Goal: Task Accomplishment & Management: Use online tool/utility

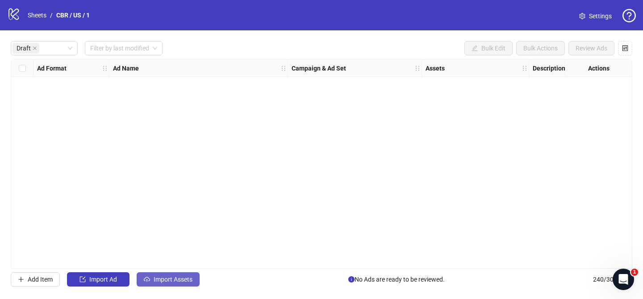
click at [169, 272] on div "Draft Filter by last modified Bulk Edit Bulk Actions Review Ads Ad Format Ad Na…" at bounding box center [321, 163] width 643 height 267
click at [173, 281] on span "Import Assets" at bounding box center [173, 279] width 39 height 7
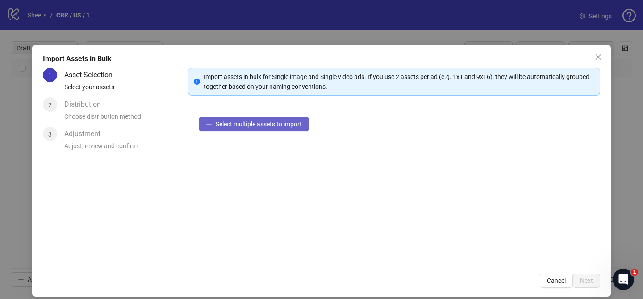
click at [278, 129] on button "Select multiple assets to import" at bounding box center [254, 124] width 110 height 14
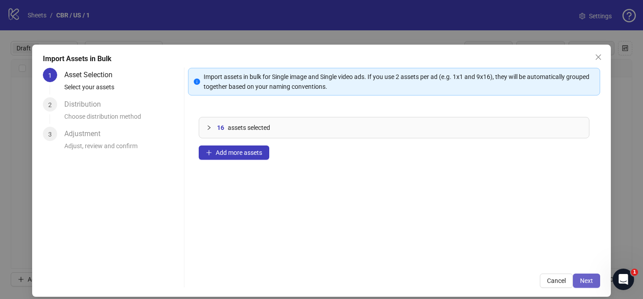
click at [585, 281] on span "Next" at bounding box center [586, 280] width 13 height 7
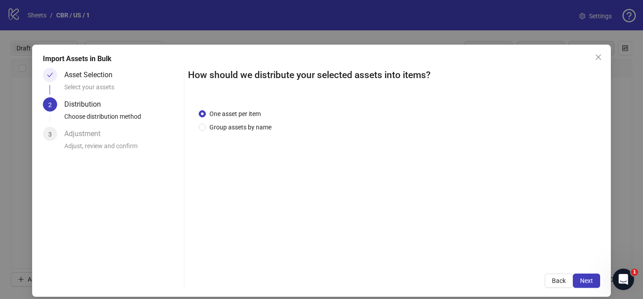
drag, startPoint x: 251, startPoint y: 128, endPoint x: 265, endPoint y: 195, distance: 68.8
click at [253, 128] on span "Group assets by name" at bounding box center [240, 127] width 69 height 10
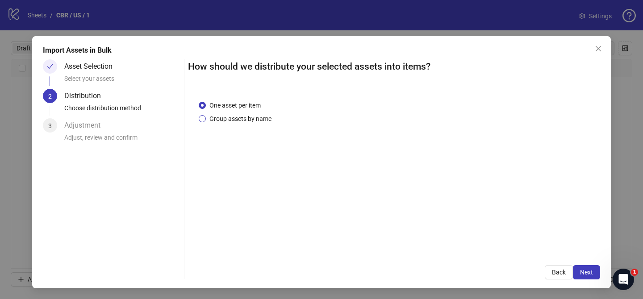
click at [257, 115] on span "Group assets by name" at bounding box center [240, 119] width 69 height 10
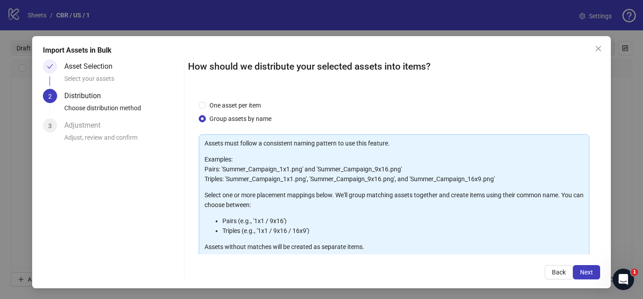
scroll to position [96, 0]
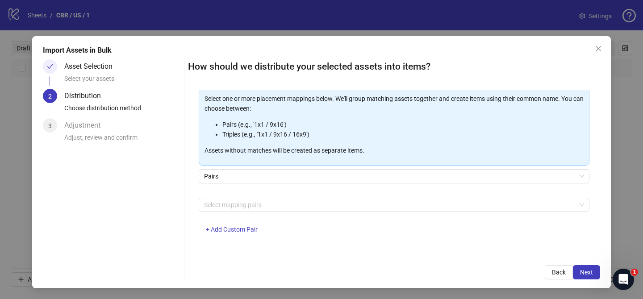
drag, startPoint x: 602, startPoint y: 48, endPoint x: 595, endPoint y: 53, distance: 8.8
click at [602, 48] on span "Close" at bounding box center [598, 48] width 14 height 7
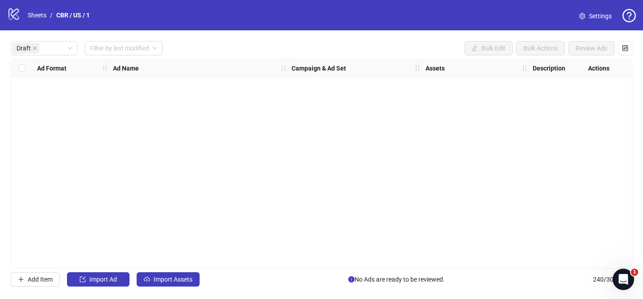
scroll to position [0, 0]
click at [166, 280] on span "Import Assets" at bounding box center [173, 279] width 39 height 7
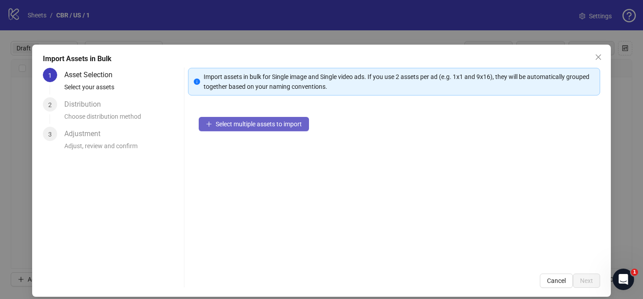
click at [279, 128] on button "Select multiple assets to import" at bounding box center [254, 124] width 110 height 14
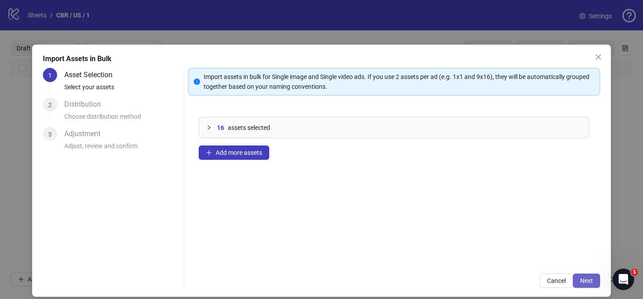
click at [599, 281] on button "Next" at bounding box center [586, 281] width 27 height 14
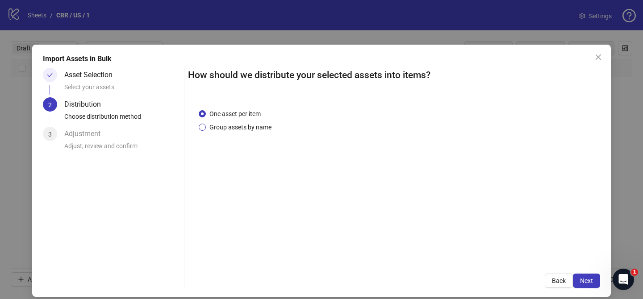
click at [249, 127] on span "Group assets by name" at bounding box center [240, 127] width 69 height 10
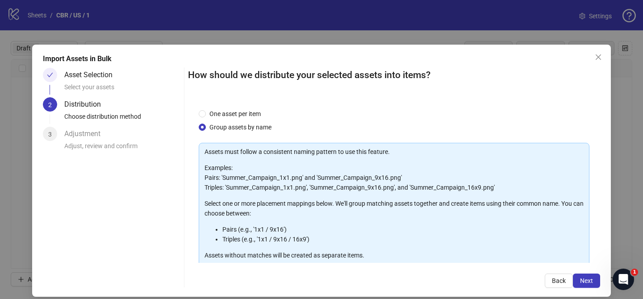
scroll to position [96, 0]
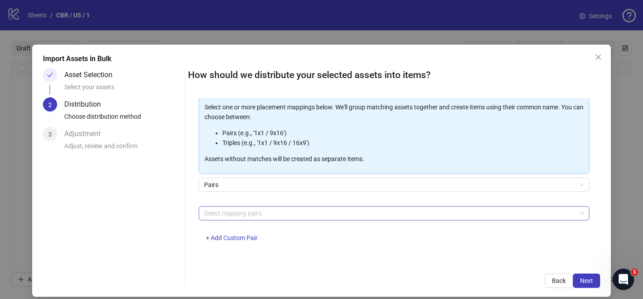
drag, startPoint x: 267, startPoint y: 210, endPoint x: 256, endPoint y: 206, distance: 11.3
click at [267, 209] on div at bounding box center [389, 213] width 378 height 13
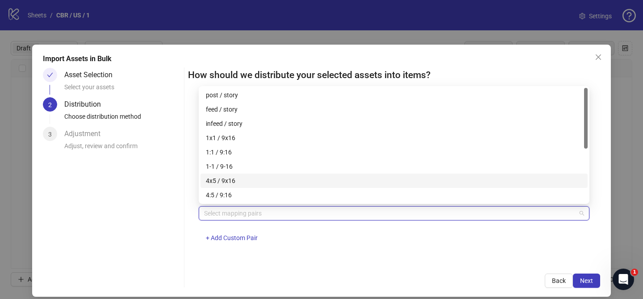
drag, startPoint x: 259, startPoint y: 180, endPoint x: 277, endPoint y: 187, distance: 19.5
click at [259, 180] on div "4x5 / 9x16" at bounding box center [394, 181] width 376 height 10
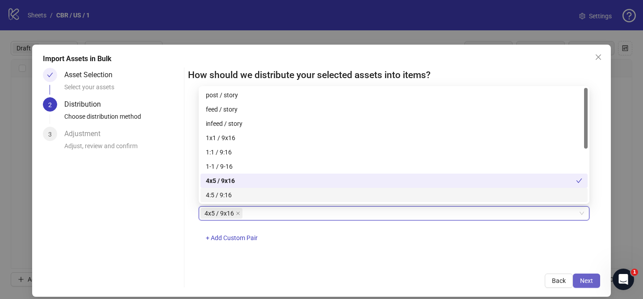
click at [588, 281] on span "Next" at bounding box center [586, 280] width 13 height 7
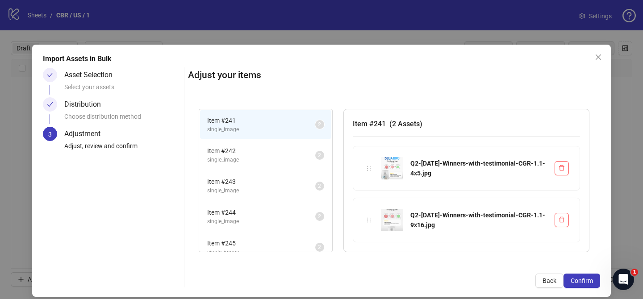
click at [588, 281] on span "Confirm" at bounding box center [582, 280] width 22 height 7
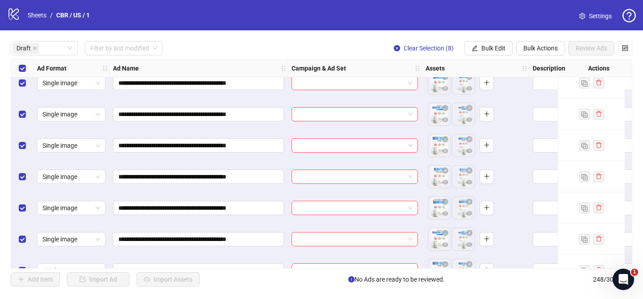
scroll to position [63, 0]
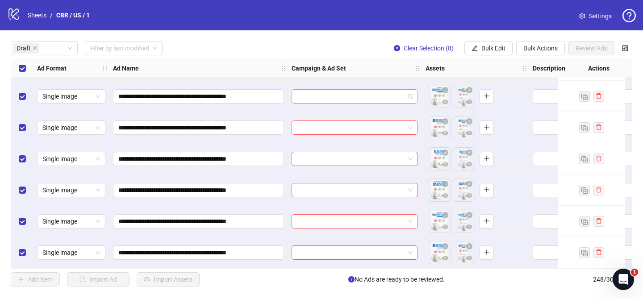
click at [350, 93] on input "search" at bounding box center [351, 96] width 108 height 13
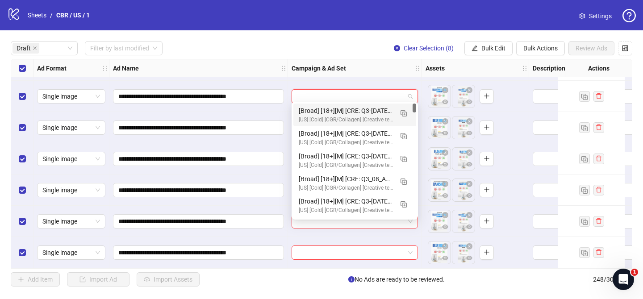
drag, startPoint x: 400, startPoint y: 113, endPoint x: 375, endPoint y: 125, distance: 28.4
click at [401, 113] on img "button" at bounding box center [403, 113] width 6 height 6
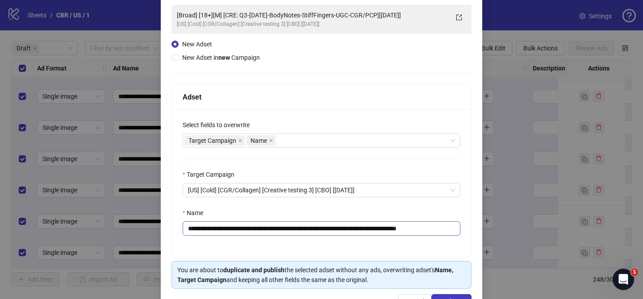
scroll to position [77, 0]
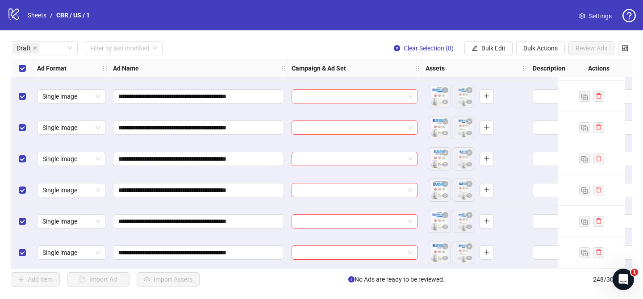
click at [343, 95] on input "search" at bounding box center [351, 96] width 108 height 13
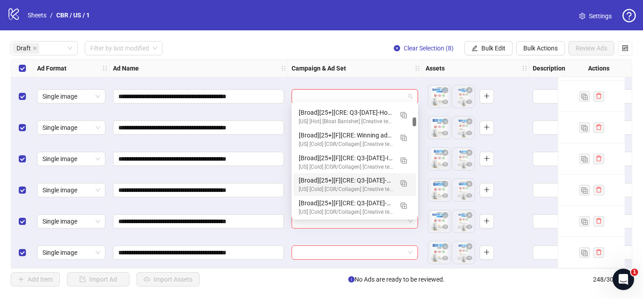
scroll to position [433, 0]
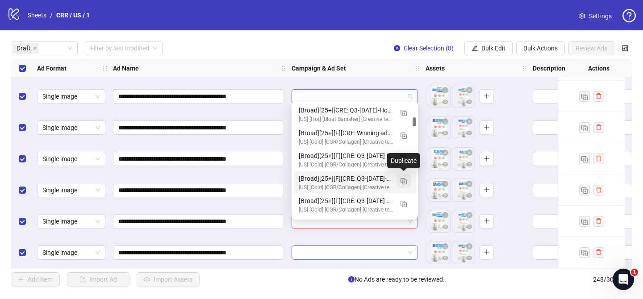
click at [400, 180] on img "button" at bounding box center [403, 181] width 6 height 6
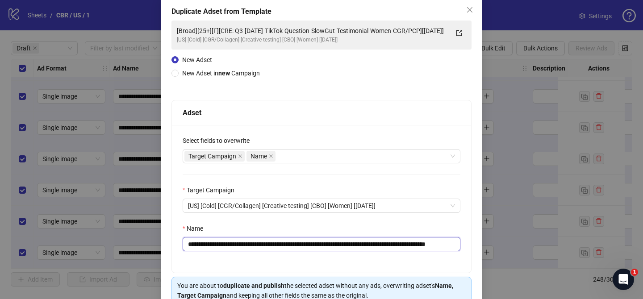
scroll to position [0, 40]
drag, startPoint x: 246, startPoint y: 243, endPoint x: 408, endPoint y: 244, distance: 162.1
click at [408, 244] on input "**********" at bounding box center [322, 244] width 278 height 14
paste input "text"
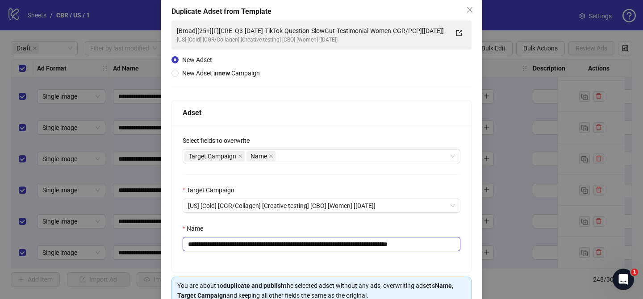
click at [395, 244] on input "**********" at bounding box center [322, 244] width 278 height 14
drag, startPoint x: 431, startPoint y: 244, endPoint x: 460, endPoint y: 243, distance: 29.5
click at [458, 244] on input "**********" at bounding box center [322, 244] width 278 height 14
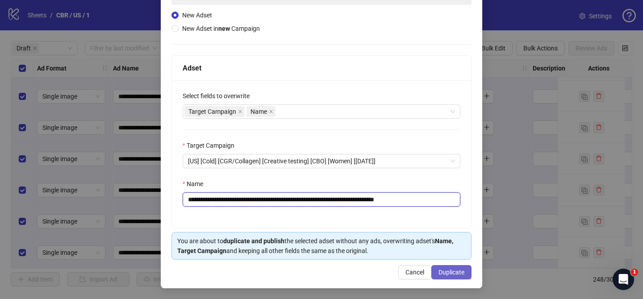
type input "**********"
click at [447, 270] on span "Duplicate" at bounding box center [451, 272] width 26 height 7
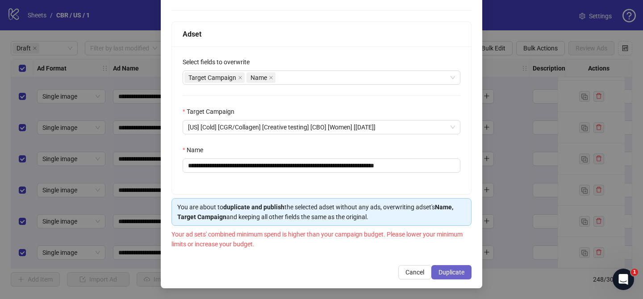
click at [451, 269] on span "Duplicate" at bounding box center [451, 272] width 26 height 7
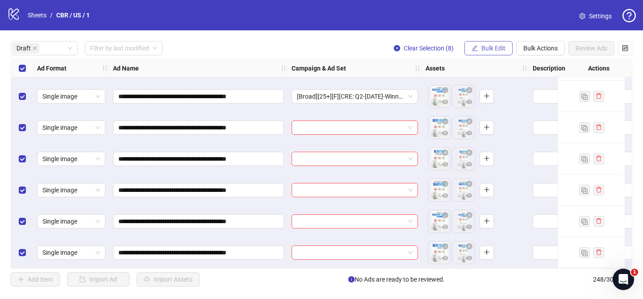
click at [501, 50] on span "Bulk Edit" at bounding box center [493, 48] width 24 height 7
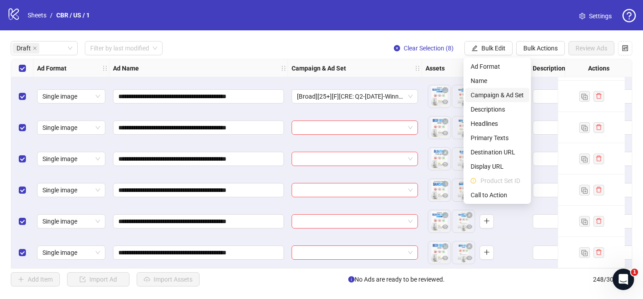
click at [491, 99] on span "Campaign & Ad Set" at bounding box center [497, 95] width 53 height 10
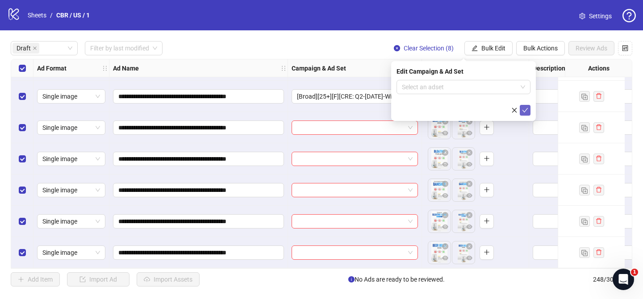
click at [528, 110] on icon "check" at bounding box center [525, 110] width 6 height 6
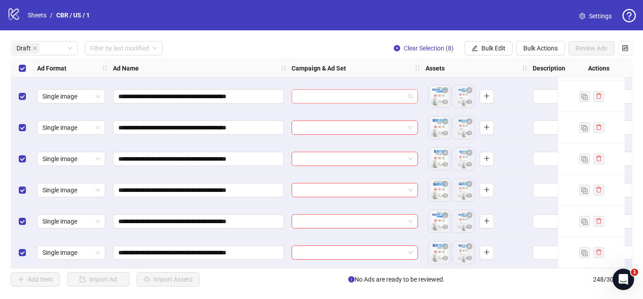
click at [348, 90] on input "search" at bounding box center [351, 96] width 108 height 13
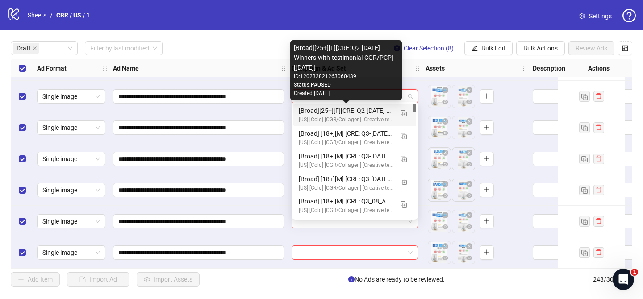
click at [361, 111] on div "[Broad][25+][F][CRE: Q2-[DATE]-Winners-with-testimonial-CGR/PCP][[DATE]]" at bounding box center [346, 111] width 94 height 10
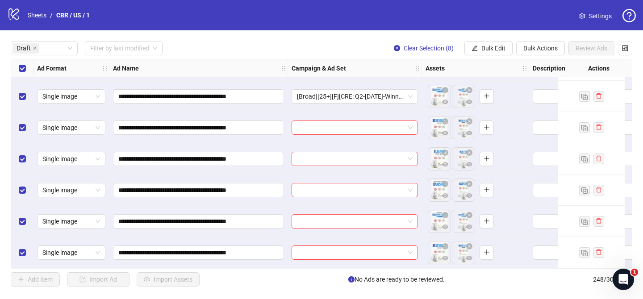
scroll to position [0, 0]
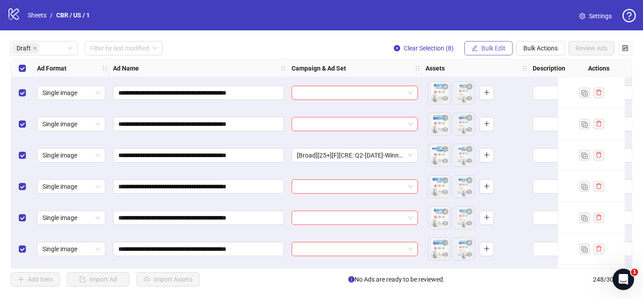
click at [486, 50] on span "Bulk Edit" at bounding box center [493, 48] width 24 height 7
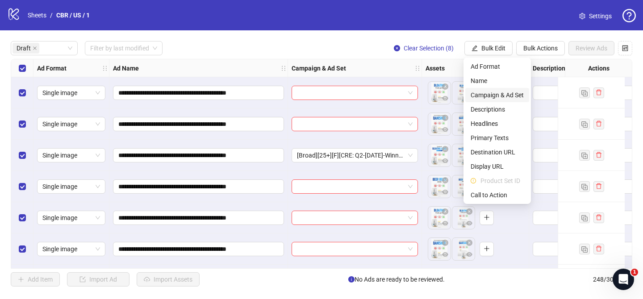
click at [498, 97] on span "Campaign & Ad Set" at bounding box center [497, 95] width 53 height 10
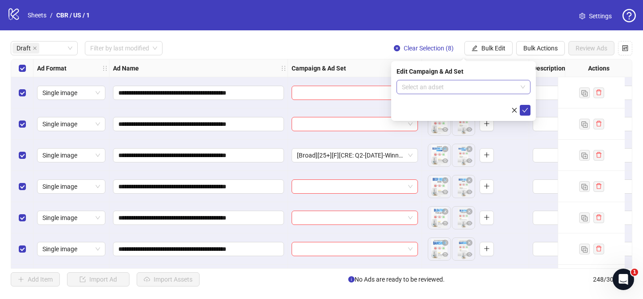
click at [463, 86] on input "search" at bounding box center [459, 86] width 115 height 13
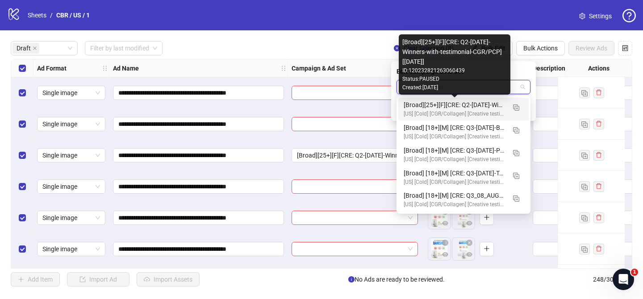
click at [463, 106] on div "[Broad][25+][F][CRE: Q2-[DATE]-Winners-with-testimonial-CGR/PCP][[DATE]]" at bounding box center [455, 105] width 102 height 10
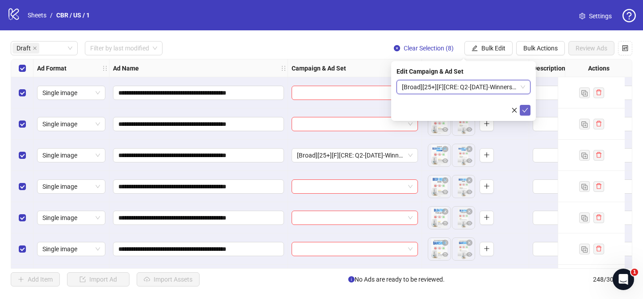
click at [526, 110] on icon "check" at bounding box center [525, 110] width 6 height 6
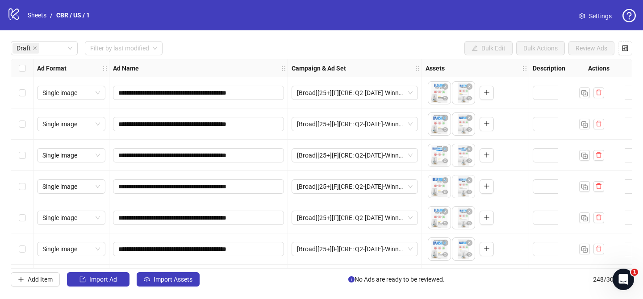
scroll to position [63, 0]
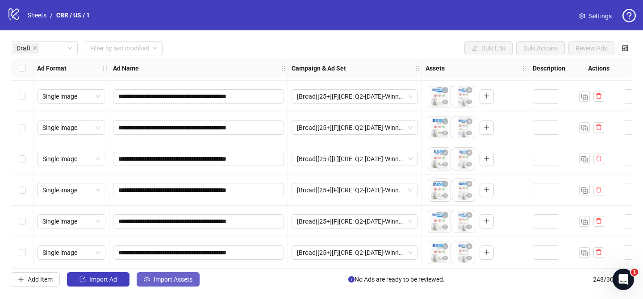
click at [183, 280] on span "Import Assets" at bounding box center [173, 279] width 39 height 7
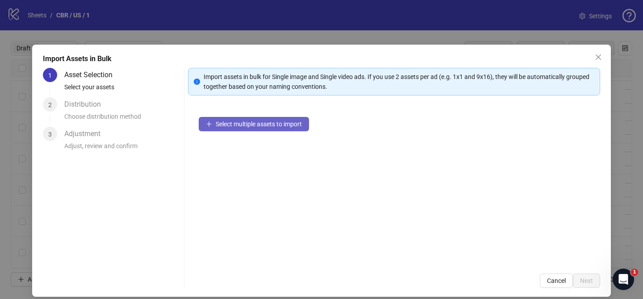
click at [269, 130] on button "Select multiple assets to import" at bounding box center [254, 124] width 110 height 14
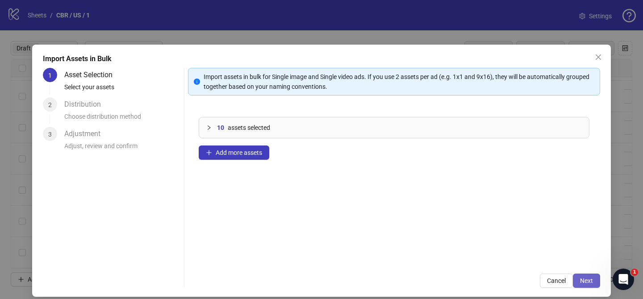
click at [588, 283] on span "Next" at bounding box center [586, 280] width 13 height 7
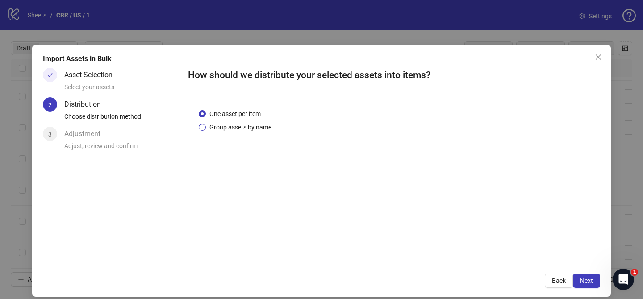
click at [261, 125] on span "Group assets by name" at bounding box center [240, 127] width 69 height 10
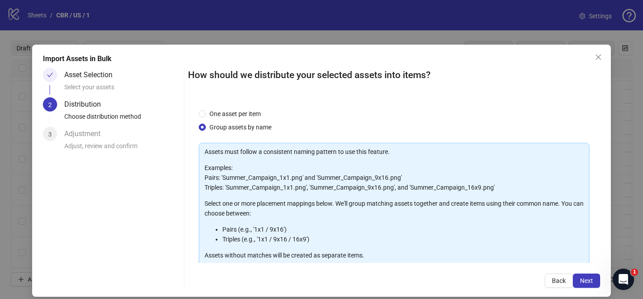
scroll to position [96, 0]
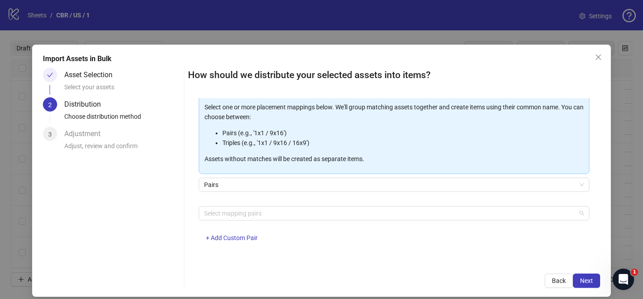
drag, startPoint x: 263, startPoint y: 212, endPoint x: 250, endPoint y: 194, distance: 22.2
click at [263, 212] on div at bounding box center [389, 213] width 378 height 13
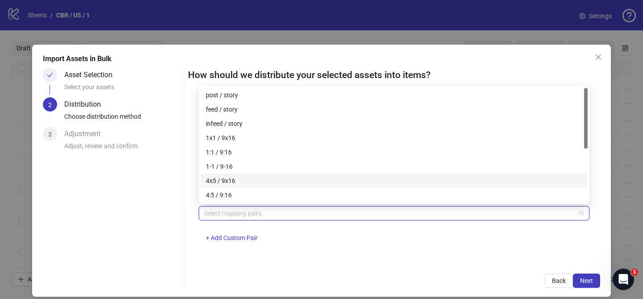
drag, startPoint x: 252, startPoint y: 179, endPoint x: 391, endPoint y: 221, distance: 144.8
click at [252, 179] on div "4x5 / 9x16" at bounding box center [394, 181] width 376 height 10
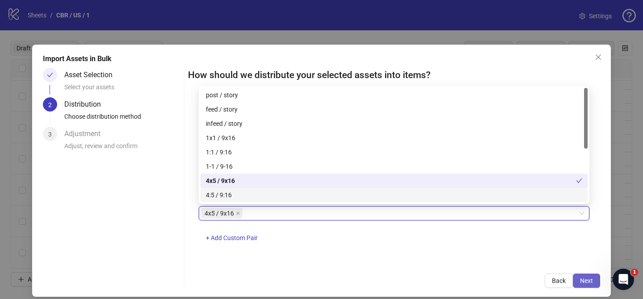
click at [583, 284] on button "Next" at bounding box center [586, 281] width 27 height 14
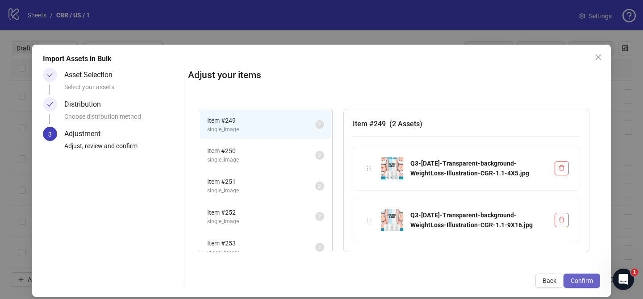
drag, startPoint x: 583, startPoint y: 284, endPoint x: 574, endPoint y: 280, distance: 10.8
click at [586, 283] on span "Confirm" at bounding box center [582, 280] width 22 height 7
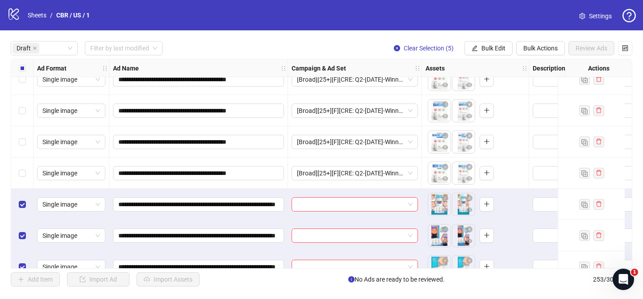
scroll to position [219, 0]
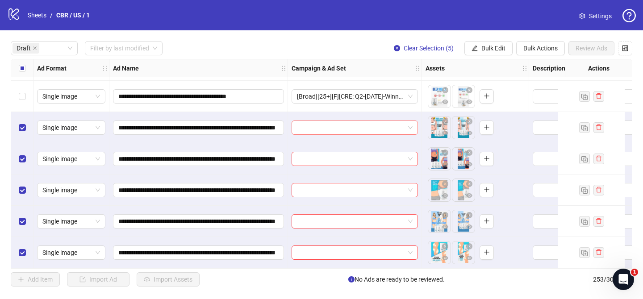
click at [350, 125] on input "search" at bounding box center [351, 127] width 108 height 13
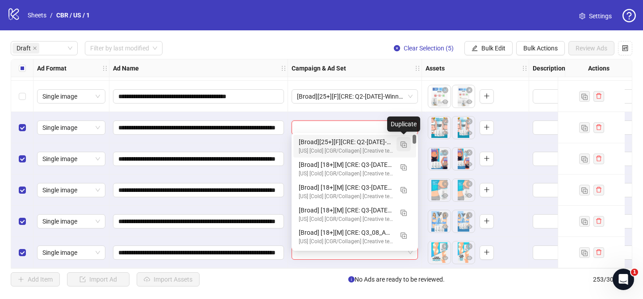
click at [405, 145] on img "button" at bounding box center [403, 145] width 6 height 6
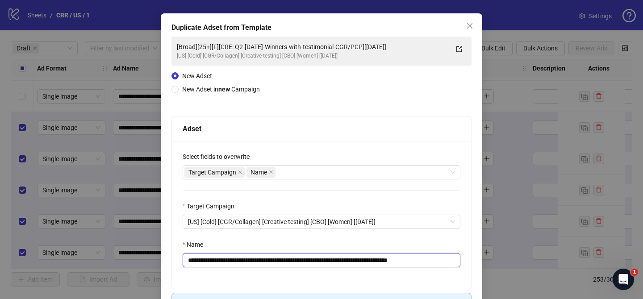
drag, startPoint x: 245, startPoint y: 263, endPoint x: 389, endPoint y: 259, distance: 144.3
click at [389, 259] on input "**********" at bounding box center [322, 260] width 278 height 14
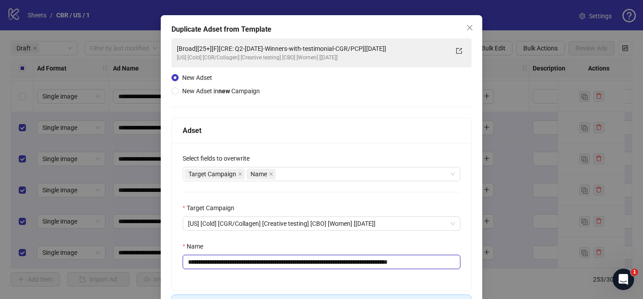
paste input "**********"
drag, startPoint x: 438, startPoint y: 263, endPoint x: 475, endPoint y: 258, distance: 37.8
click at [467, 262] on div "**********" at bounding box center [321, 217] width 299 height 148
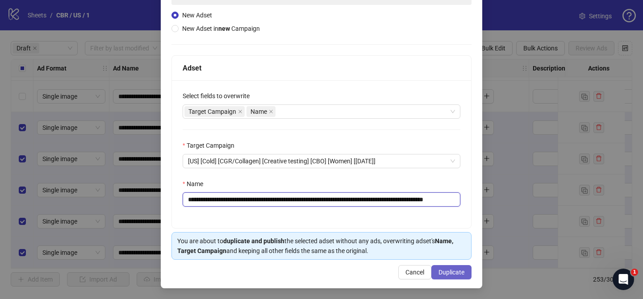
type input "**********"
drag, startPoint x: 455, startPoint y: 269, endPoint x: 447, endPoint y: 220, distance: 49.7
click at [455, 269] on span "Duplicate" at bounding box center [451, 272] width 26 height 7
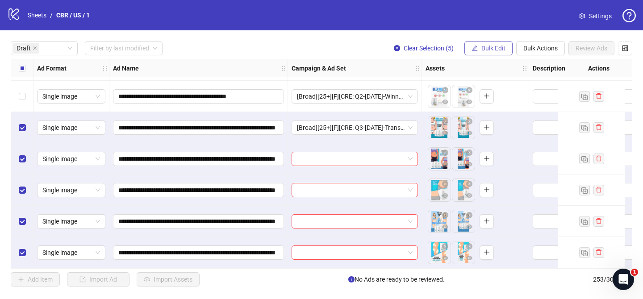
click at [483, 48] on span "Bulk Edit" at bounding box center [493, 48] width 24 height 7
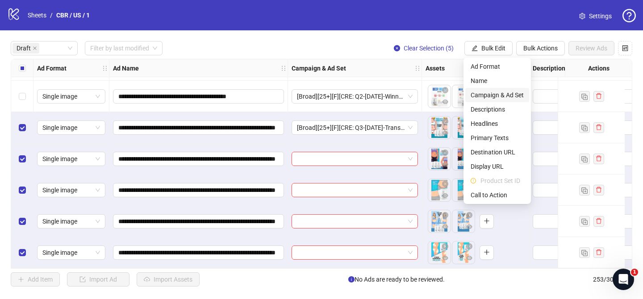
drag, startPoint x: 502, startPoint y: 94, endPoint x: 505, endPoint y: 97, distance: 4.7
click at [502, 94] on span "Campaign & Ad Set" at bounding box center [497, 95] width 53 height 10
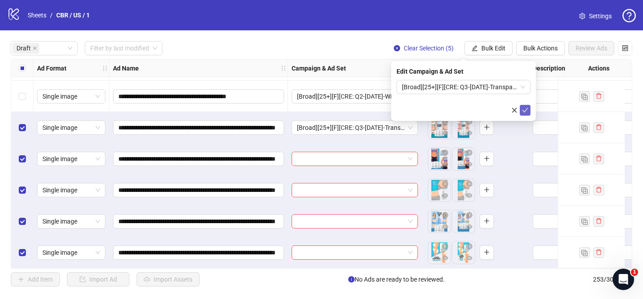
click at [525, 108] on icon "check" at bounding box center [525, 110] width 6 height 6
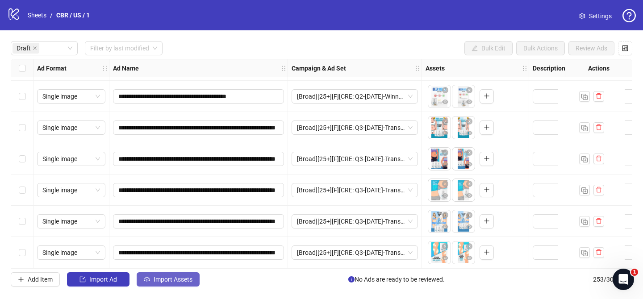
click at [167, 276] on span "Import Assets" at bounding box center [173, 279] width 39 height 7
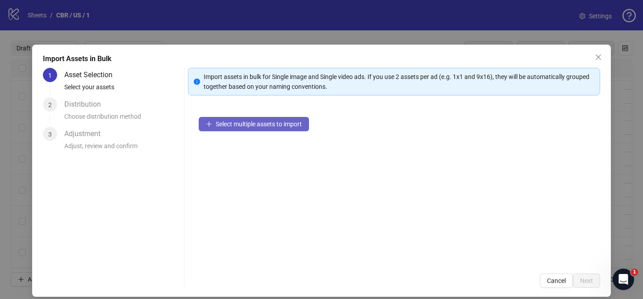
click at [282, 128] on button "Select multiple assets to import" at bounding box center [254, 124] width 110 height 14
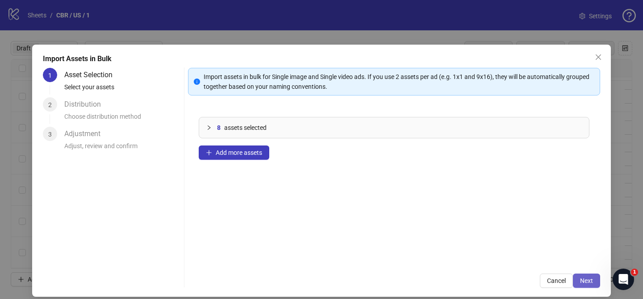
click at [589, 279] on span "Next" at bounding box center [586, 280] width 13 height 7
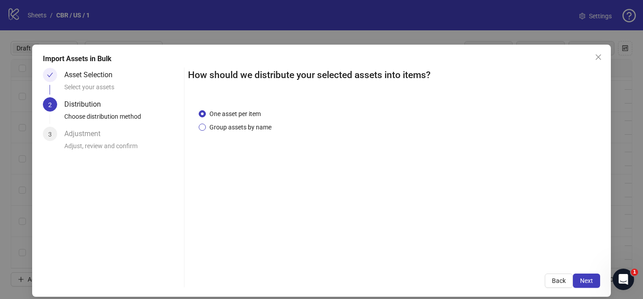
click at [254, 128] on span "Group assets by name" at bounding box center [240, 127] width 69 height 10
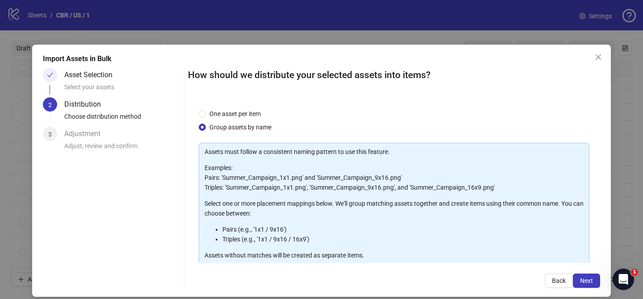
scroll to position [96, 0]
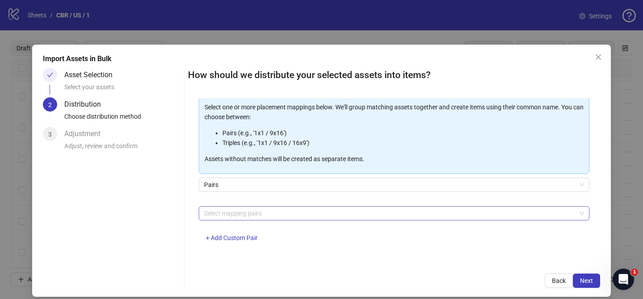
drag, startPoint x: 271, startPoint y: 210, endPoint x: 259, endPoint y: 204, distance: 13.0
click at [271, 210] on div at bounding box center [389, 213] width 378 height 13
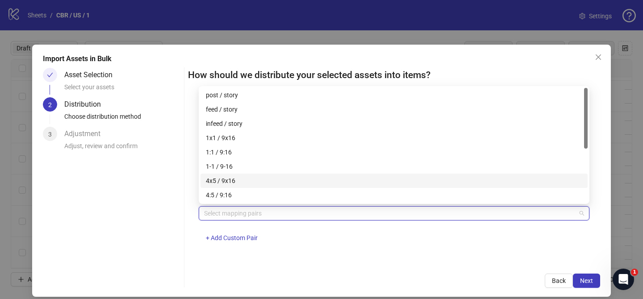
drag, startPoint x: 241, startPoint y: 177, endPoint x: 270, endPoint y: 183, distance: 30.0
click at [241, 177] on div "4x5 / 9x16" at bounding box center [394, 181] width 376 height 10
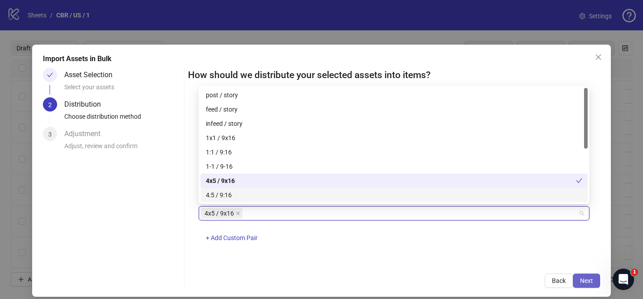
click at [586, 281] on span "Next" at bounding box center [586, 280] width 13 height 7
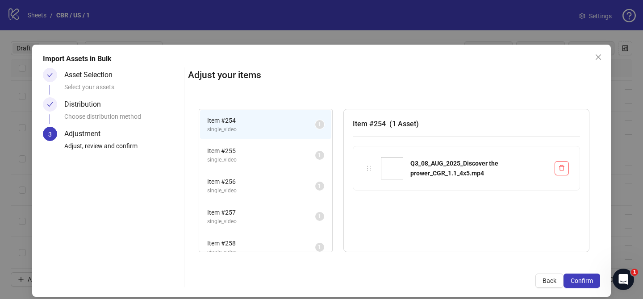
drag, startPoint x: 585, startPoint y: 281, endPoint x: 583, endPoint y: 272, distance: 9.1
click at [585, 281] on span "Confirm" at bounding box center [582, 280] width 22 height 7
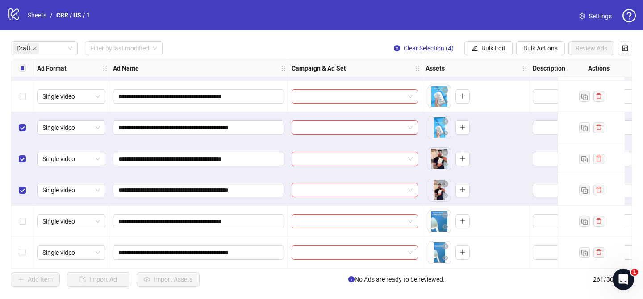
scroll to position [469, 0]
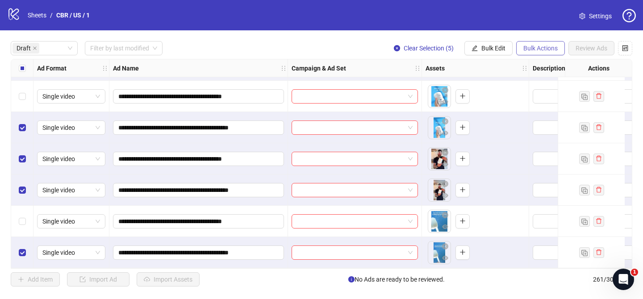
click at [523, 49] on span "Bulk Actions" at bounding box center [540, 48] width 34 height 7
click at [546, 68] on span "Delete" at bounding box center [552, 67] width 61 height 10
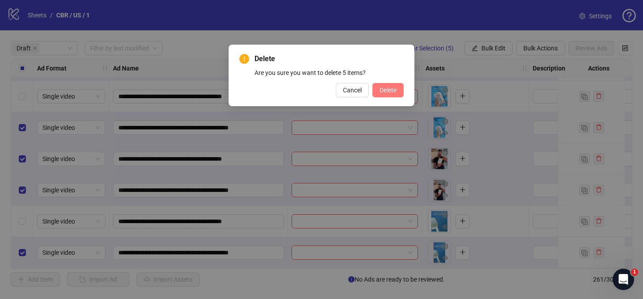
click at [387, 92] on span "Delete" at bounding box center [387, 90] width 17 height 7
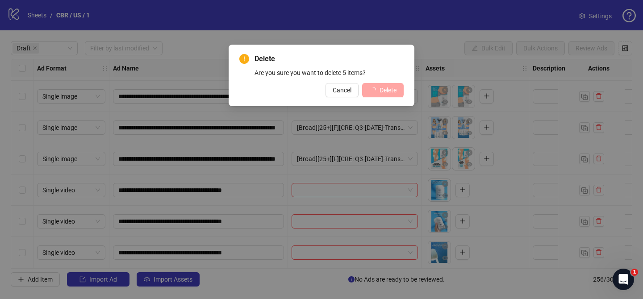
scroll to position [313, 0]
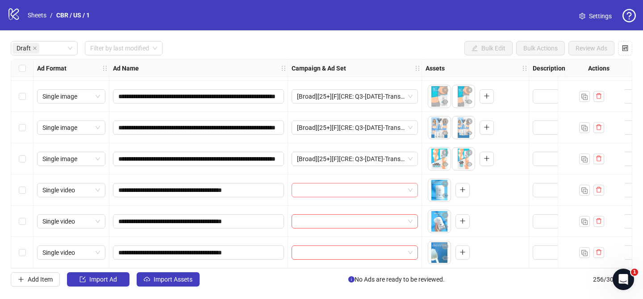
click at [367, 190] on input "search" at bounding box center [351, 189] width 108 height 13
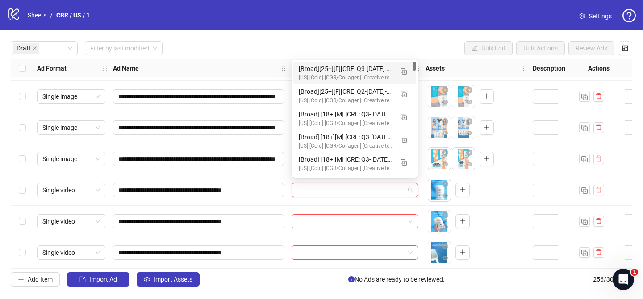
drag, startPoint x: 339, startPoint y: 188, endPoint x: 347, endPoint y: 176, distance: 14.4
click at [339, 188] on input "search" at bounding box center [351, 189] width 108 height 13
drag, startPoint x: 400, startPoint y: 72, endPoint x: 358, endPoint y: 154, distance: 91.6
click at [400, 72] on button "button" at bounding box center [403, 71] width 14 height 14
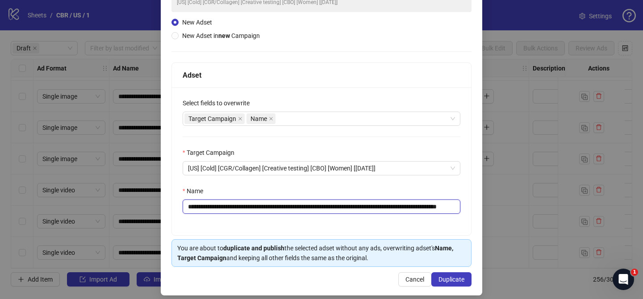
scroll to position [0, 59]
drag, startPoint x: 249, startPoint y: 208, endPoint x: 394, endPoint y: 210, distance: 145.1
click at [394, 210] on input "**********" at bounding box center [322, 207] width 278 height 14
paste input "text"
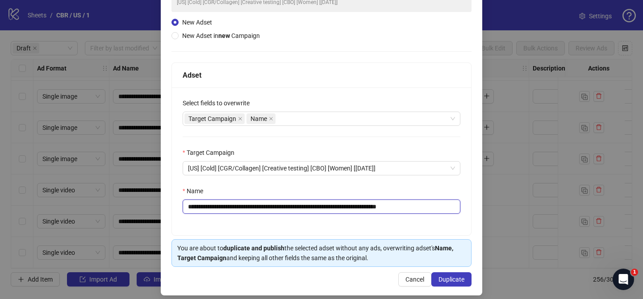
drag, startPoint x: 424, startPoint y: 206, endPoint x: 469, endPoint y: 205, distance: 45.1
click at [469, 205] on div "**********" at bounding box center [321, 162] width 299 height 148
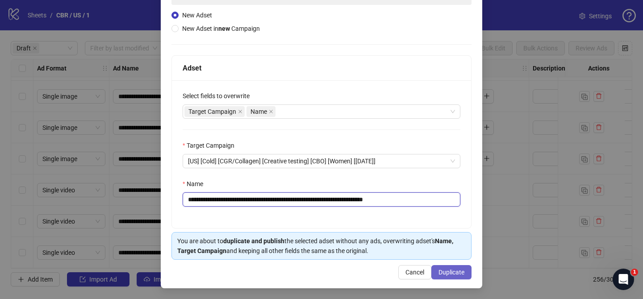
type input "**********"
click at [452, 274] on span "Duplicate" at bounding box center [451, 272] width 26 height 7
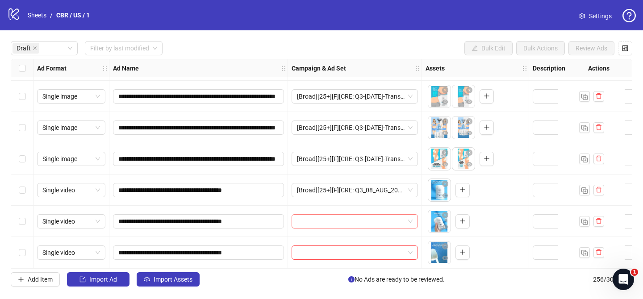
click at [342, 224] on input "search" at bounding box center [351, 221] width 108 height 13
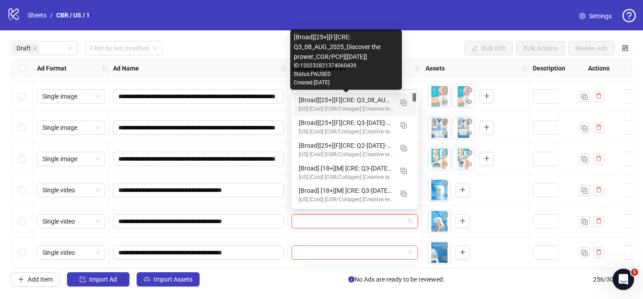
click at [363, 100] on div "[Broad][25+][F][CRE: Q3_08_AUG_2025_Discover the prower_CGR/PCP][[DATE]]" at bounding box center [346, 100] width 94 height 10
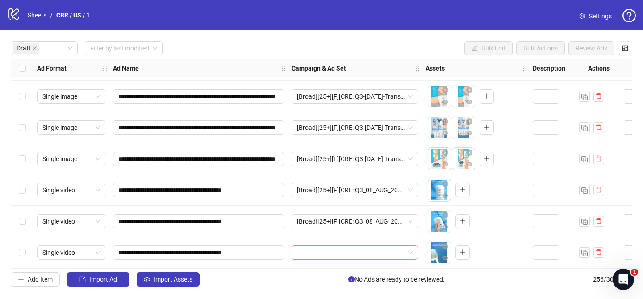
click at [358, 248] on input "search" at bounding box center [351, 252] width 108 height 13
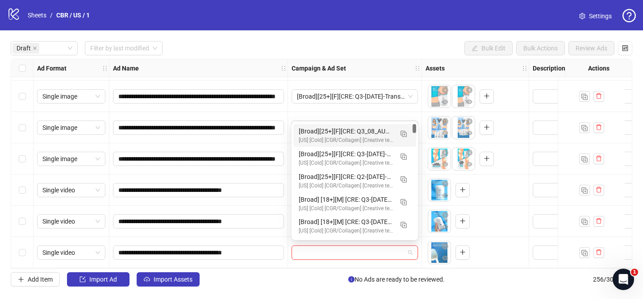
click at [368, 126] on div "[Broad][25+][F][CRE: Q3_08_AUG_2025_Discover the prower_CGR/PCP][[DATE]]" at bounding box center [346, 131] width 94 height 10
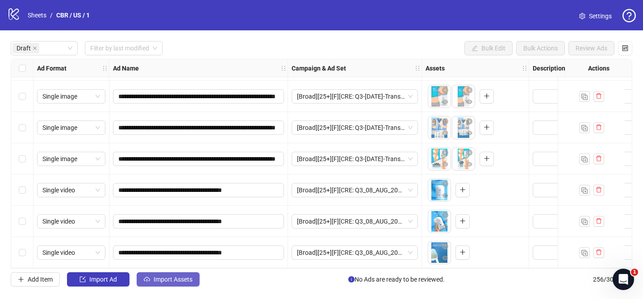
click at [175, 281] on span "Import Assets" at bounding box center [173, 279] width 39 height 7
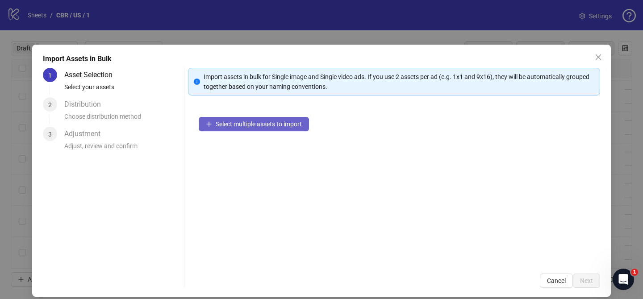
click at [300, 123] on span "Select multiple assets to import" at bounding box center [259, 124] width 86 height 7
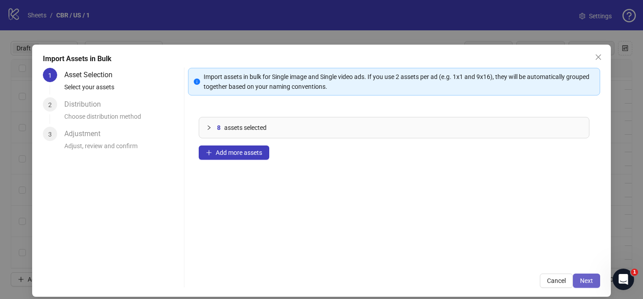
click at [586, 277] on span "Next" at bounding box center [586, 280] width 13 height 7
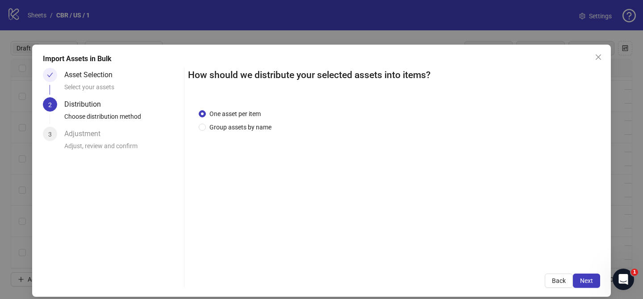
click at [249, 129] on span "Group assets by name" at bounding box center [240, 127] width 69 height 10
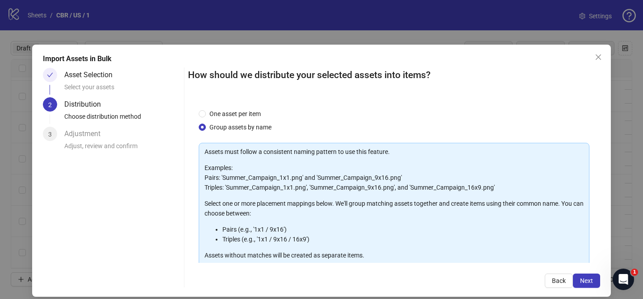
scroll to position [96, 0]
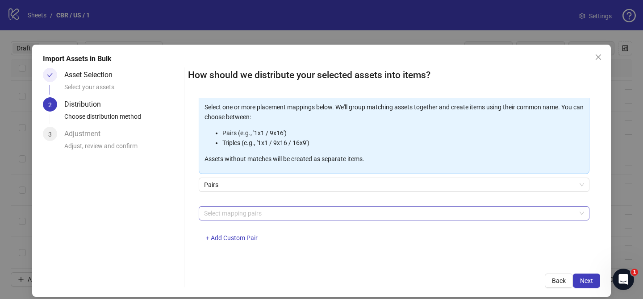
click at [260, 212] on div at bounding box center [389, 213] width 378 height 13
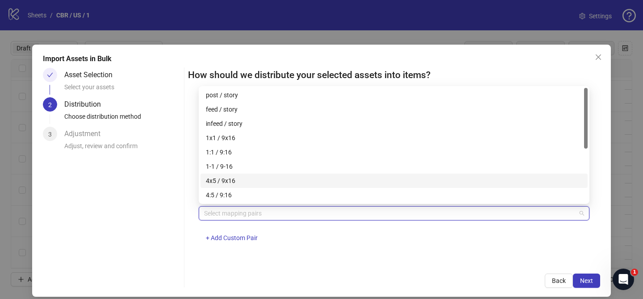
drag, startPoint x: 251, startPoint y: 179, endPoint x: 256, endPoint y: 180, distance: 5.1
click at [251, 179] on div "4x5 / 9x16" at bounding box center [394, 181] width 376 height 10
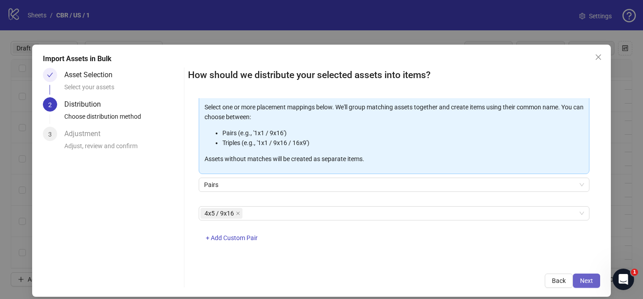
click at [583, 283] on span "Next" at bounding box center [586, 280] width 13 height 7
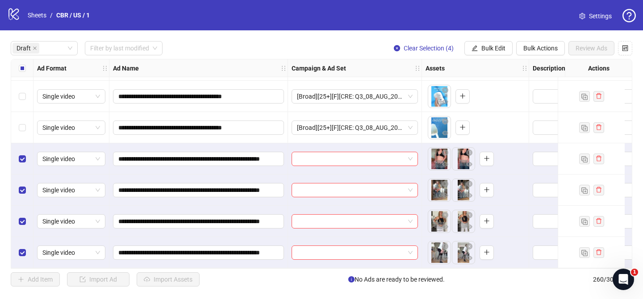
scroll to position [438, 0]
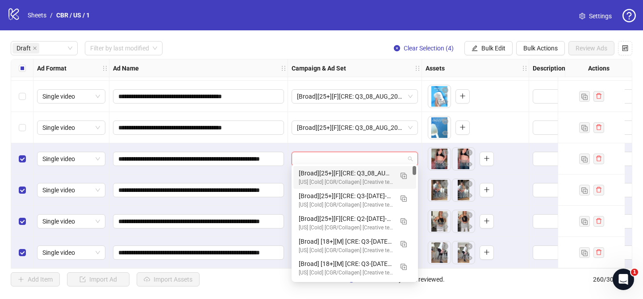
drag, startPoint x: 365, startPoint y: 155, endPoint x: 383, endPoint y: 159, distance: 18.6
click at [365, 155] on input "search" at bounding box center [351, 158] width 108 height 13
drag, startPoint x: 403, startPoint y: 176, endPoint x: 370, endPoint y: 183, distance: 33.3
click at [403, 176] on img "button" at bounding box center [403, 176] width 6 height 6
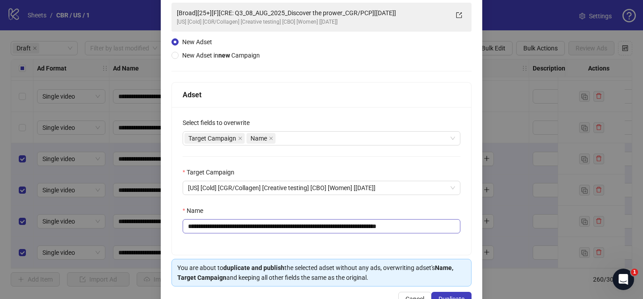
scroll to position [78, 0]
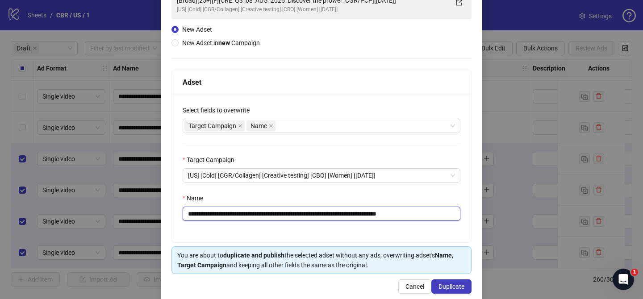
drag, startPoint x: 245, startPoint y: 215, endPoint x: 382, endPoint y: 214, distance: 137.1
click at [382, 214] on input "**********" at bounding box center [322, 214] width 278 height 14
paste input "**********"
drag, startPoint x: 438, startPoint y: 216, endPoint x: 479, endPoint y: 213, distance: 41.6
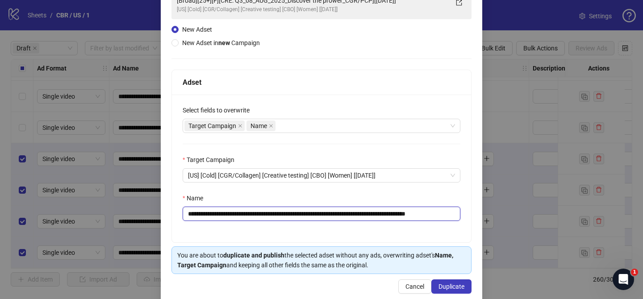
click at [479, 213] on div "**********" at bounding box center [321, 135] width 321 height 336
type input "**********"
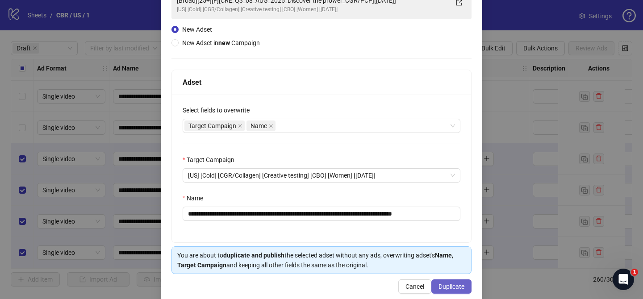
click at [460, 290] on span "Duplicate" at bounding box center [451, 286] width 26 height 7
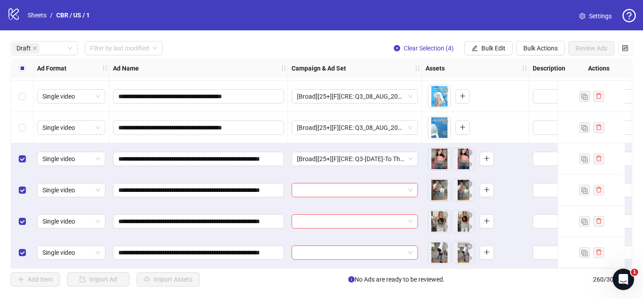
click at [488, 40] on div "**********" at bounding box center [321, 163] width 643 height 267
click at [486, 52] on button "Bulk Edit" at bounding box center [488, 48] width 48 height 14
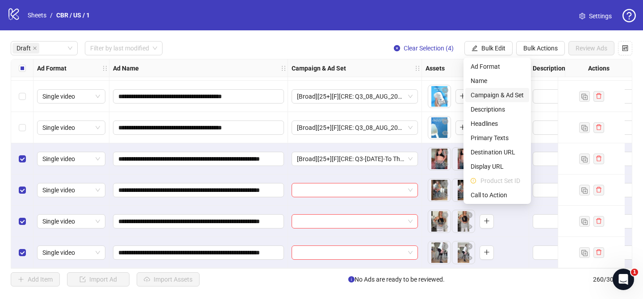
click at [487, 93] on span "Campaign & Ad Set" at bounding box center [497, 95] width 53 height 10
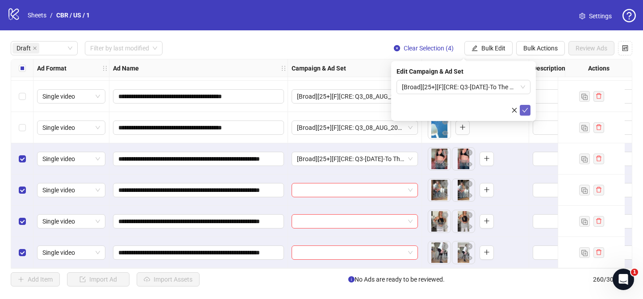
click at [522, 111] on button "submit" at bounding box center [525, 110] width 11 height 11
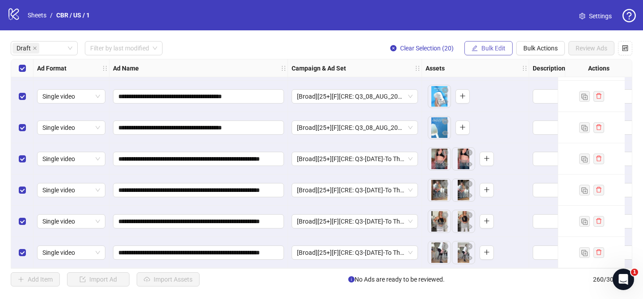
click at [473, 44] on button "Bulk Edit" at bounding box center [488, 48] width 48 height 14
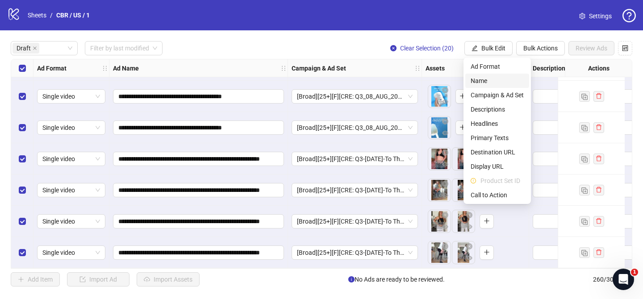
click at [488, 76] on span "Name" at bounding box center [497, 81] width 53 height 10
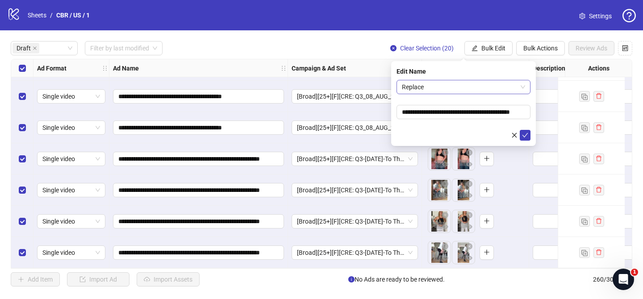
drag, startPoint x: 405, startPoint y: 89, endPoint x: 413, endPoint y: 94, distance: 9.2
click at [407, 89] on span "Replace" at bounding box center [463, 86] width 123 height 13
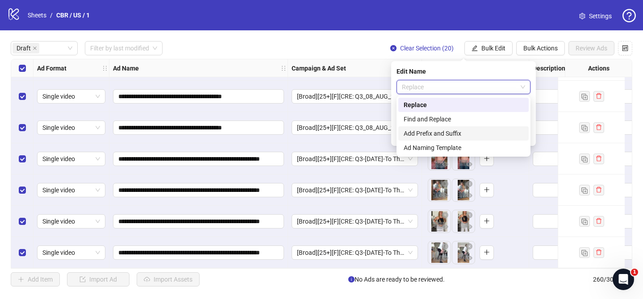
click at [429, 129] on div "Add Prefix and Suffix" at bounding box center [464, 134] width 120 height 10
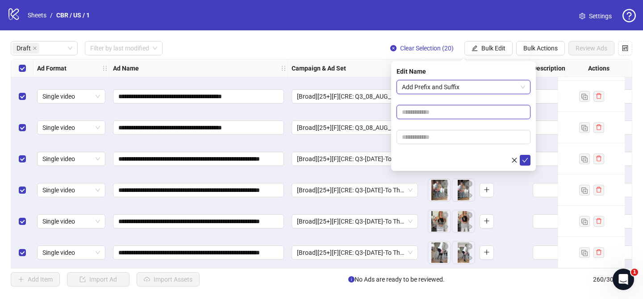
paste input "**********"
click at [437, 114] on input "text" at bounding box center [463, 112] width 134 height 14
click at [451, 110] on input "**********" at bounding box center [463, 112] width 134 height 14
type input "**********"
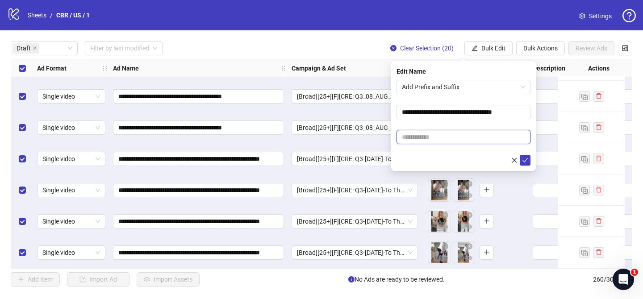
click at [469, 135] on input "text" at bounding box center [463, 137] width 134 height 14
paste input "**********"
type input "**********"
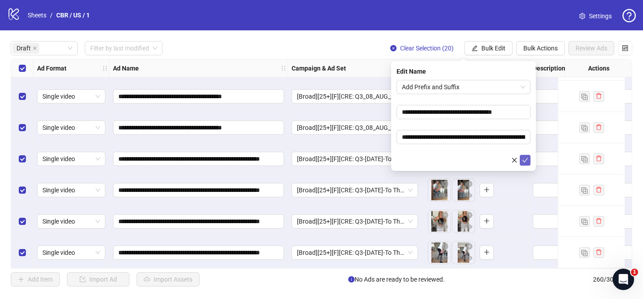
click at [523, 157] on icon "check" at bounding box center [525, 160] width 6 height 6
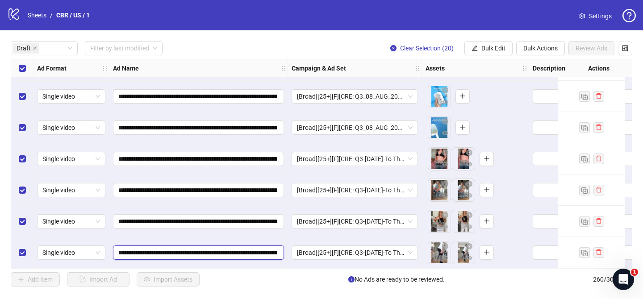
click at [168, 250] on input "**********" at bounding box center [197, 253] width 158 height 10
type input "**********"
click at [166, 250] on input "**********" at bounding box center [197, 253] width 158 height 10
drag, startPoint x: 166, startPoint y: 250, endPoint x: 167, endPoint y: 225, distance: 24.1
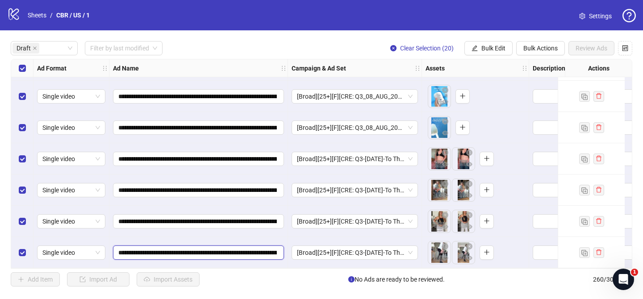
click at [166, 249] on input "**********" at bounding box center [197, 253] width 158 height 10
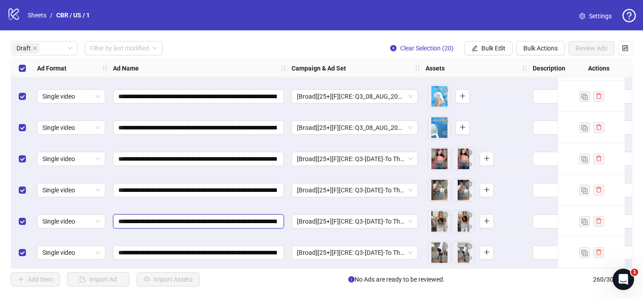
click at [172, 217] on input "**********" at bounding box center [197, 222] width 158 height 10
paste input "text"
type input "**********"
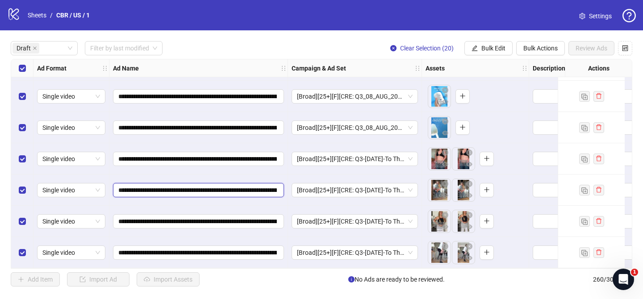
click at [170, 188] on input "**********" at bounding box center [197, 190] width 158 height 10
paste input "text"
click at [170, 188] on input "**********" at bounding box center [197, 190] width 158 height 10
type input "**********"
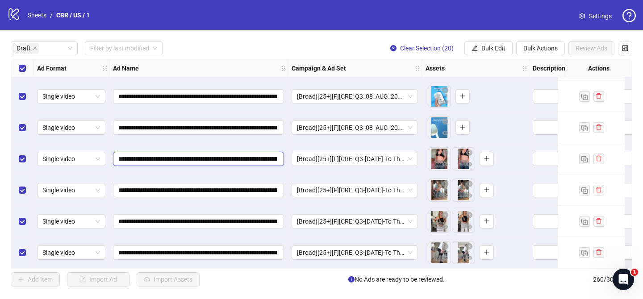
click at [173, 157] on input "**********" at bounding box center [197, 159] width 158 height 10
paste input "text"
type input "**********"
click at [174, 125] on input "**********" at bounding box center [197, 128] width 158 height 10
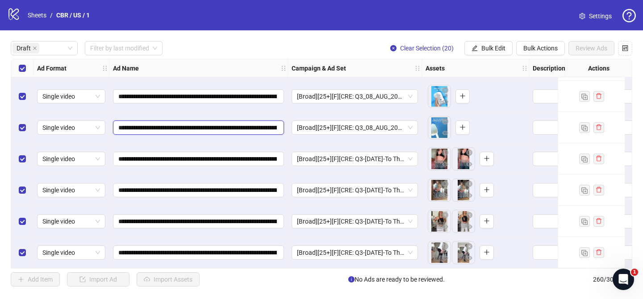
click at [174, 125] on input "**********" at bounding box center [197, 128] width 158 height 10
paste input "text"
type input "**********"
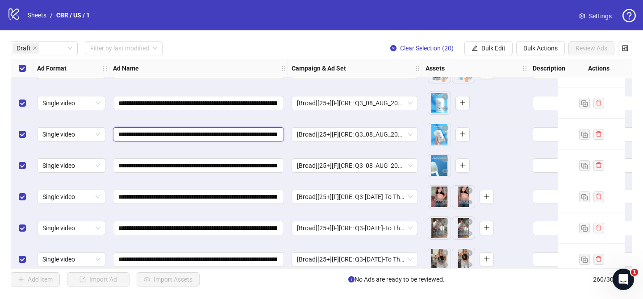
click at [161, 137] on input "**********" at bounding box center [197, 134] width 158 height 10
click at [169, 135] on input "**********" at bounding box center [197, 134] width 158 height 10
paste input "text"
type input "**********"
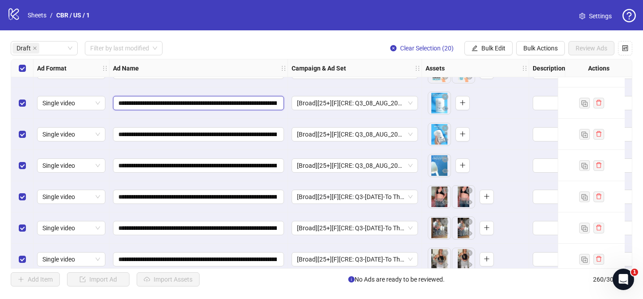
click at [170, 106] on input "**********" at bounding box center [197, 103] width 158 height 10
paste input "text"
type input "**********"
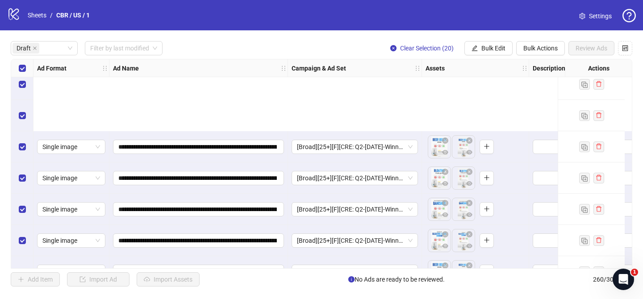
scroll to position [0, 0]
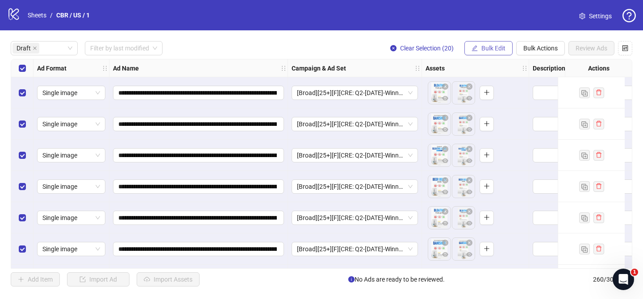
click at [495, 52] on button "Bulk Edit" at bounding box center [488, 48] width 48 height 14
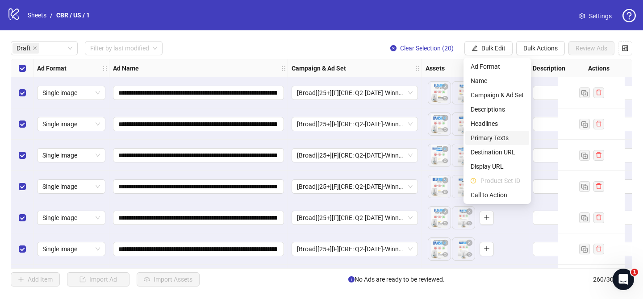
click at [498, 138] on span "Primary Texts" at bounding box center [497, 138] width 53 height 10
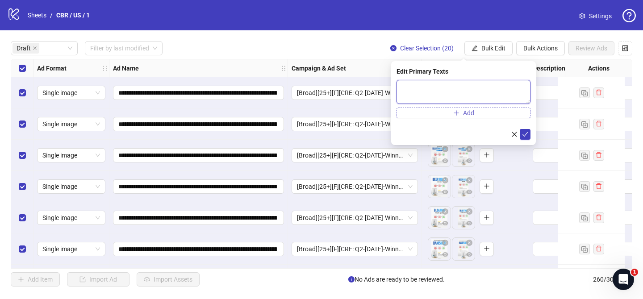
drag, startPoint x: 498, startPoint y: 93, endPoint x: 515, endPoint y: 111, distance: 24.6
click at [498, 93] on textarea at bounding box center [463, 92] width 134 height 24
paste textarea "**********"
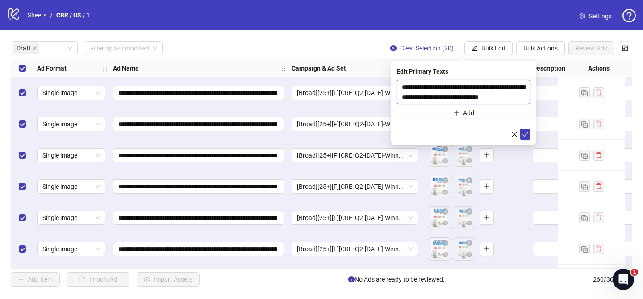
scroll to position [321, 0]
type textarea "**********"
drag, startPoint x: 529, startPoint y: 137, endPoint x: 513, endPoint y: 96, distance: 43.8
click at [529, 137] on button "submit" at bounding box center [525, 134] width 11 height 11
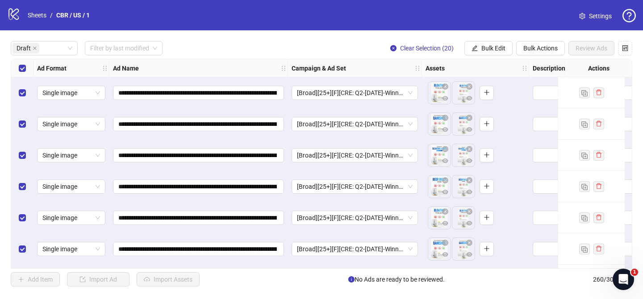
drag, startPoint x: 487, startPoint y: 47, endPoint x: 498, endPoint y: 74, distance: 29.3
click at [487, 47] on span "Bulk Edit" at bounding box center [493, 48] width 24 height 7
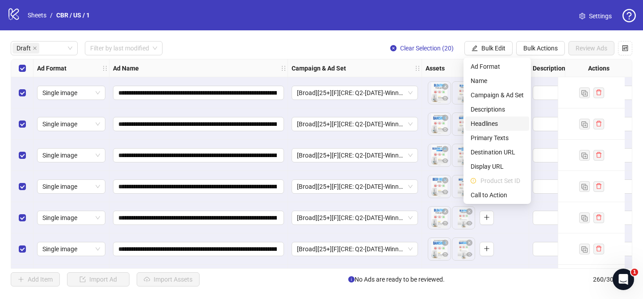
click at [495, 126] on span "Headlines" at bounding box center [497, 124] width 53 height 10
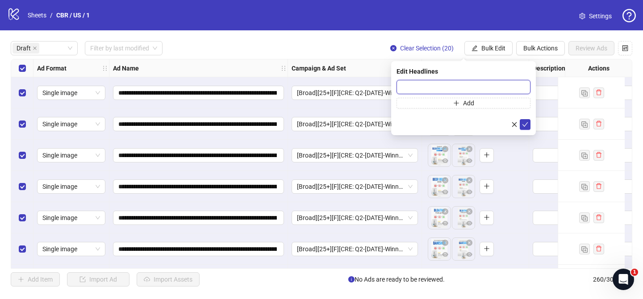
drag, startPoint x: 516, startPoint y: 85, endPoint x: 518, endPoint y: 95, distance: 9.5
click at [516, 85] on input "text" at bounding box center [463, 87] width 134 height 14
paste input "**********"
type input "**********"
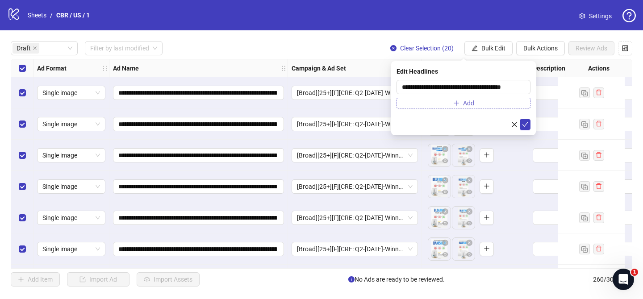
drag, startPoint x: 529, startPoint y: 126, endPoint x: 504, endPoint y: 102, distance: 34.7
click at [529, 126] on button "submit" at bounding box center [525, 124] width 11 height 11
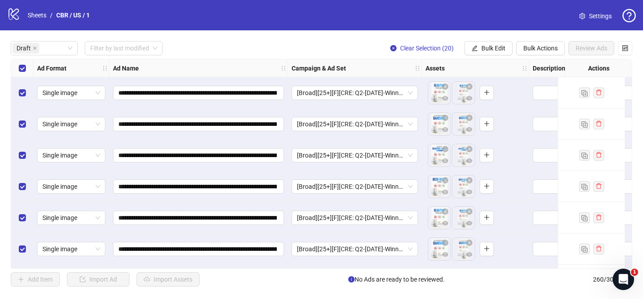
drag, startPoint x: 500, startPoint y: 48, endPoint x: 505, endPoint y: 71, distance: 23.5
click at [500, 48] on span "Bulk Edit" at bounding box center [493, 48] width 24 height 7
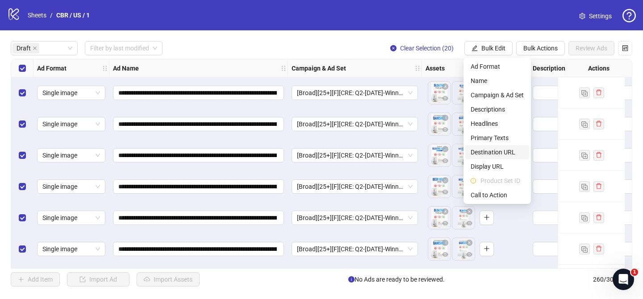
drag, startPoint x: 497, startPoint y: 149, endPoint x: 494, endPoint y: 118, distance: 31.0
click at [497, 149] on span "Destination URL" at bounding box center [497, 152] width 53 height 10
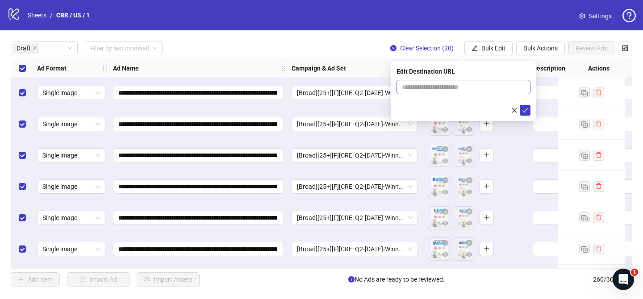
click at [495, 80] on span at bounding box center [463, 87] width 134 height 14
click at [495, 85] on input "text" at bounding box center [460, 87] width 116 height 10
paste input "**********"
type input "**********"
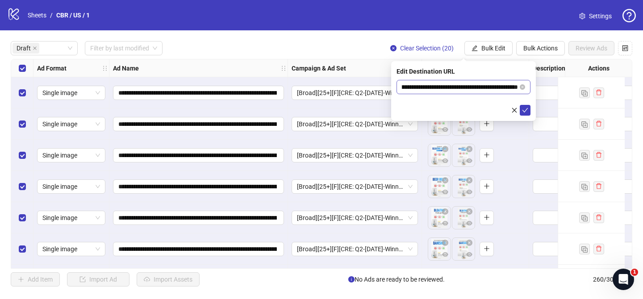
drag, startPoint x: 528, startPoint y: 112, endPoint x: 523, endPoint y: 81, distance: 30.7
click at [528, 111] on icon "check" at bounding box center [525, 110] width 6 height 6
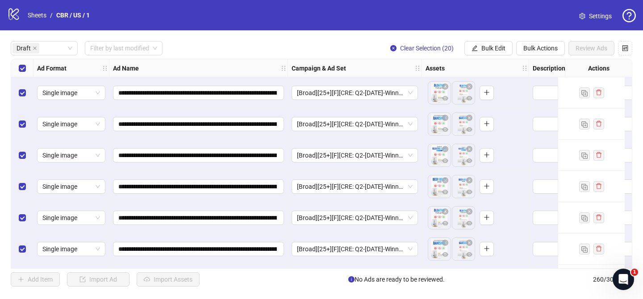
drag, startPoint x: 501, startPoint y: 50, endPoint x: 504, endPoint y: 60, distance: 10.7
click at [501, 50] on span "Bulk Edit" at bounding box center [493, 48] width 24 height 7
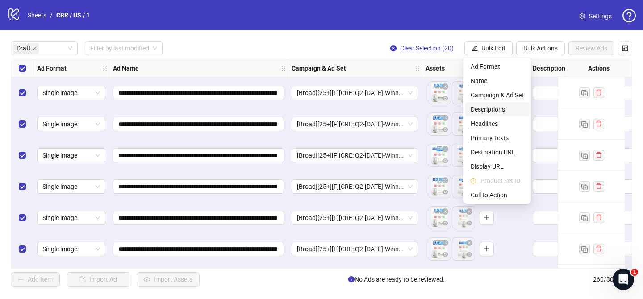
click at [503, 111] on span "Descriptions" at bounding box center [497, 109] width 53 height 10
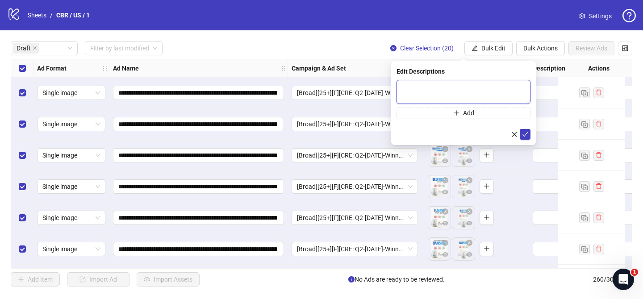
click at [498, 92] on textarea at bounding box center [463, 92] width 134 height 24
drag, startPoint x: 522, startPoint y: 131, endPoint x: 490, endPoint y: 57, distance: 80.8
click at [522, 131] on span "submit" at bounding box center [525, 134] width 6 height 7
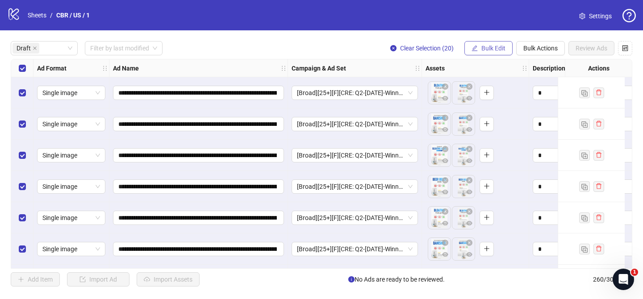
click at [488, 46] on span "Bulk Edit" at bounding box center [493, 48] width 24 height 7
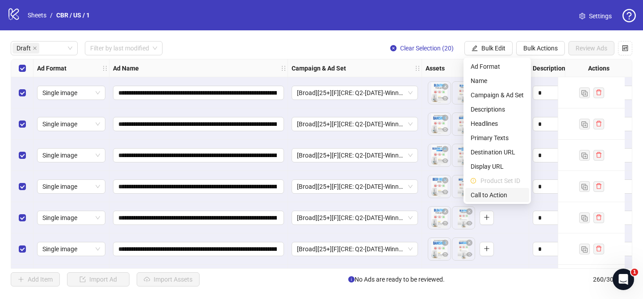
drag, startPoint x: 512, startPoint y: 197, endPoint x: 475, endPoint y: 137, distance: 70.5
click at [512, 197] on span "Call to Action" at bounding box center [497, 195] width 53 height 10
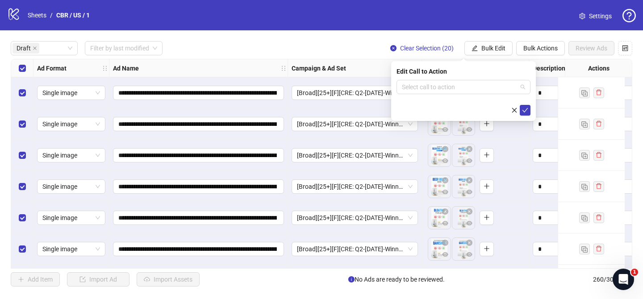
drag, startPoint x: 478, startPoint y: 91, endPoint x: 464, endPoint y: 137, distance: 48.0
click at [479, 91] on input "search" at bounding box center [459, 86] width 115 height 13
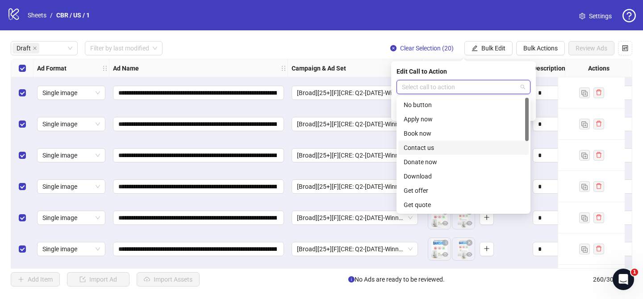
scroll to position [186, 0]
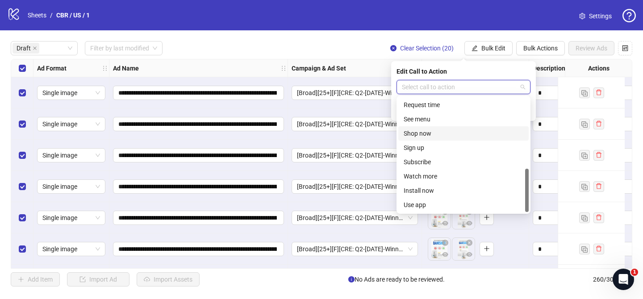
click at [433, 131] on div "Shop now" at bounding box center [464, 134] width 120 height 10
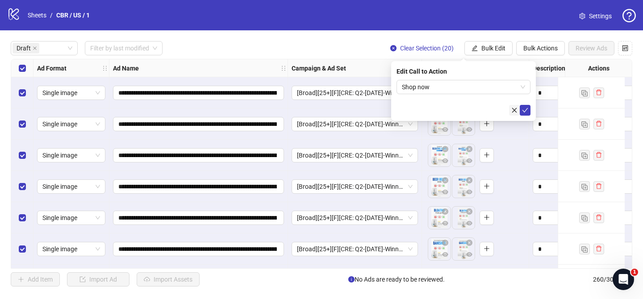
click at [521, 112] on button "submit" at bounding box center [525, 110] width 11 height 11
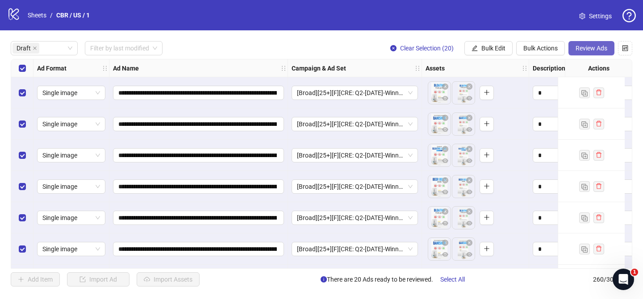
click at [591, 47] on span "Review Ads" at bounding box center [591, 48] width 32 height 7
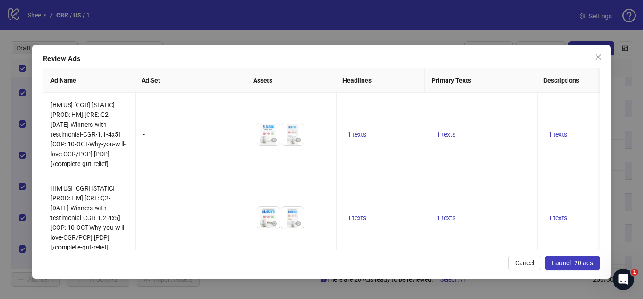
drag, startPoint x: 578, startPoint y: 263, endPoint x: 547, endPoint y: 24, distance: 241.6
click at [578, 263] on span "Launch 20 ads" at bounding box center [572, 262] width 41 height 7
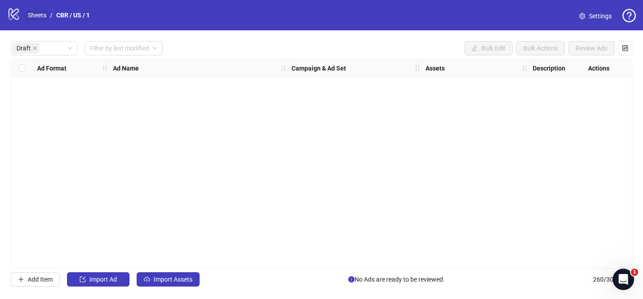
click at [34, 14] on link "Sheets" at bounding box center [37, 15] width 22 height 10
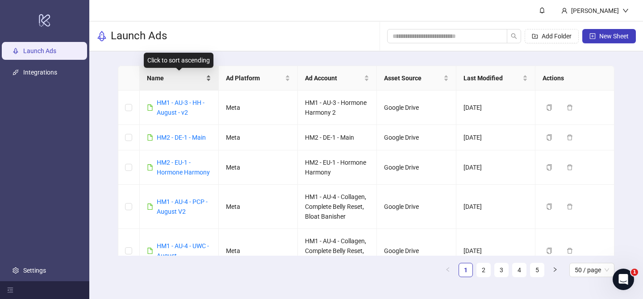
scroll to position [500, 0]
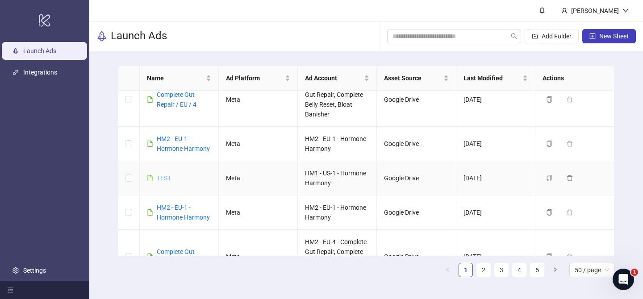
click at [160, 176] on link "TEST" at bounding box center [164, 178] width 14 height 7
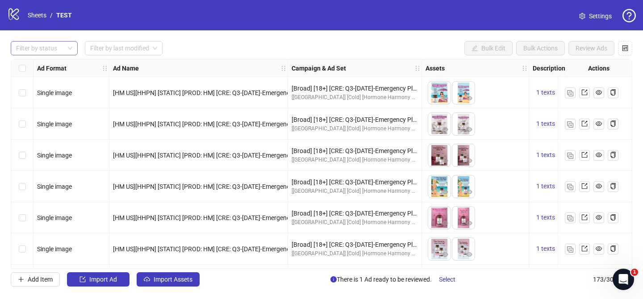
click at [53, 51] on div at bounding box center [40, 48] width 54 height 13
drag, startPoint x: 44, startPoint y: 63, endPoint x: 79, endPoint y: 114, distance: 61.9
click at [45, 63] on div "Draft" at bounding box center [44, 67] width 53 height 10
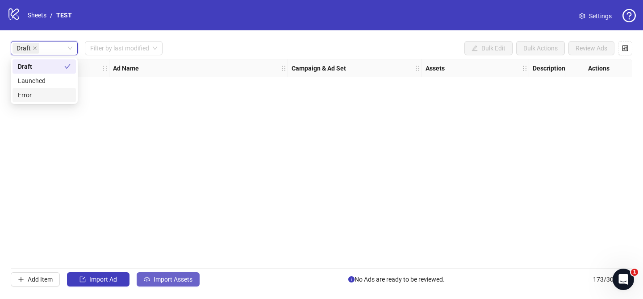
click at [161, 274] on button "Import Assets" at bounding box center [168, 279] width 63 height 14
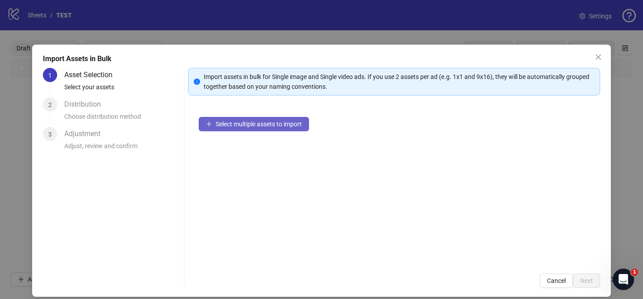
click at [262, 121] on span "Select multiple assets to import" at bounding box center [259, 124] width 86 height 7
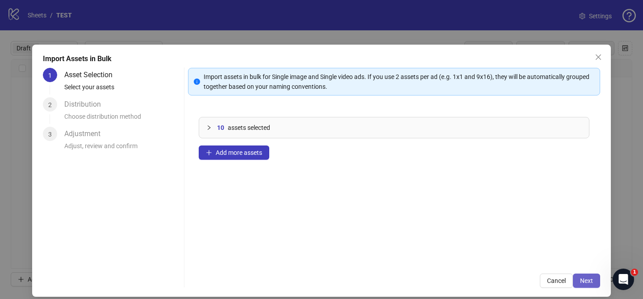
click at [589, 286] on button "Next" at bounding box center [586, 281] width 27 height 14
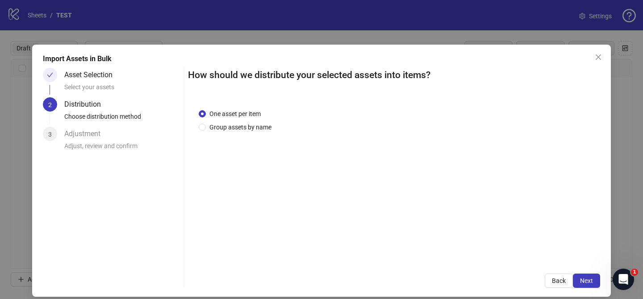
drag, startPoint x: 246, startPoint y: 129, endPoint x: 261, endPoint y: 183, distance: 56.1
click at [247, 129] on span "Group assets by name" at bounding box center [240, 127] width 69 height 10
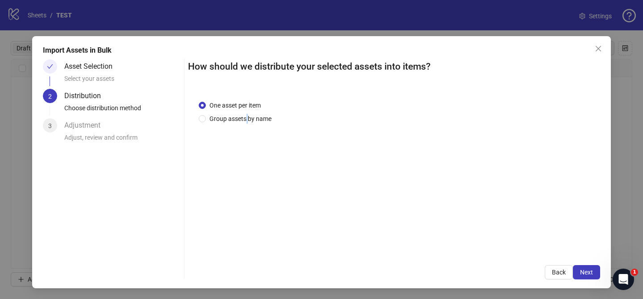
drag, startPoint x: 249, startPoint y: 119, endPoint x: 245, endPoint y: 129, distance: 11.3
click at [249, 118] on span "Group assets by name" at bounding box center [240, 119] width 69 height 10
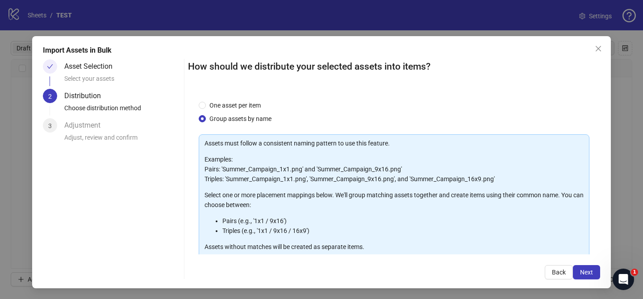
scroll to position [96, 0]
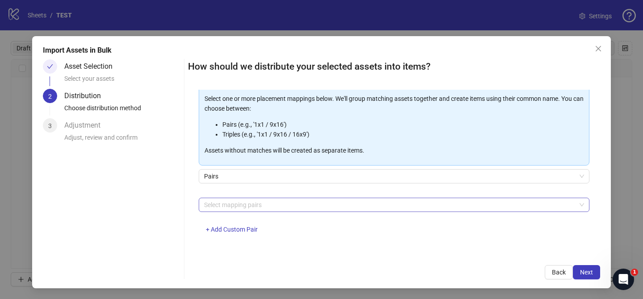
click at [268, 201] on div at bounding box center [389, 205] width 378 height 13
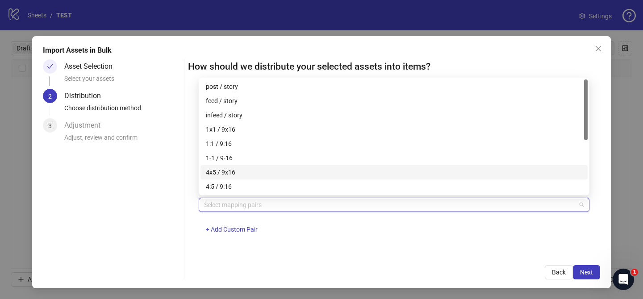
click at [256, 169] on div "4x5 / 9x16" at bounding box center [394, 172] width 376 height 10
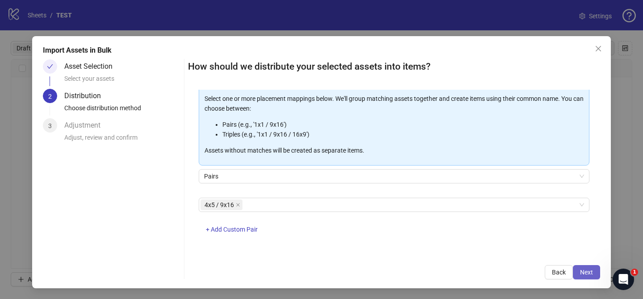
click at [595, 270] on button "Next" at bounding box center [586, 272] width 27 height 14
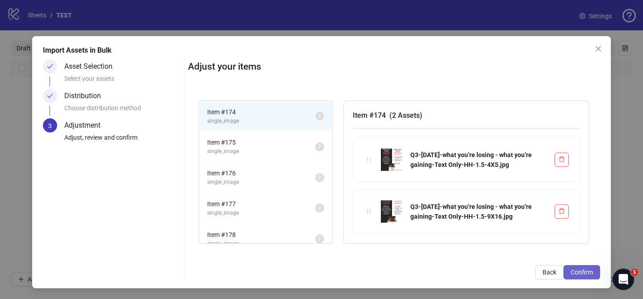
click at [591, 272] on span "Confirm" at bounding box center [582, 272] width 22 height 7
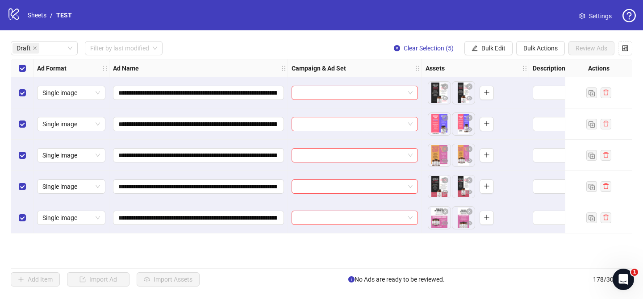
scroll to position [0, 0]
click at [343, 91] on input "search" at bounding box center [351, 92] width 108 height 13
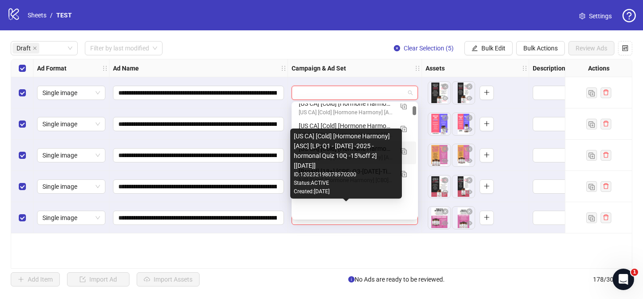
scroll to position [288, 0]
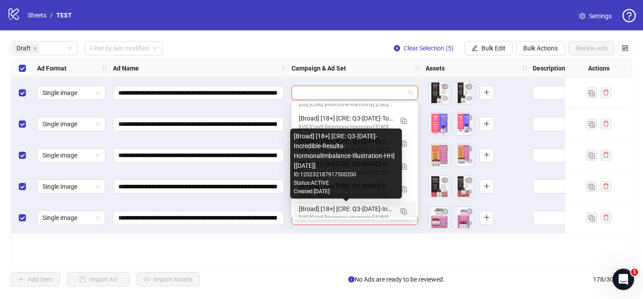
click at [363, 207] on div "[Broad] [18+] [CRE: Q3-[DATE]-Incredible-Results-HormonalImbalance-Illustration…" at bounding box center [346, 209] width 94 height 10
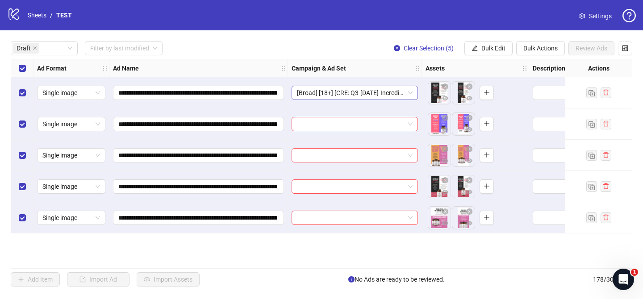
click at [386, 91] on span "[Broad] [18+] [CRE: Q3-[DATE]-Incredible-Results-HormonalImbalance-Illustration…" at bounding box center [355, 92] width 116 height 13
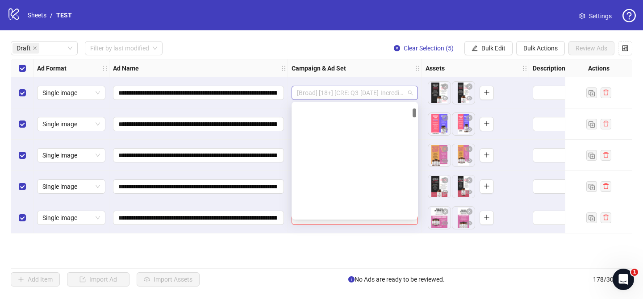
scroll to position [296, 0]
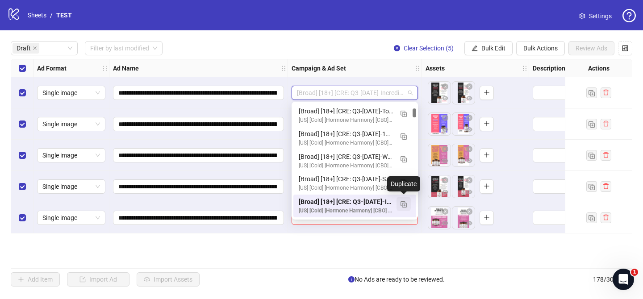
click at [404, 207] on img "button" at bounding box center [403, 204] width 6 height 6
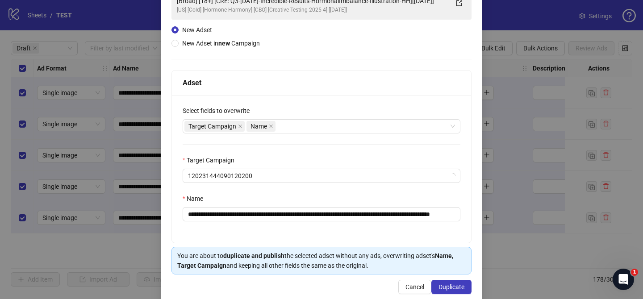
scroll to position [86, 0]
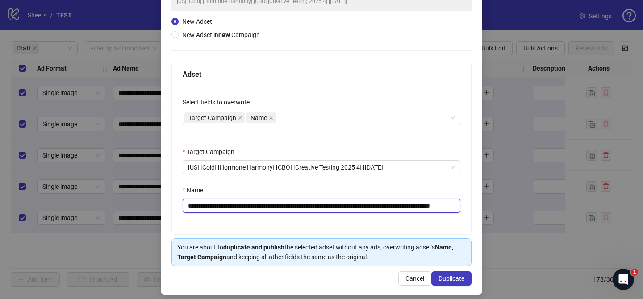
drag, startPoint x: 241, startPoint y: 206, endPoint x: 437, endPoint y: 208, distance: 196.4
click at [437, 208] on input "**********" at bounding box center [322, 206] width 278 height 14
paste input "*"
click at [403, 208] on input "**********" at bounding box center [322, 206] width 278 height 14
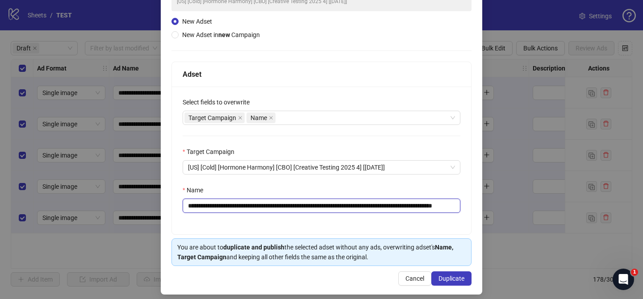
click at [403, 208] on input "**********" at bounding box center [322, 206] width 278 height 14
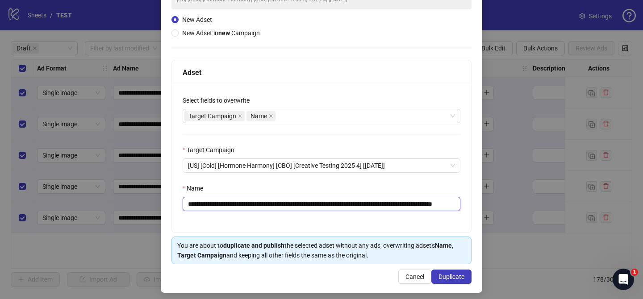
drag, startPoint x: 444, startPoint y: 206, endPoint x: 479, endPoint y: 206, distance: 35.3
click at [479, 206] on div "**********" at bounding box center [321, 125] width 321 height 336
click at [423, 204] on input "**********" at bounding box center [322, 204] width 278 height 14
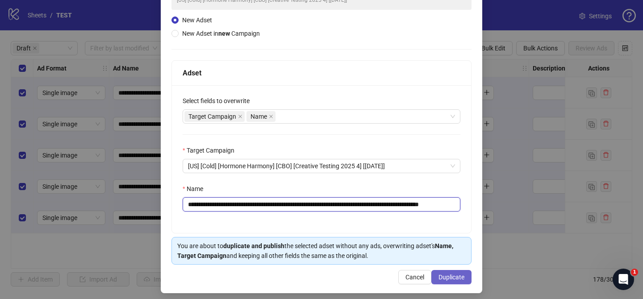
type input "**********"
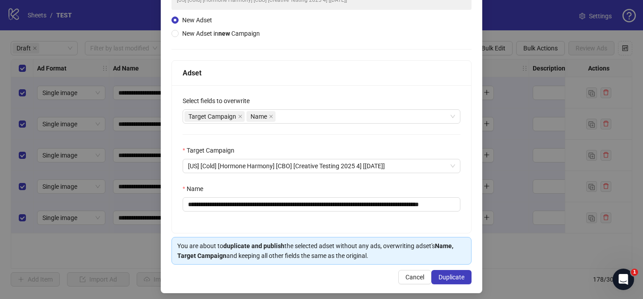
drag, startPoint x: 466, startPoint y: 274, endPoint x: 473, endPoint y: 260, distance: 15.2
click at [466, 274] on button "Duplicate" at bounding box center [451, 277] width 40 height 14
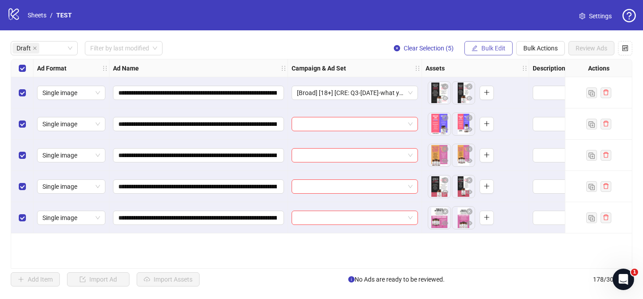
drag, startPoint x: 491, startPoint y: 45, endPoint x: 496, endPoint y: 55, distance: 11.6
click at [491, 45] on span "Bulk Edit" at bounding box center [493, 48] width 24 height 7
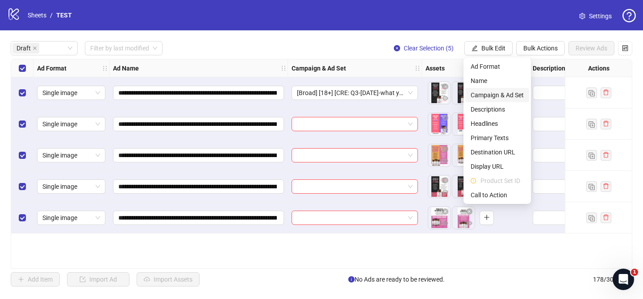
click at [508, 99] on span "Campaign & Ad Set" at bounding box center [497, 95] width 53 height 10
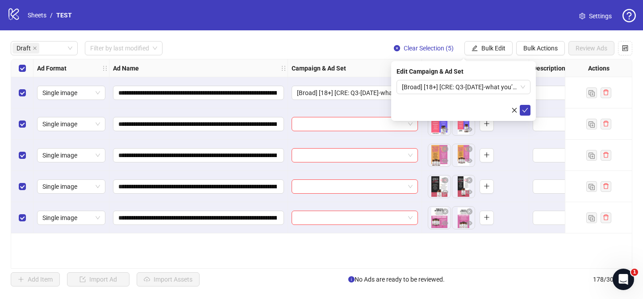
drag, startPoint x: 525, startPoint y: 109, endPoint x: 402, endPoint y: 111, distance: 122.3
click at [525, 109] on icon "check" at bounding box center [525, 110] width 6 height 6
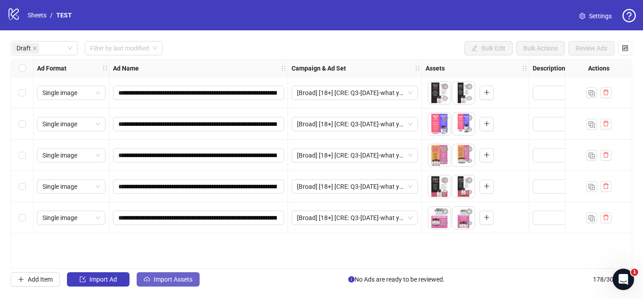
click at [175, 278] on span "Import Assets" at bounding box center [173, 279] width 39 height 7
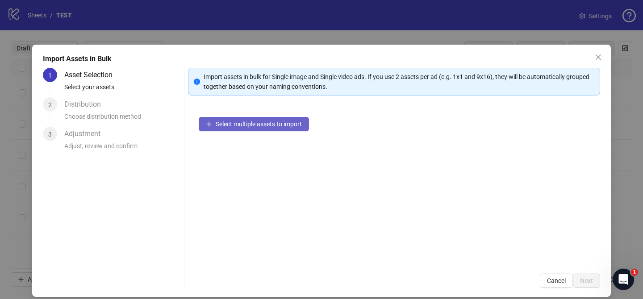
click at [275, 116] on div "Select multiple assets to import" at bounding box center [394, 184] width 412 height 157
click at [274, 121] on span "Select multiple assets to import" at bounding box center [259, 124] width 86 height 7
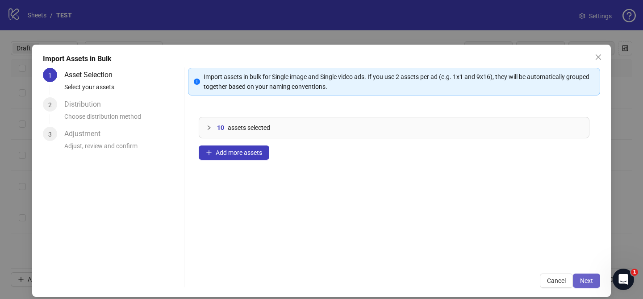
click at [579, 276] on button "Next" at bounding box center [586, 281] width 27 height 14
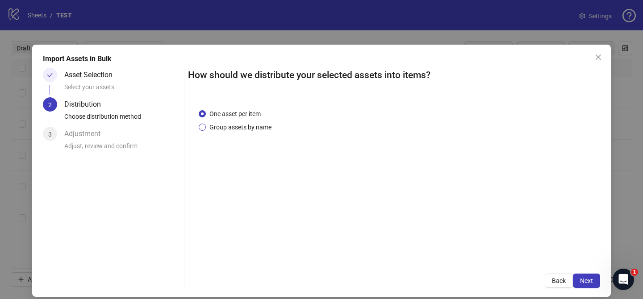
click at [259, 129] on span "Group assets by name" at bounding box center [240, 127] width 69 height 10
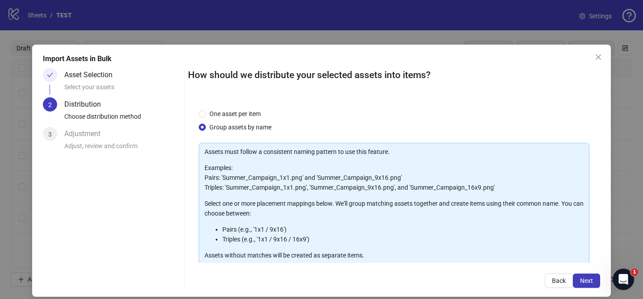
scroll to position [96, 0]
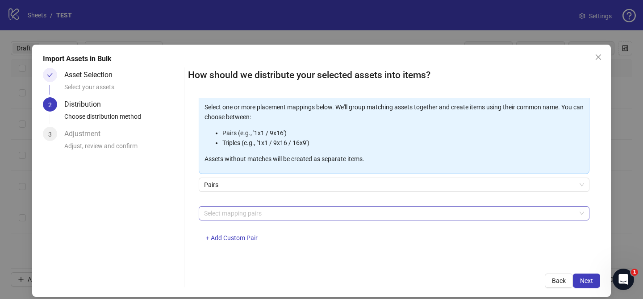
click at [279, 212] on div at bounding box center [389, 213] width 378 height 13
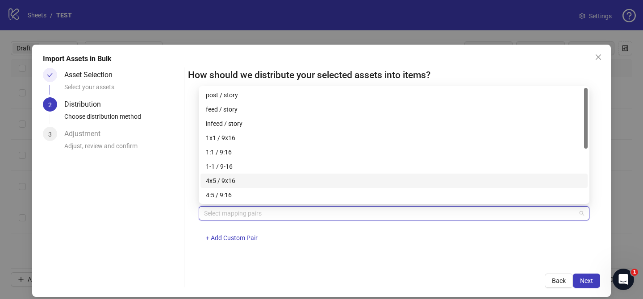
click at [242, 178] on div "4x5 / 9x16" at bounding box center [394, 181] width 376 height 10
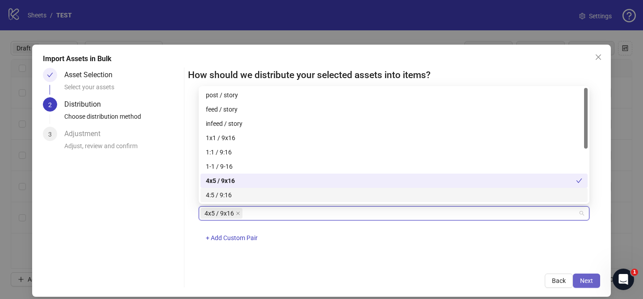
click at [592, 284] on span "Next" at bounding box center [586, 280] width 13 height 7
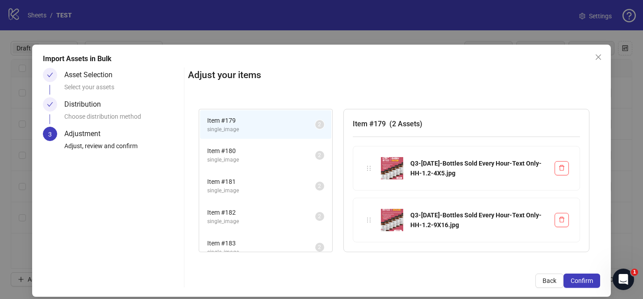
click at [588, 282] on span "Confirm" at bounding box center [582, 280] width 22 height 7
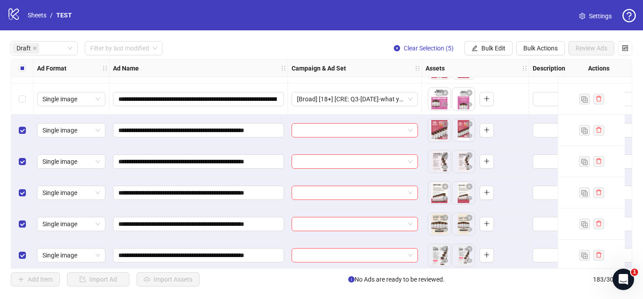
scroll to position [125, 0]
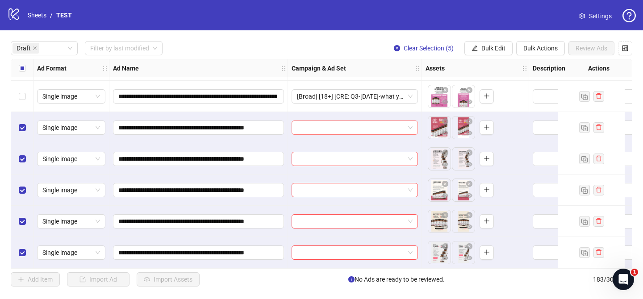
drag, startPoint x: 351, startPoint y: 122, endPoint x: 367, endPoint y: 129, distance: 17.4
click at [351, 122] on input "search" at bounding box center [351, 127] width 108 height 13
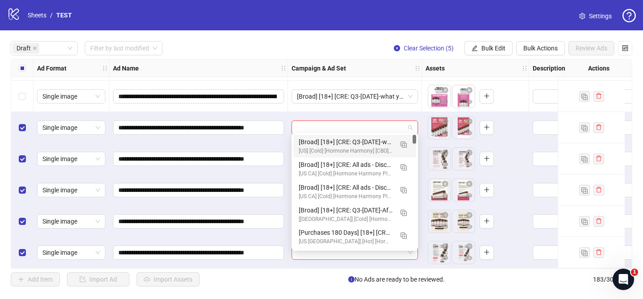
drag, startPoint x: 403, startPoint y: 143, endPoint x: 388, endPoint y: 147, distance: 15.3
click at [403, 143] on img "button" at bounding box center [403, 145] width 6 height 6
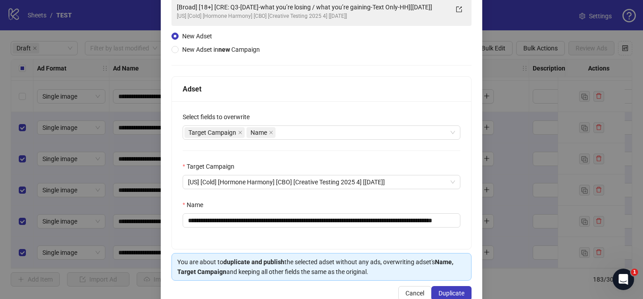
scroll to position [75, 0]
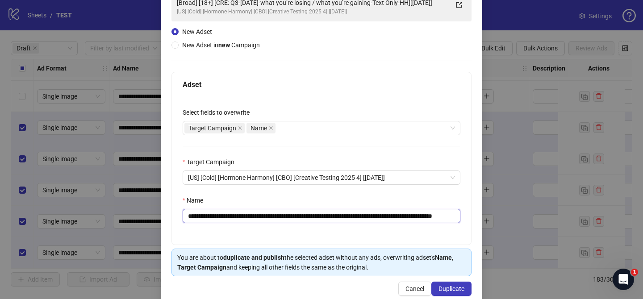
drag, startPoint x: 242, startPoint y: 217, endPoint x: 436, endPoint y: 214, distance: 194.2
click at [436, 214] on input "**********" at bounding box center [322, 216] width 278 height 14
paste input "text"
drag, startPoint x: 433, startPoint y: 217, endPoint x: 477, endPoint y: 216, distance: 43.8
click at [475, 217] on div "**********" at bounding box center [321, 137] width 321 height 336
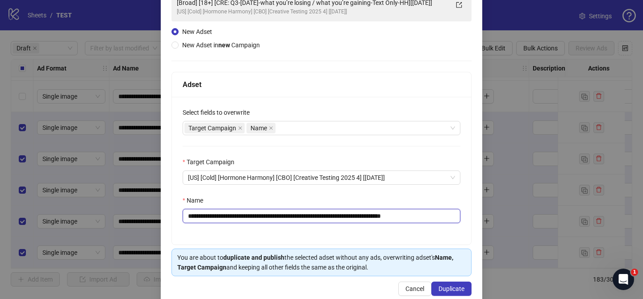
scroll to position [92, 0]
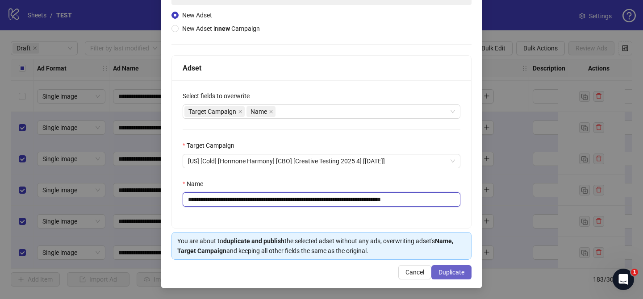
type input "**********"
click at [462, 267] on button "Duplicate" at bounding box center [451, 272] width 40 height 14
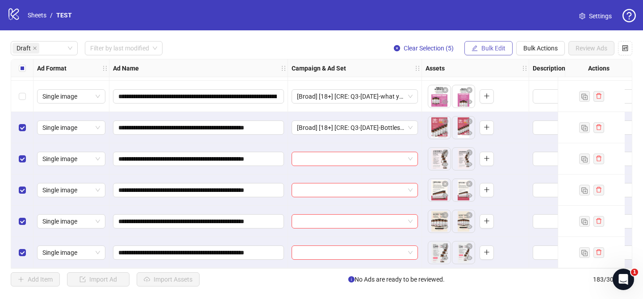
click at [496, 48] on span "Bulk Edit" at bounding box center [493, 48] width 24 height 7
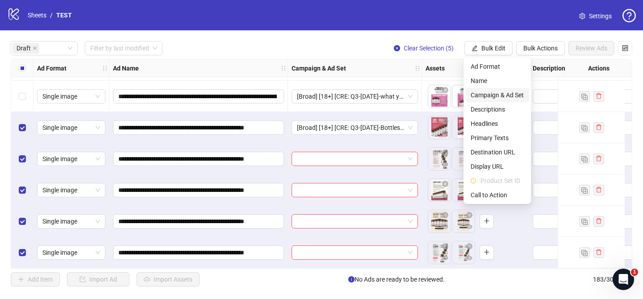
click at [506, 89] on li "Campaign & Ad Set" at bounding box center [497, 95] width 64 height 14
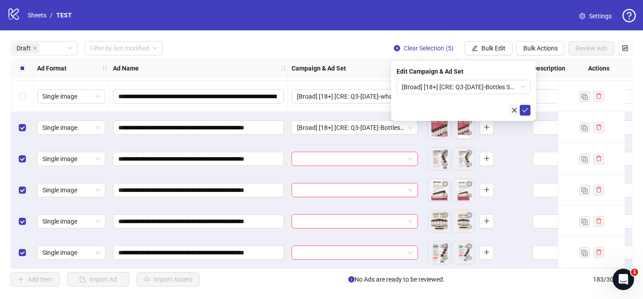
click at [526, 112] on icon "check" at bounding box center [525, 110] width 6 height 6
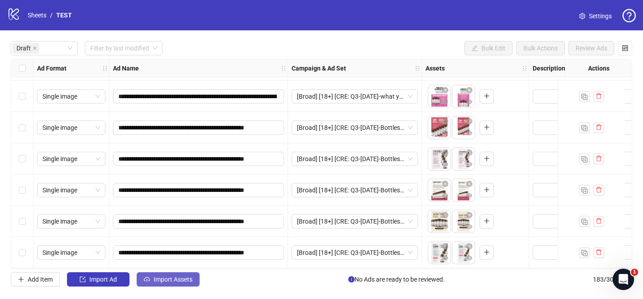
click at [196, 277] on button "Import Assets" at bounding box center [168, 279] width 63 height 14
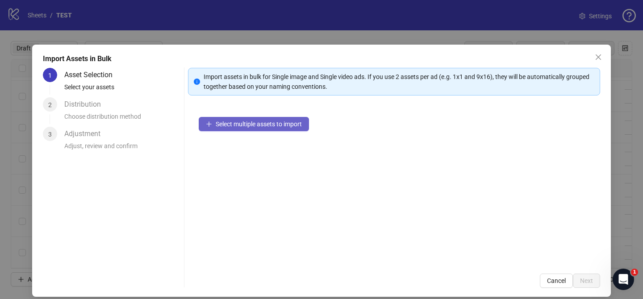
click at [282, 123] on span "Select multiple assets to import" at bounding box center [259, 124] width 86 height 7
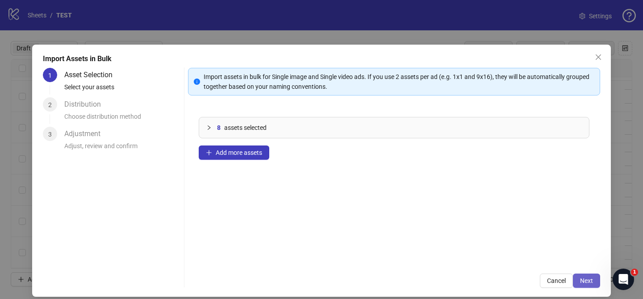
click at [586, 283] on span "Next" at bounding box center [586, 280] width 13 height 7
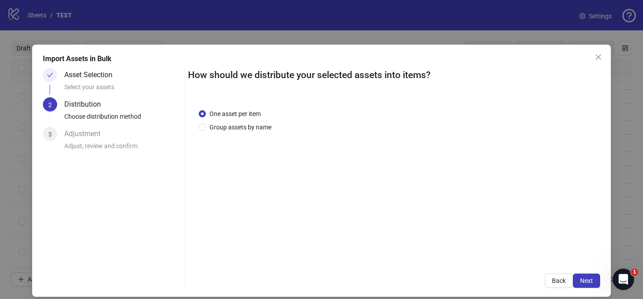
drag, startPoint x: 262, startPoint y: 129, endPoint x: 264, endPoint y: 138, distance: 9.6
click at [262, 129] on span "Group assets by name" at bounding box center [240, 127] width 69 height 10
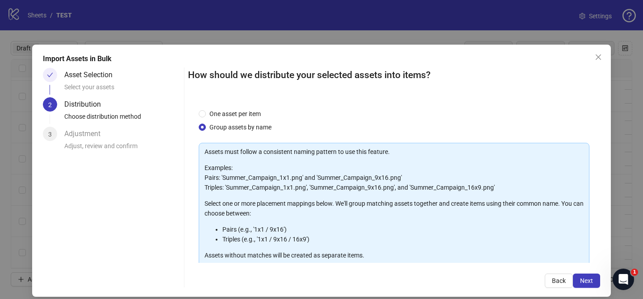
scroll to position [96, 0]
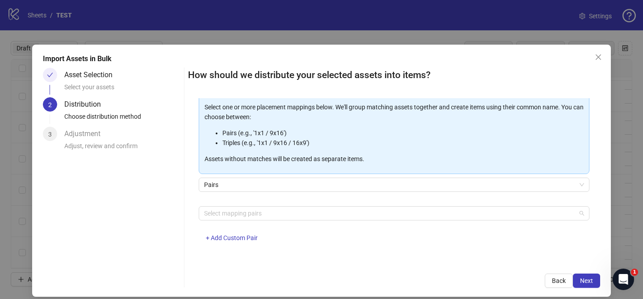
drag, startPoint x: 266, startPoint y: 213, endPoint x: 245, endPoint y: 185, distance: 35.4
click at [266, 213] on div at bounding box center [389, 213] width 378 height 13
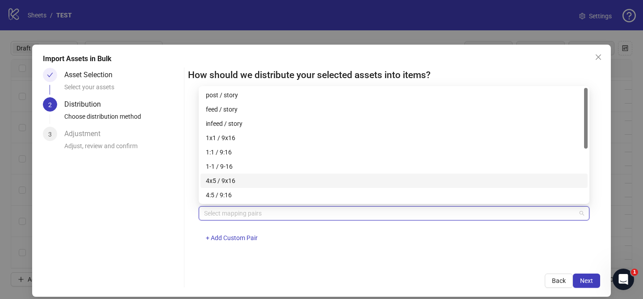
drag, startPoint x: 246, startPoint y: 177, endPoint x: 549, endPoint y: 263, distance: 315.6
click at [249, 178] on div "4x5 / 9x16" at bounding box center [394, 181] width 376 height 10
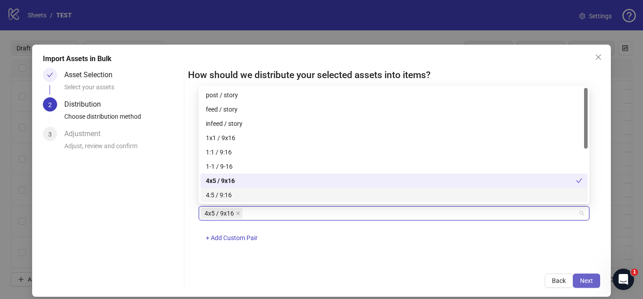
click at [576, 277] on button "Next" at bounding box center [586, 281] width 27 height 14
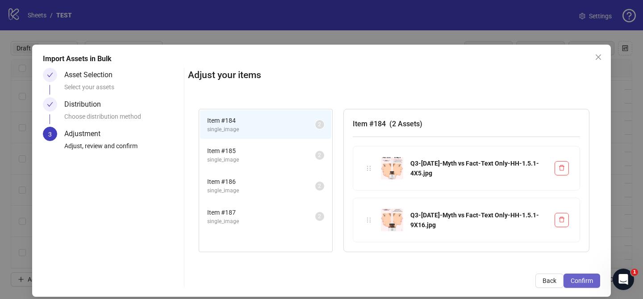
click at [581, 279] on span "Confirm" at bounding box center [582, 280] width 22 height 7
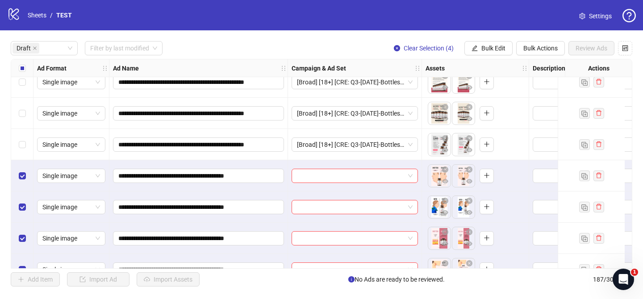
scroll to position [250, 0]
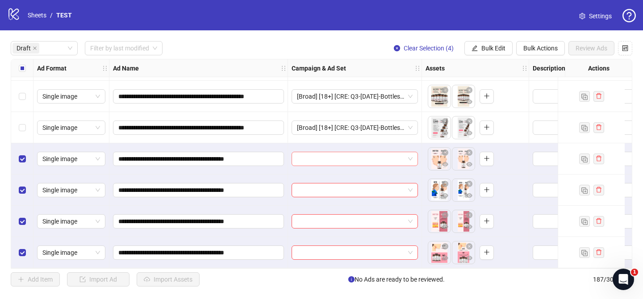
click at [355, 158] on input "search" at bounding box center [351, 158] width 108 height 13
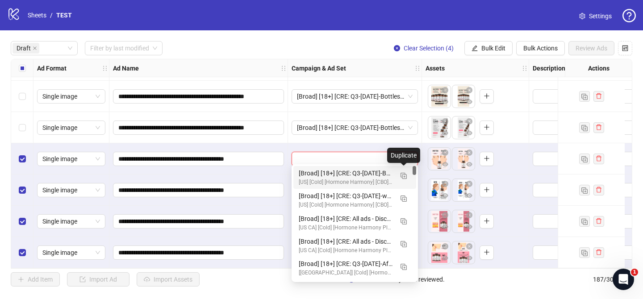
drag, startPoint x: 404, startPoint y: 178, endPoint x: 300, endPoint y: 198, distance: 105.5
click at [404, 178] on img "button" at bounding box center [403, 176] width 6 height 6
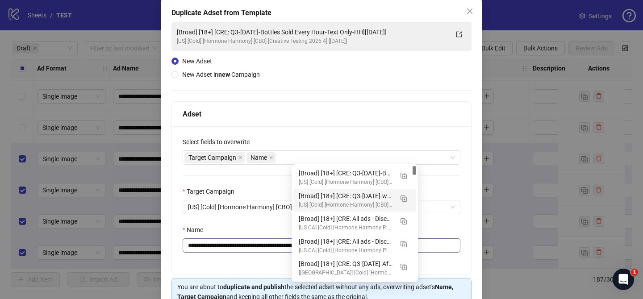
scroll to position [57, 0]
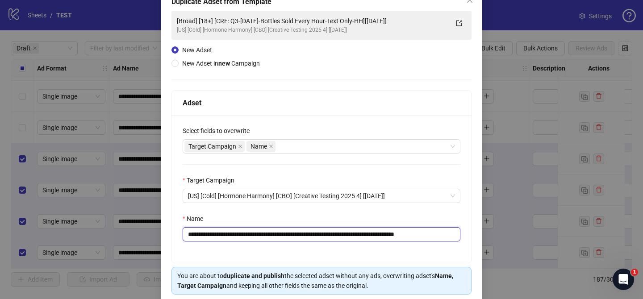
drag, startPoint x: 242, startPoint y: 234, endPoint x: 389, endPoint y: 234, distance: 146.9
click at [391, 234] on input "**********" at bounding box center [322, 234] width 278 height 14
paste input "text"
drag, startPoint x: 415, startPoint y: 235, endPoint x: 440, endPoint y: 235, distance: 25.4
click at [440, 235] on input "**********" at bounding box center [322, 234] width 278 height 14
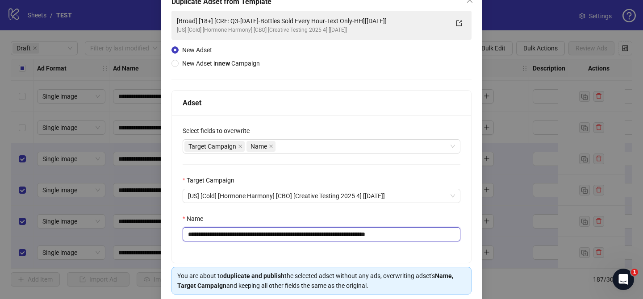
scroll to position [92, 0]
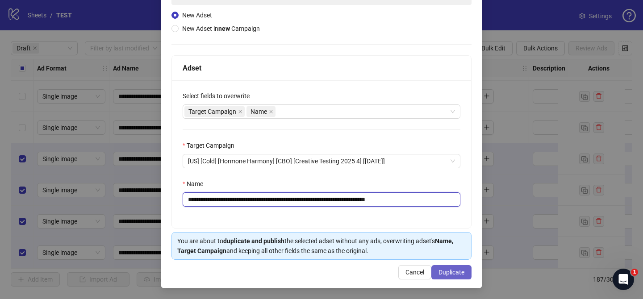
type input "**********"
drag, startPoint x: 463, startPoint y: 275, endPoint x: 404, endPoint y: 31, distance: 251.0
click at [463, 275] on span "Duplicate" at bounding box center [451, 272] width 26 height 7
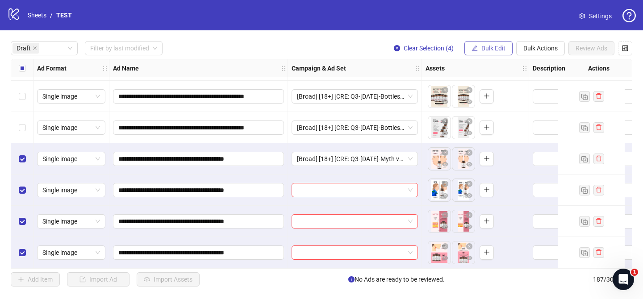
click at [484, 51] on span "Bulk Edit" at bounding box center [493, 48] width 24 height 7
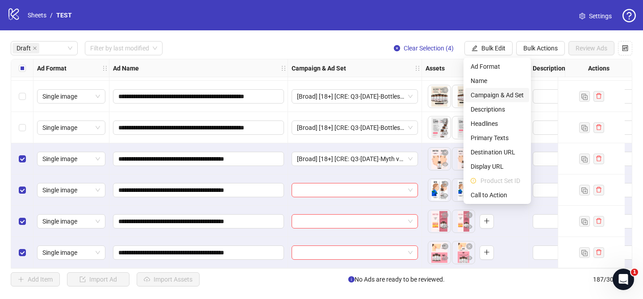
drag, startPoint x: 496, startPoint y: 92, endPoint x: 502, endPoint y: 95, distance: 7.0
click at [496, 92] on span "Campaign & Ad Set" at bounding box center [497, 95] width 53 height 10
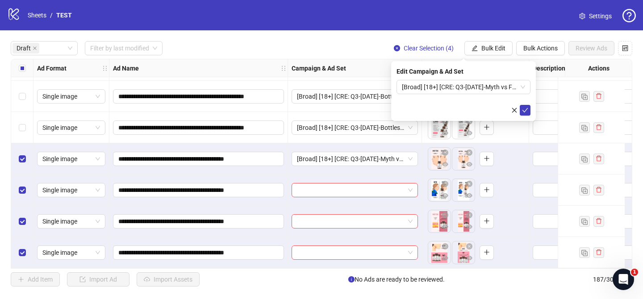
drag, startPoint x: 525, startPoint y: 112, endPoint x: 317, endPoint y: 107, distance: 208.5
click at [523, 112] on icon "check" at bounding box center [525, 110] width 6 height 6
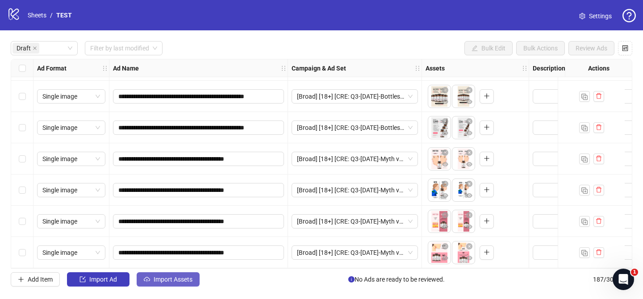
click at [195, 283] on button "Import Assets" at bounding box center [168, 279] width 63 height 14
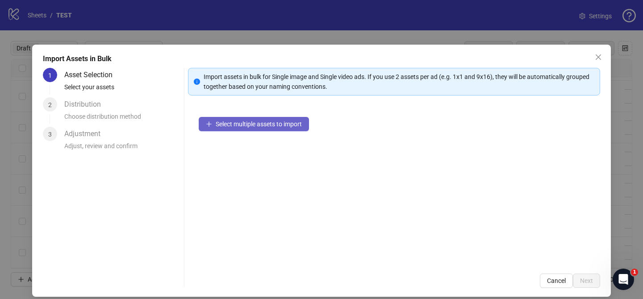
click at [289, 119] on button "Select multiple assets to import" at bounding box center [254, 124] width 110 height 14
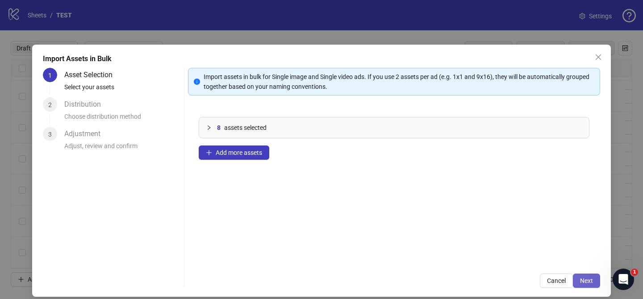
click at [589, 284] on span "Next" at bounding box center [586, 280] width 13 height 7
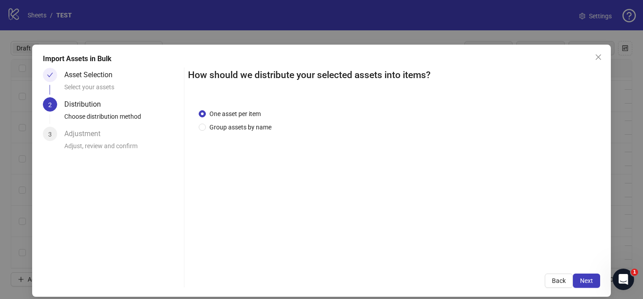
drag, startPoint x: 245, startPoint y: 129, endPoint x: 247, endPoint y: 137, distance: 8.8
click at [245, 129] on span "Group assets by name" at bounding box center [240, 127] width 69 height 10
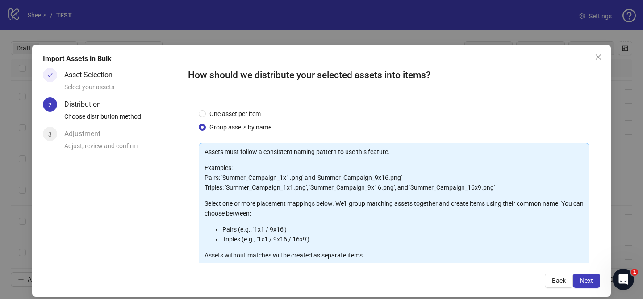
scroll to position [96, 0]
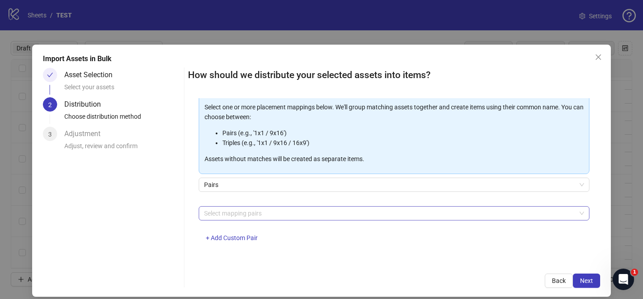
click at [253, 211] on div at bounding box center [389, 213] width 378 height 13
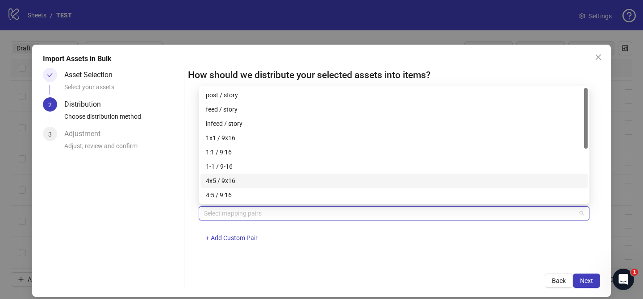
click at [245, 179] on div "4x5 / 9x16" at bounding box center [394, 181] width 376 height 10
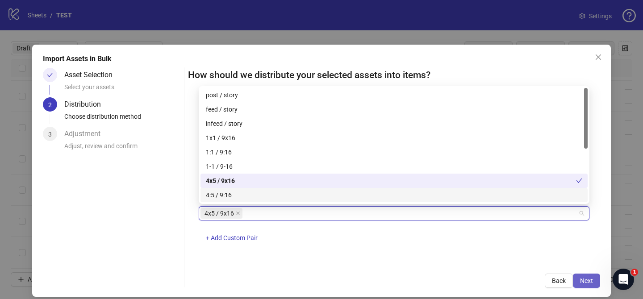
click at [583, 284] on button "Next" at bounding box center [586, 281] width 27 height 14
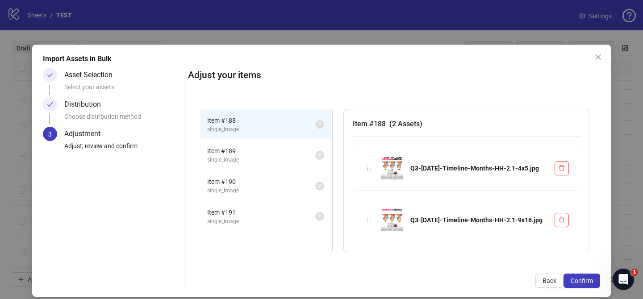
click at [583, 284] on button "Confirm" at bounding box center [581, 281] width 37 height 14
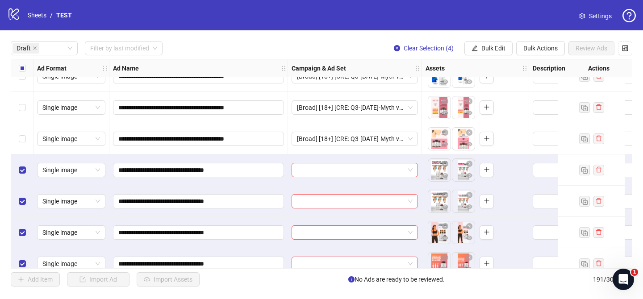
scroll to position [375, 0]
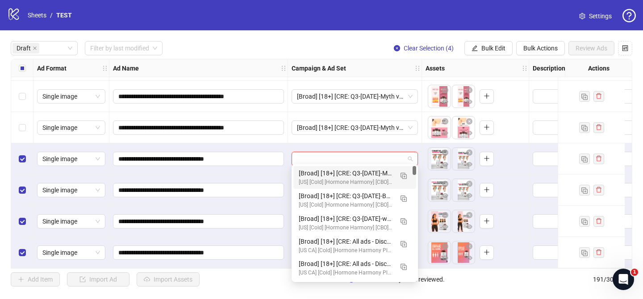
drag, startPoint x: 355, startPoint y: 154, endPoint x: 389, endPoint y: 166, distance: 36.3
click at [361, 154] on input "search" at bounding box center [351, 158] width 108 height 13
drag, startPoint x: 404, startPoint y: 176, endPoint x: 326, endPoint y: 194, distance: 80.1
click at [405, 175] on img "button" at bounding box center [403, 176] width 6 height 6
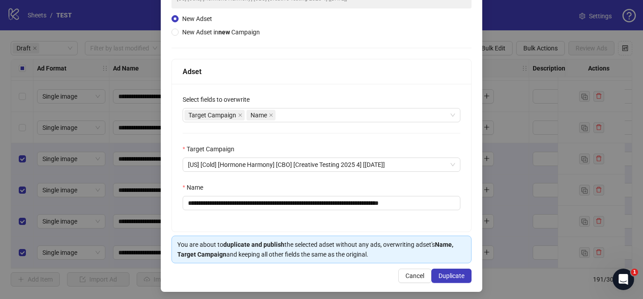
scroll to position [92, 0]
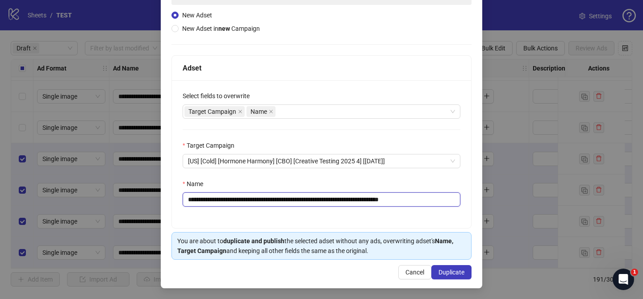
drag, startPoint x: 243, startPoint y: 200, endPoint x: 372, endPoint y: 199, distance: 129.0
click at [372, 199] on input "**********" at bounding box center [322, 199] width 278 height 14
paste input "text"
drag, startPoint x: 394, startPoint y: 201, endPoint x: 435, endPoint y: 198, distance: 40.7
click at [435, 198] on input "**********" at bounding box center [322, 199] width 278 height 14
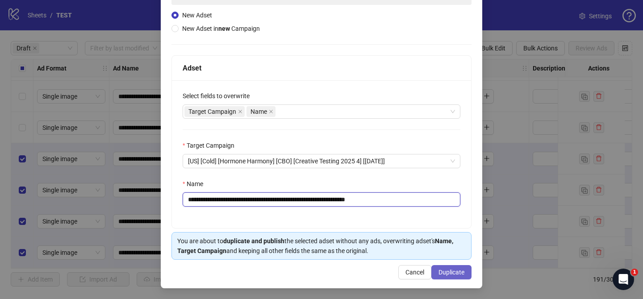
type input "**********"
drag, startPoint x: 452, startPoint y: 270, endPoint x: 453, endPoint y: 265, distance: 5.4
click at [452, 270] on span "Duplicate" at bounding box center [451, 272] width 26 height 7
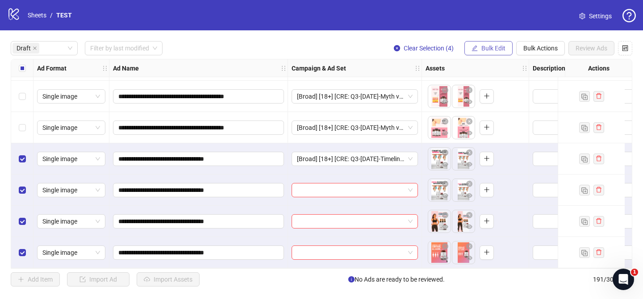
click at [498, 47] on span "Bulk Edit" at bounding box center [493, 48] width 24 height 7
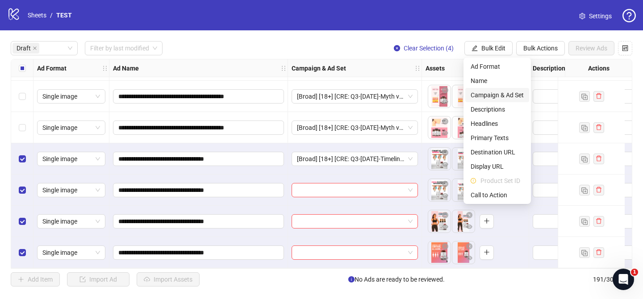
click at [515, 89] on li "Campaign & Ad Set" at bounding box center [497, 95] width 64 height 14
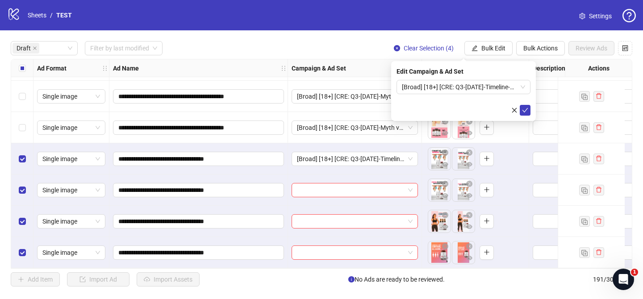
drag, startPoint x: 521, startPoint y: 109, endPoint x: 283, endPoint y: 116, distance: 238.5
click at [521, 109] on button "submit" at bounding box center [525, 110] width 11 height 11
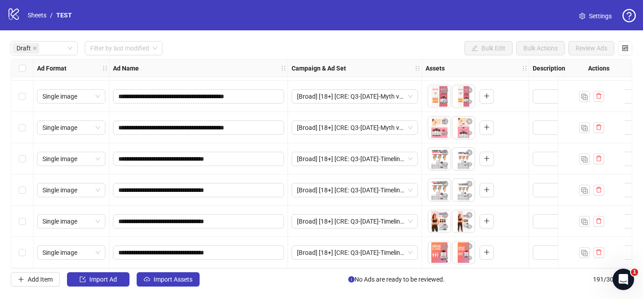
click at [168, 271] on div "**********" at bounding box center [321, 163] width 643 height 267
click at [175, 274] on button "Import Assets" at bounding box center [168, 279] width 63 height 14
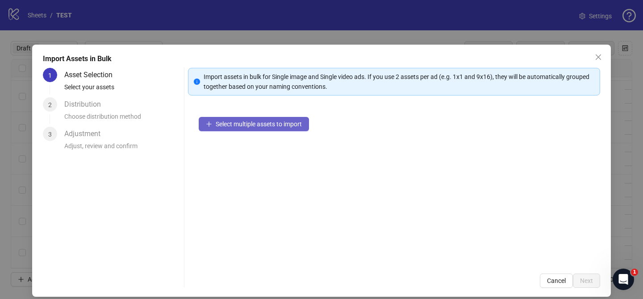
click at [275, 123] on span "Select multiple assets to import" at bounding box center [259, 124] width 86 height 7
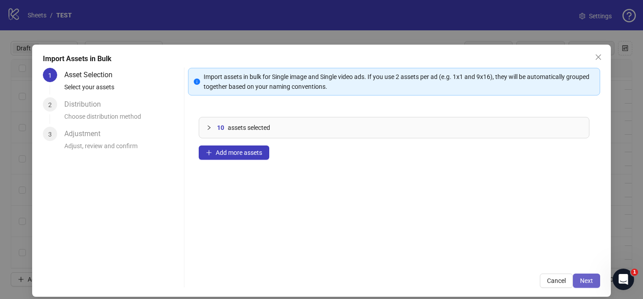
click at [600, 277] on button "Next" at bounding box center [586, 281] width 27 height 14
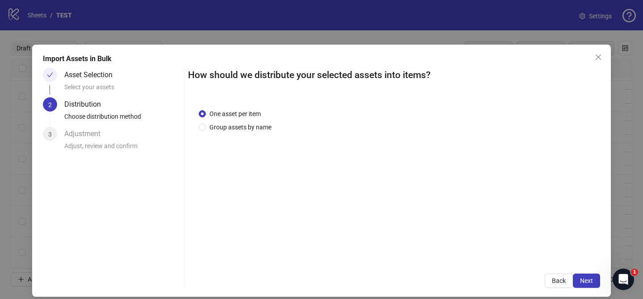
click at [233, 120] on div "One asset per item Group assets by name" at bounding box center [237, 120] width 76 height 23
drag, startPoint x: 233, startPoint y: 127, endPoint x: 237, endPoint y: 141, distance: 14.3
click at [233, 127] on span "Group assets by name" at bounding box center [240, 127] width 69 height 10
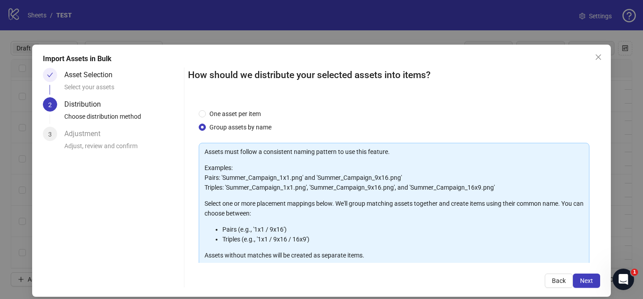
scroll to position [96, 0]
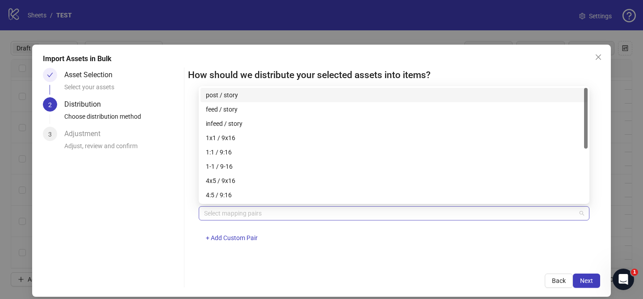
drag, startPoint x: 252, startPoint y: 218, endPoint x: 248, endPoint y: 210, distance: 9.2
click at [253, 217] on div at bounding box center [389, 213] width 378 height 13
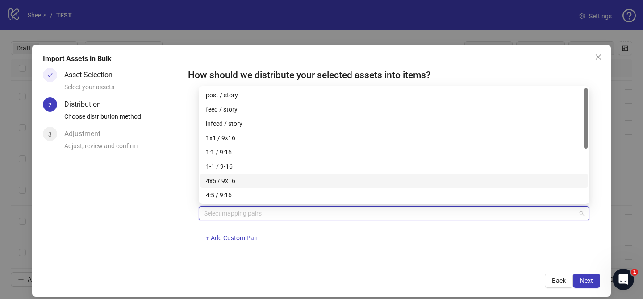
drag, startPoint x: 249, startPoint y: 180, endPoint x: 383, endPoint y: 222, distance: 140.9
click at [249, 179] on div "4x5 / 9x16" at bounding box center [394, 181] width 376 height 10
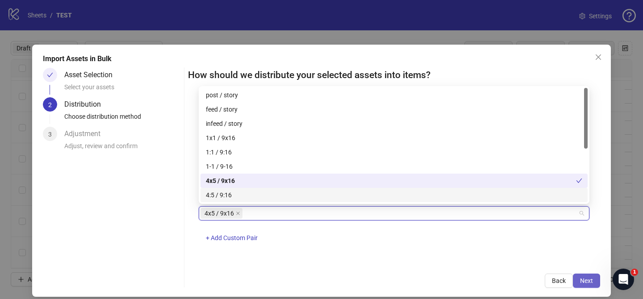
click at [583, 279] on span "Next" at bounding box center [586, 280] width 13 height 7
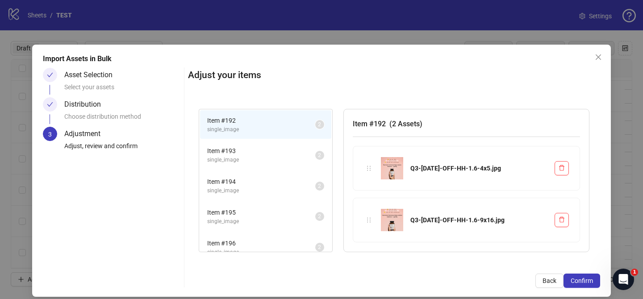
click at [583, 279] on span "Confirm" at bounding box center [582, 280] width 22 height 7
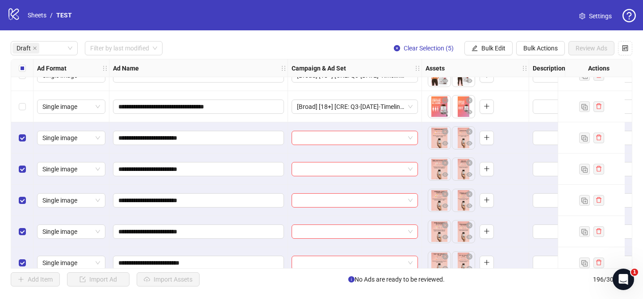
scroll to position [531, 0]
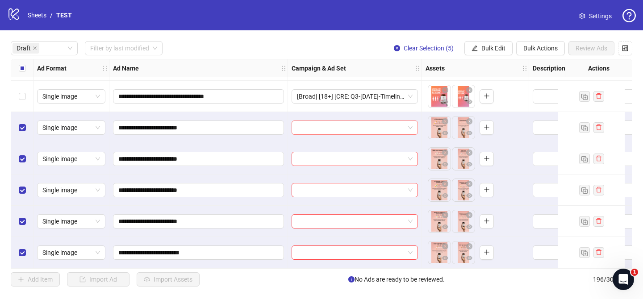
drag, startPoint x: 360, startPoint y: 121, endPoint x: 398, endPoint y: 130, distance: 39.1
click at [360, 121] on input "search" at bounding box center [351, 127] width 108 height 13
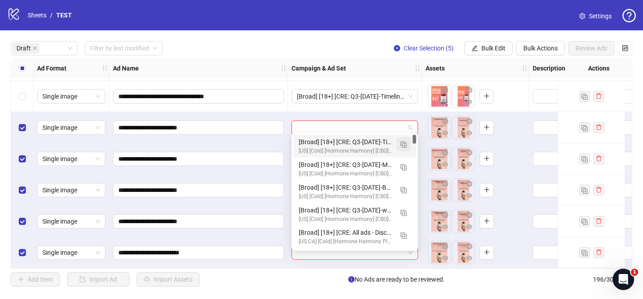
click at [402, 142] on img "button" at bounding box center [403, 145] width 6 height 6
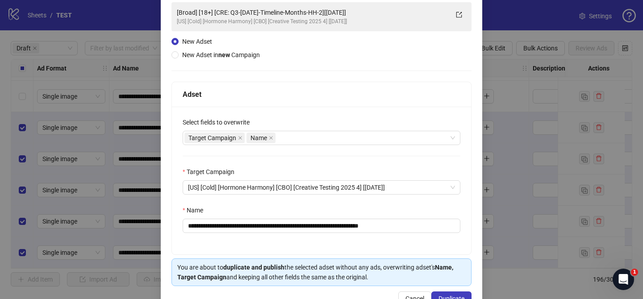
scroll to position [81, 0]
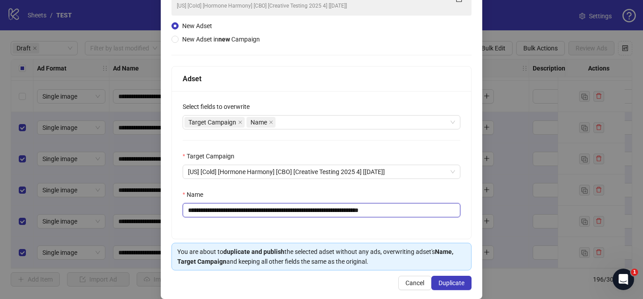
drag, startPoint x: 241, startPoint y: 208, endPoint x: 352, endPoint y: 210, distance: 110.7
click at [351, 210] on input "**********" at bounding box center [322, 210] width 278 height 14
paste input "text"
drag, startPoint x: 355, startPoint y: 211, endPoint x: 417, endPoint y: 210, distance: 61.2
click at [417, 210] on input "**********" at bounding box center [322, 210] width 278 height 14
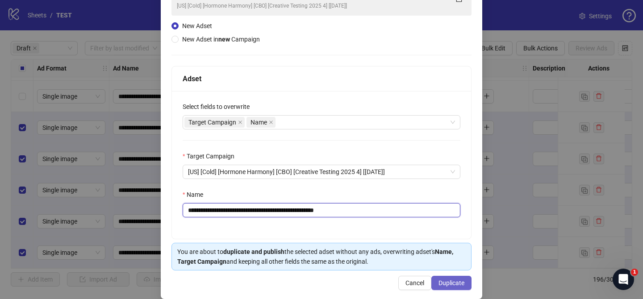
type input "**********"
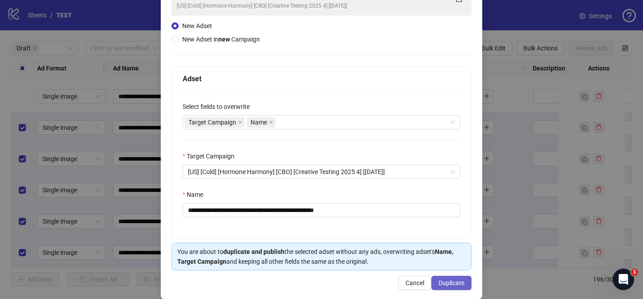
click at [458, 286] on span "Duplicate" at bounding box center [451, 282] width 26 height 7
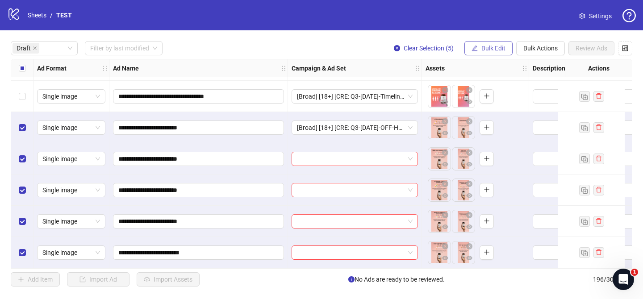
click at [488, 52] on span "Bulk Edit" at bounding box center [493, 48] width 24 height 7
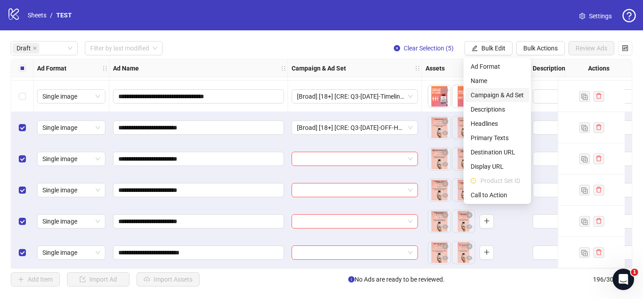
drag, startPoint x: 510, startPoint y: 100, endPoint x: 512, endPoint y: 104, distance: 4.6
click at [510, 100] on span "Campaign & Ad Set" at bounding box center [497, 95] width 53 height 10
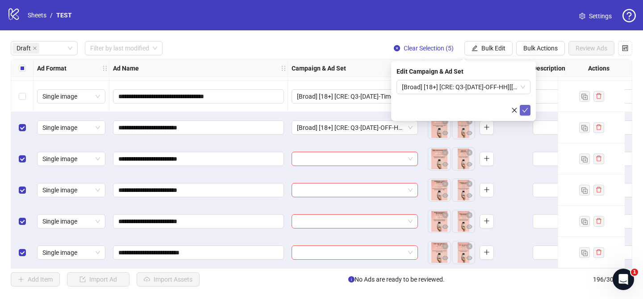
click at [529, 111] on button "submit" at bounding box center [525, 110] width 11 height 11
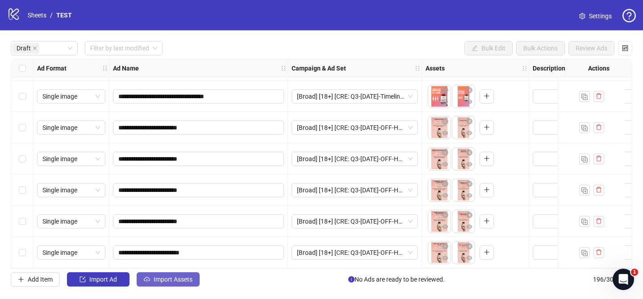
click at [194, 275] on button "Import Assets" at bounding box center [168, 279] width 63 height 14
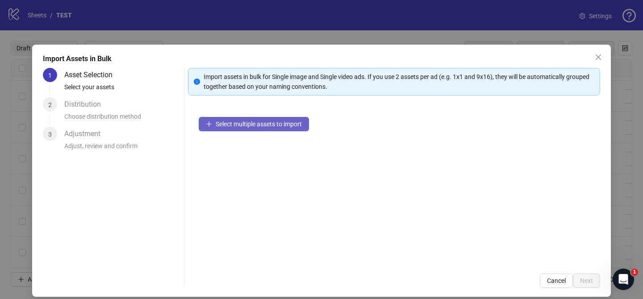
click at [270, 130] on button "Select multiple assets to import" at bounding box center [254, 124] width 110 height 14
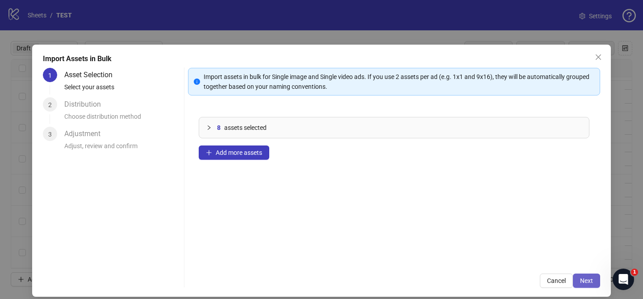
click at [588, 278] on span "Next" at bounding box center [586, 280] width 13 height 7
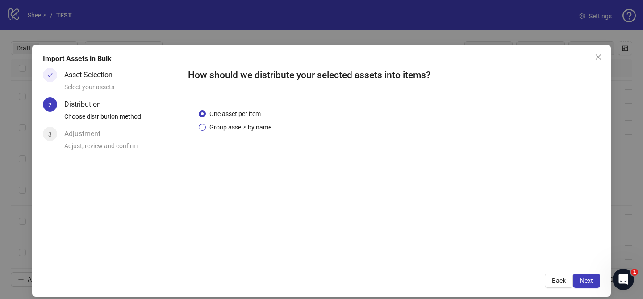
click at [242, 127] on span "Group assets by name" at bounding box center [240, 127] width 69 height 10
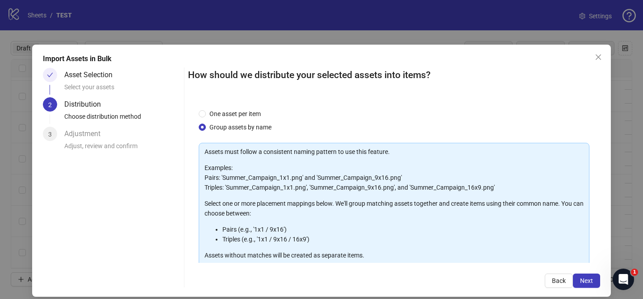
scroll to position [96, 0]
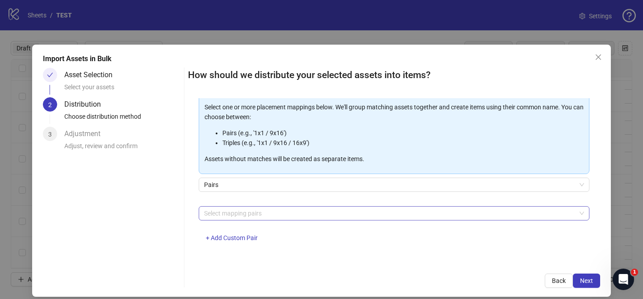
click at [254, 215] on div at bounding box center [389, 213] width 378 height 13
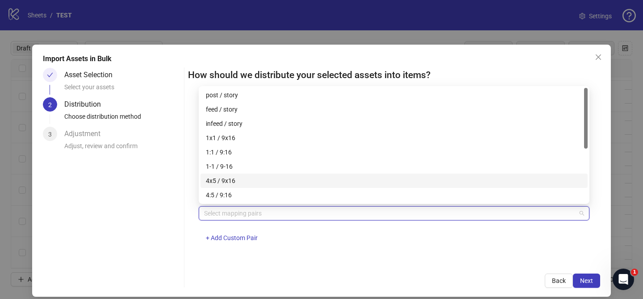
drag, startPoint x: 247, startPoint y: 181, endPoint x: 379, endPoint y: 208, distance: 134.5
click at [247, 181] on div "4x5 / 9x16" at bounding box center [394, 181] width 376 height 10
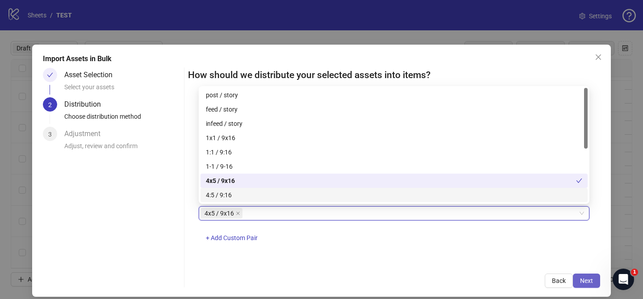
click at [576, 278] on button "Next" at bounding box center [586, 281] width 27 height 14
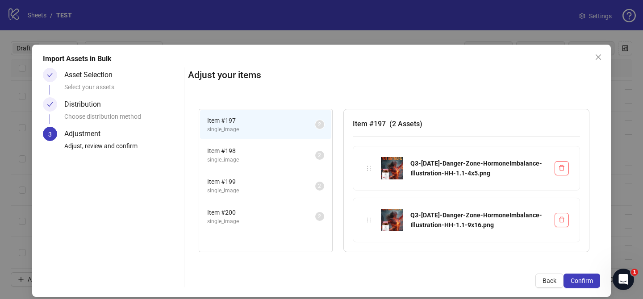
click at [583, 279] on span "Confirm" at bounding box center [582, 280] width 22 height 7
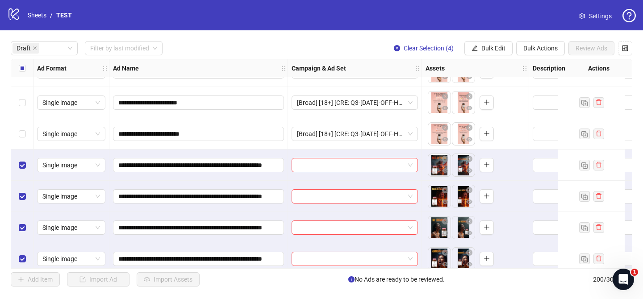
scroll to position [656, 0]
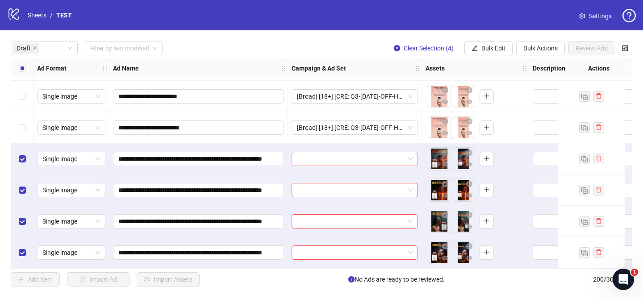
drag, startPoint x: 340, startPoint y: 157, endPoint x: 367, endPoint y: 161, distance: 27.5
click at [340, 157] on input "search" at bounding box center [351, 158] width 108 height 13
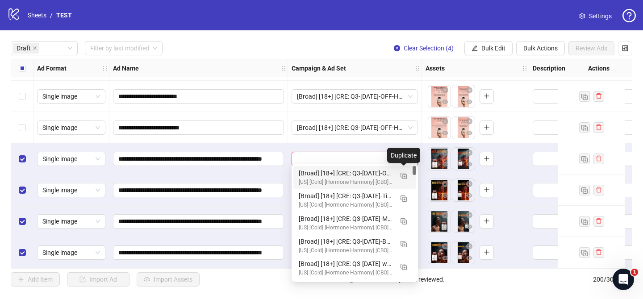
drag, startPoint x: 407, startPoint y: 173, endPoint x: 350, endPoint y: 189, distance: 59.9
click at [407, 173] on button "button" at bounding box center [403, 175] width 14 height 14
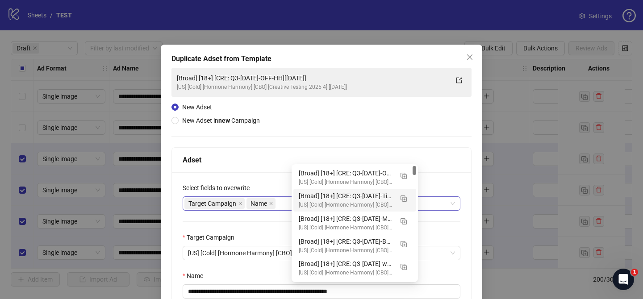
scroll to position [59, 0]
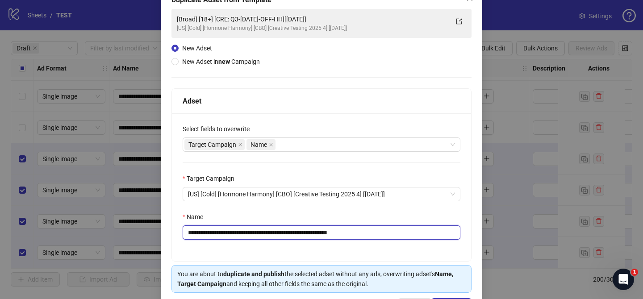
drag, startPoint x: 242, startPoint y: 234, endPoint x: 316, endPoint y: 235, distance: 74.1
click at [309, 235] on input "**********" at bounding box center [322, 232] width 278 height 14
paste input "**********"
drag, startPoint x: 436, startPoint y: 233, endPoint x: 468, endPoint y: 233, distance: 32.1
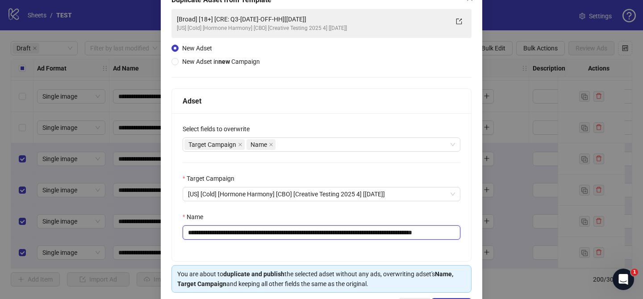
click at [467, 233] on div "**********" at bounding box center [321, 187] width 299 height 148
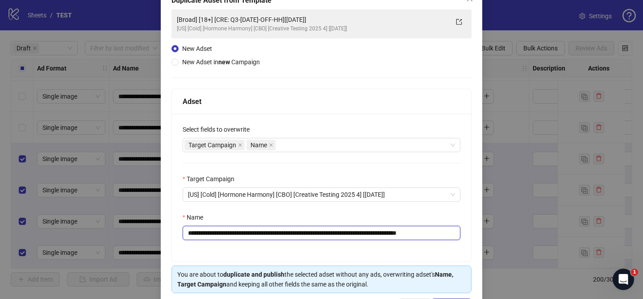
scroll to position [92, 0]
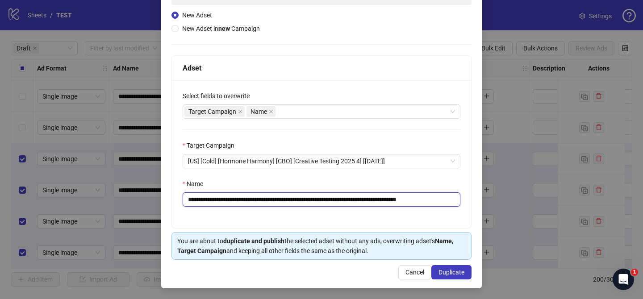
type input "**********"
click at [457, 280] on div "**********" at bounding box center [321, 121] width 321 height 336
click at [460, 273] on span "Duplicate" at bounding box center [451, 272] width 26 height 7
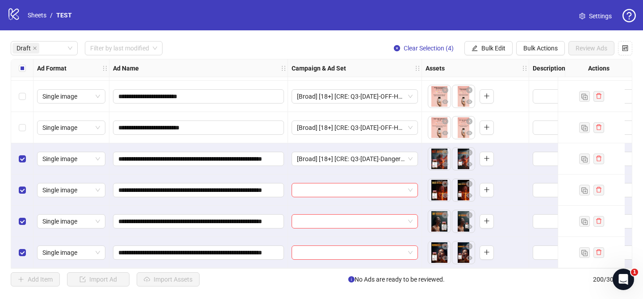
drag, startPoint x: 488, startPoint y: 43, endPoint x: 501, endPoint y: 71, distance: 30.3
click at [488, 43] on button "Bulk Edit" at bounding box center [488, 48] width 48 height 14
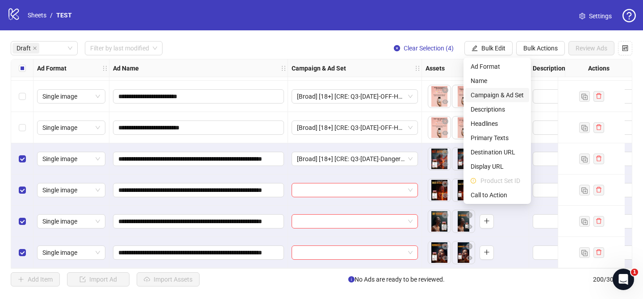
drag, startPoint x: 506, startPoint y: 94, endPoint x: 514, endPoint y: 104, distance: 12.3
click at [506, 94] on span "Campaign & Ad Set" at bounding box center [497, 95] width 53 height 10
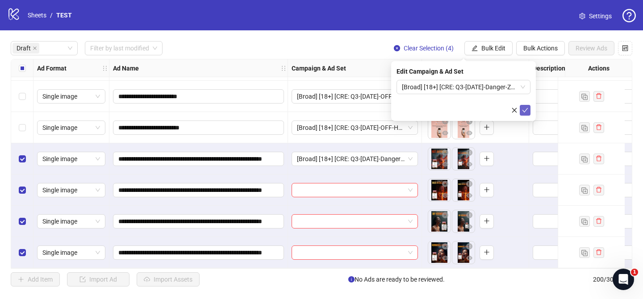
click at [525, 107] on icon "check" at bounding box center [525, 110] width 6 height 6
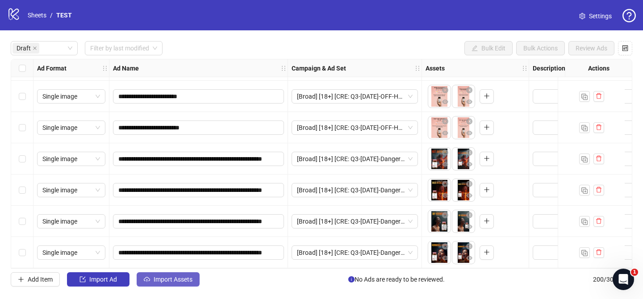
click at [163, 276] on span "Import Assets" at bounding box center [173, 279] width 39 height 7
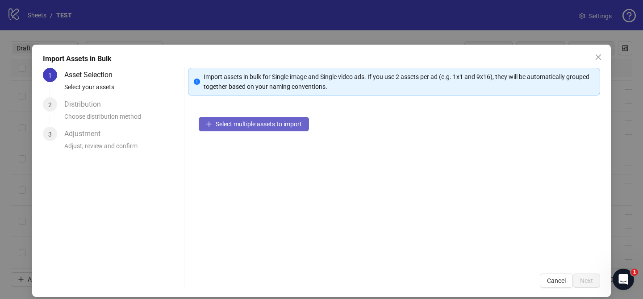
click at [282, 121] on span "Select multiple assets to import" at bounding box center [259, 124] width 86 height 7
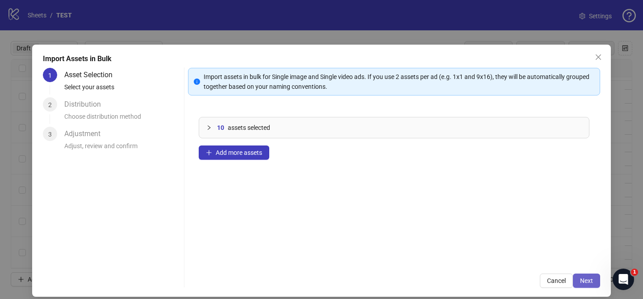
click at [582, 279] on span "Next" at bounding box center [586, 280] width 13 height 7
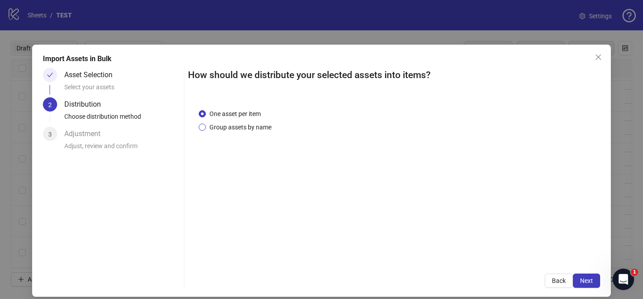
click at [250, 123] on span "Group assets by name" at bounding box center [240, 127] width 69 height 10
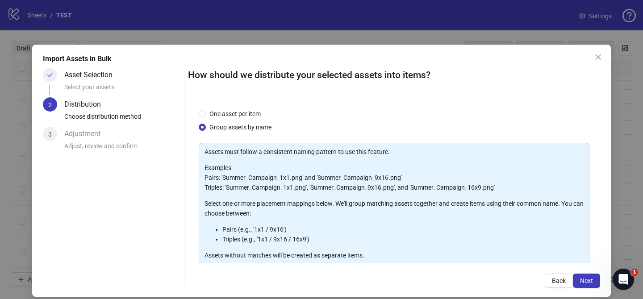
scroll to position [96, 0]
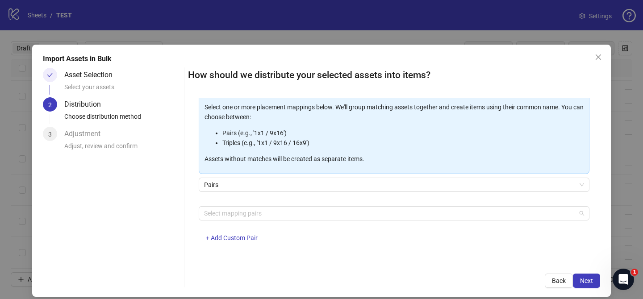
drag, startPoint x: 269, startPoint y: 213, endPoint x: 262, endPoint y: 189, distance: 25.1
click at [269, 212] on div at bounding box center [389, 213] width 378 height 13
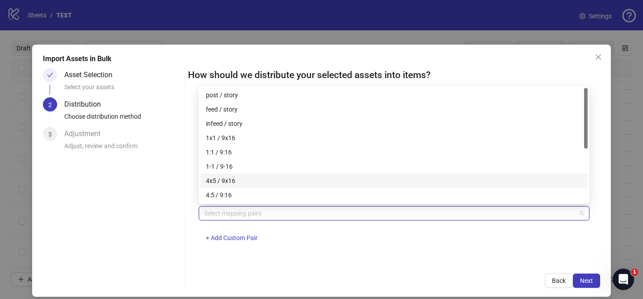
drag, startPoint x: 260, startPoint y: 183, endPoint x: 400, endPoint y: 226, distance: 146.6
click at [260, 183] on div "4x5 / 9x16" at bounding box center [394, 181] width 376 height 10
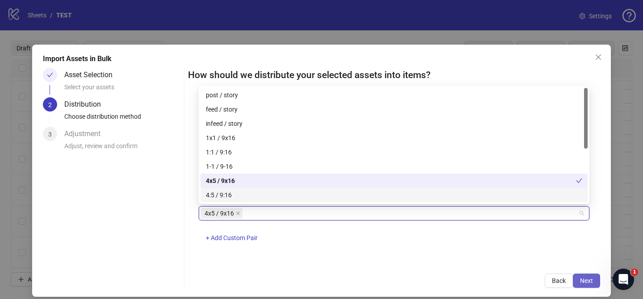
click at [585, 278] on span "Next" at bounding box center [586, 280] width 13 height 7
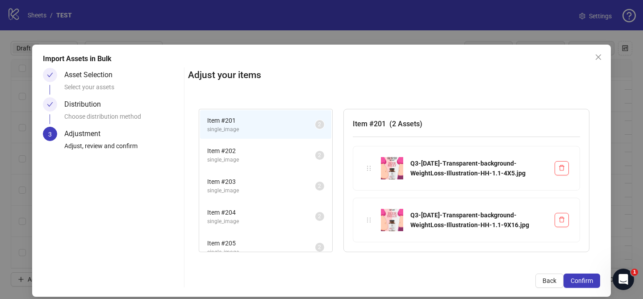
click at [585, 278] on span "Confirm" at bounding box center [582, 280] width 22 height 7
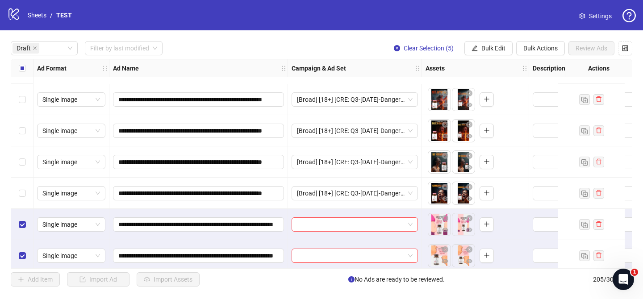
scroll to position [813, 0]
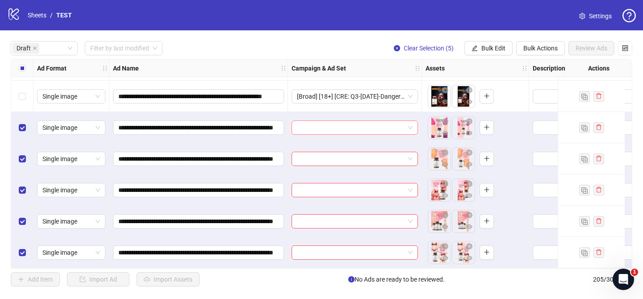
drag, startPoint x: 357, startPoint y: 127, endPoint x: 379, endPoint y: 130, distance: 22.1
click at [357, 127] on input "search" at bounding box center [351, 127] width 108 height 13
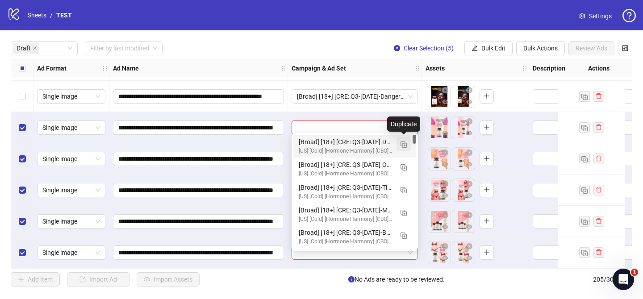
click at [400, 142] on button "button" at bounding box center [403, 144] width 14 height 14
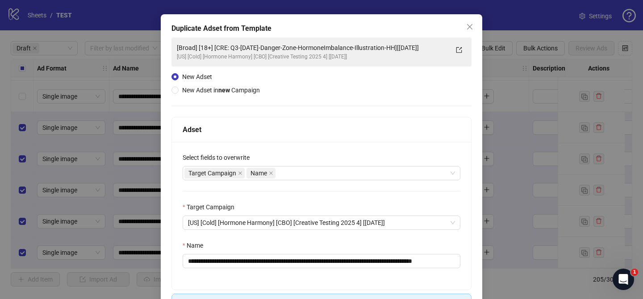
scroll to position [40, 0]
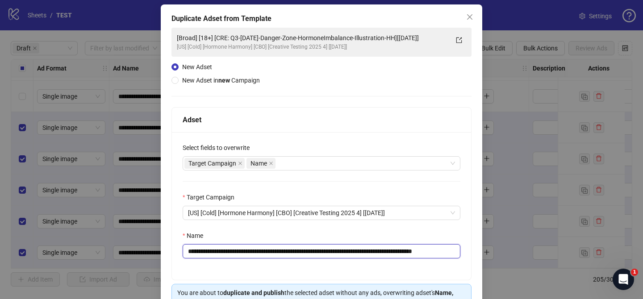
drag, startPoint x: 240, startPoint y: 250, endPoint x: 422, endPoint y: 249, distance: 181.7
click at [423, 249] on input "**********" at bounding box center [322, 251] width 278 height 14
paste input "*****"
drag, startPoint x: 438, startPoint y: 251, endPoint x: 496, endPoint y: 249, distance: 58.5
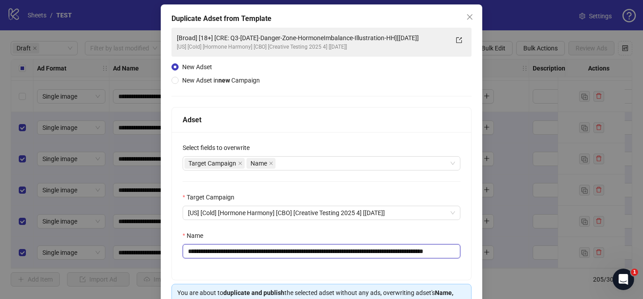
click at [497, 249] on div "**********" at bounding box center [321, 149] width 643 height 299
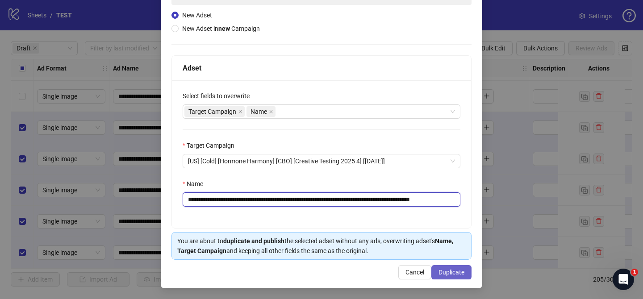
type input "**********"
drag, startPoint x: 454, startPoint y: 273, endPoint x: 461, endPoint y: 61, distance: 212.6
click at [454, 273] on span "Duplicate" at bounding box center [451, 272] width 26 height 7
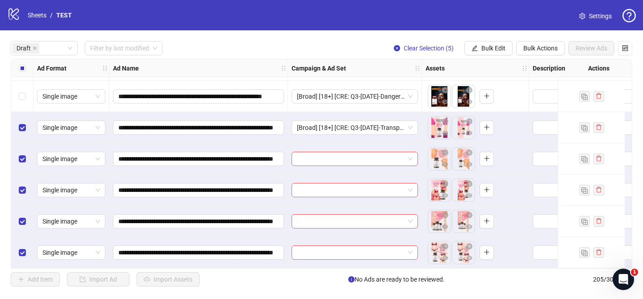
drag, startPoint x: 498, startPoint y: 47, endPoint x: 503, endPoint y: 64, distance: 17.2
click at [498, 47] on span "Bulk Edit" at bounding box center [493, 48] width 24 height 7
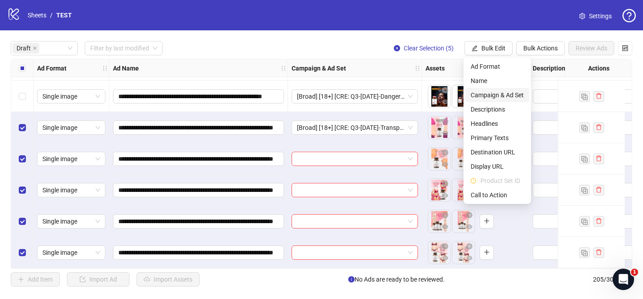
click at [502, 96] on span "Campaign & Ad Set" at bounding box center [497, 95] width 53 height 10
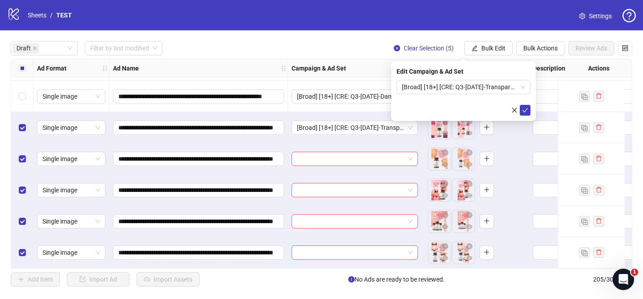
drag, startPoint x: 524, startPoint y: 113, endPoint x: 132, endPoint y: 80, distance: 393.8
click at [523, 113] on span "submit" at bounding box center [525, 110] width 6 height 7
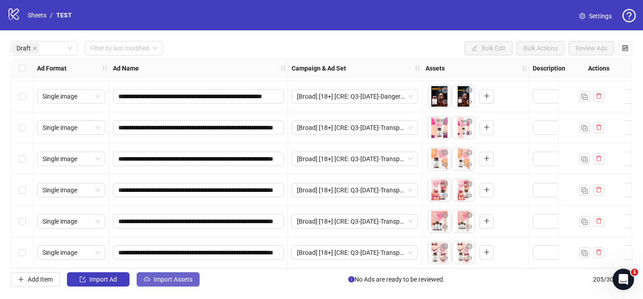
click at [187, 278] on span "Import Assets" at bounding box center [173, 279] width 39 height 7
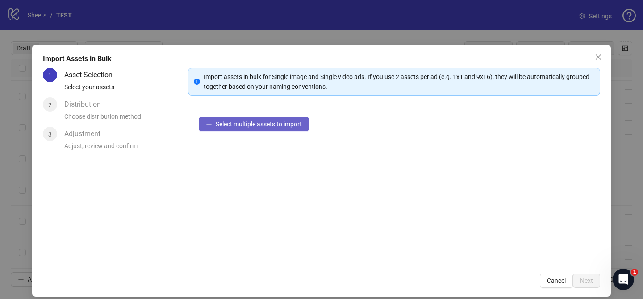
click at [268, 129] on button "Select multiple assets to import" at bounding box center [254, 124] width 110 height 14
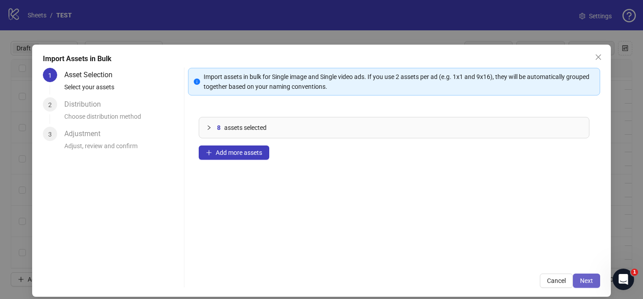
click at [581, 279] on span "Next" at bounding box center [586, 280] width 13 height 7
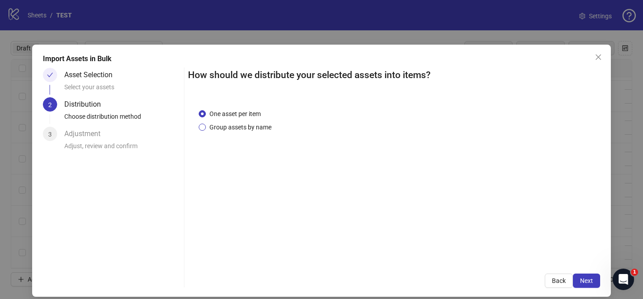
drag, startPoint x: 254, startPoint y: 125, endPoint x: 256, endPoint y: 130, distance: 5.0
click at [255, 125] on span "Group assets by name" at bounding box center [240, 127] width 69 height 10
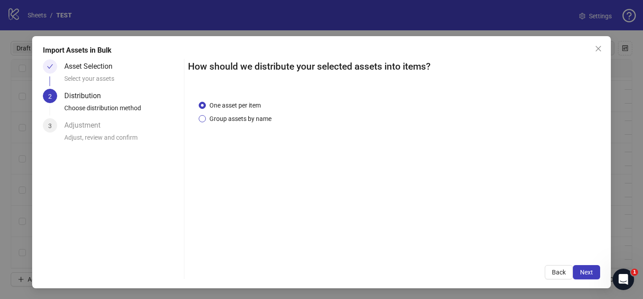
click at [260, 118] on span "Group assets by name" at bounding box center [240, 119] width 69 height 10
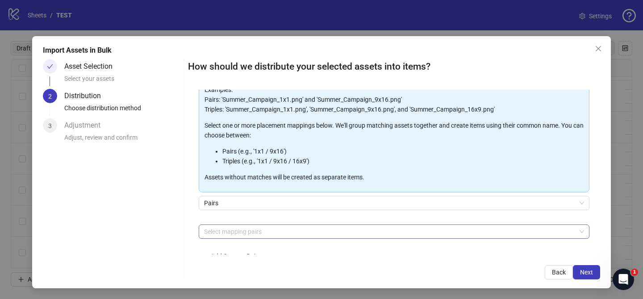
scroll to position [96, 0]
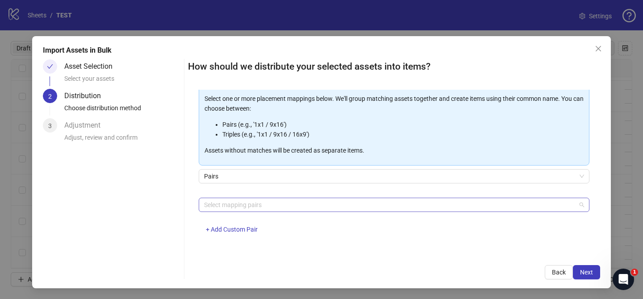
click at [254, 202] on div at bounding box center [389, 205] width 378 height 13
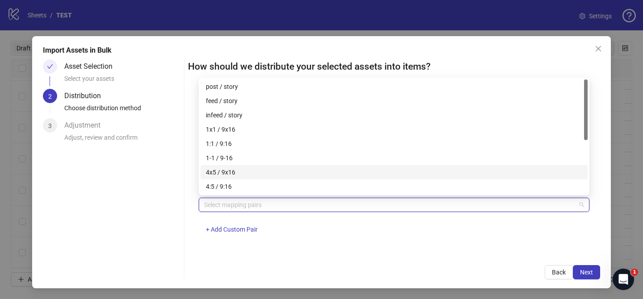
drag, startPoint x: 238, startPoint y: 169, endPoint x: 463, endPoint y: 229, distance: 231.8
click at [239, 169] on div "4x5 / 9x16" at bounding box center [394, 172] width 376 height 10
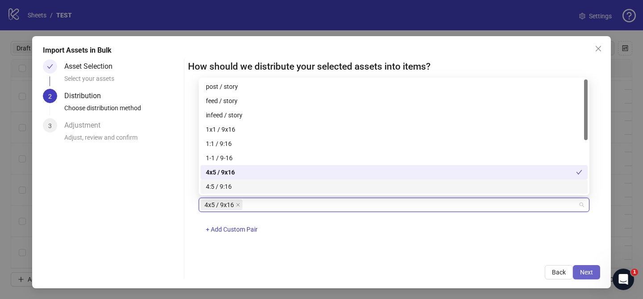
click at [577, 269] on button "Next" at bounding box center [586, 272] width 27 height 14
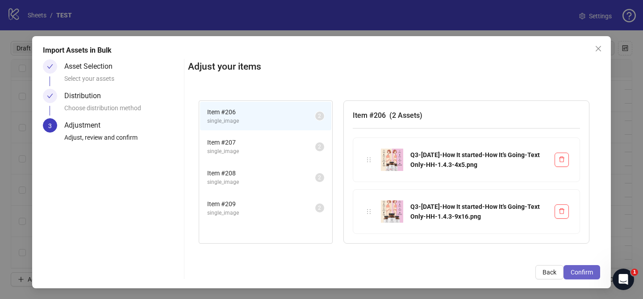
click at [582, 269] on span "Confirm" at bounding box center [582, 272] width 22 height 7
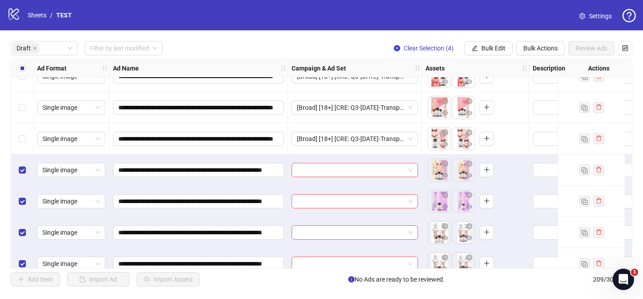
scroll to position [938, 0]
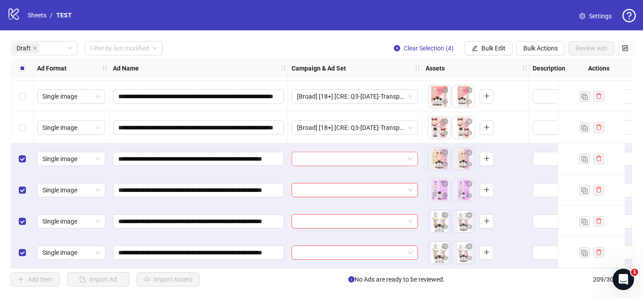
drag, startPoint x: 350, startPoint y: 152, endPoint x: 398, endPoint y: 161, distance: 49.0
click at [351, 152] on input "search" at bounding box center [351, 158] width 108 height 13
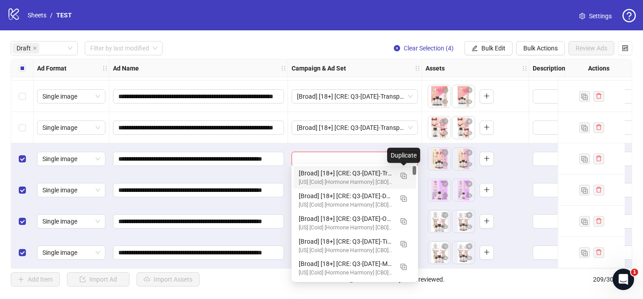
drag, startPoint x: 400, startPoint y: 172, endPoint x: 312, endPoint y: 200, distance: 92.2
click at [400, 172] on span "button" at bounding box center [403, 175] width 6 height 7
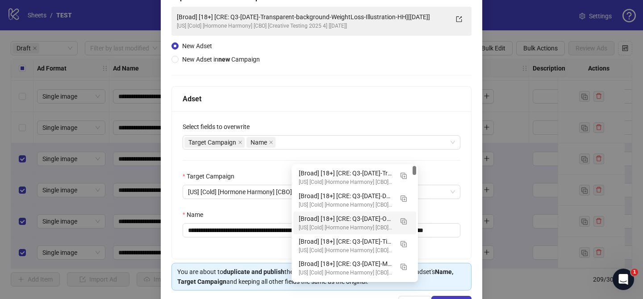
scroll to position [70, 0]
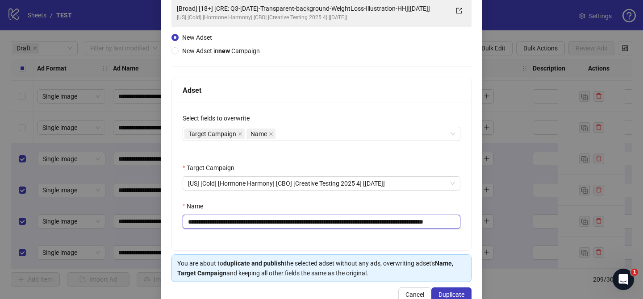
drag, startPoint x: 258, startPoint y: 223, endPoint x: 432, endPoint y: 221, distance: 173.2
click at [433, 221] on input "**********" at bounding box center [322, 222] width 278 height 14
paste input "text"
drag, startPoint x: 440, startPoint y: 222, endPoint x: 476, endPoint y: 220, distance: 36.7
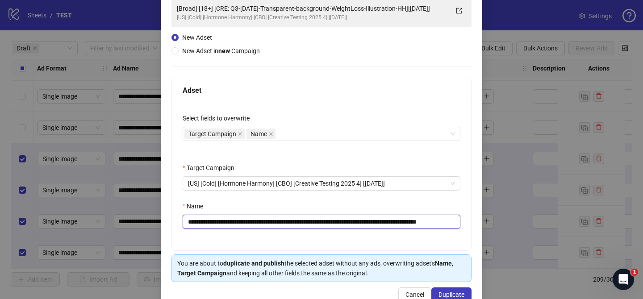
click at [476, 220] on div "**********" at bounding box center [321, 143] width 321 height 336
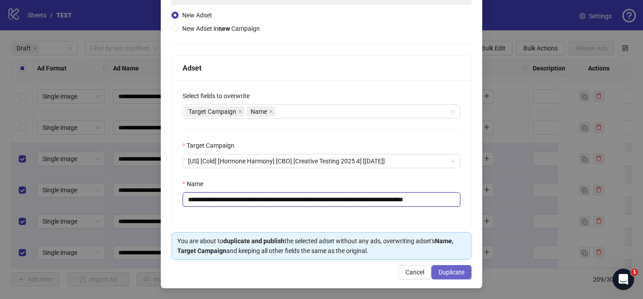
type input "**********"
drag, startPoint x: 469, startPoint y: 274, endPoint x: 423, endPoint y: 39, distance: 239.3
click at [469, 274] on button "Duplicate" at bounding box center [451, 272] width 40 height 14
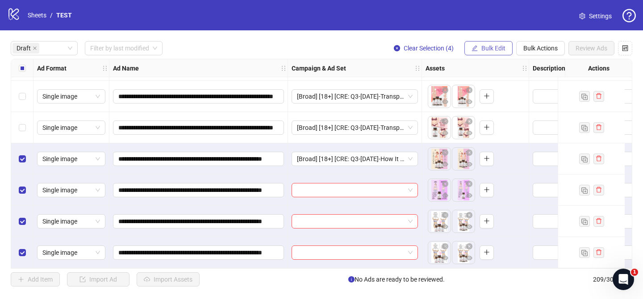
click at [492, 48] on span "Bulk Edit" at bounding box center [493, 48] width 24 height 7
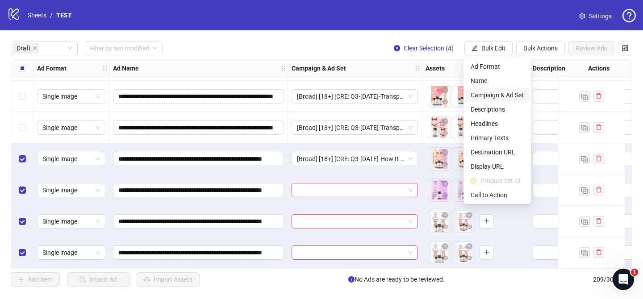
click at [503, 93] on span "Campaign & Ad Set" at bounding box center [497, 95] width 53 height 10
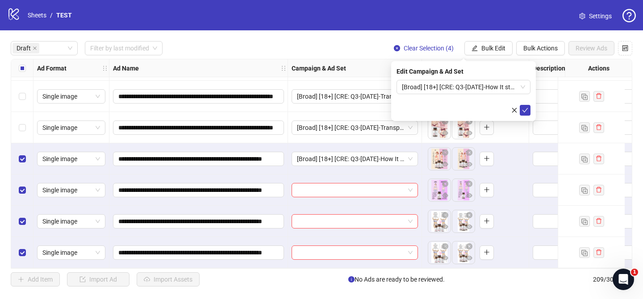
click at [525, 104] on form "[Broad] [18+] [CRE: Q3-[DATE]-How It started-How It's Going-Text Only-HH-1.4][[…" at bounding box center [463, 98] width 134 height 36
click at [523, 110] on icon "check" at bounding box center [525, 110] width 6 height 6
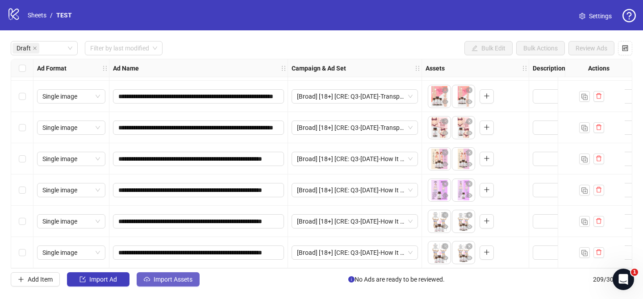
click at [190, 276] on span "Import Assets" at bounding box center [173, 279] width 39 height 7
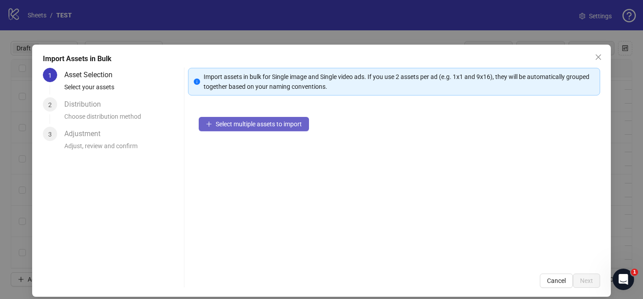
click at [267, 120] on button "Select multiple assets to import" at bounding box center [254, 124] width 110 height 14
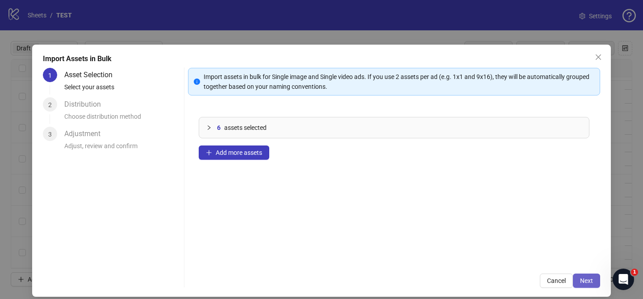
click at [591, 279] on span "Next" at bounding box center [586, 280] width 13 height 7
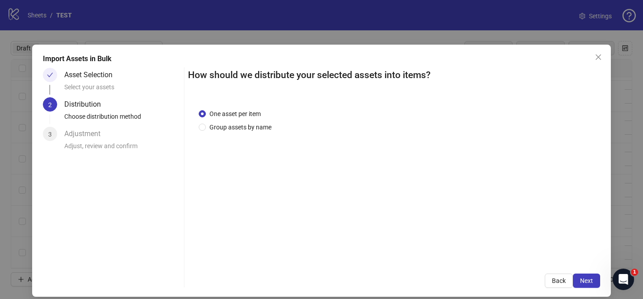
drag, startPoint x: 254, startPoint y: 129, endPoint x: 254, endPoint y: 141, distance: 11.6
click at [254, 129] on span "Group assets by name" at bounding box center [240, 127] width 69 height 10
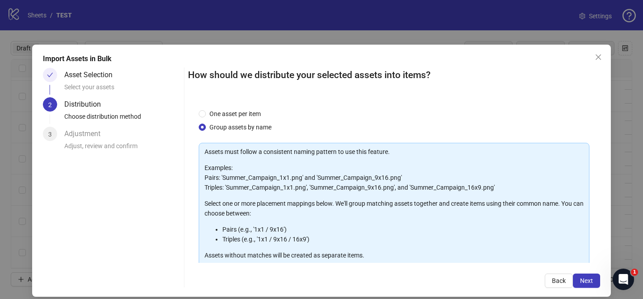
scroll to position [96, 0]
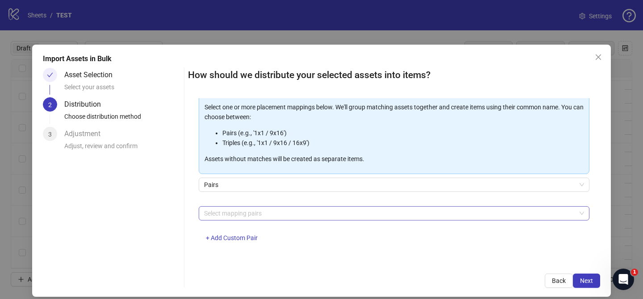
click at [266, 213] on div at bounding box center [389, 213] width 378 height 13
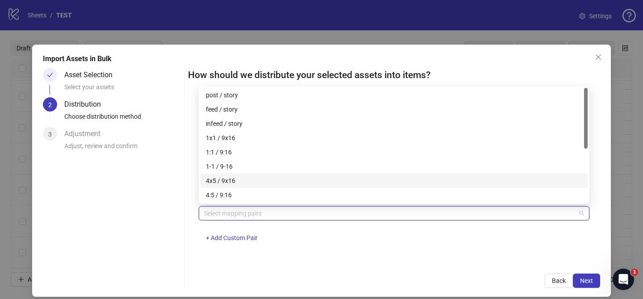
drag, startPoint x: 255, startPoint y: 180, endPoint x: 279, endPoint y: 186, distance: 24.0
click at [257, 180] on div "4x5 / 9x16" at bounding box center [394, 181] width 376 height 10
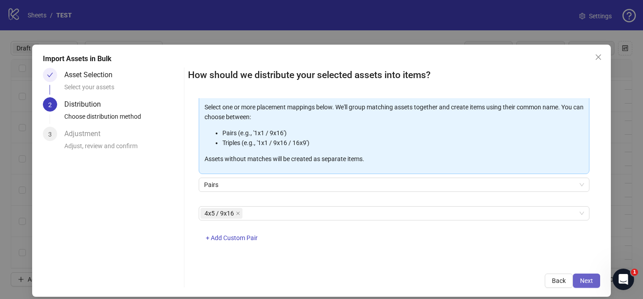
click at [591, 280] on span "Next" at bounding box center [586, 280] width 13 height 7
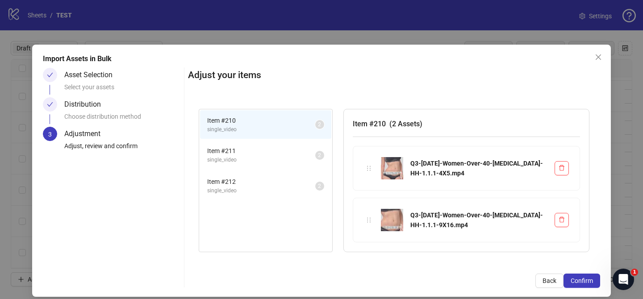
click at [591, 280] on span "Confirm" at bounding box center [582, 280] width 22 height 7
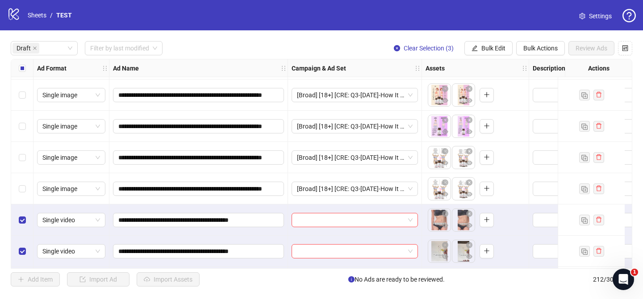
scroll to position [1031, 0]
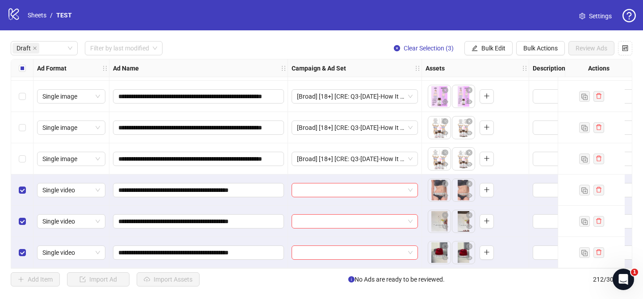
click at [321, 179] on div at bounding box center [355, 190] width 134 height 31
click at [330, 188] on input "search" at bounding box center [351, 189] width 108 height 13
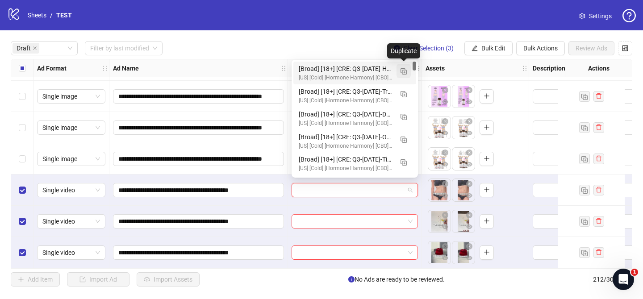
click at [406, 68] on img "button" at bounding box center [403, 71] width 6 height 6
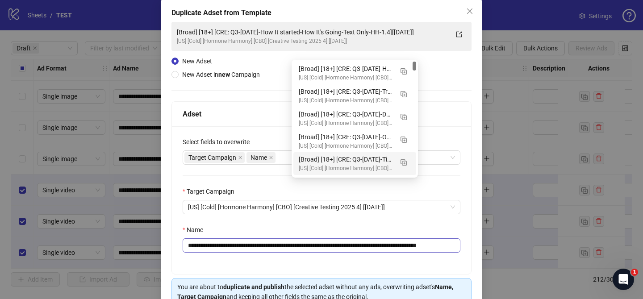
scroll to position [62, 0]
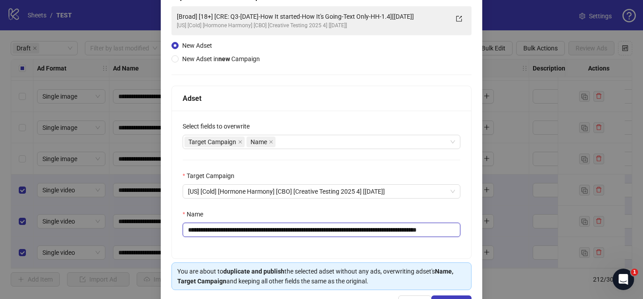
drag, startPoint x: 241, startPoint y: 230, endPoint x: 419, endPoint y: 230, distance: 177.7
click at [419, 230] on input "**********" at bounding box center [322, 230] width 278 height 14
paste input "text"
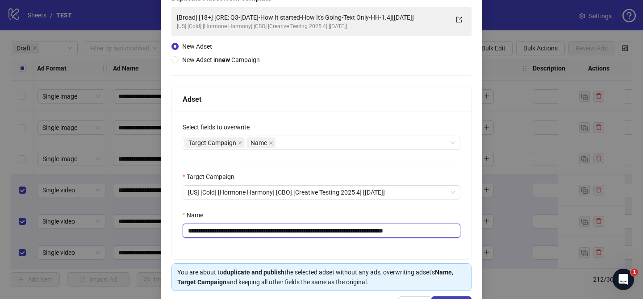
drag, startPoint x: 427, startPoint y: 232, endPoint x: 464, endPoint y: 230, distance: 36.6
click at [464, 230] on div "**********" at bounding box center [321, 186] width 299 height 148
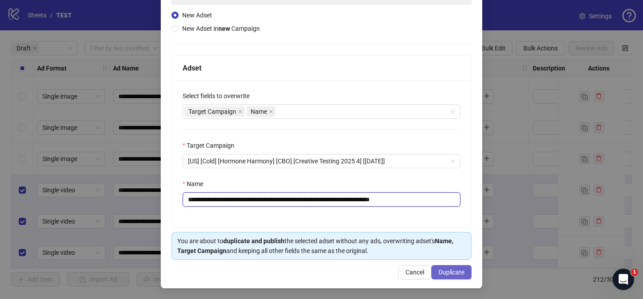
type input "**********"
click at [461, 271] on span "Duplicate" at bounding box center [451, 272] width 26 height 7
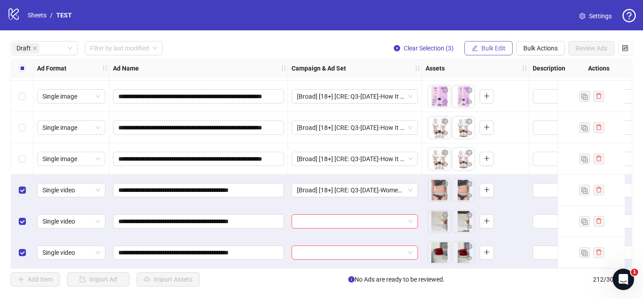
click at [495, 48] on span "Bulk Edit" at bounding box center [493, 48] width 24 height 7
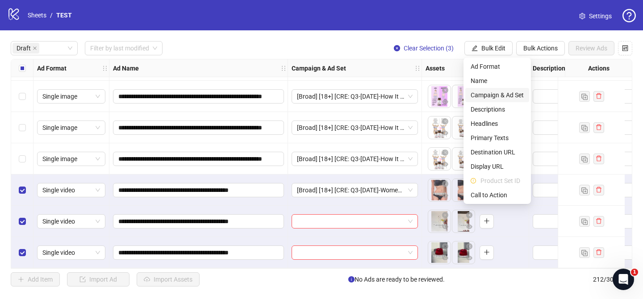
drag, startPoint x: 500, startPoint y: 95, endPoint x: 516, endPoint y: 108, distance: 20.9
click at [500, 95] on span "Campaign & Ad Set" at bounding box center [497, 95] width 53 height 10
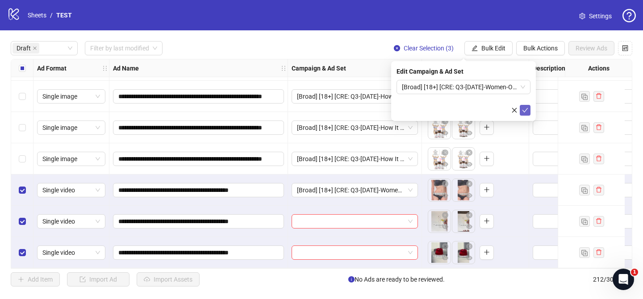
click at [525, 111] on icon "check" at bounding box center [525, 110] width 6 height 6
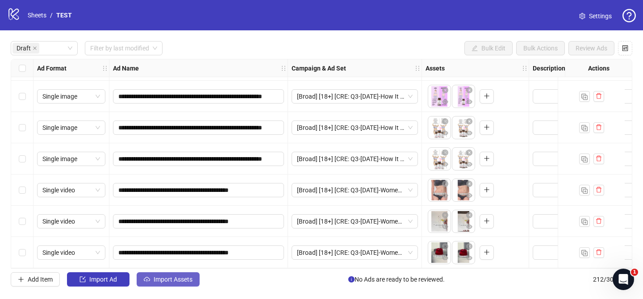
click at [182, 282] on span "Import Assets" at bounding box center [173, 279] width 39 height 7
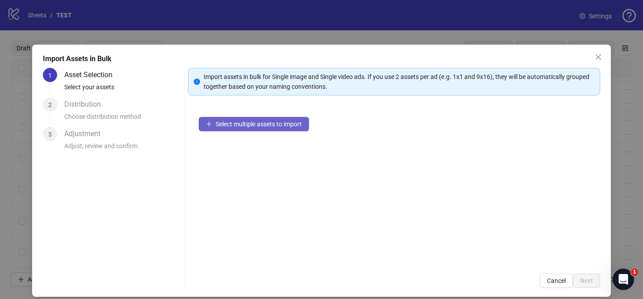
click at [281, 117] on button "Select multiple assets to import" at bounding box center [254, 124] width 110 height 14
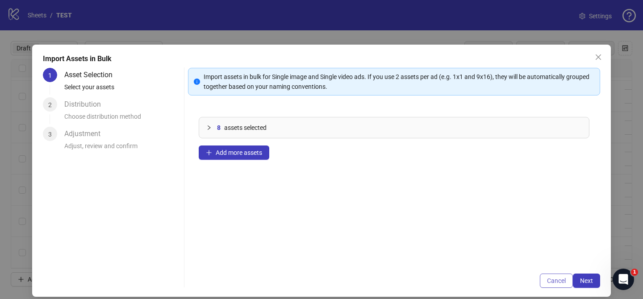
drag, startPoint x: 594, startPoint y: 288, endPoint x: 546, endPoint y: 277, distance: 49.0
click at [594, 288] on div "Import Assets in Bulk 1 Asset Selection Select your assets 2 Distribution Choos…" at bounding box center [321, 171] width 579 height 252
click at [600, 283] on div "Import Assets in Bulk 1 Asset Selection Select your assets 2 Distribution Choos…" at bounding box center [321, 171] width 579 height 252
click at [596, 283] on button "Next" at bounding box center [586, 281] width 27 height 14
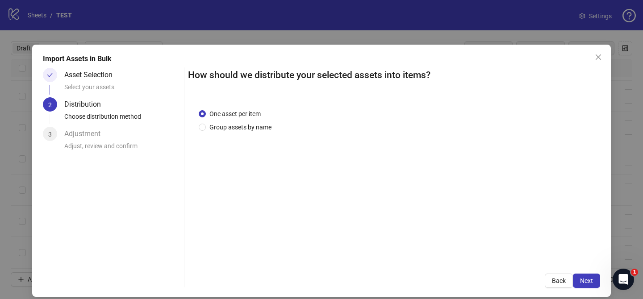
click at [268, 129] on span "Group assets by name" at bounding box center [240, 127] width 69 height 10
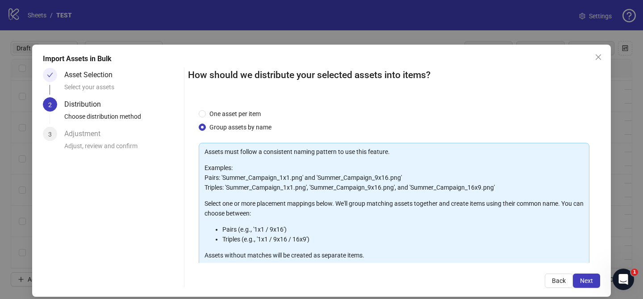
scroll to position [96, 0]
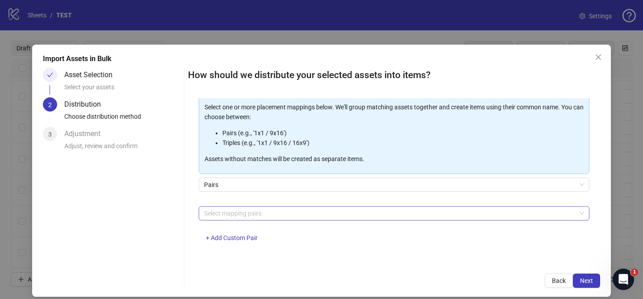
click at [268, 211] on div at bounding box center [389, 213] width 378 height 13
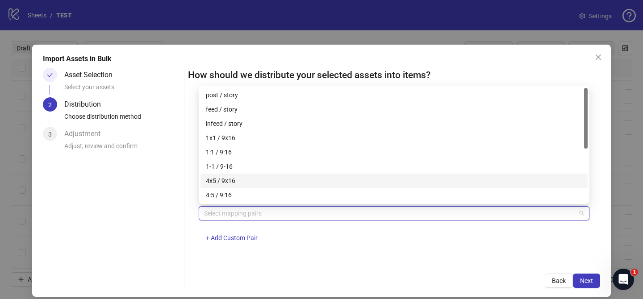
drag, startPoint x: 260, startPoint y: 183, endPoint x: 392, endPoint y: 214, distance: 135.9
click at [261, 183] on div "4x5 / 9x16" at bounding box center [394, 181] width 376 height 10
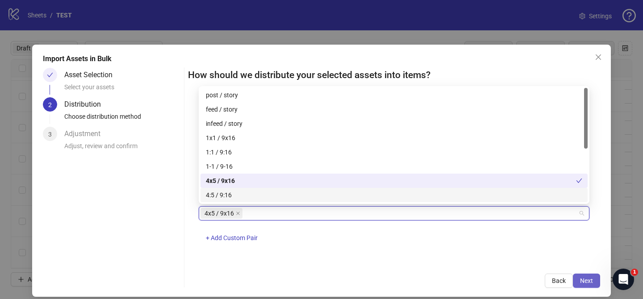
click at [587, 282] on span "Next" at bounding box center [586, 280] width 13 height 7
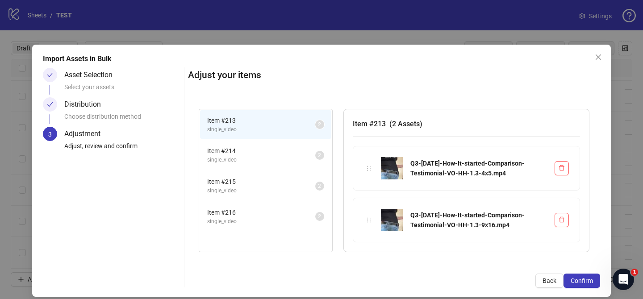
click at [587, 282] on span "Confirm" at bounding box center [582, 280] width 22 height 7
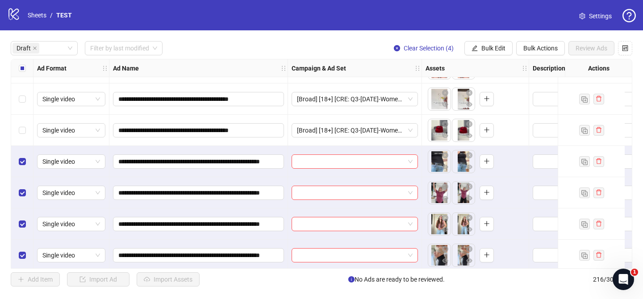
scroll to position [1156, 0]
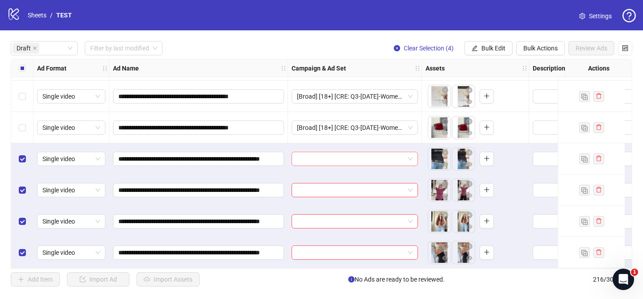
click at [342, 152] on input "search" at bounding box center [351, 158] width 108 height 13
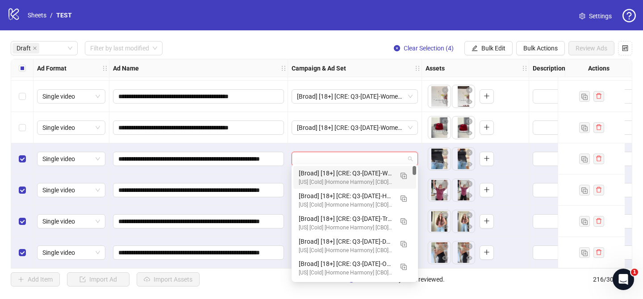
click at [412, 177] on div "[Broad] [18+] [CRE: Q3-[DATE]-Women-Over-40-[MEDICAL_DATA]-HH-1.1][[DATE]] [[GE…" at bounding box center [354, 177] width 123 height 23
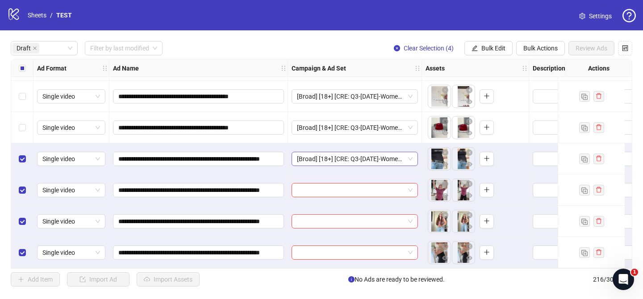
click at [395, 153] on span "[Broad] [18+] [CRE: Q3-[DATE]-Women-Over-40-[MEDICAL_DATA]-HH-1.1][[DATE]]" at bounding box center [355, 158] width 116 height 13
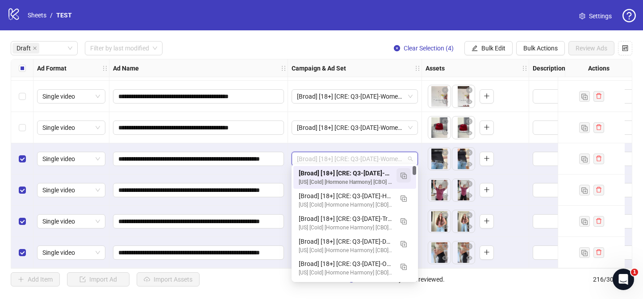
click at [405, 173] on img "button" at bounding box center [403, 176] width 6 height 6
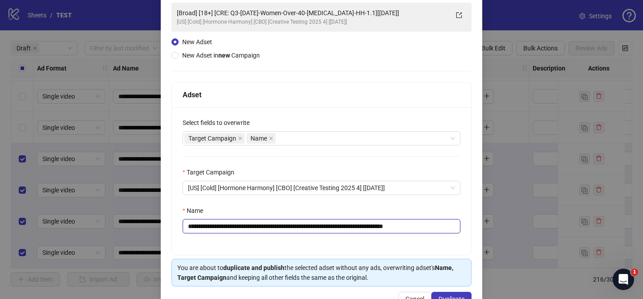
scroll to position [64, 0]
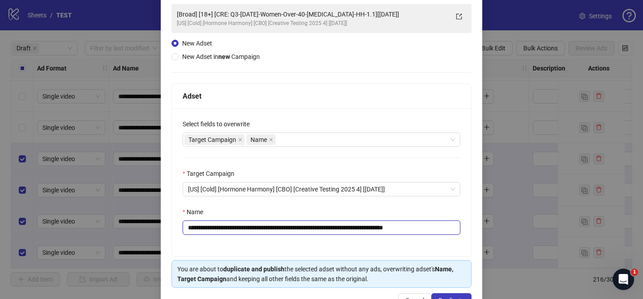
drag, startPoint x: 242, startPoint y: 228, endPoint x: 383, endPoint y: 227, distance: 141.5
click at [383, 227] on input "**********" at bounding box center [322, 228] width 278 height 14
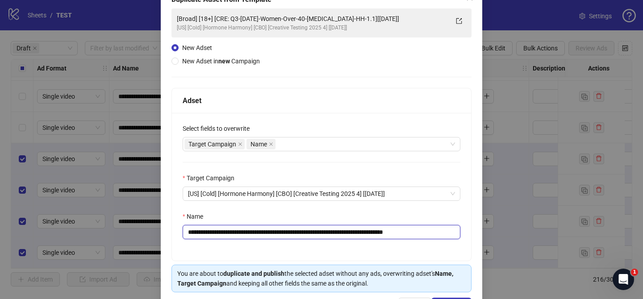
paste input "**********"
drag, startPoint x: 437, startPoint y: 234, endPoint x: 467, endPoint y: 234, distance: 29.9
click at [466, 233] on div "**********" at bounding box center [321, 187] width 299 height 148
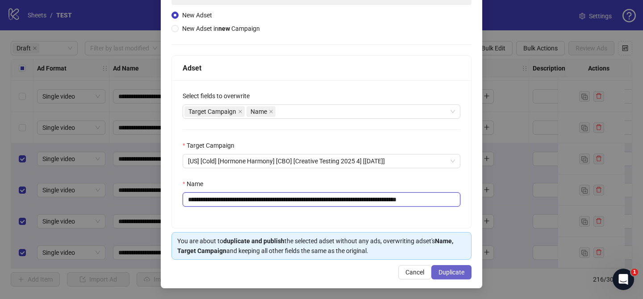
type input "**********"
click at [453, 269] on span "Duplicate" at bounding box center [451, 272] width 26 height 7
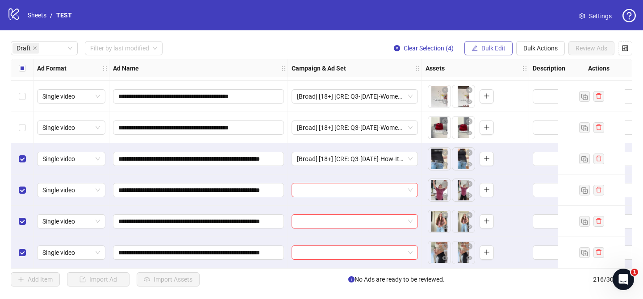
click at [484, 50] on span "Bulk Edit" at bounding box center [493, 48] width 24 height 7
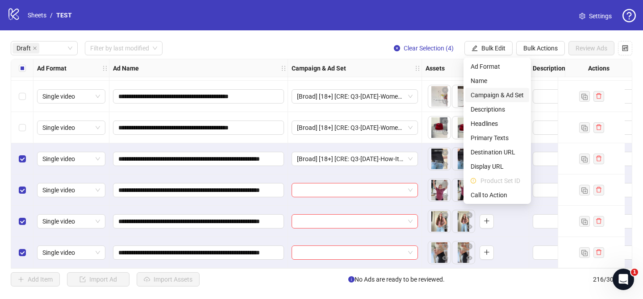
click at [503, 96] on span "Campaign & Ad Set" at bounding box center [497, 95] width 53 height 10
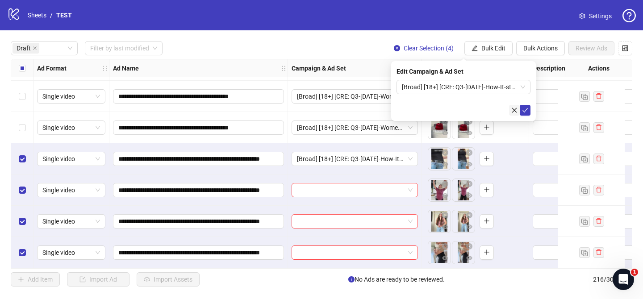
drag, startPoint x: 527, startPoint y: 112, endPoint x: 517, endPoint y: 110, distance: 10.4
click at [527, 111] on icon "check" at bounding box center [525, 110] width 6 height 6
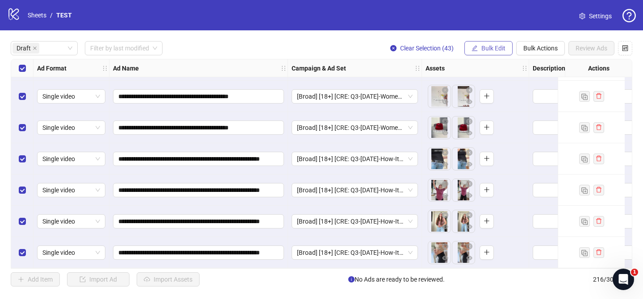
click at [481, 45] on span "Bulk Edit" at bounding box center [493, 48] width 24 height 7
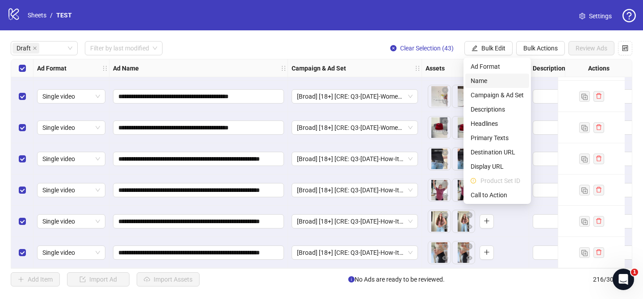
click at [488, 79] on span "Name" at bounding box center [497, 81] width 53 height 10
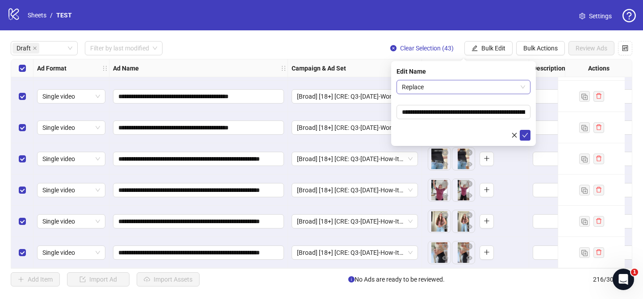
click at [457, 92] on span "Replace" at bounding box center [463, 86] width 123 height 13
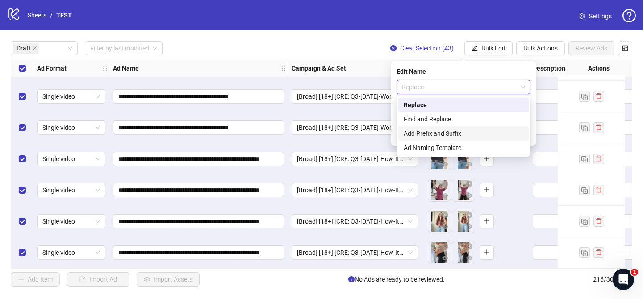
click at [437, 128] on div "Add Prefix and Suffix" at bounding box center [463, 133] width 130 height 14
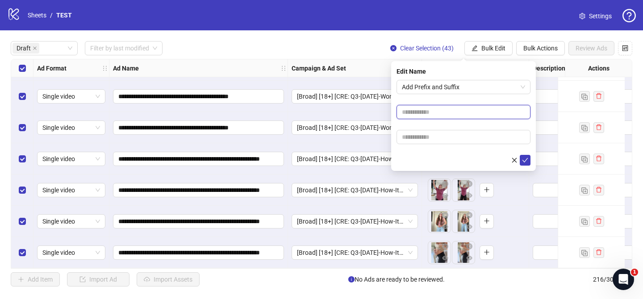
click at [448, 106] on input "text" at bounding box center [463, 112] width 134 height 14
paste input "**********"
click at [471, 112] on input "**********" at bounding box center [463, 112] width 134 height 14
click at [467, 113] on input "**********" at bounding box center [463, 112] width 134 height 14
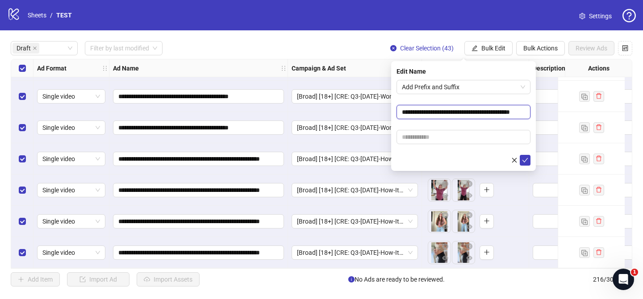
click at [467, 113] on input "**********" at bounding box center [463, 112] width 134 height 14
type input "**********"
drag, startPoint x: 475, startPoint y: 138, endPoint x: 522, endPoint y: 139, distance: 47.3
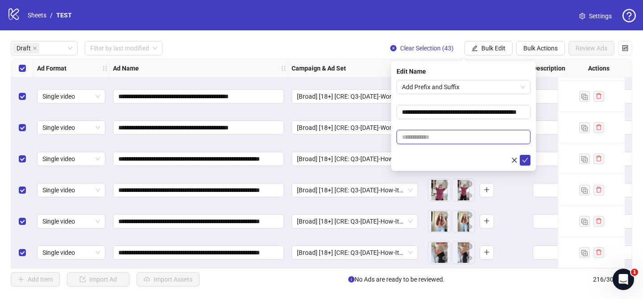
click at [475, 138] on input "text" at bounding box center [463, 137] width 134 height 14
paste input "**********"
type input "**********"
drag, startPoint x: 525, startPoint y: 156, endPoint x: 516, endPoint y: 92, distance: 65.3
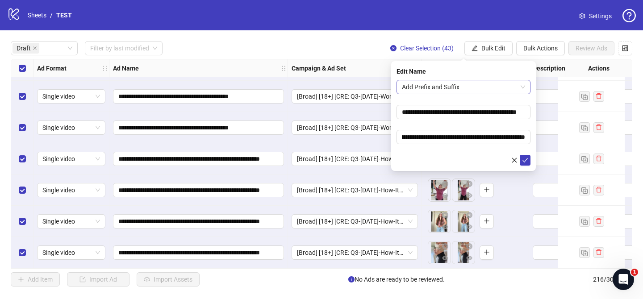
click at [525, 157] on span "submit" at bounding box center [525, 160] width 6 height 7
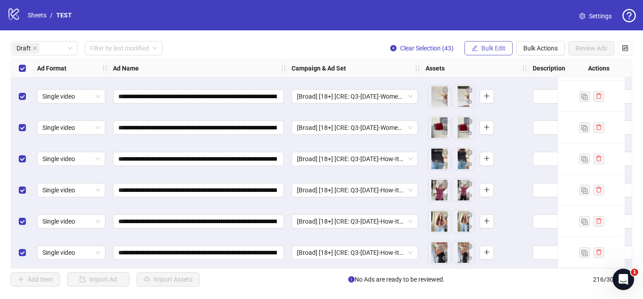
click at [508, 48] on button "Bulk Edit" at bounding box center [488, 48] width 48 height 14
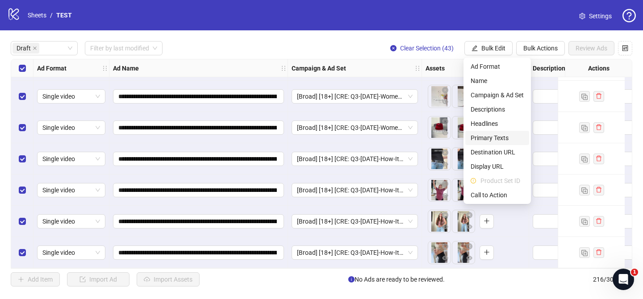
click at [509, 140] on span "Primary Texts" at bounding box center [497, 138] width 53 height 10
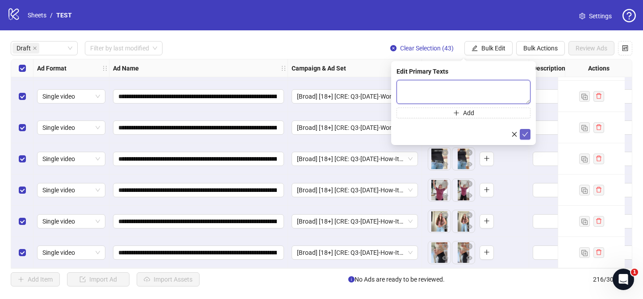
drag, startPoint x: 513, startPoint y: 92, endPoint x: 529, endPoint y: 129, distance: 40.5
click at [514, 92] on textarea at bounding box center [463, 92] width 134 height 24
paste textarea "**********"
type textarea "**********"
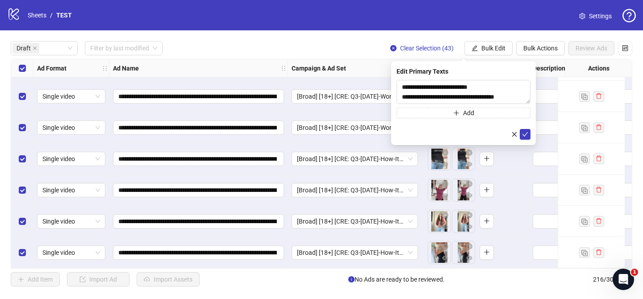
drag, startPoint x: 527, startPoint y: 136, endPoint x: 462, endPoint y: 35, distance: 120.1
click at [527, 136] on icon "check" at bounding box center [525, 134] width 6 height 6
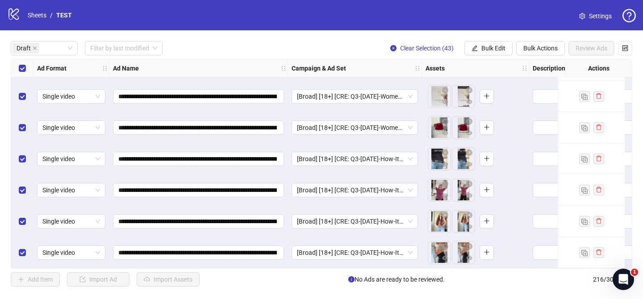
drag, startPoint x: 499, startPoint y: 46, endPoint x: 508, endPoint y: 69, distance: 24.7
click at [499, 46] on span "Bulk Edit" at bounding box center [493, 48] width 24 height 7
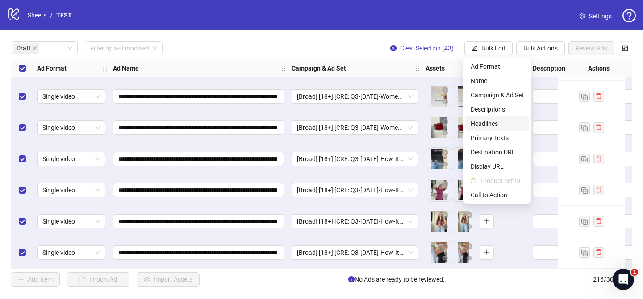
click at [503, 124] on span "Headlines" at bounding box center [497, 124] width 53 height 10
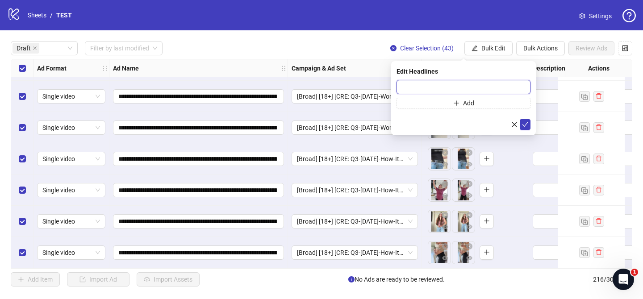
click at [511, 88] on input "text" at bounding box center [463, 87] width 134 height 14
paste input "**********"
type input "**********"
click at [527, 122] on icon "check" at bounding box center [525, 124] width 6 height 6
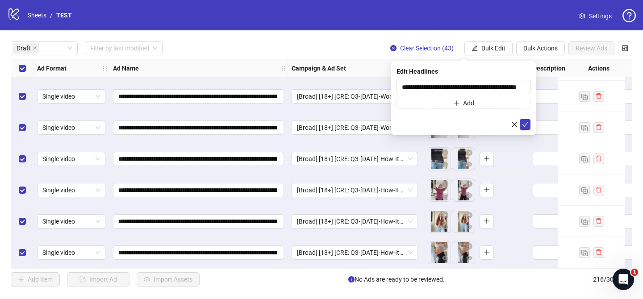
scroll to position [0, 0]
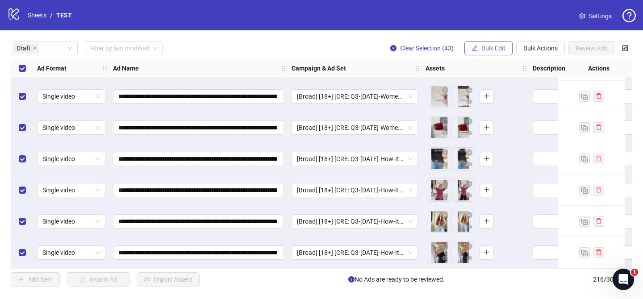
click at [487, 50] on span "Bulk Edit" at bounding box center [493, 48] width 24 height 7
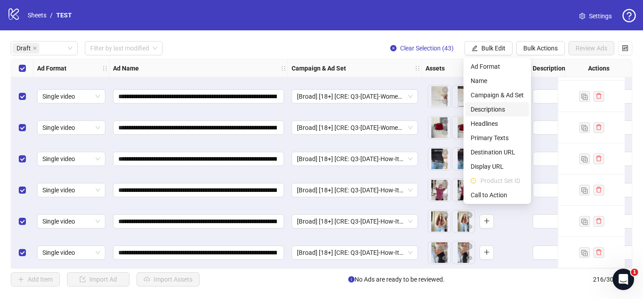
click at [500, 113] on span "Descriptions" at bounding box center [497, 109] width 53 height 10
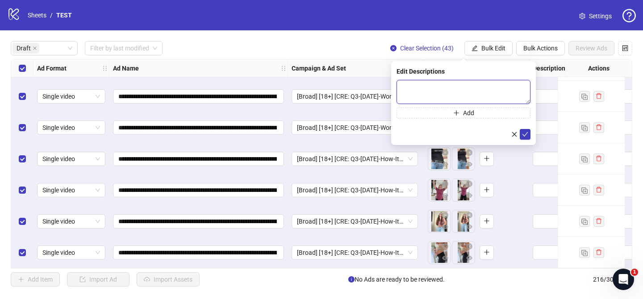
click at [508, 87] on textarea at bounding box center [463, 92] width 134 height 24
click at [523, 131] on icon "check" at bounding box center [525, 134] width 6 height 6
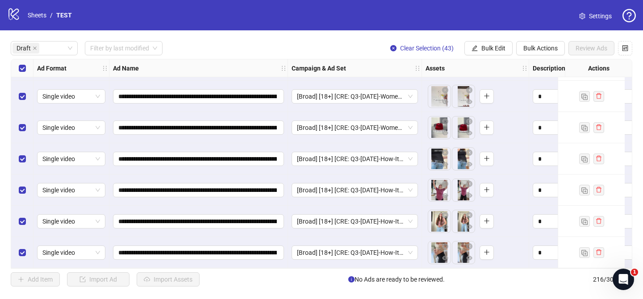
drag, startPoint x: 490, startPoint y: 50, endPoint x: 494, endPoint y: 55, distance: 6.4
click at [490, 50] on span "Bulk Edit" at bounding box center [493, 48] width 24 height 7
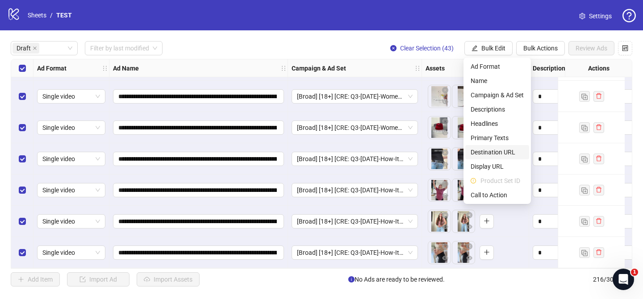
drag, startPoint x: 508, startPoint y: 153, endPoint x: 492, endPoint y: 118, distance: 38.8
click at [508, 153] on span "Destination URL" at bounding box center [497, 152] width 53 height 10
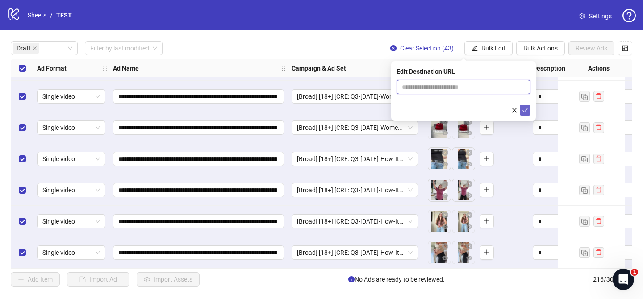
drag, startPoint x: 494, startPoint y: 87, endPoint x: 522, endPoint y: 105, distance: 33.6
click at [494, 87] on input "text" at bounding box center [460, 87] width 116 height 10
paste input "**********"
type input "**********"
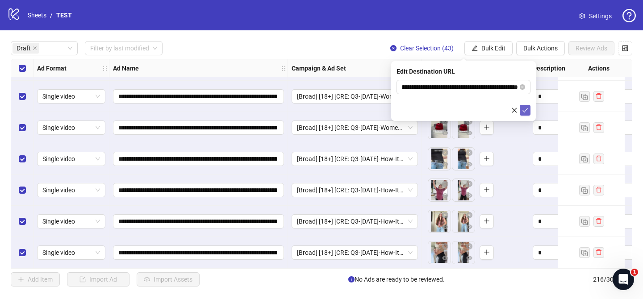
click at [526, 109] on icon "check" at bounding box center [525, 110] width 6 height 6
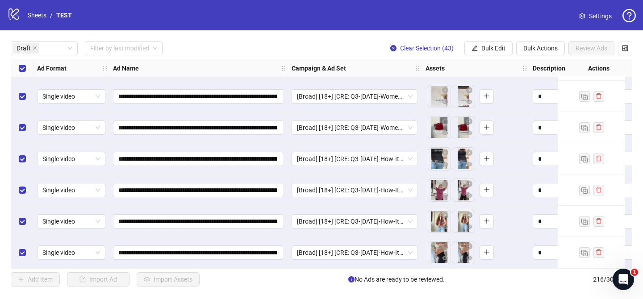
drag, startPoint x: 487, startPoint y: 49, endPoint x: 516, endPoint y: 90, distance: 50.7
click at [488, 49] on span "Bulk Edit" at bounding box center [493, 48] width 24 height 7
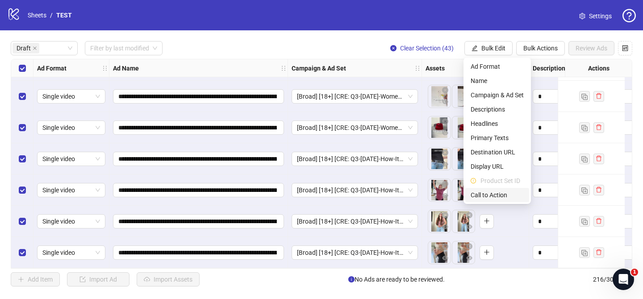
drag, startPoint x: 518, startPoint y: 198, endPoint x: 505, endPoint y: 150, distance: 50.0
click at [518, 198] on span "Call to Action" at bounding box center [497, 195] width 53 height 10
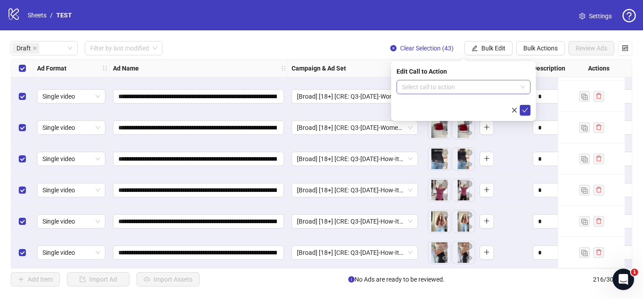
click at [468, 85] on input "search" at bounding box center [459, 86] width 115 height 13
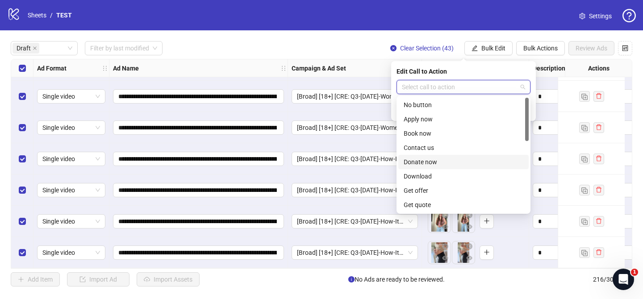
scroll to position [186, 0]
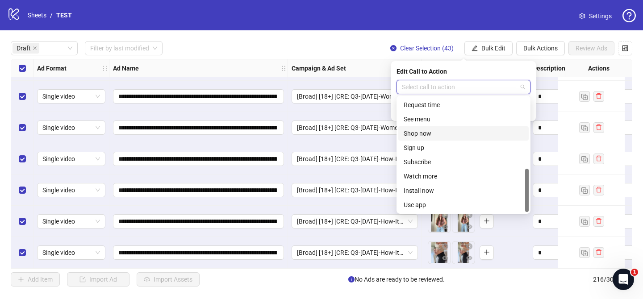
click at [437, 133] on div "Shop now" at bounding box center [464, 134] width 120 height 10
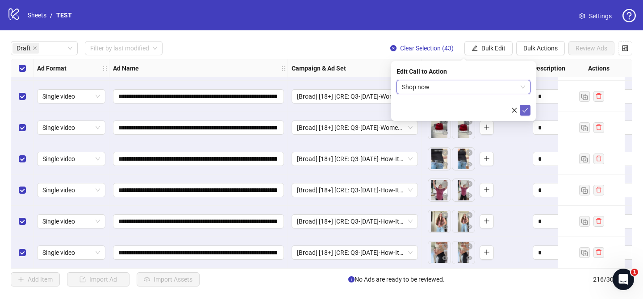
click at [526, 112] on icon "check" at bounding box center [525, 110] width 6 height 6
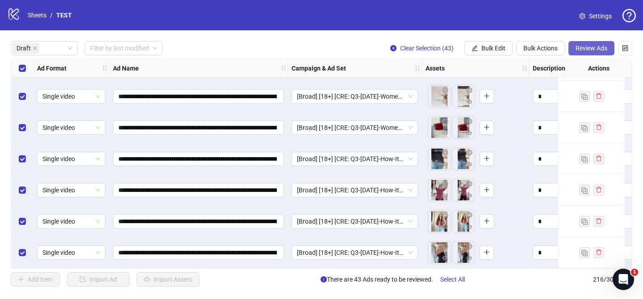
click at [590, 46] on span "Review Ads" at bounding box center [591, 48] width 32 height 7
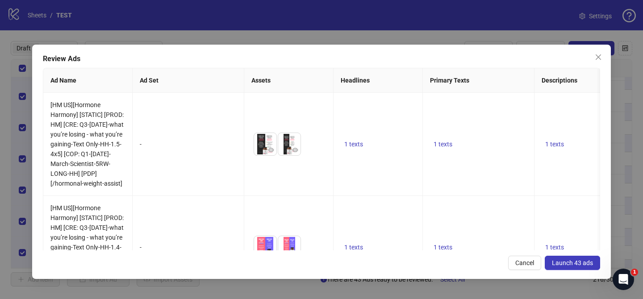
drag, startPoint x: 567, startPoint y: 259, endPoint x: 563, endPoint y: 242, distance: 17.0
click at [567, 259] on span "Launch 43 ads" at bounding box center [572, 262] width 41 height 7
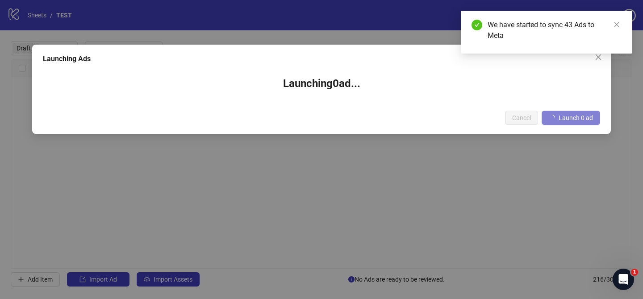
scroll to position [0, 0]
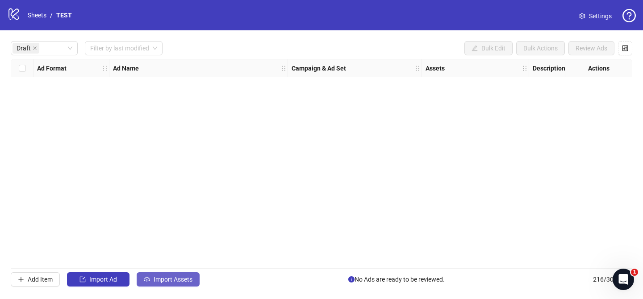
click at [166, 283] on span "Import Assets" at bounding box center [173, 279] width 39 height 7
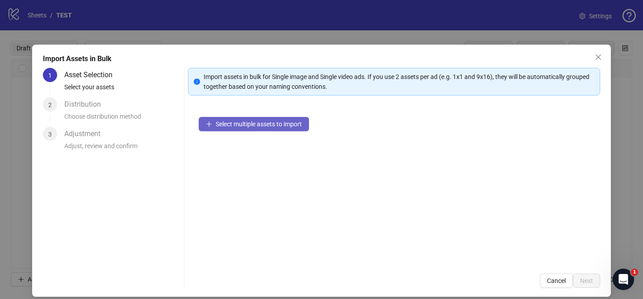
click at [260, 118] on button "Select multiple assets to import" at bounding box center [254, 124] width 110 height 14
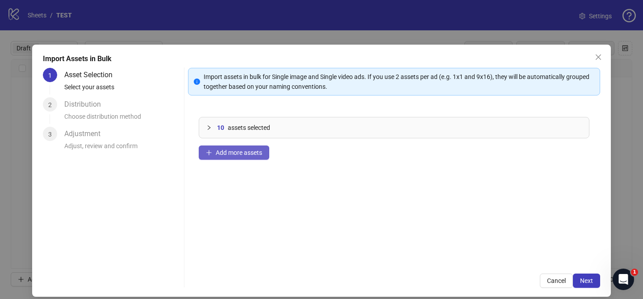
click at [243, 150] on span "Add more assets" at bounding box center [239, 152] width 46 height 7
click at [583, 282] on span "Next" at bounding box center [586, 280] width 13 height 7
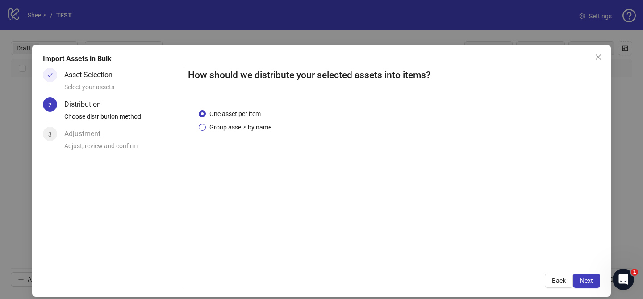
click at [239, 128] on span "Group assets by name" at bounding box center [240, 127] width 69 height 10
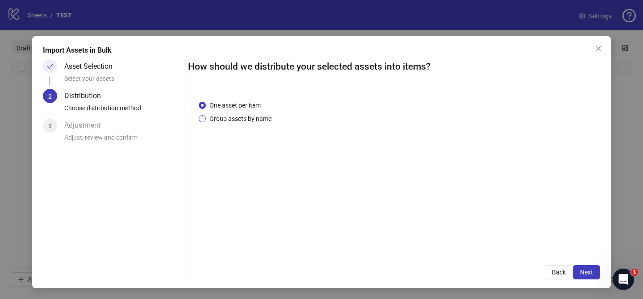
click at [257, 117] on span "Group assets by name" at bounding box center [240, 119] width 69 height 10
click at [218, 117] on span "Group assets by name" at bounding box center [240, 119] width 69 height 10
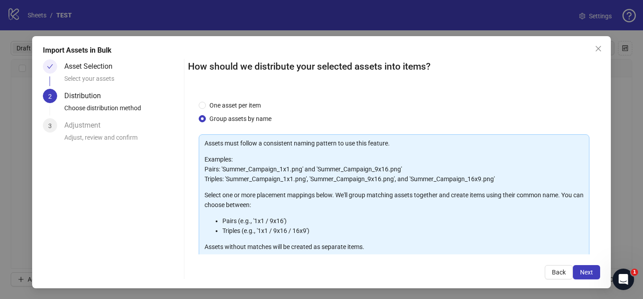
scroll to position [96, 0]
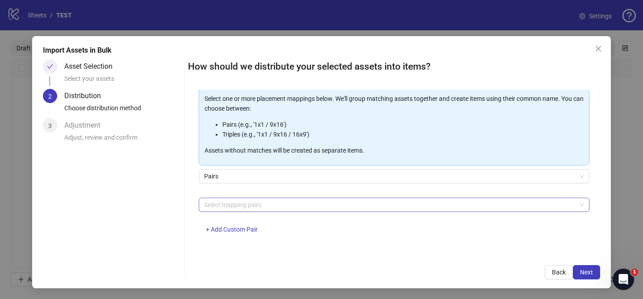
click at [272, 206] on div at bounding box center [389, 205] width 378 height 13
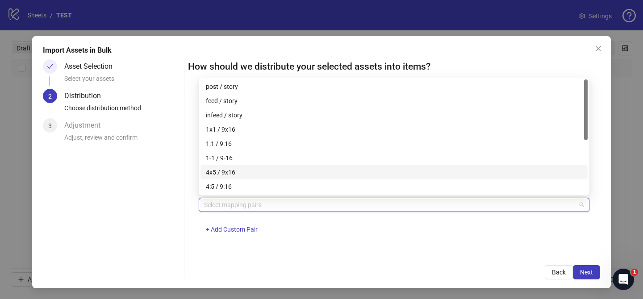
click at [254, 173] on div "4x5 / 9x16" at bounding box center [394, 172] width 376 height 10
click at [588, 272] on span "Next" at bounding box center [586, 272] width 13 height 7
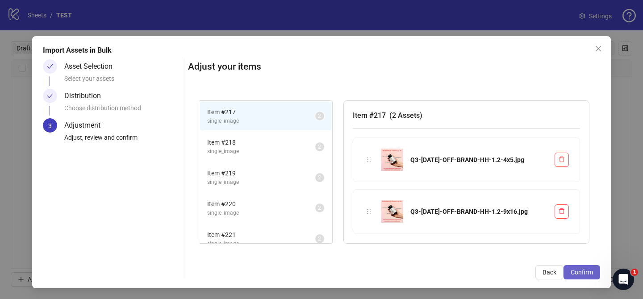
click at [589, 272] on span "Confirm" at bounding box center [582, 272] width 22 height 7
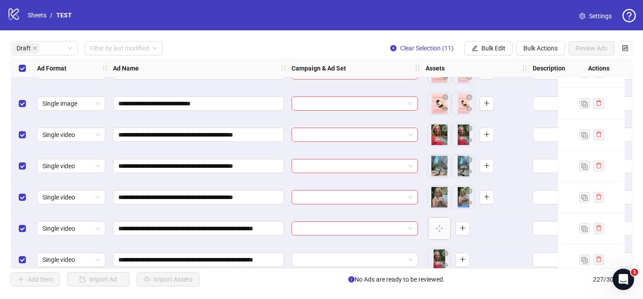
scroll to position [156, 0]
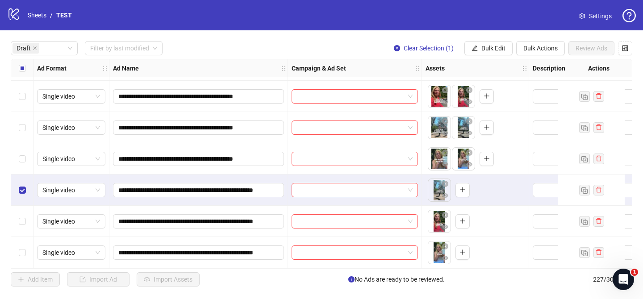
click at [22, 223] on div "Select row 10" at bounding box center [22, 221] width 22 height 31
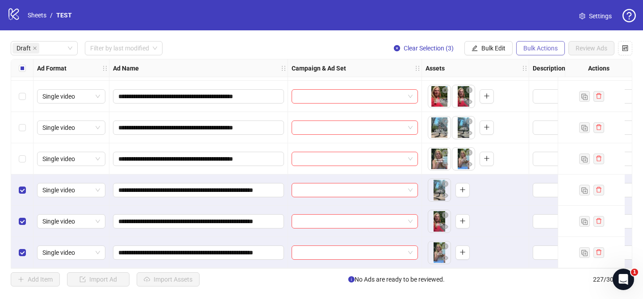
click at [557, 48] on button "Bulk Actions" at bounding box center [540, 48] width 49 height 14
click at [542, 69] on span "Delete" at bounding box center [552, 67] width 61 height 10
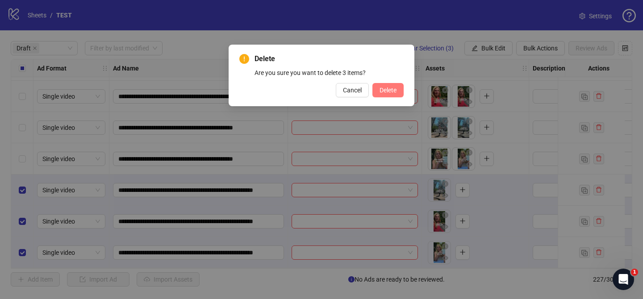
click at [380, 92] on span "Delete" at bounding box center [387, 90] width 17 height 7
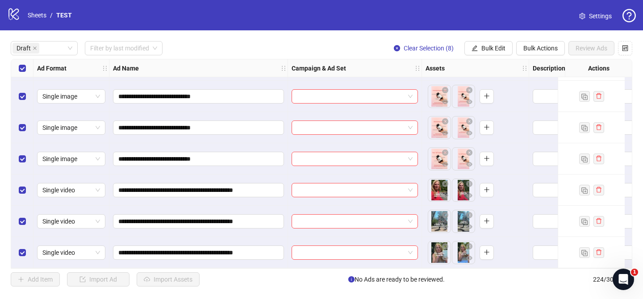
scroll to position [0, 0]
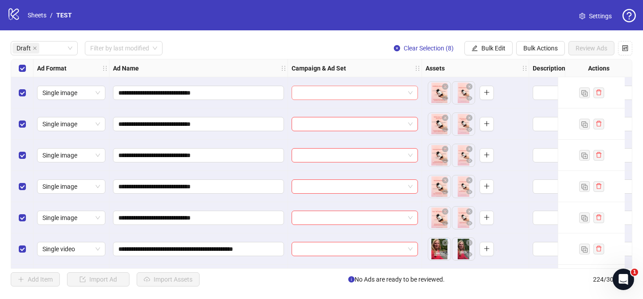
click at [331, 92] on input "search" at bounding box center [351, 92] width 108 height 13
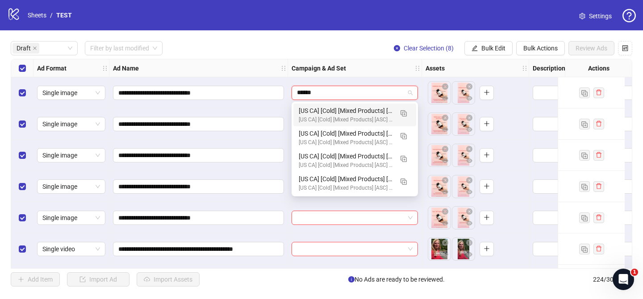
type input "*******"
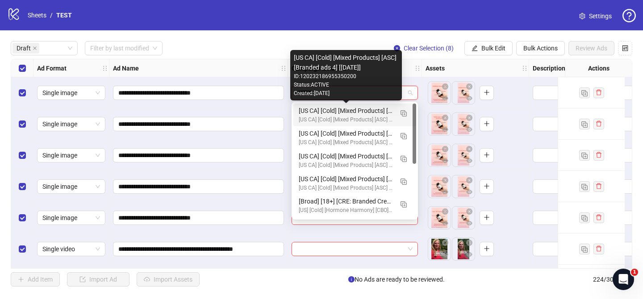
click at [335, 113] on div "[US CA] [Cold] [Mixed Products] [ASC] [Branded ads 4] [[DATE]]" at bounding box center [346, 111] width 94 height 10
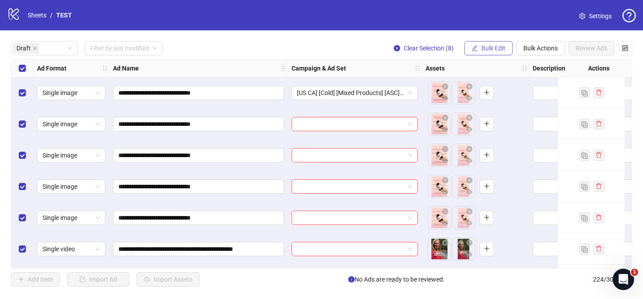
click at [504, 48] on span "Bulk Edit" at bounding box center [493, 48] width 24 height 7
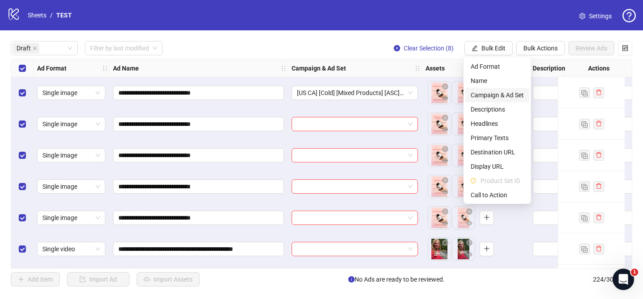
click at [499, 96] on span "Campaign & Ad Set" at bounding box center [497, 95] width 53 height 10
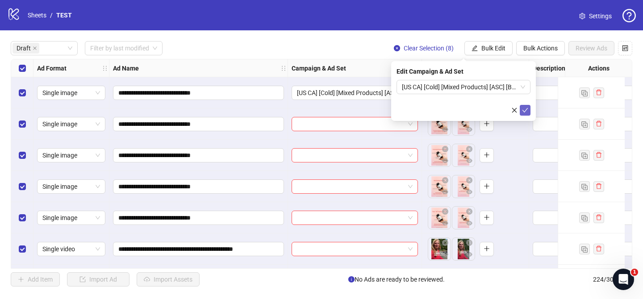
click at [523, 109] on icon "check" at bounding box center [525, 110] width 6 height 6
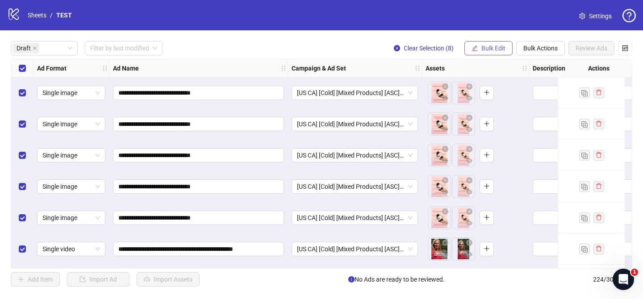
click at [505, 46] on button "Bulk Edit" at bounding box center [488, 48] width 48 height 14
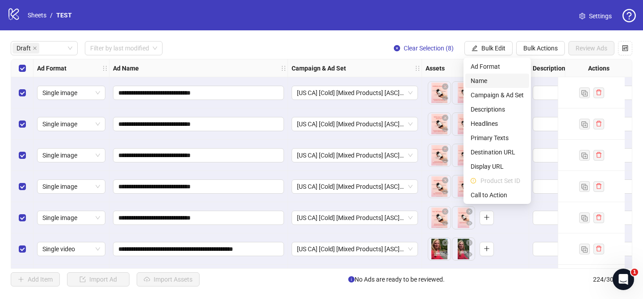
click at [485, 85] on span "Name" at bounding box center [497, 81] width 53 height 10
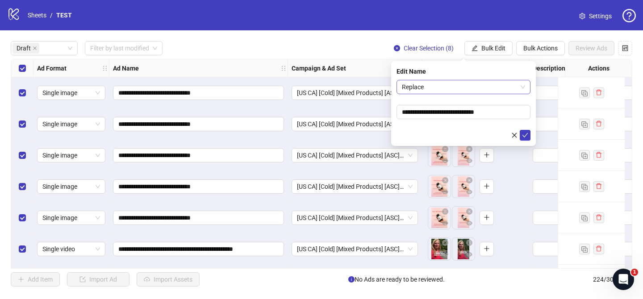
drag, startPoint x: 457, startPoint y: 88, endPoint x: 458, endPoint y: 95, distance: 6.3
click at [457, 88] on span "Replace" at bounding box center [463, 86] width 123 height 13
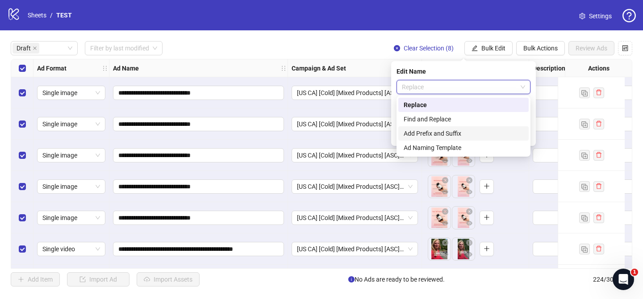
click at [451, 129] on div "Add Prefix and Suffix" at bounding box center [464, 134] width 120 height 10
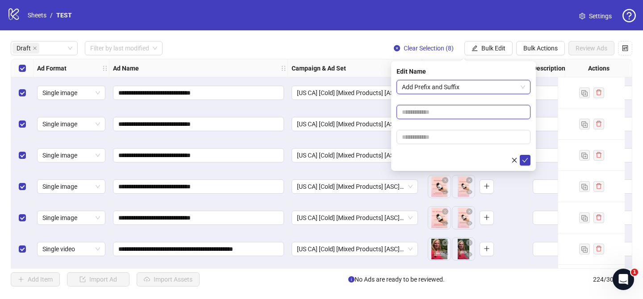
click at [451, 109] on input "text" at bounding box center [463, 112] width 134 height 14
paste input "**********"
type input "**********"
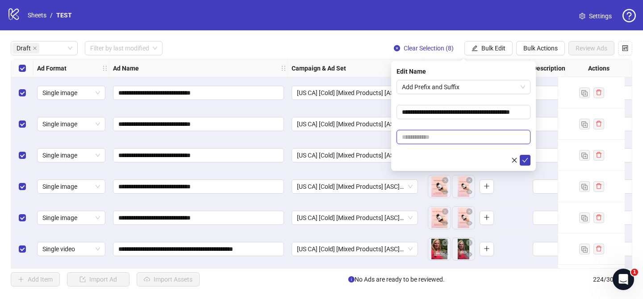
drag, startPoint x: 452, startPoint y: 140, endPoint x: 488, endPoint y: 153, distance: 38.6
click at [453, 140] on input "text" at bounding box center [463, 137] width 134 height 14
paste input "**********"
type input "**********"
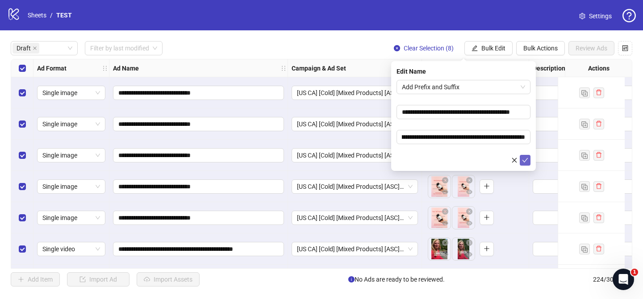
click at [526, 158] on icon "check" at bounding box center [525, 160] width 6 height 6
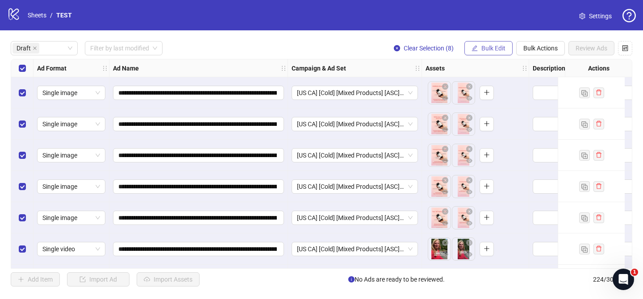
click at [499, 47] on span "Bulk Edit" at bounding box center [493, 48] width 24 height 7
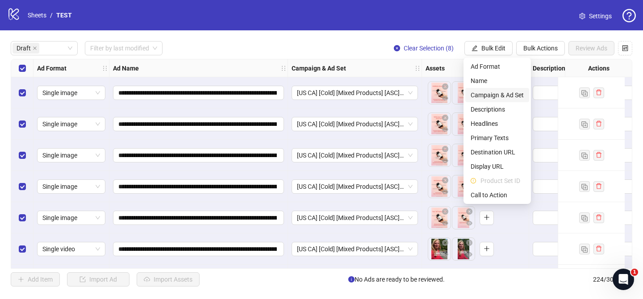
click at [504, 97] on span "Campaign & Ad Set" at bounding box center [497, 95] width 53 height 10
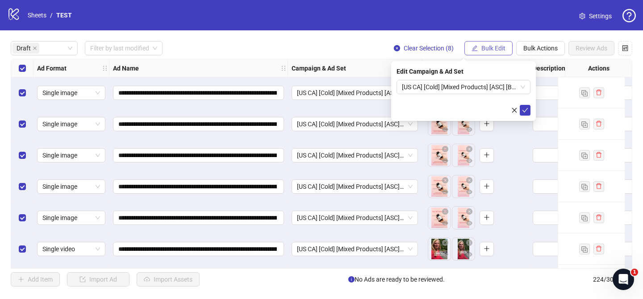
click at [499, 48] on span "Bulk Edit" at bounding box center [493, 48] width 24 height 7
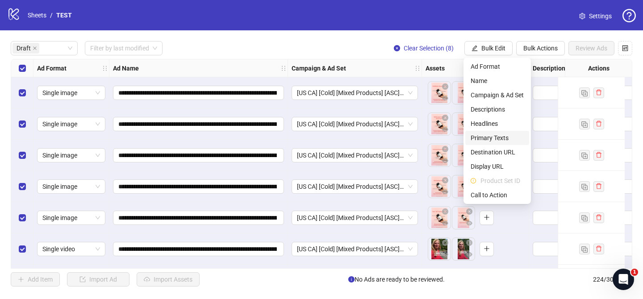
click at [503, 139] on span "Primary Texts" at bounding box center [497, 138] width 53 height 10
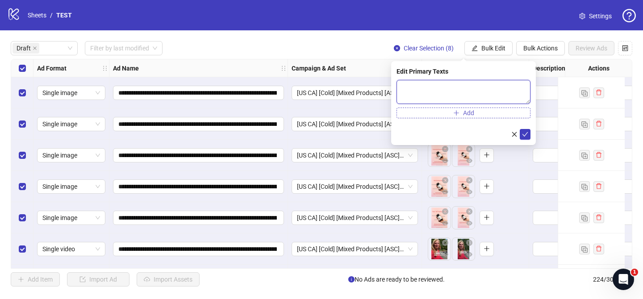
drag, startPoint x: 500, startPoint y: 92, endPoint x: 517, endPoint y: 111, distance: 25.0
click at [500, 92] on textarea at bounding box center [463, 92] width 134 height 24
paste textarea "**********"
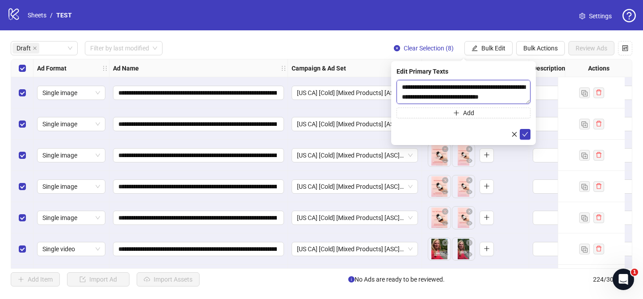
scroll to position [301, 0]
type textarea "**********"
drag, startPoint x: 527, startPoint y: 136, endPoint x: 488, endPoint y: 2, distance: 139.4
click at [527, 136] on icon "check" at bounding box center [525, 134] width 6 height 6
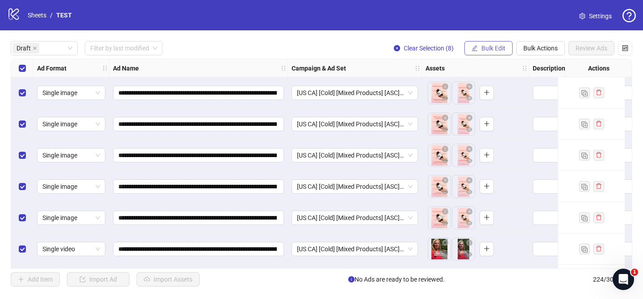
click at [486, 51] on span "Bulk Edit" at bounding box center [493, 48] width 24 height 7
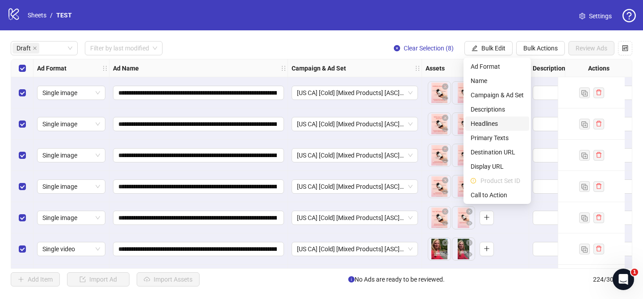
click at [497, 121] on span "Headlines" at bounding box center [497, 124] width 53 height 10
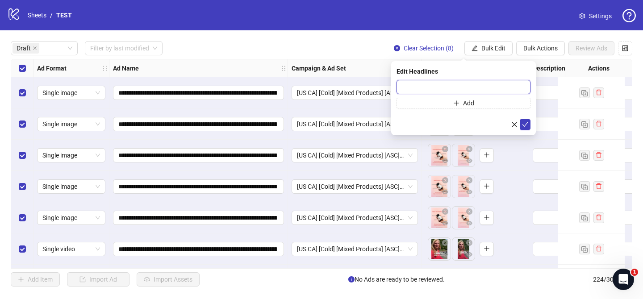
click at [521, 85] on input "text" at bounding box center [463, 87] width 134 height 14
paste input "**********"
type input "**********"
click at [525, 123] on icon "check" at bounding box center [525, 124] width 6 height 6
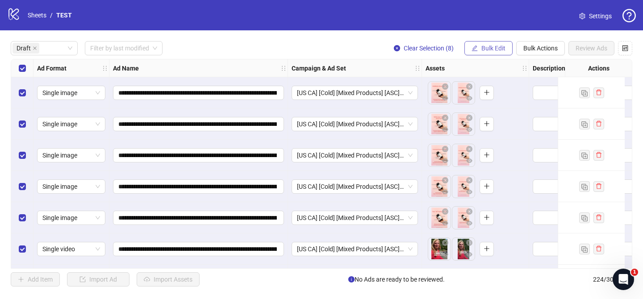
click at [494, 47] on span "Bulk Edit" at bounding box center [493, 48] width 24 height 7
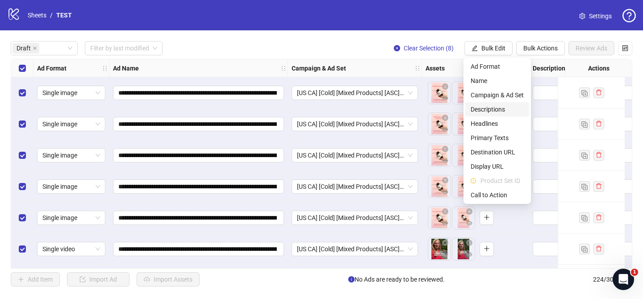
click at [501, 111] on span "Descriptions" at bounding box center [497, 109] width 53 height 10
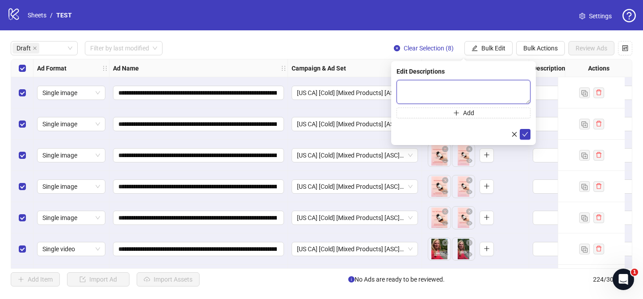
click at [495, 88] on textarea at bounding box center [463, 92] width 134 height 24
drag, startPoint x: 524, startPoint y: 135, endPoint x: 506, endPoint y: 81, distance: 56.6
click at [524, 135] on icon "check" at bounding box center [525, 134] width 6 height 6
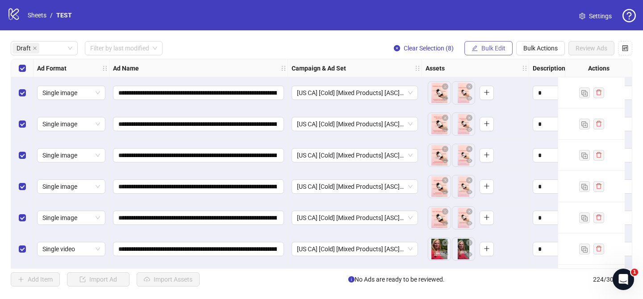
click at [499, 47] on span "Bulk Edit" at bounding box center [493, 48] width 24 height 7
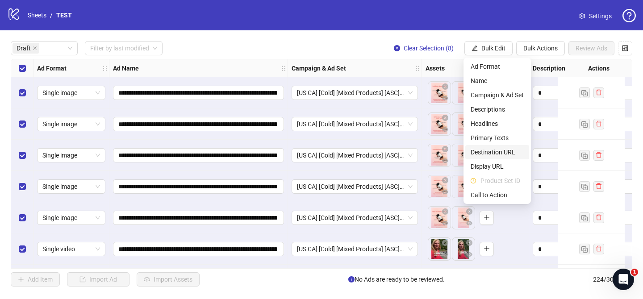
drag, startPoint x: 513, startPoint y: 151, endPoint x: 506, endPoint y: 126, distance: 25.9
click at [513, 151] on span "Destination URL" at bounding box center [497, 152] width 53 height 10
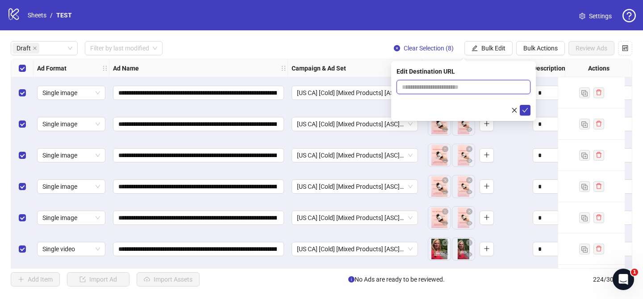
click at [505, 84] on input "text" at bounding box center [460, 87] width 116 height 10
paste input "**********"
type input "**********"
drag, startPoint x: 525, startPoint y: 110, endPoint x: 519, endPoint y: 102, distance: 10.2
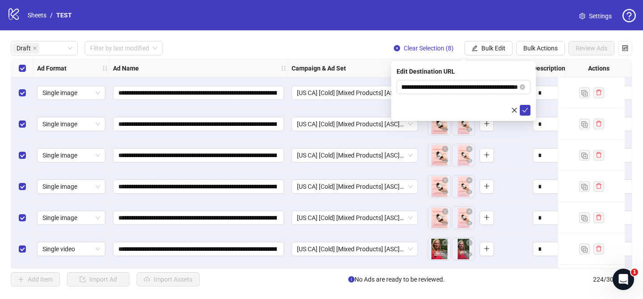
click at [525, 110] on icon "check" at bounding box center [525, 110] width 6 height 6
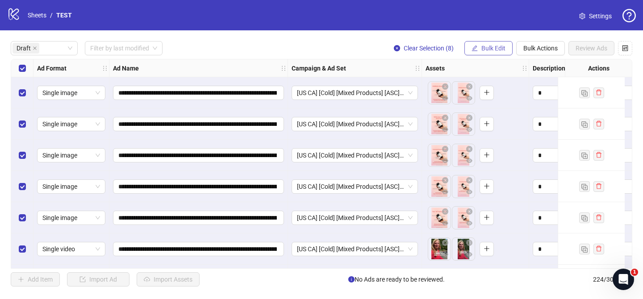
click at [487, 46] on span "Bulk Edit" at bounding box center [493, 48] width 24 height 7
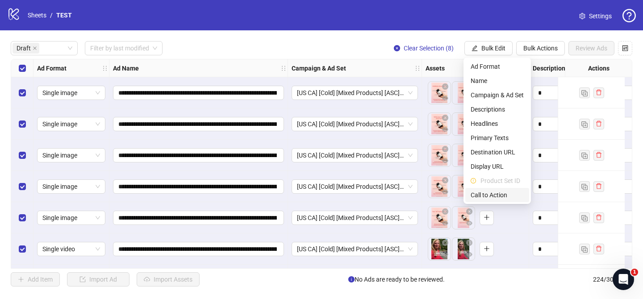
click at [511, 191] on span "Call to Action" at bounding box center [497, 195] width 53 height 10
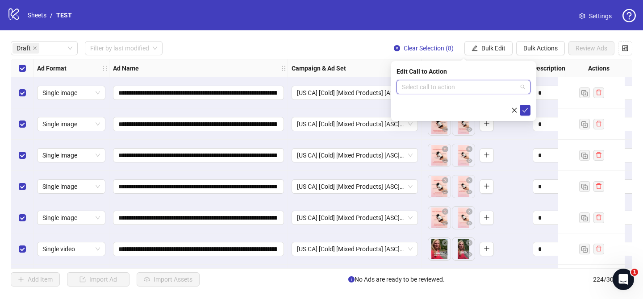
drag, startPoint x: 479, startPoint y: 86, endPoint x: 469, endPoint y: 100, distance: 17.1
click at [478, 86] on input "search" at bounding box center [459, 86] width 115 height 13
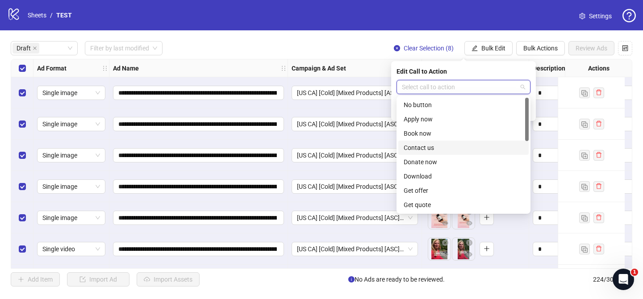
scroll to position [186, 0]
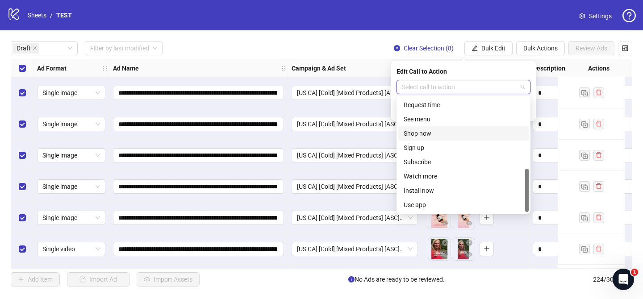
click at [433, 132] on div "Shop now" at bounding box center [464, 134] width 120 height 10
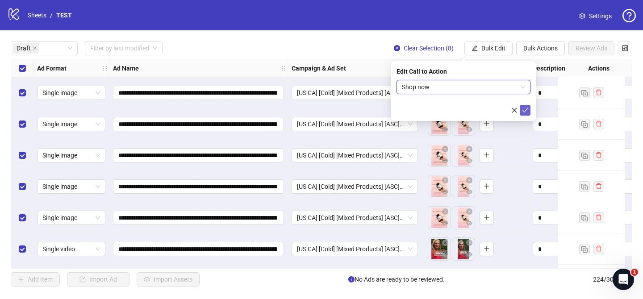
click at [526, 114] on button "submit" at bounding box center [525, 110] width 11 height 11
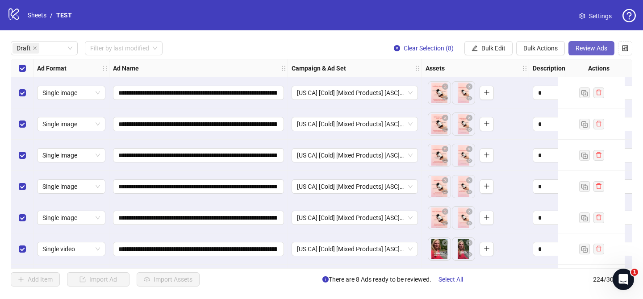
click at [586, 50] on span "Review Ads" at bounding box center [591, 48] width 32 height 7
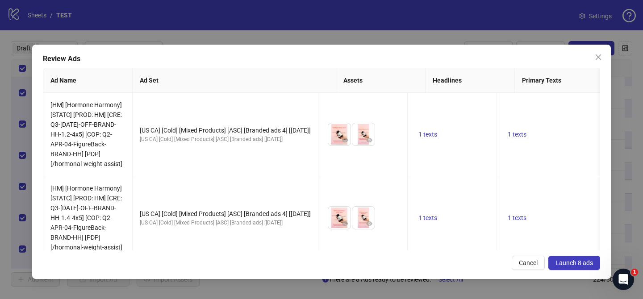
click at [572, 261] on span "Launch 8 ads" at bounding box center [574, 262] width 38 height 7
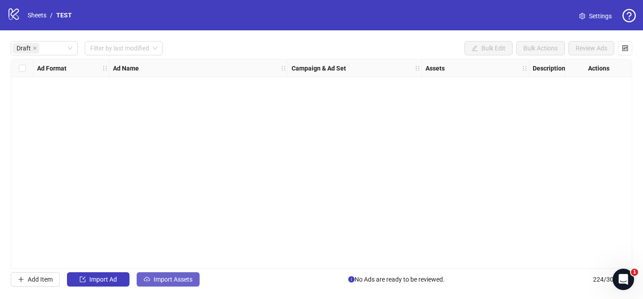
click at [190, 275] on button "Import Assets" at bounding box center [168, 279] width 63 height 14
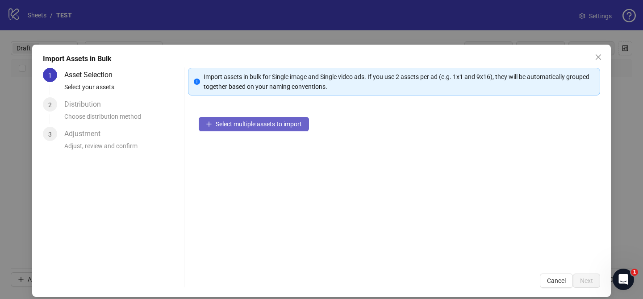
click at [294, 128] on button "Select multiple assets to import" at bounding box center [254, 124] width 110 height 14
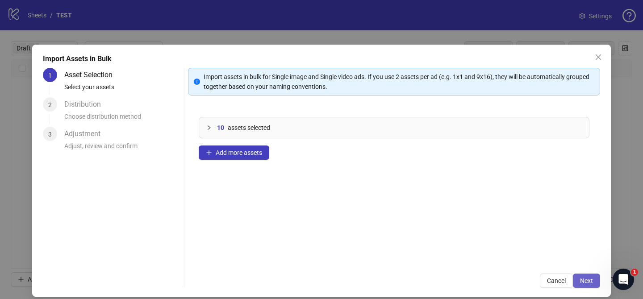
click at [593, 287] on button "Next" at bounding box center [586, 281] width 27 height 14
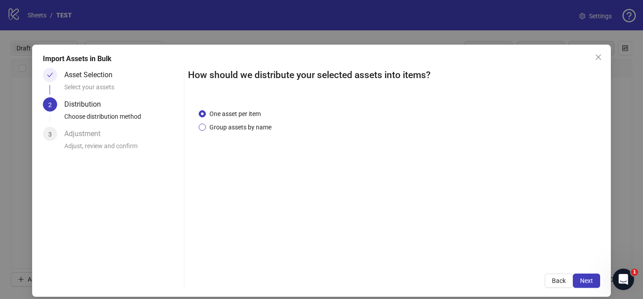
click at [246, 125] on span "Group assets by name" at bounding box center [240, 127] width 69 height 10
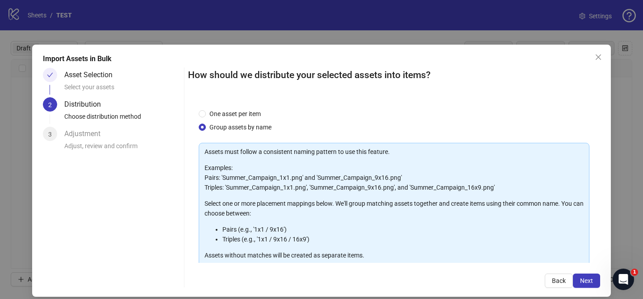
scroll to position [96, 0]
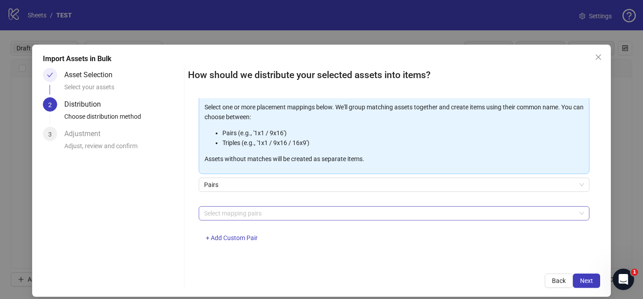
drag, startPoint x: 267, startPoint y: 219, endPoint x: 247, endPoint y: 209, distance: 21.8
click at [267, 218] on div at bounding box center [389, 213] width 378 height 13
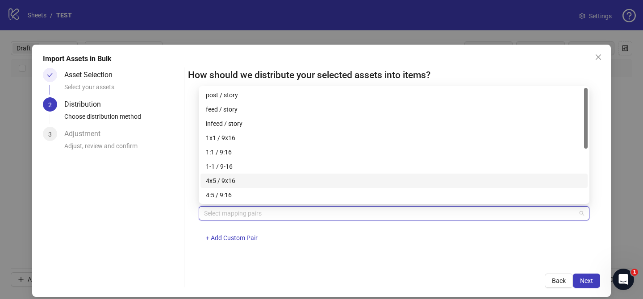
drag, startPoint x: 248, startPoint y: 180, endPoint x: 257, endPoint y: 183, distance: 8.9
click at [249, 180] on div "4x5 / 9x16" at bounding box center [394, 181] width 376 height 10
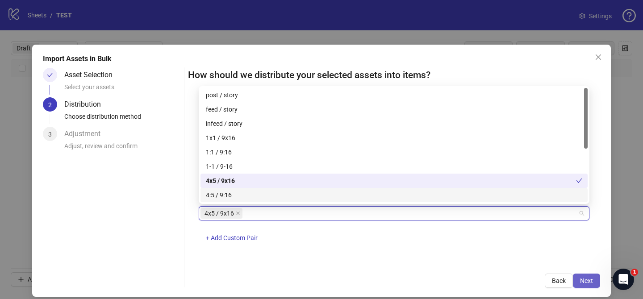
click at [596, 283] on button "Next" at bounding box center [586, 281] width 27 height 14
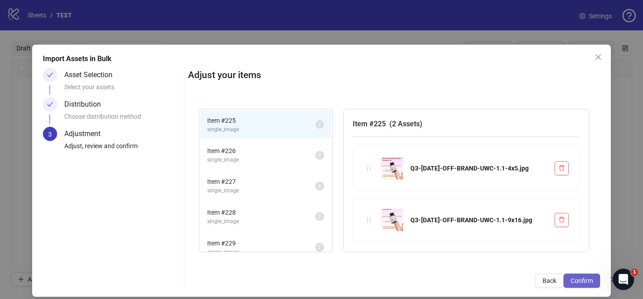
click at [589, 282] on span "Confirm" at bounding box center [582, 280] width 22 height 7
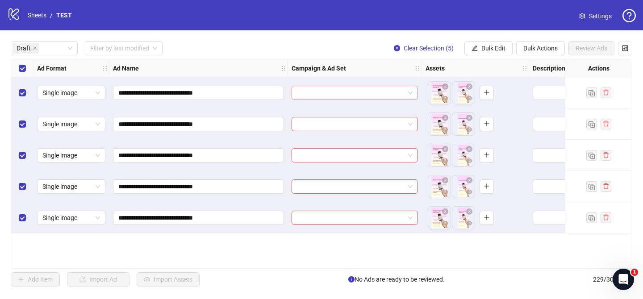
click at [367, 92] on input "search" at bounding box center [351, 92] width 108 height 13
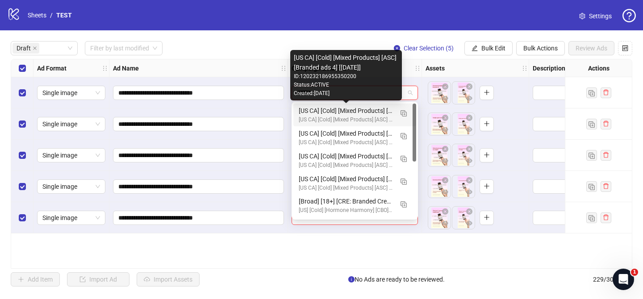
type input "*******"
click at [375, 113] on div "[US CA] [Cold] [Mixed Products] [ASC] [Branded ads 4] [[DATE]]" at bounding box center [346, 111] width 94 height 10
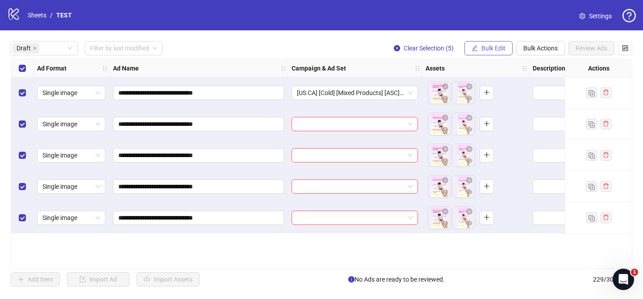
click at [490, 52] on button "Bulk Edit" at bounding box center [488, 48] width 48 height 14
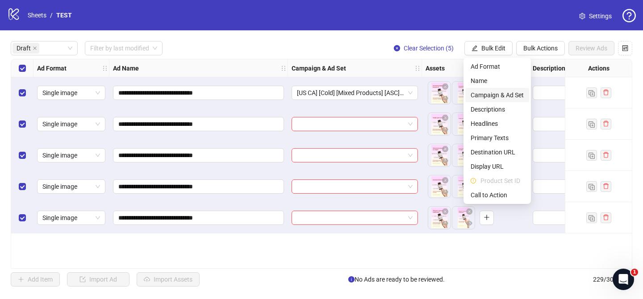
click at [516, 93] on span "Campaign & Ad Set" at bounding box center [497, 95] width 53 height 10
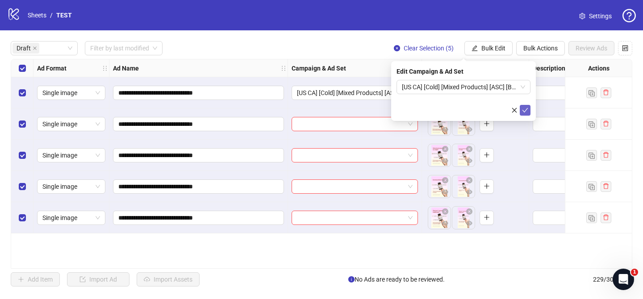
click at [529, 109] on button "submit" at bounding box center [525, 110] width 11 height 11
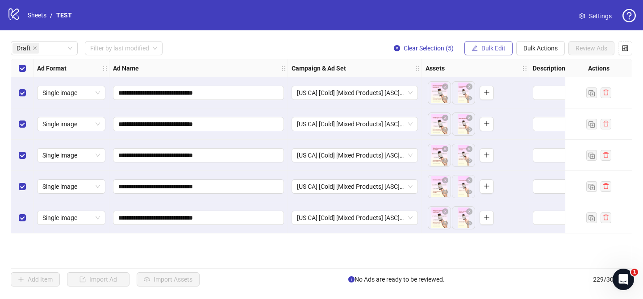
click at [488, 51] on span "Bulk Edit" at bounding box center [493, 48] width 24 height 7
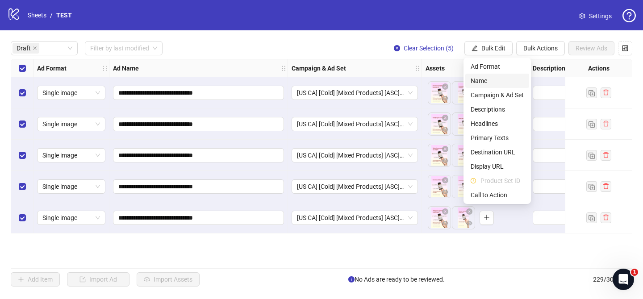
click at [487, 79] on span "Name" at bounding box center [497, 81] width 53 height 10
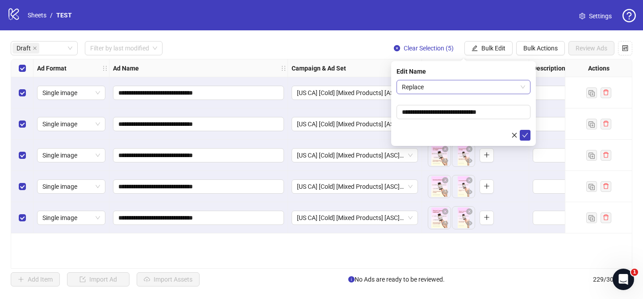
drag, startPoint x: 462, startPoint y: 85, endPoint x: 458, endPoint y: 93, distance: 8.6
click at [462, 85] on span "Replace" at bounding box center [463, 86] width 123 height 13
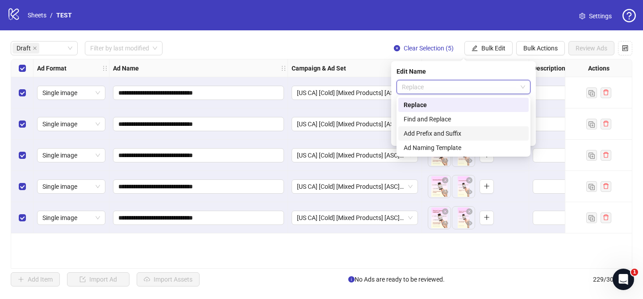
click at [445, 132] on div "Add Prefix and Suffix" at bounding box center [464, 134] width 120 height 10
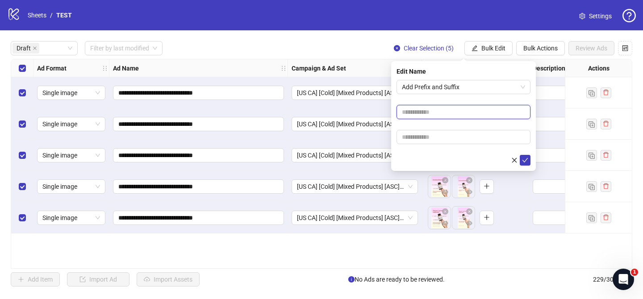
click at [453, 106] on input "text" at bounding box center [463, 112] width 134 height 14
paste input "**********"
type input "**********"
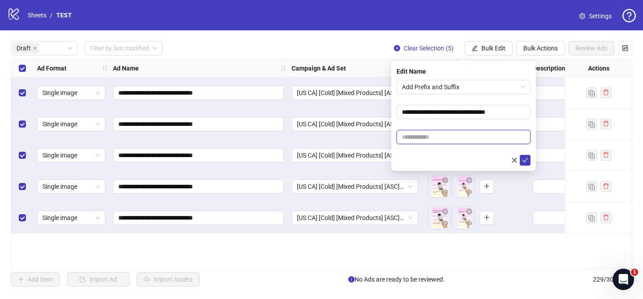
click at [451, 138] on input "text" at bounding box center [463, 137] width 134 height 14
paste input "**********"
type input "**********"
drag, startPoint x: 526, startPoint y: 159, endPoint x: 504, endPoint y: 79, distance: 83.1
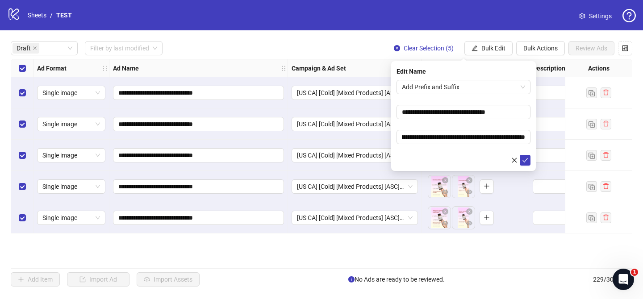
click at [527, 157] on icon "check" at bounding box center [525, 160] width 6 height 6
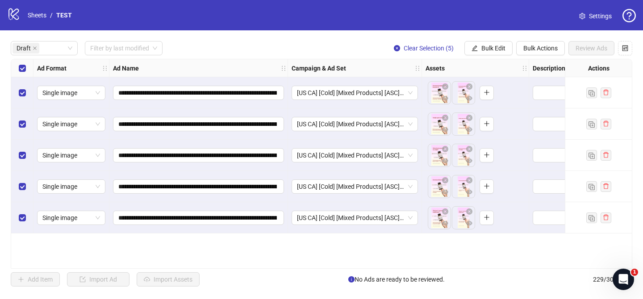
drag, startPoint x: 491, startPoint y: 53, endPoint x: 497, endPoint y: 72, distance: 20.2
click at [491, 53] on button "Bulk Edit" at bounding box center [488, 48] width 48 height 14
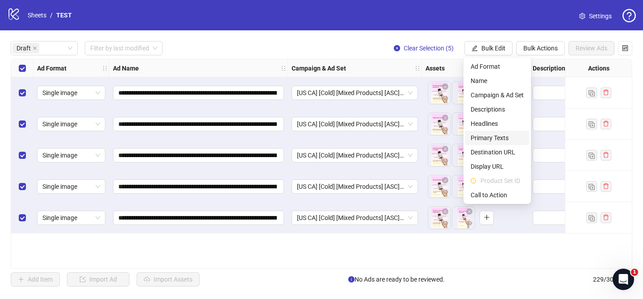
drag, startPoint x: 495, startPoint y: 135, endPoint x: 497, endPoint y: 118, distance: 17.1
click at [495, 135] on span "Primary Texts" at bounding box center [497, 138] width 53 height 10
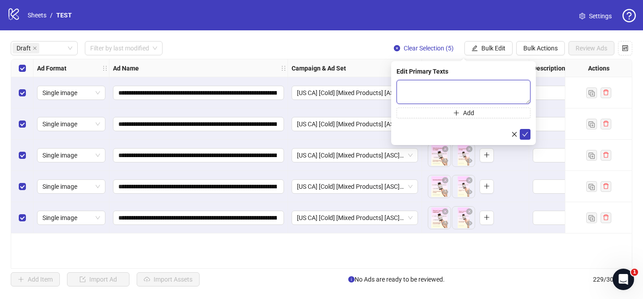
click at [509, 88] on textarea at bounding box center [463, 92] width 134 height 24
paste textarea "**********"
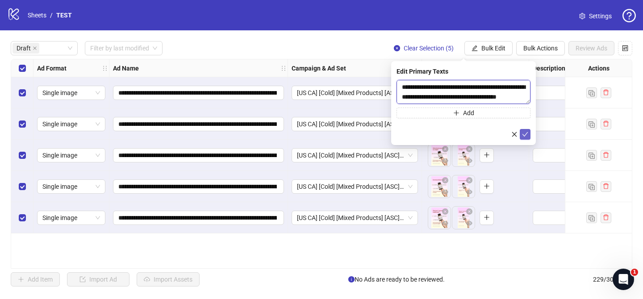
scroll to position [213, 0]
type textarea "**********"
drag, startPoint x: 524, startPoint y: 134, endPoint x: 511, endPoint y: 94, distance: 42.4
click at [524, 133] on icon "check" at bounding box center [525, 134] width 6 height 6
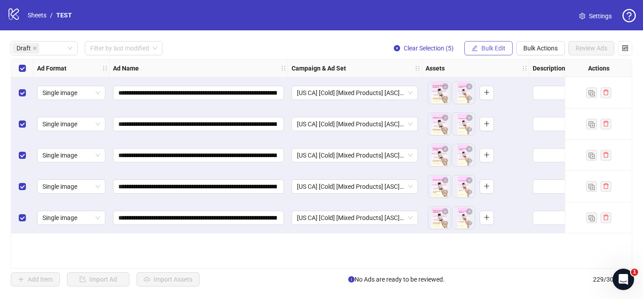
click at [494, 49] on span "Bulk Edit" at bounding box center [493, 48] width 24 height 7
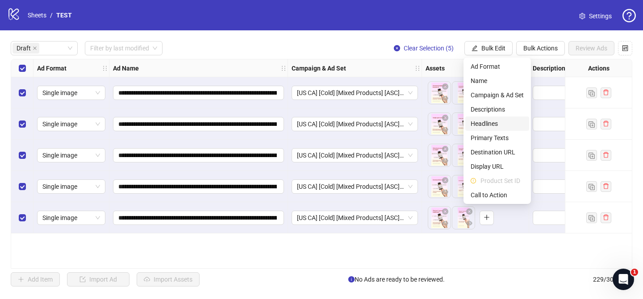
click at [489, 123] on span "Headlines" at bounding box center [497, 124] width 53 height 10
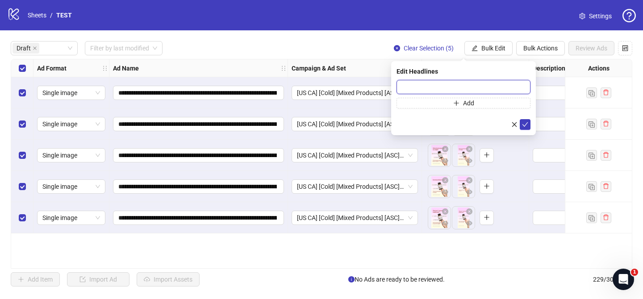
click at [513, 83] on input "text" at bounding box center [463, 87] width 134 height 14
paste input "**********"
type input "**********"
click at [529, 125] on button "submit" at bounding box center [525, 124] width 11 height 11
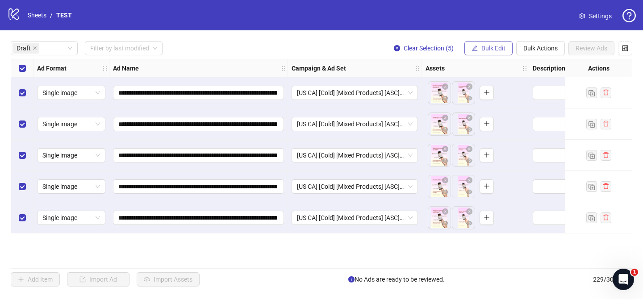
click at [478, 50] on button "Bulk Edit" at bounding box center [488, 48] width 48 height 14
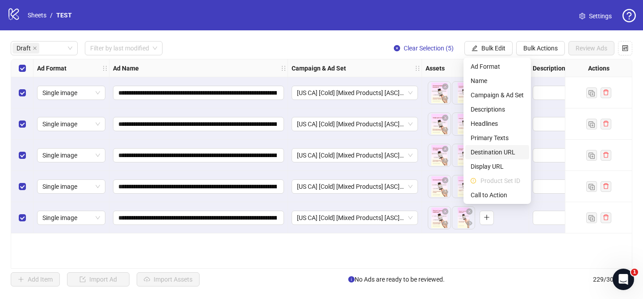
click at [498, 155] on span "Destination URL" at bounding box center [497, 152] width 53 height 10
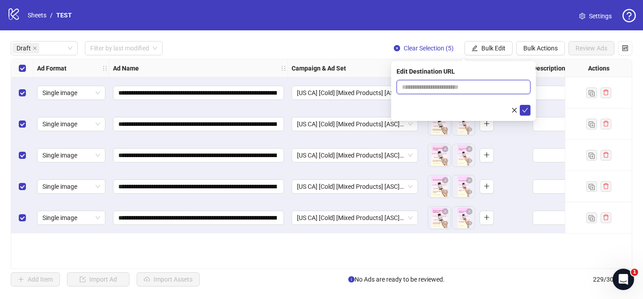
click at [496, 88] on input "text" at bounding box center [460, 87] width 116 height 10
paste input "**********"
type input "**********"
drag, startPoint x: 528, startPoint y: 111, endPoint x: 492, endPoint y: 58, distance: 64.4
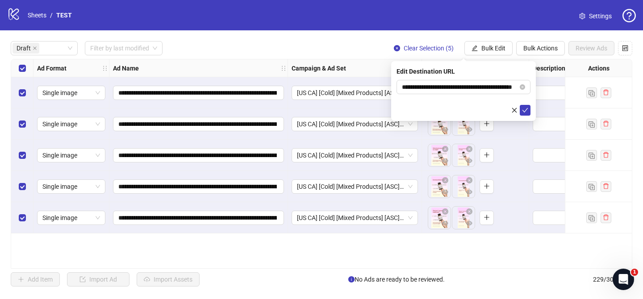
click at [528, 111] on icon "check" at bounding box center [525, 110] width 6 height 6
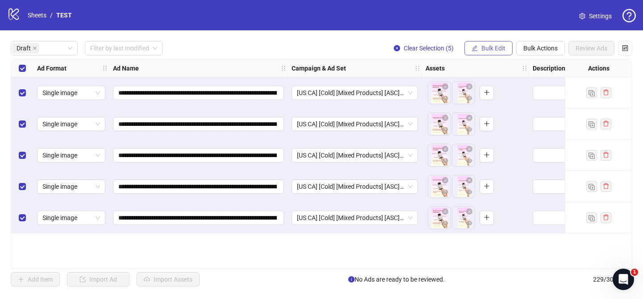
click at [488, 49] on span "Bulk Edit" at bounding box center [493, 48] width 24 height 7
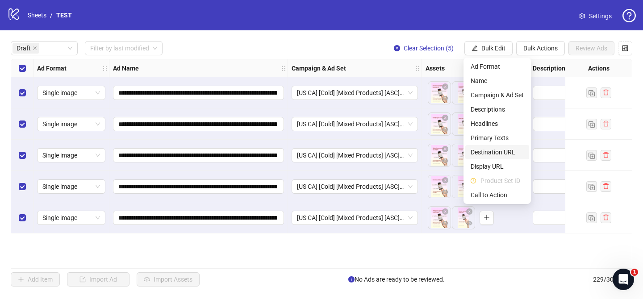
click at [502, 154] on span "Destination URL" at bounding box center [497, 152] width 53 height 10
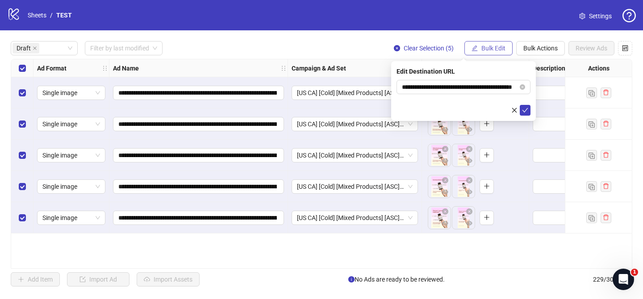
click at [499, 51] on span "Bulk Edit" at bounding box center [493, 48] width 24 height 7
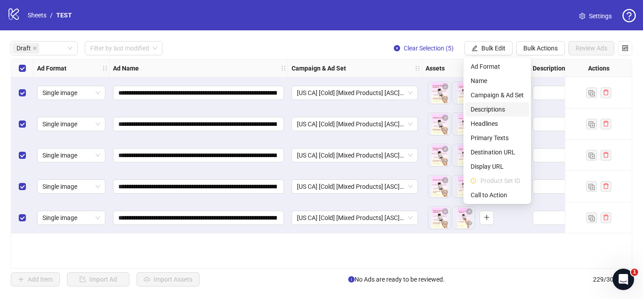
click at [502, 113] on span "Descriptions" at bounding box center [497, 109] width 53 height 10
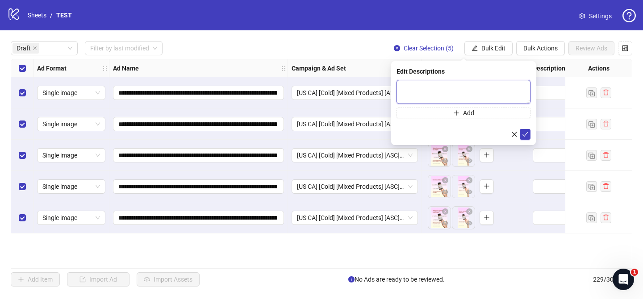
click at [492, 90] on textarea at bounding box center [463, 92] width 134 height 24
click at [528, 132] on button "submit" at bounding box center [525, 134] width 11 height 11
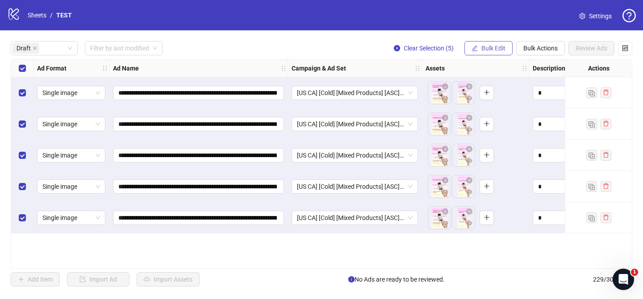
click at [492, 48] on span "Bulk Edit" at bounding box center [493, 48] width 24 height 7
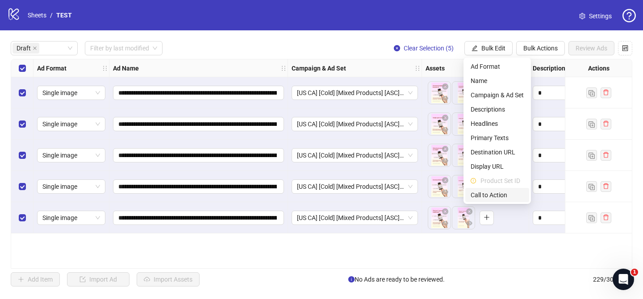
click at [508, 194] on span "Call to Action" at bounding box center [497, 195] width 53 height 10
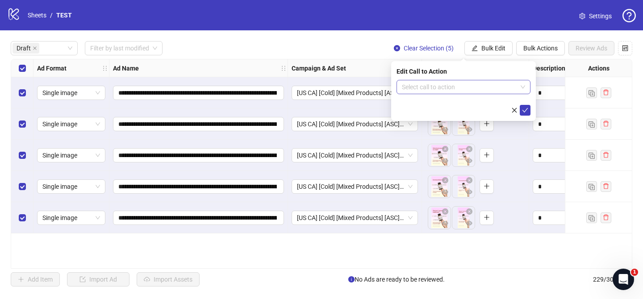
click at [475, 86] on input "search" at bounding box center [459, 86] width 115 height 13
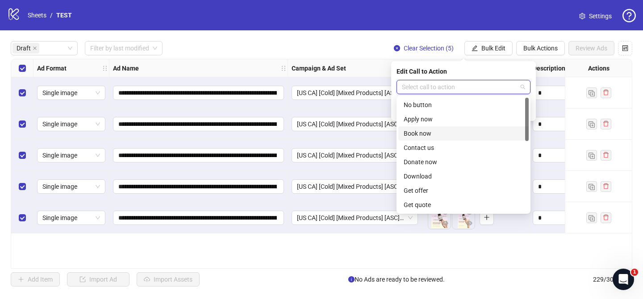
scroll to position [186, 0]
drag, startPoint x: 433, startPoint y: 134, endPoint x: 473, endPoint y: 118, distance: 43.7
click at [433, 134] on div "Shop now" at bounding box center [464, 134] width 120 height 10
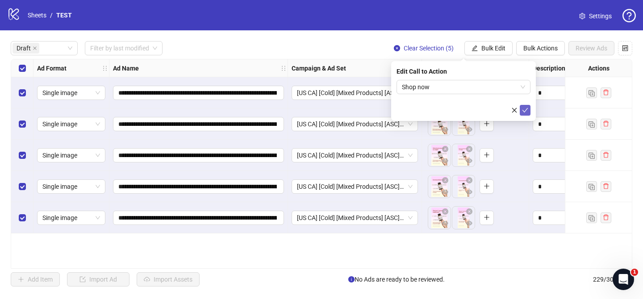
click at [530, 112] on button "submit" at bounding box center [525, 110] width 11 height 11
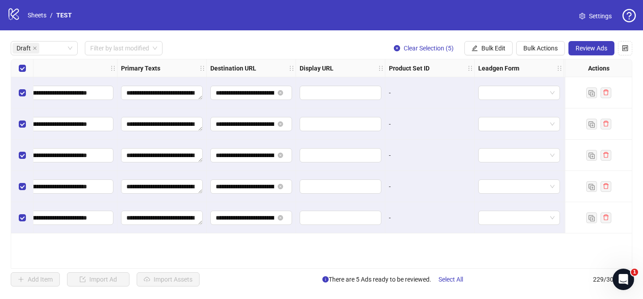
scroll to position [0, 839]
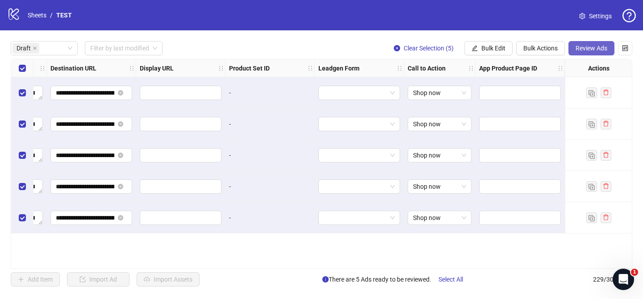
click at [594, 51] on span "Review Ads" at bounding box center [591, 48] width 32 height 7
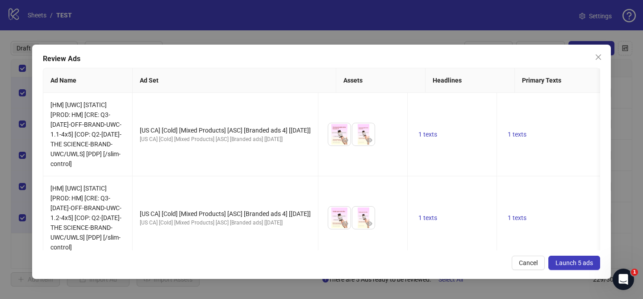
click at [577, 265] on span "Launch 5 ads" at bounding box center [574, 262] width 38 height 7
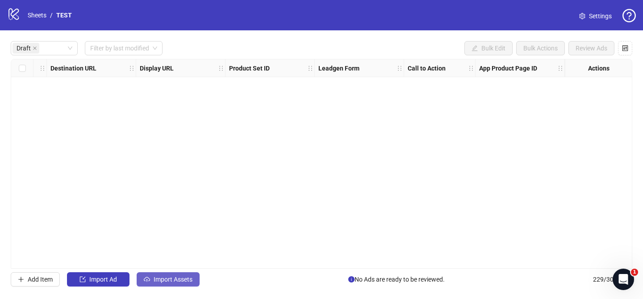
drag, startPoint x: 176, startPoint y: 277, endPoint x: 181, endPoint y: 274, distance: 5.4
click at [176, 277] on span "Import Assets" at bounding box center [173, 279] width 39 height 7
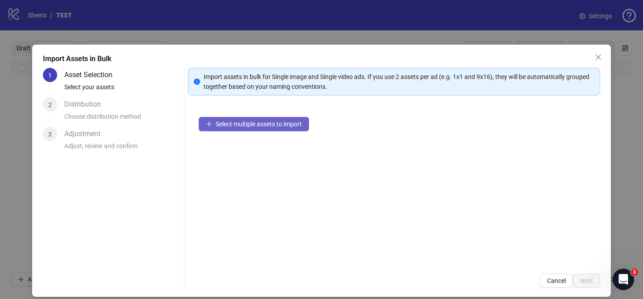
click at [282, 121] on span "Select multiple assets to import" at bounding box center [259, 124] width 86 height 7
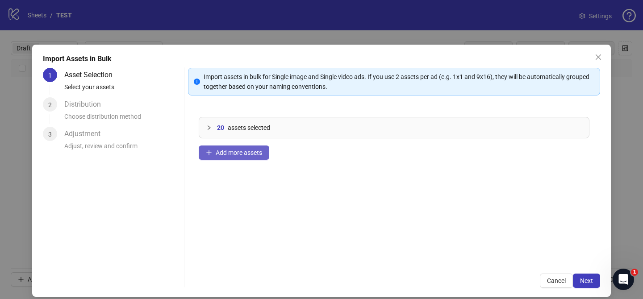
click at [246, 155] on span "Add more assets" at bounding box center [239, 152] width 46 height 7
click at [583, 278] on span "Next" at bounding box center [586, 280] width 13 height 7
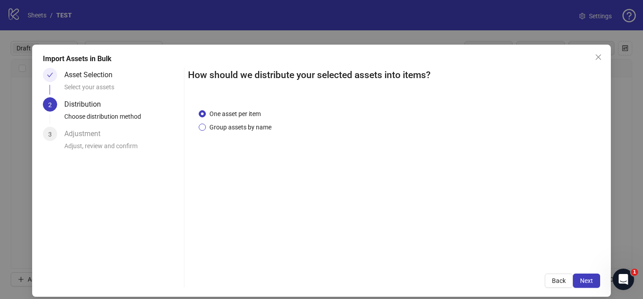
click at [250, 128] on span "Group assets by name" at bounding box center [240, 127] width 69 height 10
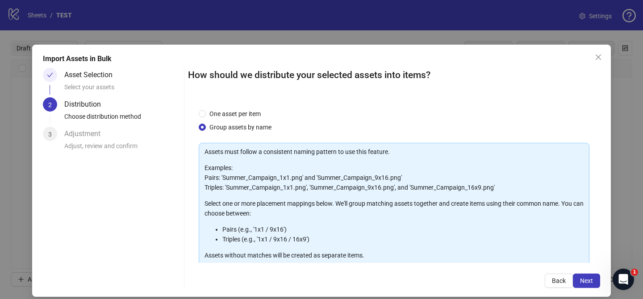
scroll to position [96, 0]
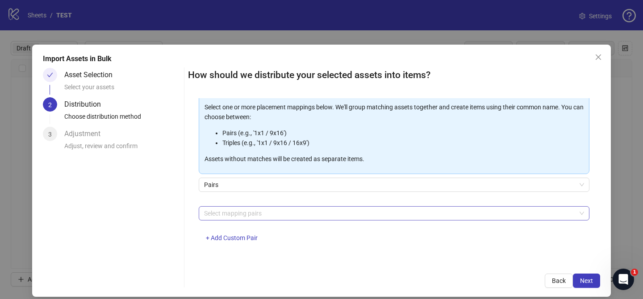
drag, startPoint x: 251, startPoint y: 210, endPoint x: 246, endPoint y: 206, distance: 6.7
click at [251, 210] on div at bounding box center [389, 213] width 378 height 13
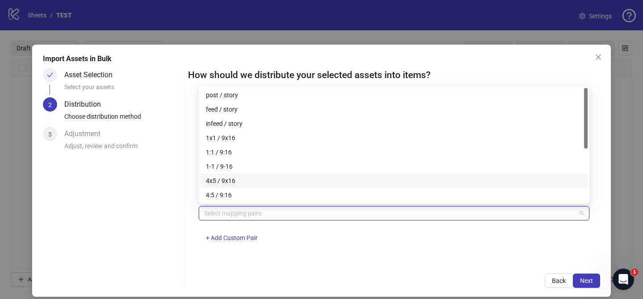
drag, startPoint x: 241, startPoint y: 176, endPoint x: 275, endPoint y: 187, distance: 36.3
click at [241, 176] on div "4x5 / 9x16" at bounding box center [394, 181] width 376 height 10
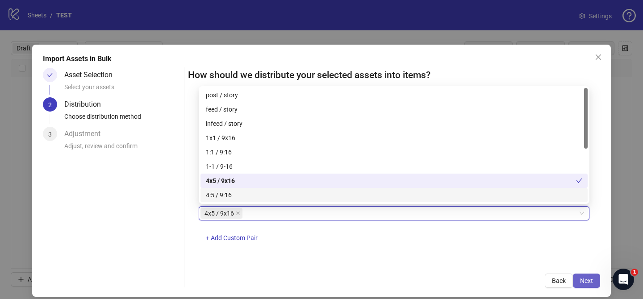
click at [590, 283] on span "Next" at bounding box center [586, 280] width 13 height 7
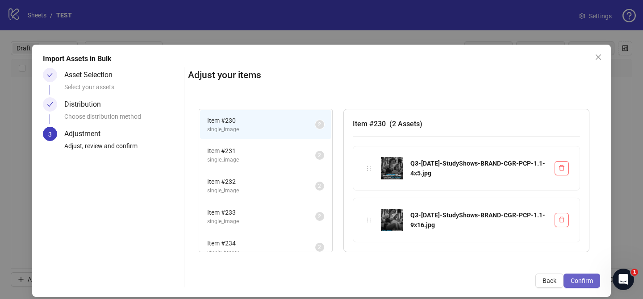
click at [589, 282] on span "Confirm" at bounding box center [582, 280] width 22 height 7
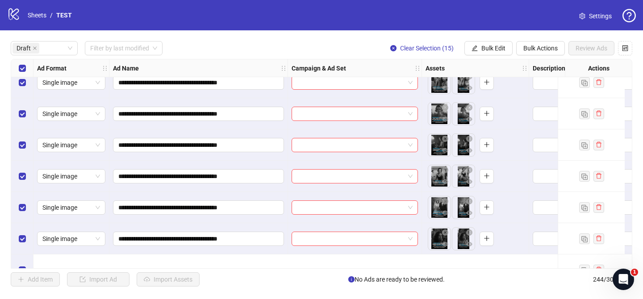
scroll to position [0, 0]
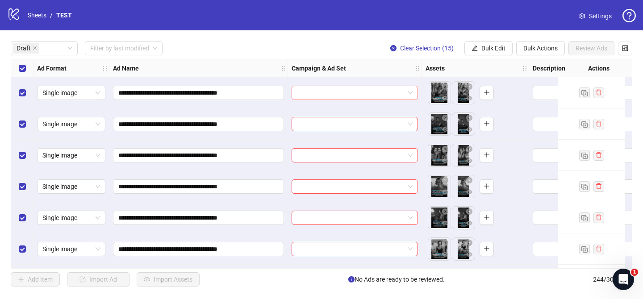
click at [330, 92] on input "search" at bounding box center [351, 92] width 108 height 13
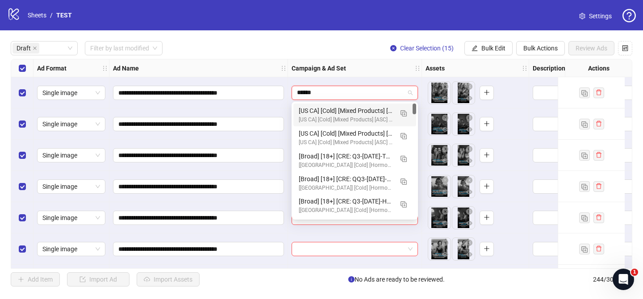
type input "*******"
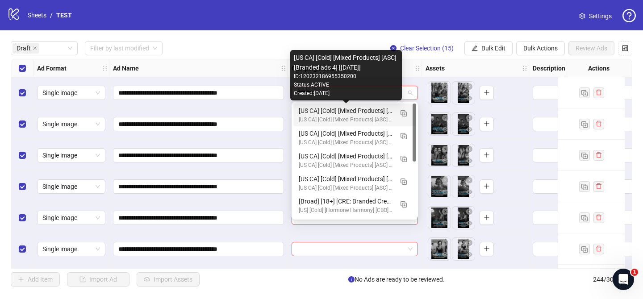
click at [350, 108] on div "[US CA] [Cold] [Mixed Products] [ASC] [Branded ads 4] [[DATE]]" at bounding box center [346, 111] width 94 height 10
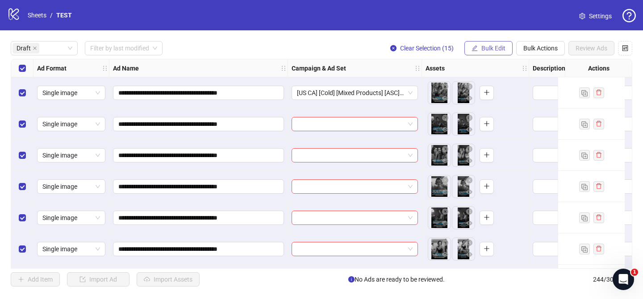
click at [483, 45] on span "Bulk Edit" at bounding box center [493, 48] width 24 height 7
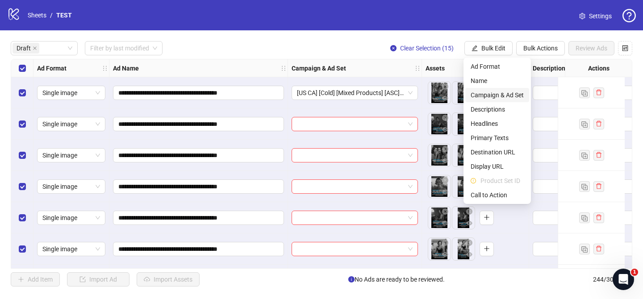
click at [508, 95] on span "Campaign & Ad Set" at bounding box center [497, 95] width 53 height 10
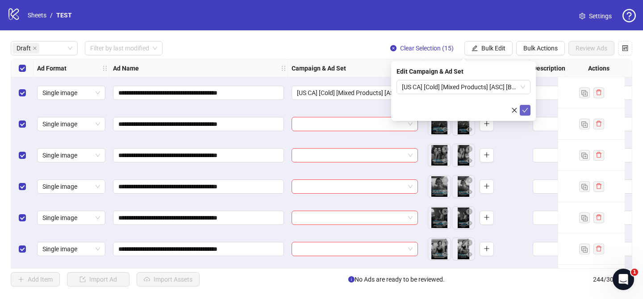
click at [525, 107] on icon "check" at bounding box center [525, 110] width 6 height 6
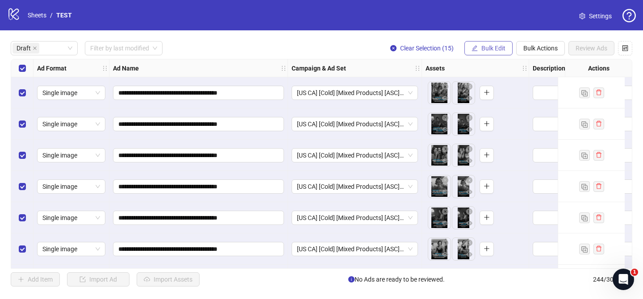
click at [486, 45] on span "Bulk Edit" at bounding box center [493, 48] width 24 height 7
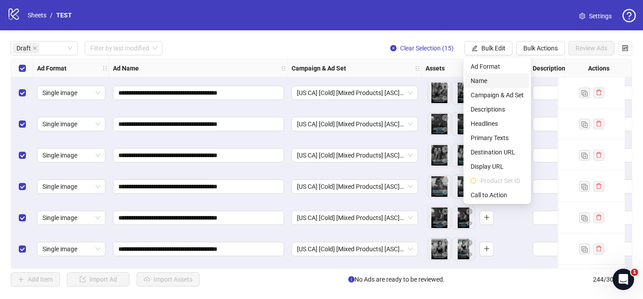
click at [489, 85] on span "Name" at bounding box center [497, 81] width 53 height 10
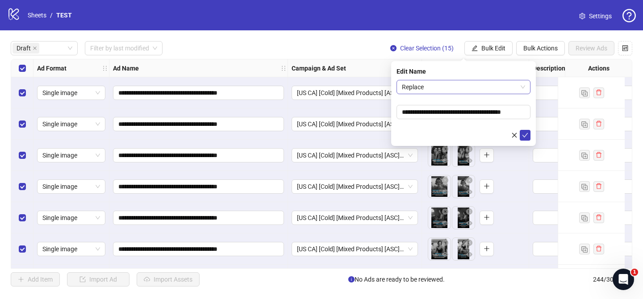
click at [467, 90] on span "Replace" at bounding box center [463, 86] width 123 height 13
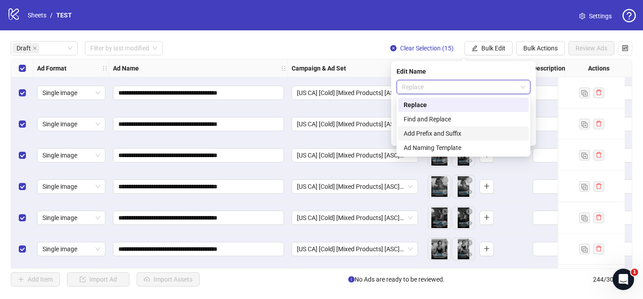
click at [438, 136] on div "Add Prefix and Suffix" at bounding box center [464, 134] width 120 height 10
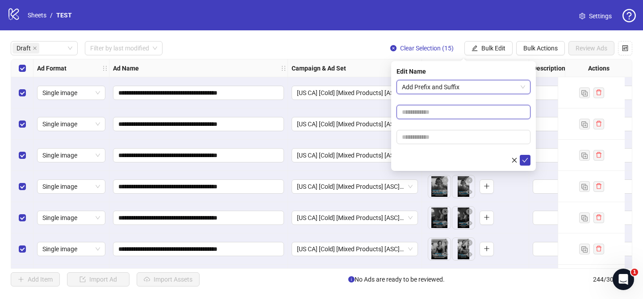
click at [429, 109] on input "text" at bounding box center [463, 112] width 134 height 14
paste input "**********"
click at [420, 112] on input "**********" at bounding box center [463, 112] width 134 height 14
type input "**********"
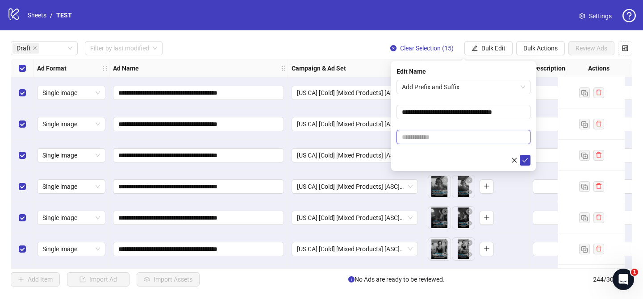
click at [450, 138] on input "text" at bounding box center [463, 137] width 134 height 14
paste input "**********"
drag, startPoint x: 437, startPoint y: 137, endPoint x: 445, endPoint y: 140, distance: 8.5
click at [445, 140] on input "**********" at bounding box center [463, 137] width 134 height 14
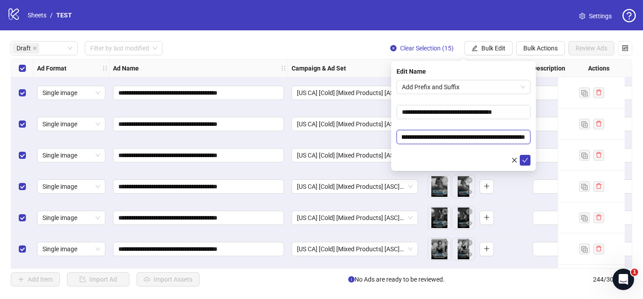
paste input "**********"
type input "**********"
click at [528, 162] on icon "check" at bounding box center [525, 160] width 6 height 6
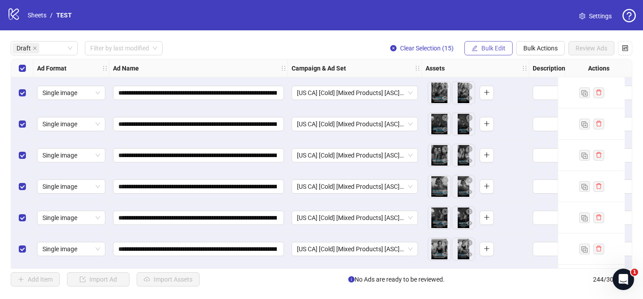
click at [487, 49] on span "Bulk Edit" at bounding box center [493, 48] width 24 height 7
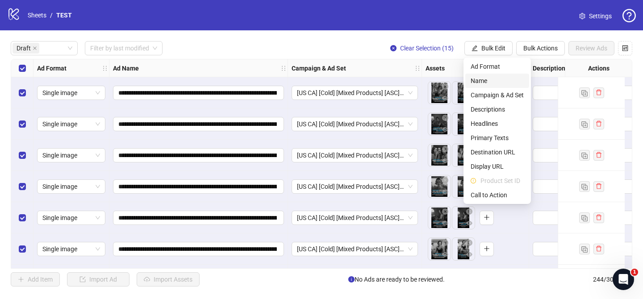
click at [493, 84] on span "Name" at bounding box center [497, 81] width 53 height 10
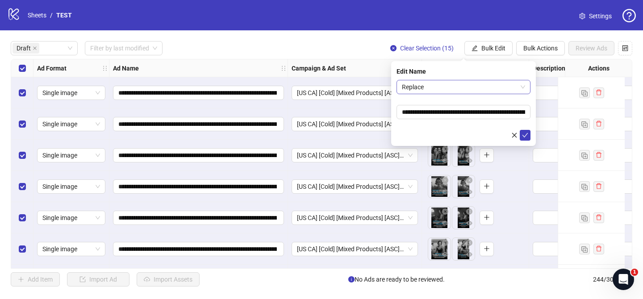
click at [456, 86] on span "Replace" at bounding box center [463, 86] width 123 height 13
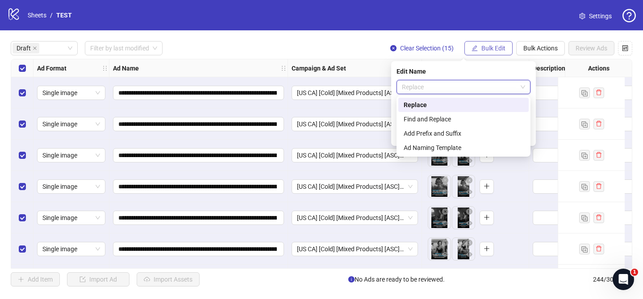
click at [496, 48] on span "Bulk Edit" at bounding box center [493, 48] width 24 height 7
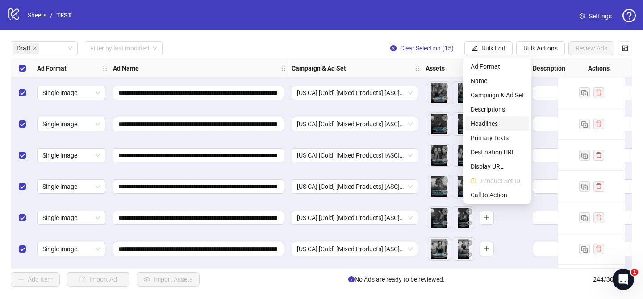
drag, startPoint x: 494, startPoint y: 124, endPoint x: 490, endPoint y: 120, distance: 5.7
click at [494, 124] on span "Headlines" at bounding box center [497, 124] width 53 height 10
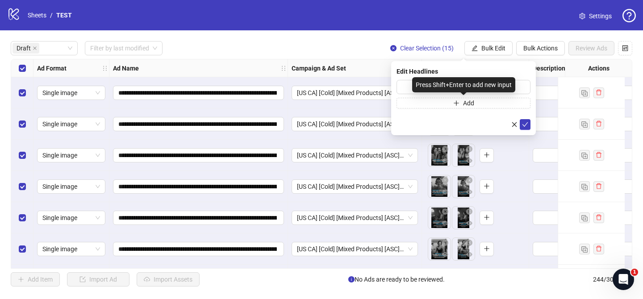
click at [485, 84] on div "Press Shift+Enter to add new input" at bounding box center [463, 84] width 103 height 15
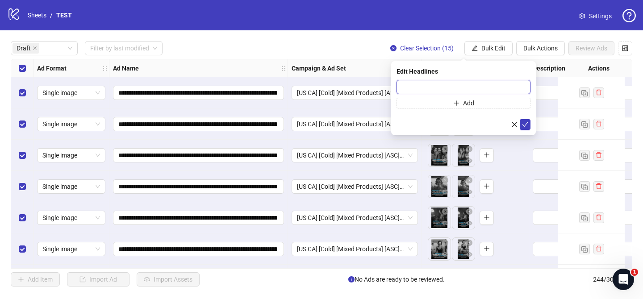
click at [517, 88] on input "text" at bounding box center [463, 87] width 134 height 14
paste input "**********"
type input "**********"
click at [527, 125] on icon "check" at bounding box center [525, 124] width 6 height 6
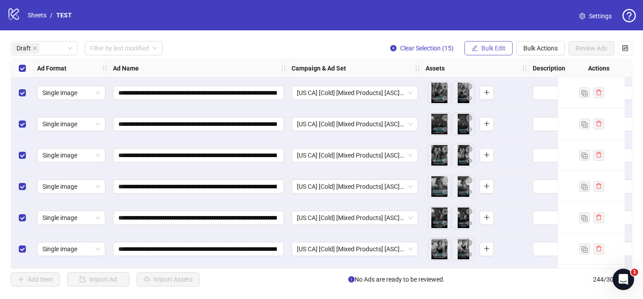
click at [496, 47] on span "Bulk Edit" at bounding box center [493, 48] width 24 height 7
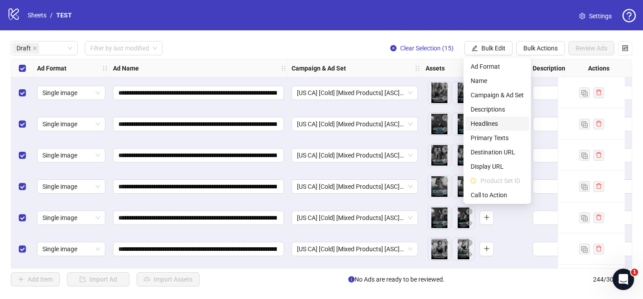
click at [492, 125] on span "Headlines" at bounding box center [497, 124] width 53 height 10
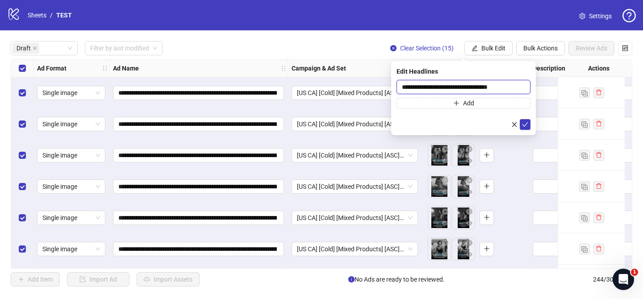
click at [493, 86] on input "**********" at bounding box center [463, 87] width 134 height 14
type input "**********"
click at [529, 126] on button "submit" at bounding box center [525, 124] width 11 height 11
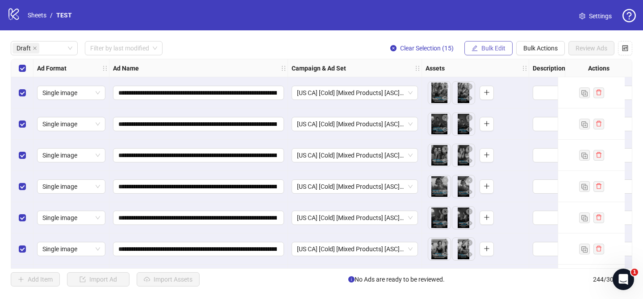
click at [500, 50] on span "Bulk Edit" at bounding box center [493, 48] width 24 height 7
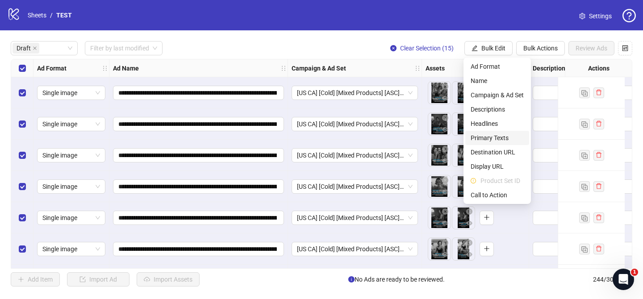
click at [502, 136] on span "Primary Texts" at bounding box center [497, 138] width 53 height 10
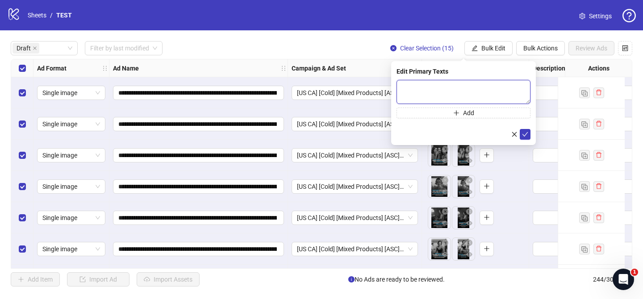
click at [493, 92] on textarea at bounding box center [463, 92] width 134 height 24
paste textarea "**********"
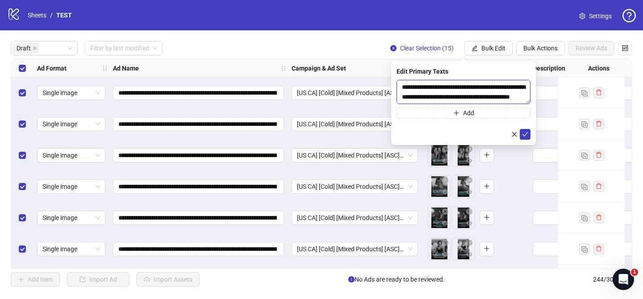
scroll to position [488, 0]
type textarea "**********"
click at [524, 136] on icon "check" at bounding box center [525, 134] width 6 height 6
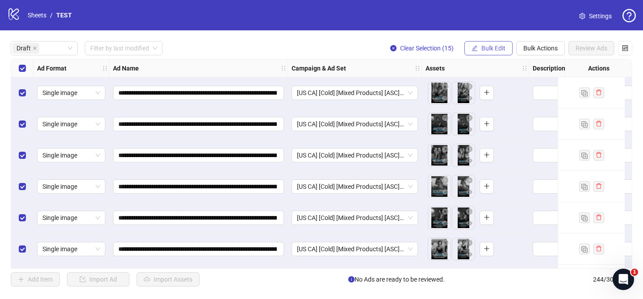
click at [494, 50] on span "Bulk Edit" at bounding box center [493, 48] width 24 height 7
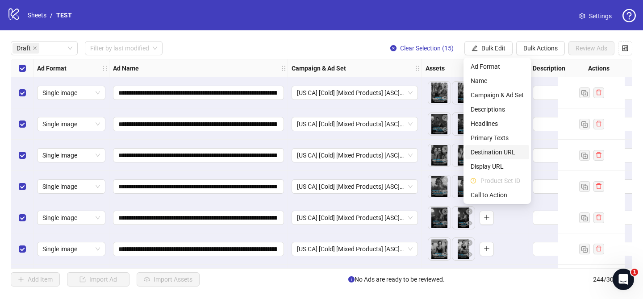
drag, startPoint x: 505, startPoint y: 153, endPoint x: 513, endPoint y: 116, distance: 38.0
click at [505, 153] on span "Destination URL" at bounding box center [497, 152] width 53 height 10
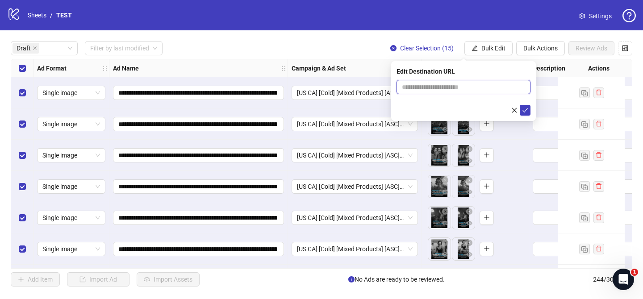
click at [515, 85] on input "text" at bounding box center [460, 87] width 116 height 10
paste input "**********"
type input "**********"
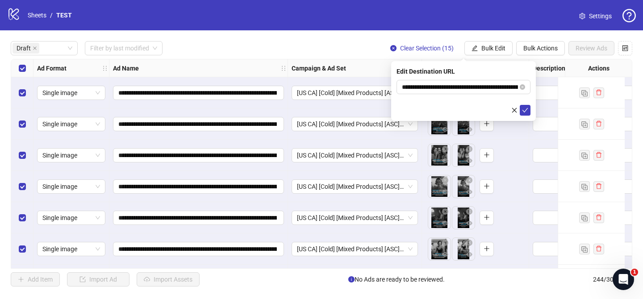
drag, startPoint x: 524, startPoint y: 113, endPoint x: 519, endPoint y: 96, distance: 17.7
click at [524, 113] on span "submit" at bounding box center [525, 110] width 6 height 7
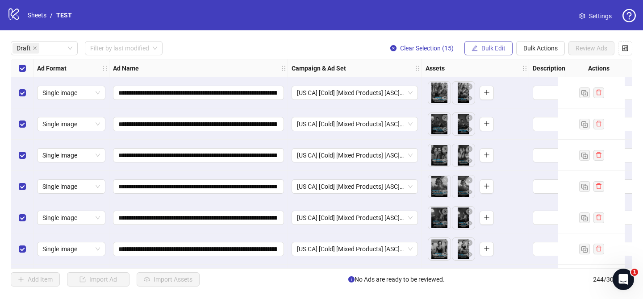
click at [496, 50] on span "Bulk Edit" at bounding box center [493, 48] width 24 height 7
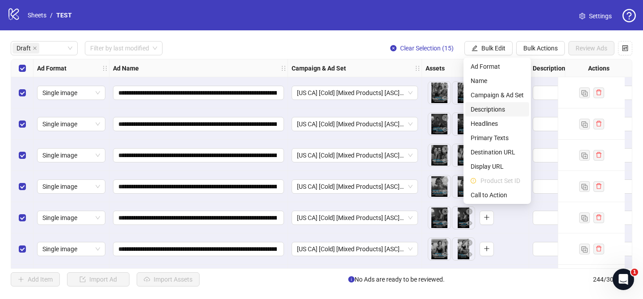
click at [495, 107] on span "Descriptions" at bounding box center [497, 109] width 53 height 10
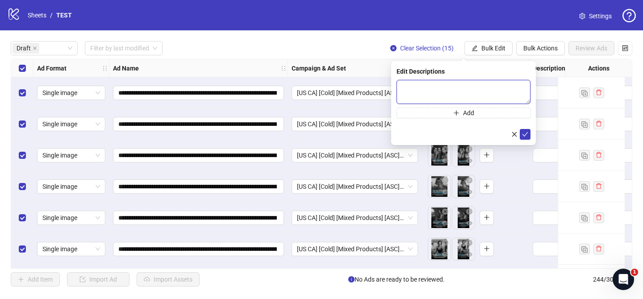
click at [518, 83] on textarea at bounding box center [463, 92] width 134 height 24
drag, startPoint x: 525, startPoint y: 132, endPoint x: 496, endPoint y: 47, distance: 89.6
click at [525, 131] on icon "check" at bounding box center [525, 134] width 6 height 6
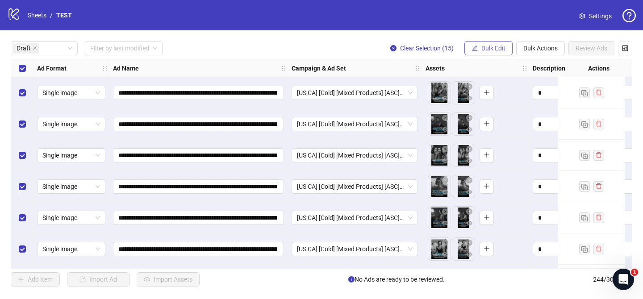
click at [494, 44] on button "Bulk Edit" at bounding box center [488, 48] width 48 height 14
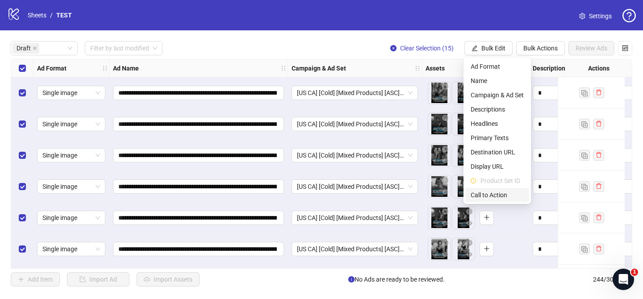
drag, startPoint x: 495, startPoint y: 192, endPoint x: 472, endPoint y: 121, distance: 74.7
click at [496, 192] on span "Call to Action" at bounding box center [497, 195] width 53 height 10
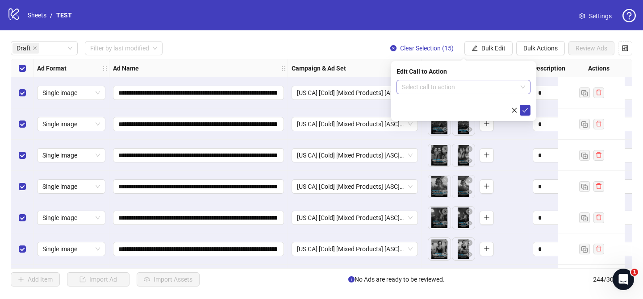
click at [459, 87] on input "search" at bounding box center [459, 86] width 115 height 13
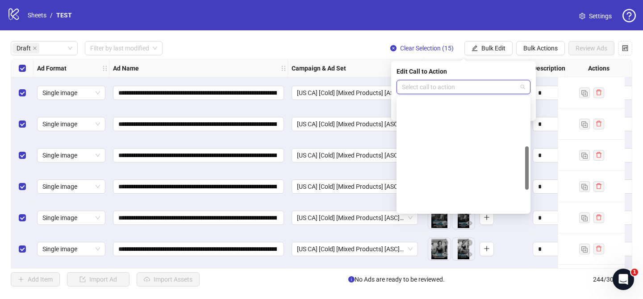
scroll to position [186, 0]
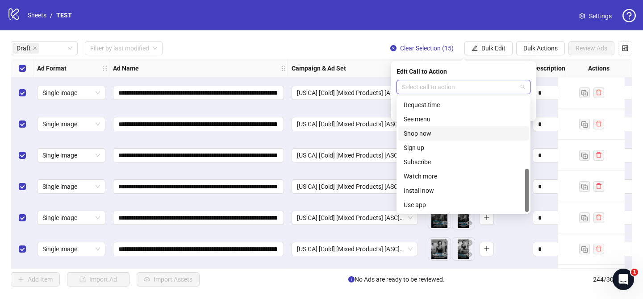
drag, startPoint x: 437, startPoint y: 133, endPoint x: 457, endPoint y: 125, distance: 21.6
click at [437, 133] on div "Shop now" at bounding box center [464, 134] width 120 height 10
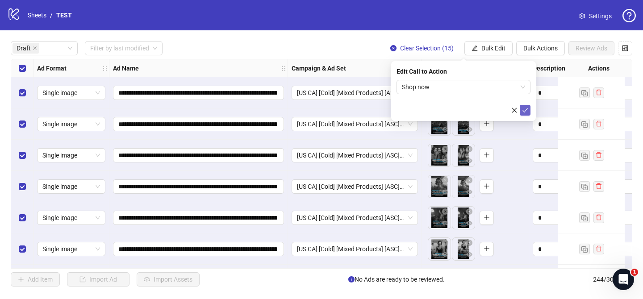
click at [527, 108] on icon "check" at bounding box center [525, 110] width 6 height 6
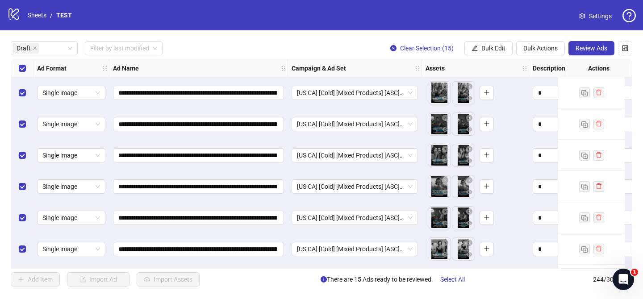
drag, startPoint x: 586, startPoint y: 46, endPoint x: 583, endPoint y: 57, distance: 11.5
click at [586, 46] on span "Review Ads" at bounding box center [591, 48] width 32 height 7
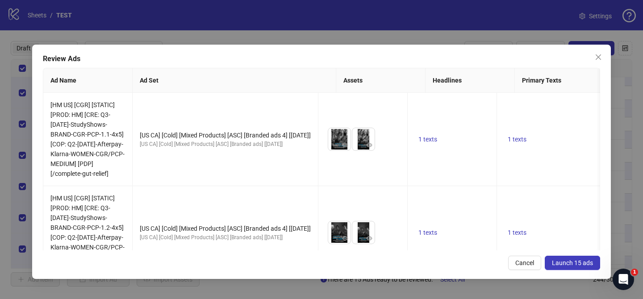
click at [579, 266] on span "Launch 15 ads" at bounding box center [572, 262] width 41 height 7
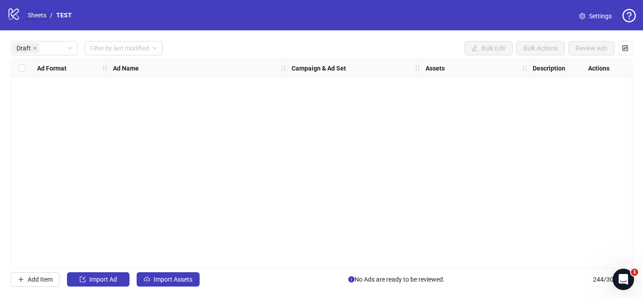
click at [40, 15] on link "Sheets" at bounding box center [37, 15] width 22 height 10
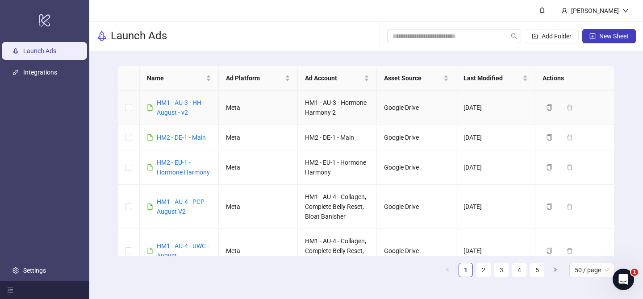
scroll to position [904, 0]
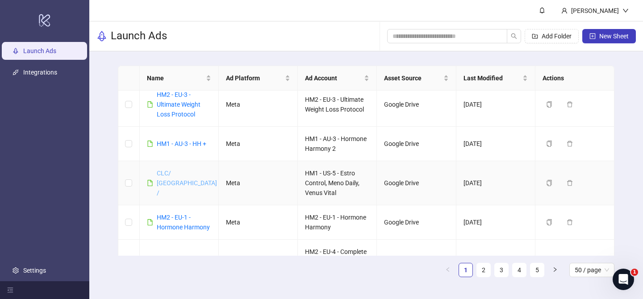
click at [163, 184] on link "CLC/ [GEOGRAPHIC_DATA] /" at bounding box center [187, 183] width 60 height 27
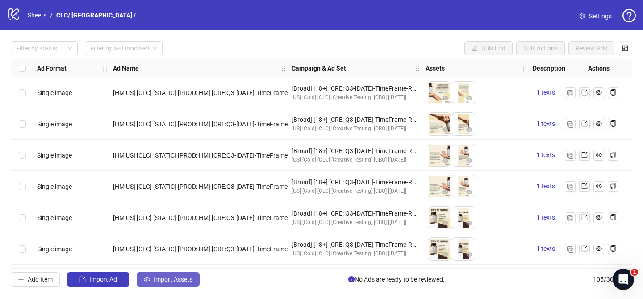
click at [168, 280] on span "Import Assets" at bounding box center [173, 279] width 39 height 7
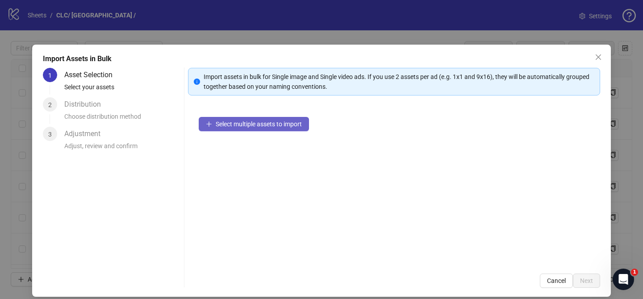
click at [288, 125] on span "Select multiple assets to import" at bounding box center [259, 124] width 86 height 7
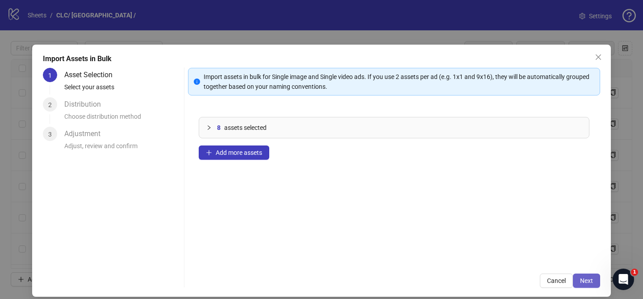
click at [590, 282] on span "Next" at bounding box center [586, 280] width 13 height 7
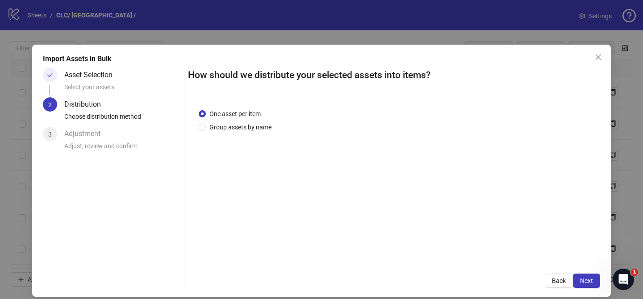
click at [241, 132] on div "One asset per item Group assets by name" at bounding box center [394, 180] width 412 height 165
click at [245, 128] on span "Group assets by name" at bounding box center [240, 127] width 69 height 10
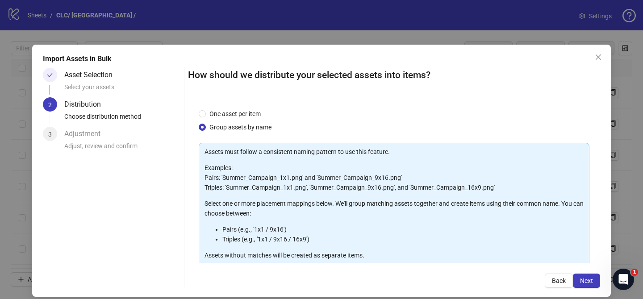
scroll to position [96, 0]
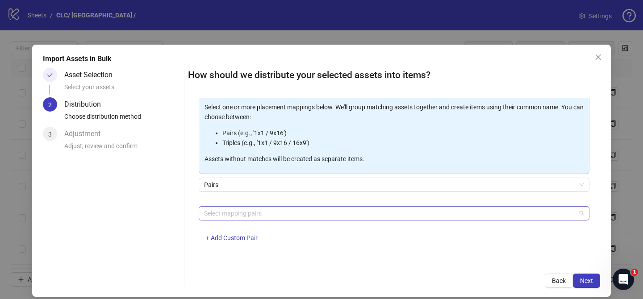
click at [250, 211] on div at bounding box center [389, 213] width 378 height 13
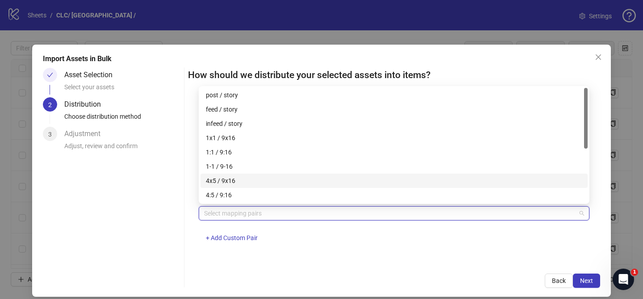
click at [250, 182] on div "4x5 / 9x16" at bounding box center [394, 181] width 376 height 10
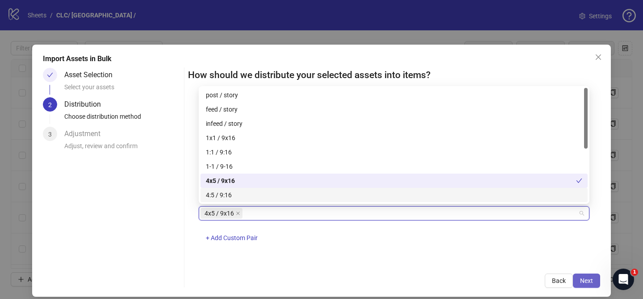
click at [589, 278] on span "Next" at bounding box center [586, 280] width 13 height 7
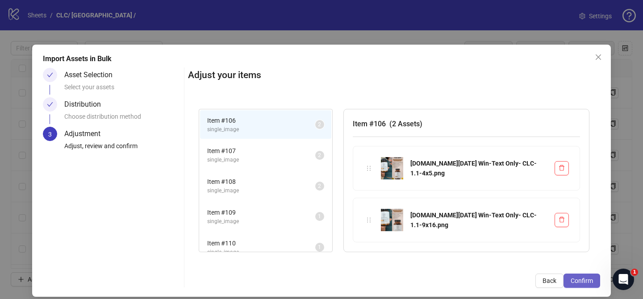
click at [586, 281] on span "Confirm" at bounding box center [582, 280] width 22 height 7
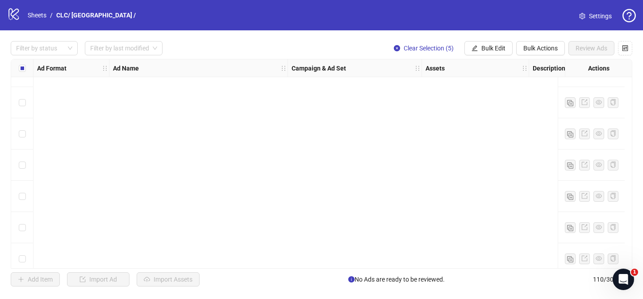
scroll to position [3250, 0]
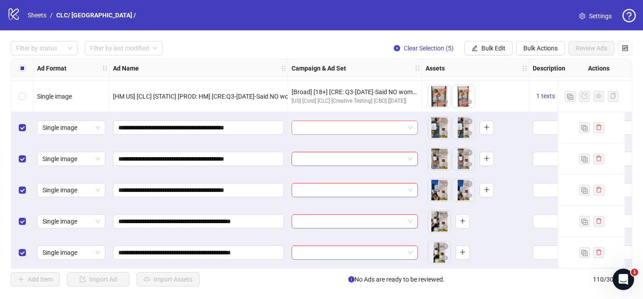
click at [349, 122] on input "search" at bounding box center [351, 127] width 108 height 13
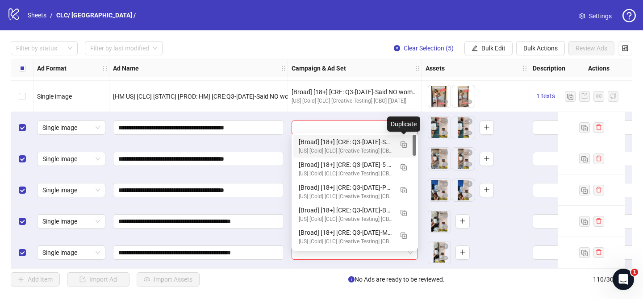
drag, startPoint x: 401, startPoint y: 142, endPoint x: 350, endPoint y: 169, distance: 58.3
click at [401, 142] on img "button" at bounding box center [403, 145] width 6 height 6
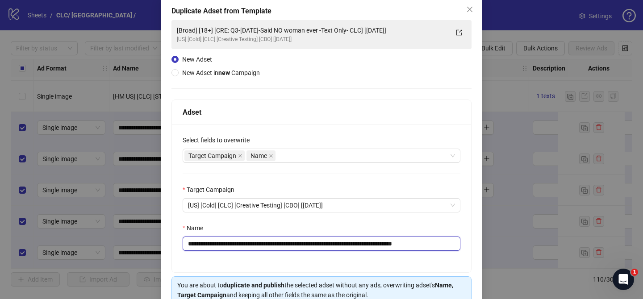
scroll to position [48, 0]
drag, startPoint x: 242, startPoint y: 244, endPoint x: 385, endPoint y: 242, distance: 143.8
click at [389, 242] on input "**********" at bounding box center [322, 243] width 278 height 14
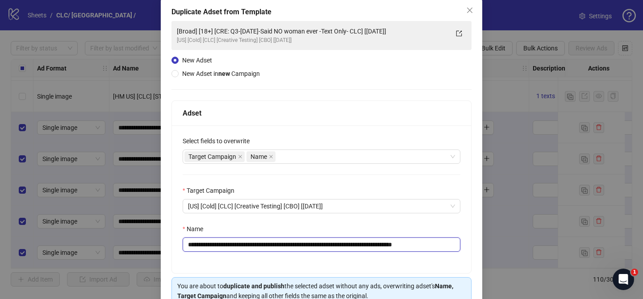
paste input "text"
drag, startPoint x: 446, startPoint y: 246, endPoint x: 463, endPoint y: 246, distance: 17.4
click at [463, 246] on div "**********" at bounding box center [321, 199] width 299 height 148
drag, startPoint x: 378, startPoint y: 246, endPoint x: 367, endPoint y: 243, distance: 11.4
click at [378, 245] on input "**********" at bounding box center [322, 245] width 278 height 14
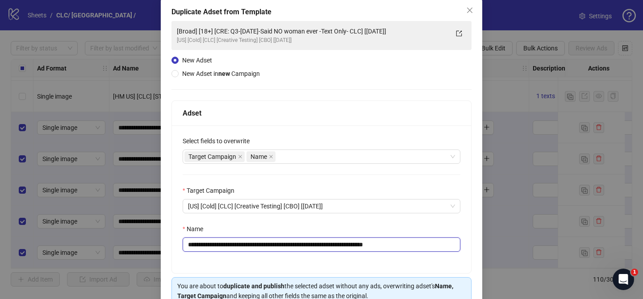
scroll to position [92, 0]
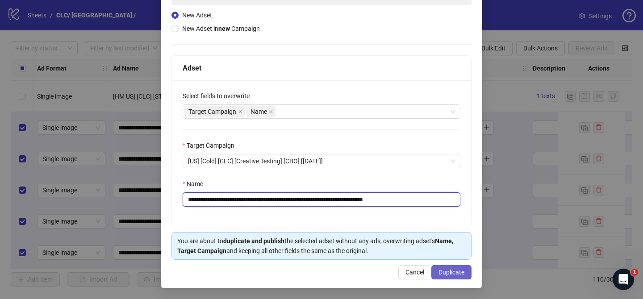
type input "**********"
drag, startPoint x: 463, startPoint y: 271, endPoint x: 429, endPoint y: 79, distance: 195.3
click at [463, 271] on span "Duplicate" at bounding box center [451, 272] width 26 height 7
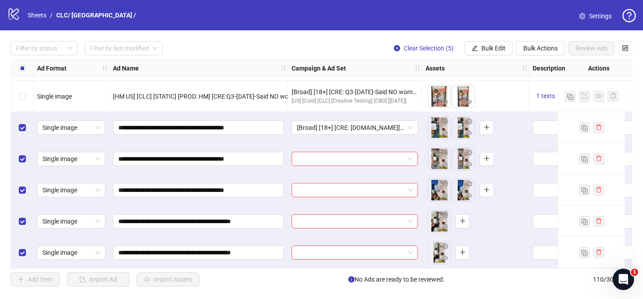
click at [482, 54] on button "Bulk Edit" at bounding box center [488, 48] width 48 height 14
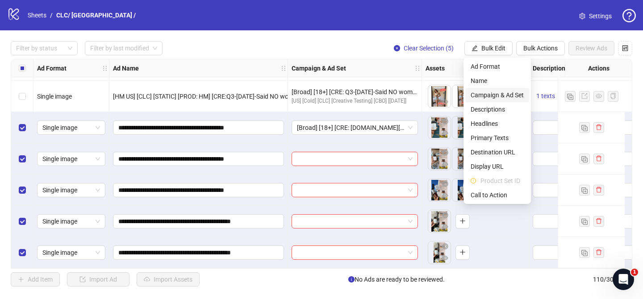
click at [505, 97] on span "Campaign & Ad Set" at bounding box center [497, 95] width 53 height 10
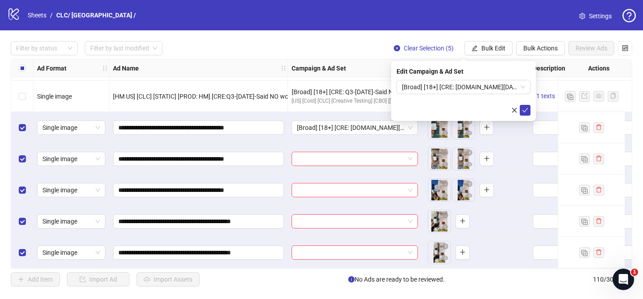
click at [526, 110] on icon "check" at bounding box center [525, 110] width 6 height 6
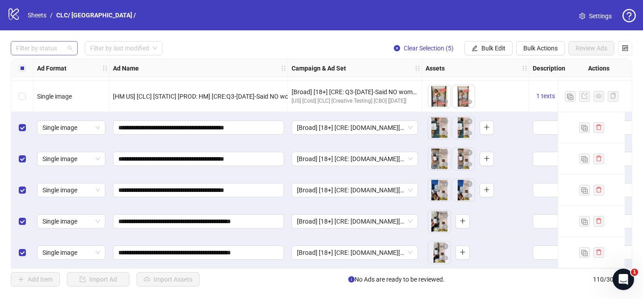
click at [57, 50] on div at bounding box center [40, 48] width 54 height 13
drag, startPoint x: 50, startPoint y: 68, endPoint x: 59, endPoint y: 67, distance: 9.0
click at [50, 68] on div "Draft" at bounding box center [44, 67] width 53 height 10
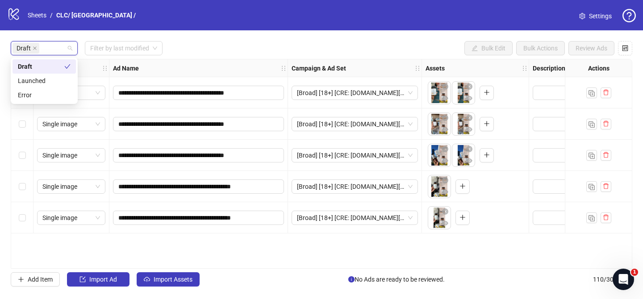
scroll to position [0, 0]
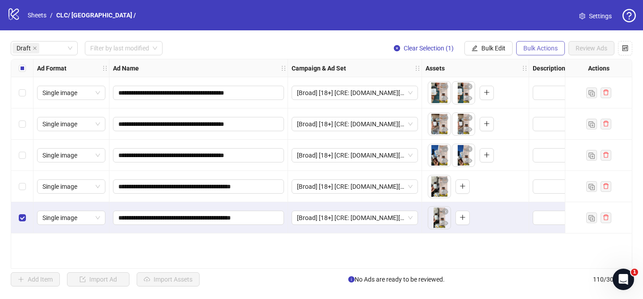
click at [538, 47] on span "Bulk Actions" at bounding box center [540, 48] width 34 height 7
click at [547, 68] on span "Delete" at bounding box center [552, 67] width 61 height 10
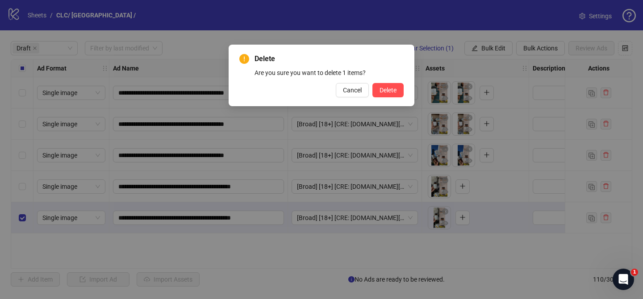
drag, startPoint x: 396, startPoint y: 88, endPoint x: 379, endPoint y: 106, distance: 25.6
click at [396, 88] on button "Delete" at bounding box center [387, 90] width 31 height 14
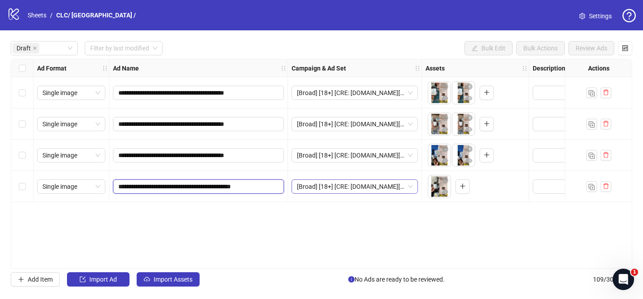
drag, startPoint x: 256, startPoint y: 186, endPoint x: 302, endPoint y: 184, distance: 46.0
click at [300, 59] on div "**********" at bounding box center [482, 59] width 942 height 0
type input "**********"
click at [183, 277] on span "Import Assets" at bounding box center [173, 279] width 39 height 7
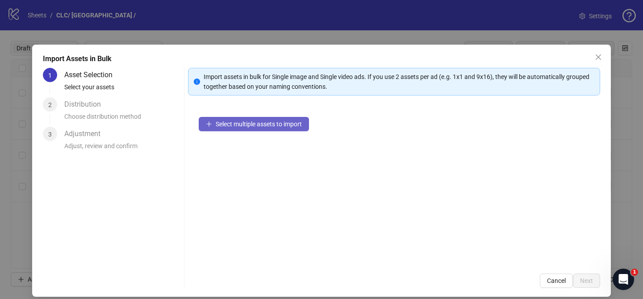
click at [300, 127] on span "Select multiple assets to import" at bounding box center [259, 124] width 86 height 7
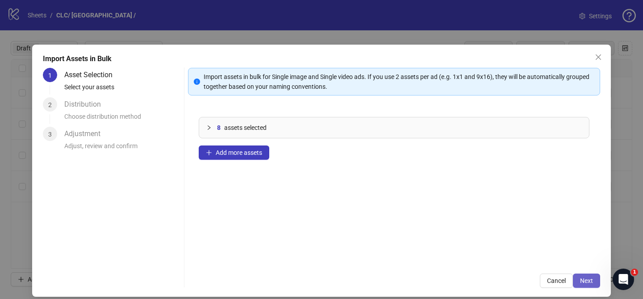
click at [583, 280] on span "Next" at bounding box center [586, 280] width 13 height 7
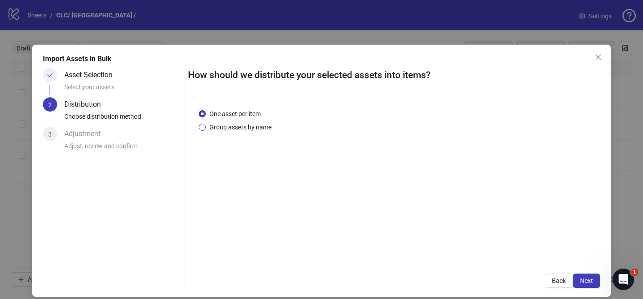
click at [262, 127] on span "Group assets by name" at bounding box center [240, 127] width 69 height 10
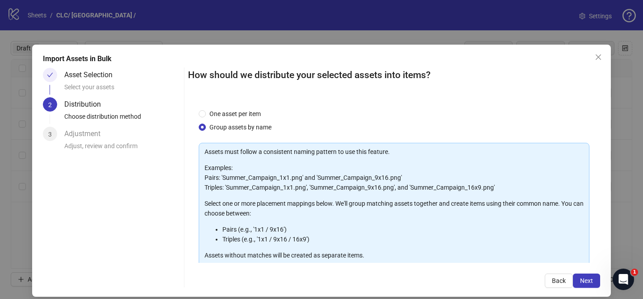
scroll to position [96, 0]
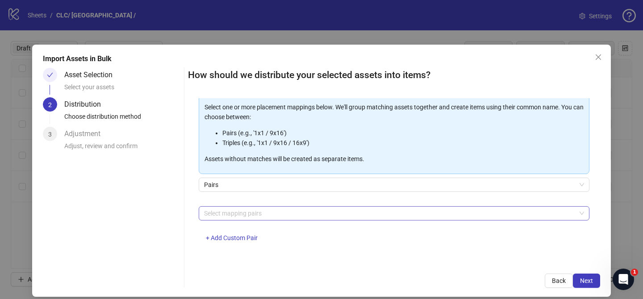
drag, startPoint x: 268, startPoint y: 213, endPoint x: 255, endPoint y: 206, distance: 14.6
click at [268, 213] on div at bounding box center [389, 213] width 378 height 13
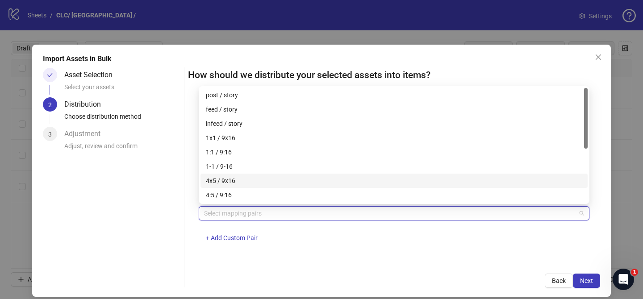
click at [256, 181] on div "4x5 / 9x16" at bounding box center [394, 181] width 376 height 10
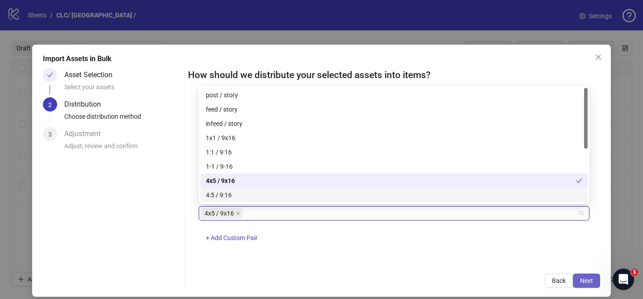
click at [585, 276] on button "Next" at bounding box center [586, 281] width 27 height 14
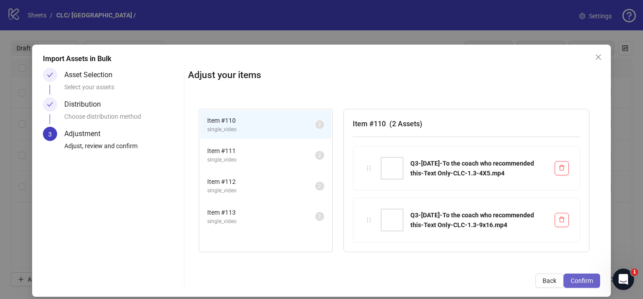
click at [586, 279] on span "Confirm" at bounding box center [582, 280] width 22 height 7
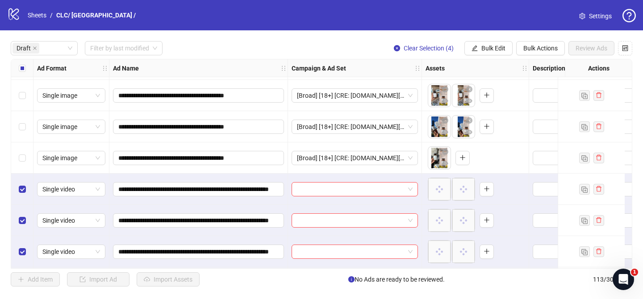
scroll to position [63, 0]
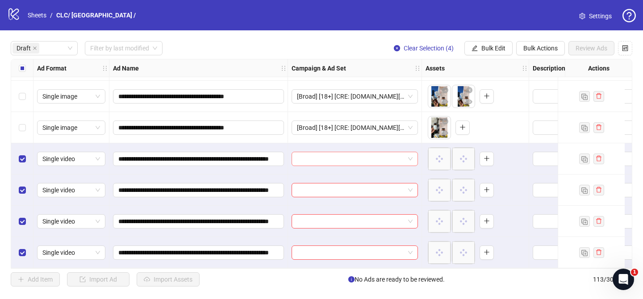
click at [361, 153] on input "search" at bounding box center [351, 158] width 108 height 13
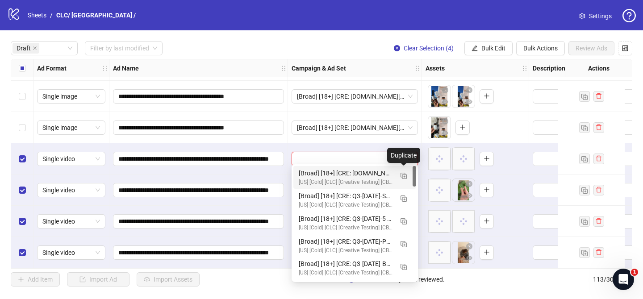
drag, startPoint x: 405, startPoint y: 175, endPoint x: 395, endPoint y: 175, distance: 9.9
click at [405, 175] on img "button" at bounding box center [403, 176] width 6 height 6
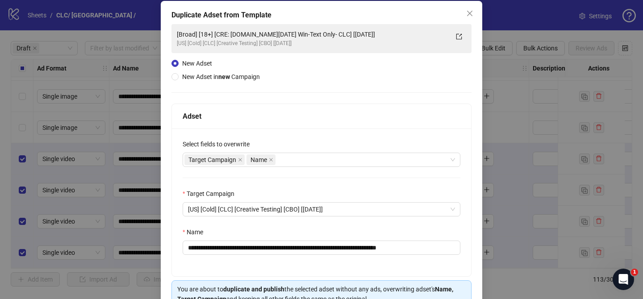
scroll to position [53, 0]
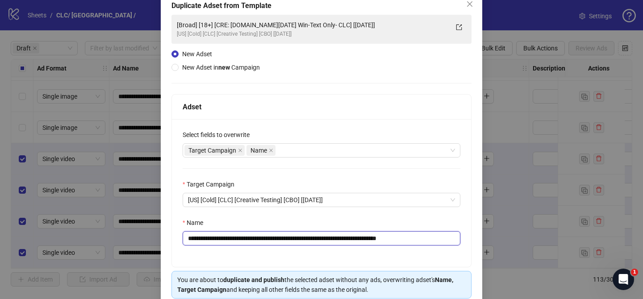
drag, startPoint x: 242, startPoint y: 238, endPoint x: 367, endPoint y: 234, distance: 124.6
click at [365, 235] on input "**********" at bounding box center [322, 238] width 278 height 14
paste input "**********"
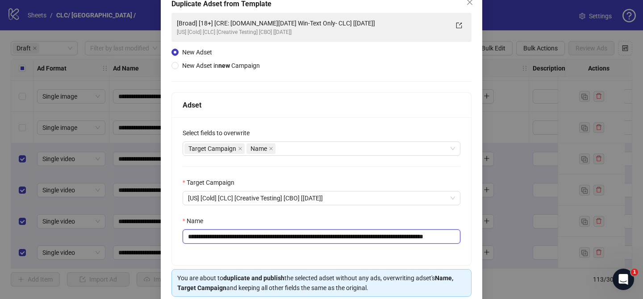
drag, startPoint x: 439, startPoint y: 239, endPoint x: 481, endPoint y: 238, distance: 42.4
click at [481, 238] on div "**********" at bounding box center [321, 158] width 321 height 336
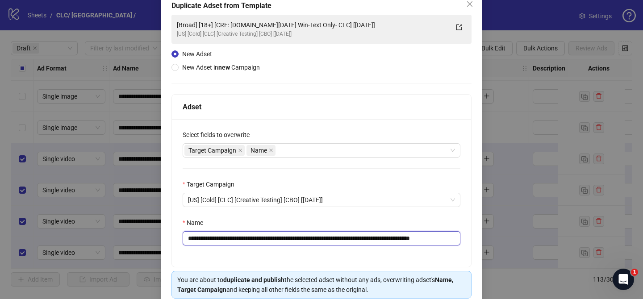
scroll to position [92, 0]
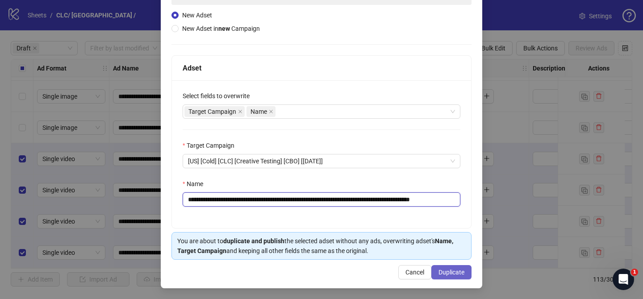
type input "**********"
drag, startPoint x: 465, startPoint y: 271, endPoint x: 458, endPoint y: 100, distance: 171.1
click at [465, 271] on button "Duplicate" at bounding box center [451, 272] width 40 height 14
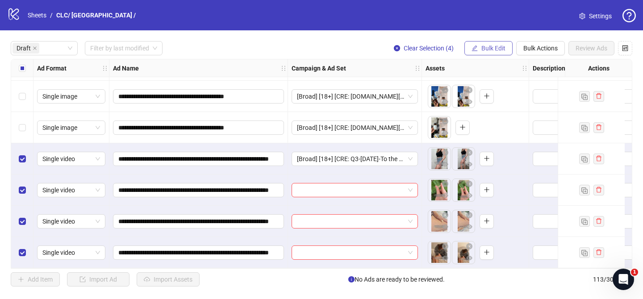
click at [494, 47] on span "Bulk Edit" at bounding box center [493, 48] width 24 height 7
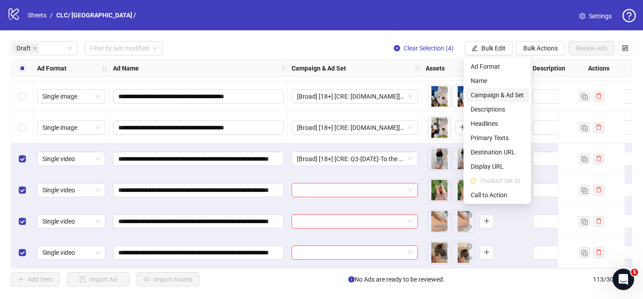
drag, startPoint x: 500, startPoint y: 93, endPoint x: 505, endPoint y: 96, distance: 6.4
click at [500, 93] on span "Campaign & Ad Set" at bounding box center [497, 95] width 53 height 10
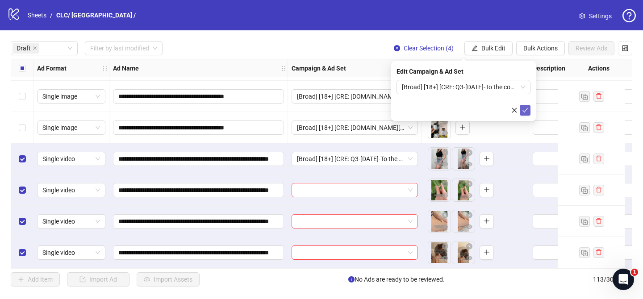
click at [529, 113] on button "submit" at bounding box center [525, 110] width 11 height 11
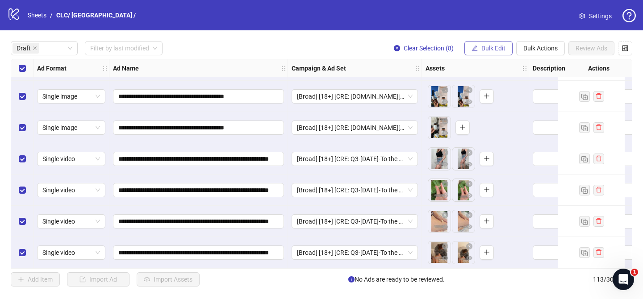
click at [504, 48] on span "Bulk Edit" at bounding box center [493, 48] width 24 height 7
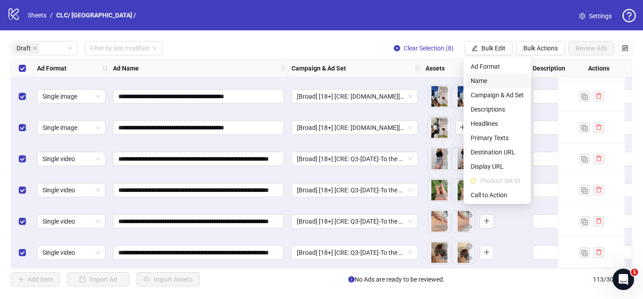
click at [487, 83] on span "Name" at bounding box center [497, 81] width 53 height 10
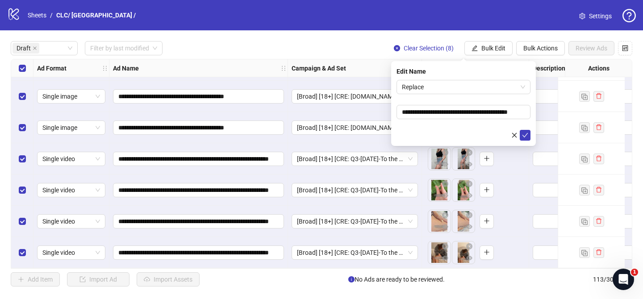
drag, startPoint x: 455, startPoint y: 87, endPoint x: 454, endPoint y: 94, distance: 7.2
click at [455, 87] on span "Replace" at bounding box center [463, 86] width 123 height 13
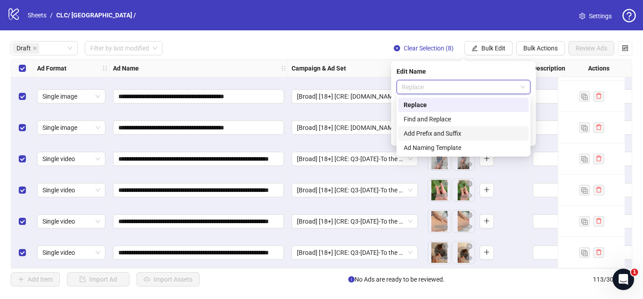
click at [440, 131] on div "Add Prefix and Suffix" at bounding box center [464, 134] width 120 height 10
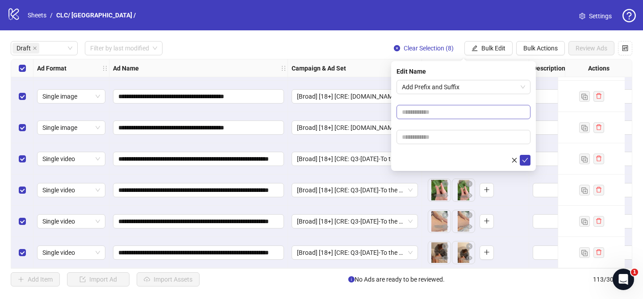
click at [454, 118] on form "Add Prefix and Suffix" at bounding box center [463, 123] width 134 height 86
click at [454, 113] on input "text" at bounding box center [463, 112] width 134 height 14
paste input "**********"
type input "**********"
click at [489, 133] on input "text" at bounding box center [463, 137] width 134 height 14
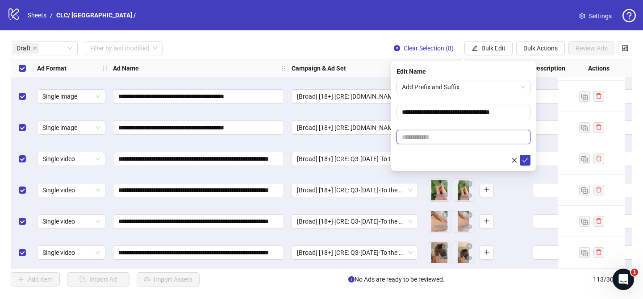
paste input "**********"
type input "**********"
click at [526, 158] on icon "check" at bounding box center [525, 160] width 6 height 4
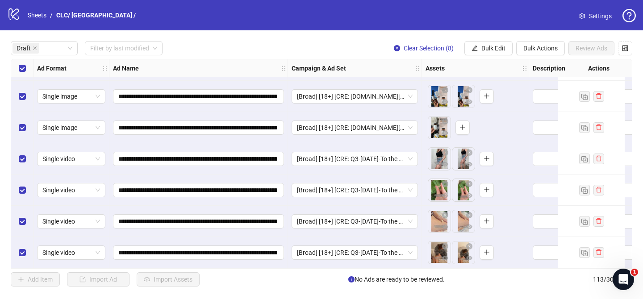
drag, startPoint x: 496, startPoint y: 49, endPoint x: 519, endPoint y: 95, distance: 50.7
click at [496, 49] on span "Bulk Edit" at bounding box center [493, 48] width 24 height 7
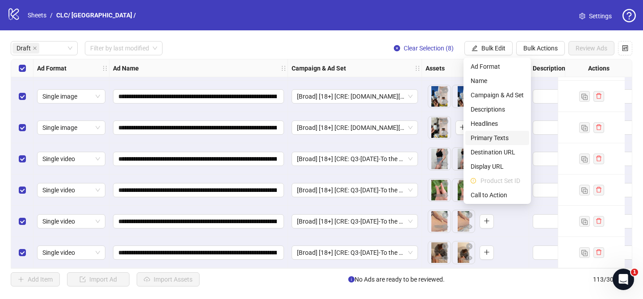
click at [503, 134] on span "Primary Texts" at bounding box center [497, 138] width 53 height 10
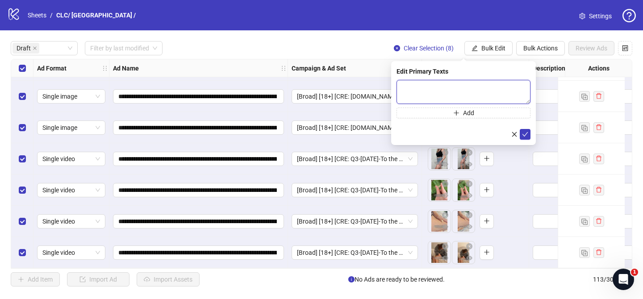
click at [508, 88] on textarea at bounding box center [463, 92] width 134 height 24
paste textarea "**********"
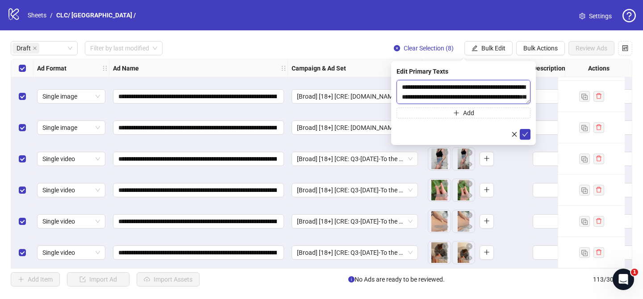
scroll to position [341, 0]
type textarea "**********"
drag, startPoint x: 527, startPoint y: 134, endPoint x: 504, endPoint y: 25, distance: 110.8
click at [527, 134] on icon "check" at bounding box center [525, 134] width 6 height 6
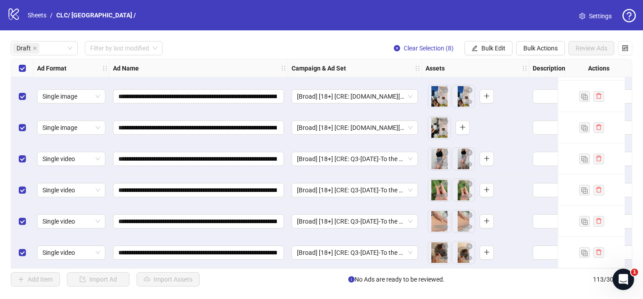
drag, startPoint x: 504, startPoint y: 49, endPoint x: 502, endPoint y: 58, distance: 9.5
click at [504, 49] on span "Bulk Edit" at bounding box center [493, 48] width 24 height 7
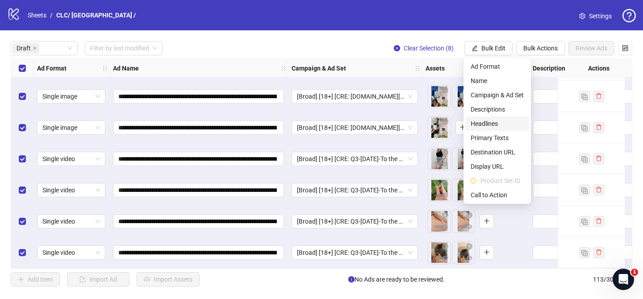
click at [493, 127] on span "Headlines" at bounding box center [497, 124] width 53 height 10
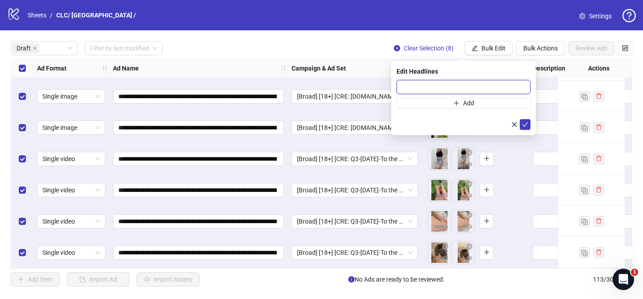
click at [522, 85] on input "text" at bounding box center [463, 87] width 134 height 14
paste input "**********"
type input "**********"
click at [523, 129] on button "submit" at bounding box center [525, 124] width 11 height 11
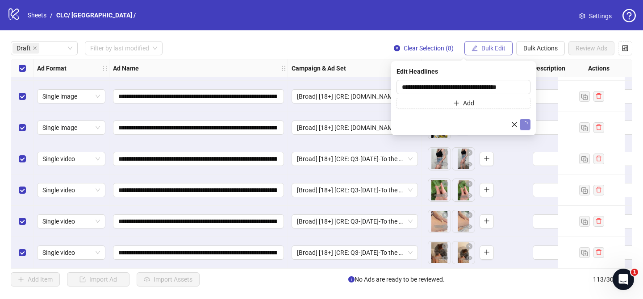
scroll to position [0, 0]
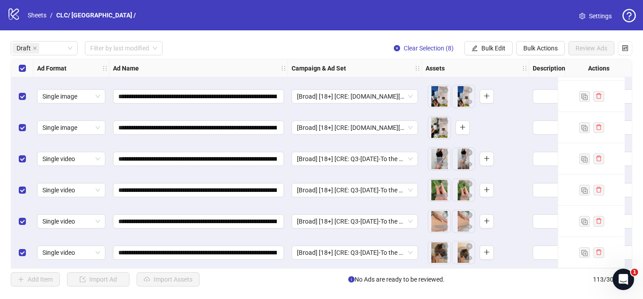
click at [487, 41] on div "**********" at bounding box center [321, 163] width 643 height 267
click at [489, 50] on span "Bulk Edit" at bounding box center [493, 48] width 24 height 7
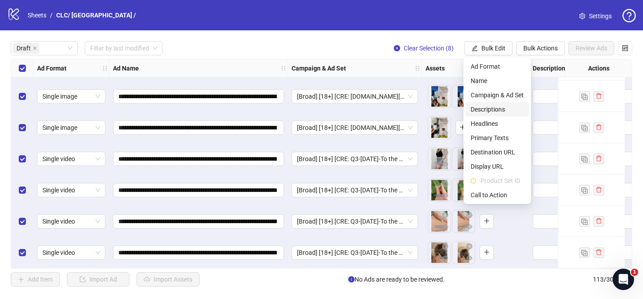
drag, startPoint x: 498, startPoint y: 111, endPoint x: 503, endPoint y: 108, distance: 5.7
click at [498, 111] on span "Descriptions" at bounding box center [497, 109] width 53 height 10
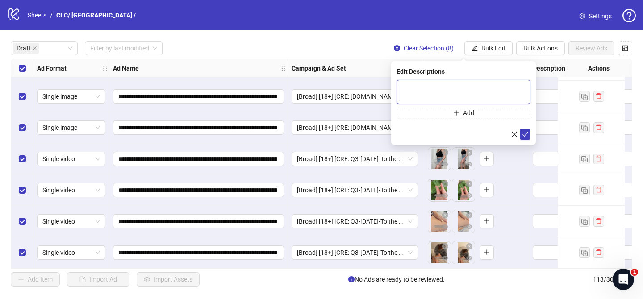
drag, startPoint x: 512, startPoint y: 88, endPoint x: 516, endPoint y: 96, distance: 9.0
click at [512, 88] on textarea at bounding box center [463, 92] width 134 height 24
click at [522, 128] on form "Add" at bounding box center [463, 110] width 134 height 60
click at [524, 133] on icon "check" at bounding box center [525, 134] width 6 height 6
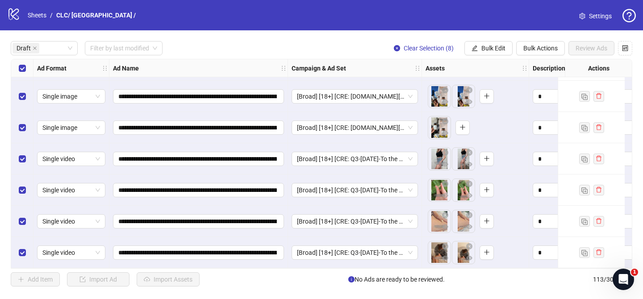
drag, startPoint x: 485, startPoint y: 46, endPoint x: 509, endPoint y: 82, distance: 42.8
click at [485, 46] on span "Bulk Edit" at bounding box center [493, 48] width 24 height 7
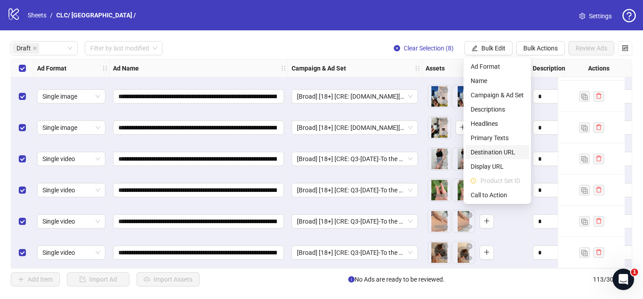
drag, startPoint x: 509, startPoint y: 149, endPoint x: 505, endPoint y: 144, distance: 7.0
click at [509, 149] on span "Destination URL" at bounding box center [497, 152] width 53 height 10
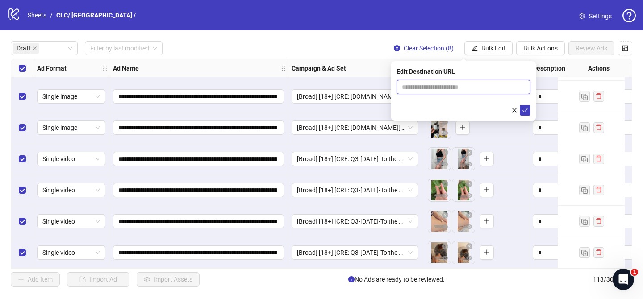
click at [500, 86] on input "text" at bounding box center [460, 87] width 116 height 10
paste input "**********"
type input "**********"
click at [525, 112] on icon "check" at bounding box center [525, 110] width 6 height 6
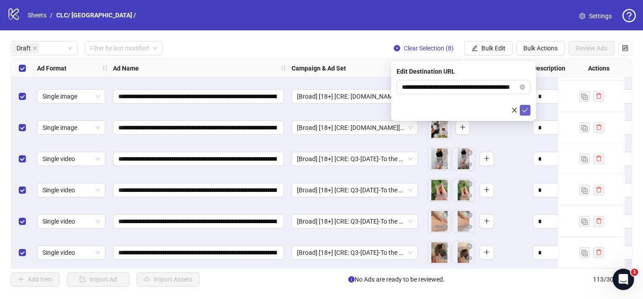
scroll to position [0, 0]
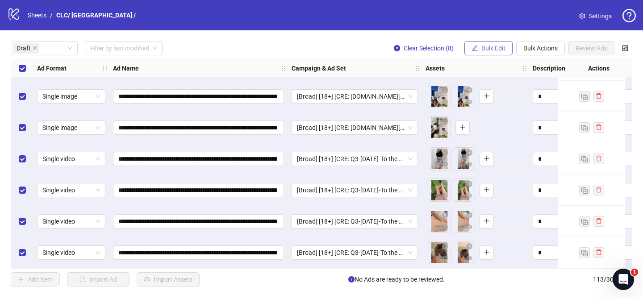
drag, startPoint x: 489, startPoint y: 44, endPoint x: 497, endPoint y: 57, distance: 15.1
click at [489, 45] on span "Bulk Edit" at bounding box center [493, 48] width 24 height 7
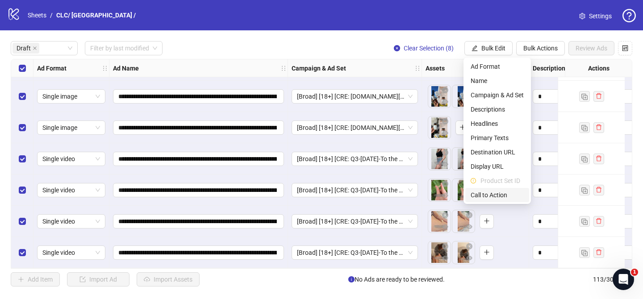
click at [511, 189] on li "Call to Action" at bounding box center [497, 195] width 64 height 14
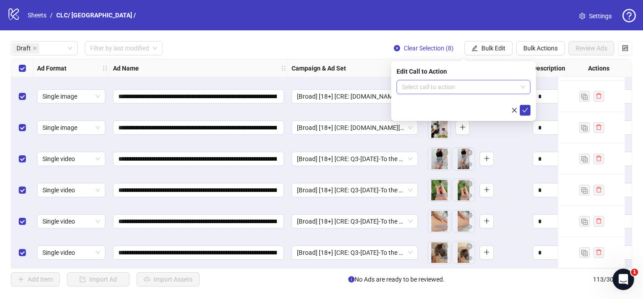
click at [458, 84] on input "search" at bounding box center [459, 86] width 115 height 13
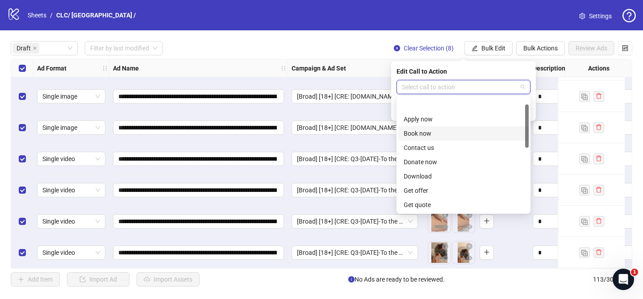
scroll to position [186, 0]
drag, startPoint x: 439, startPoint y: 130, endPoint x: 485, endPoint y: 113, distance: 49.0
click at [439, 130] on div "Shop now" at bounding box center [464, 134] width 120 height 10
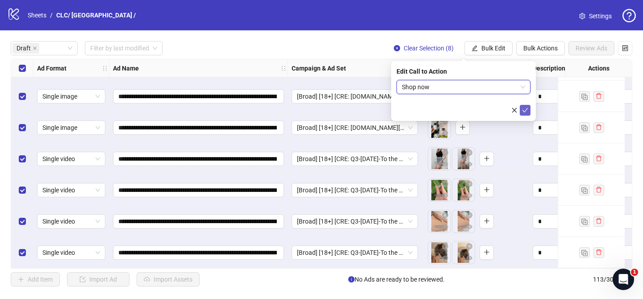
click at [528, 112] on icon "check" at bounding box center [525, 110] width 6 height 6
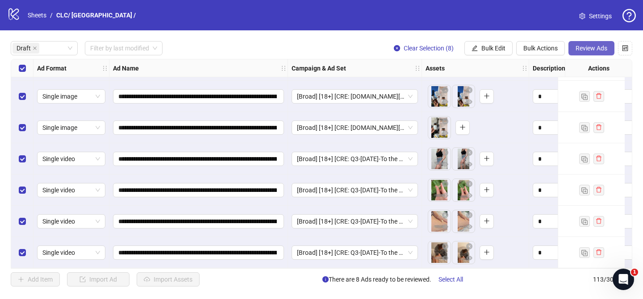
click at [585, 50] on span "Review Ads" at bounding box center [591, 48] width 32 height 7
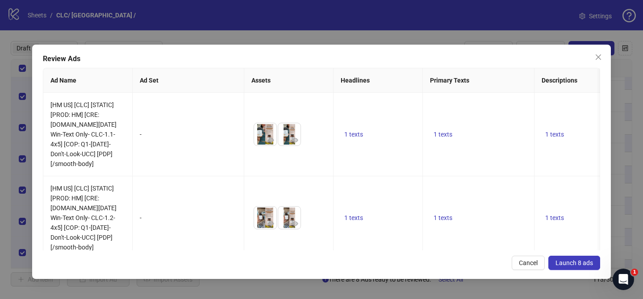
drag, startPoint x: 596, startPoint y: 55, endPoint x: 509, endPoint y: 108, distance: 102.0
click at [596, 55] on icon "close" at bounding box center [598, 57] width 7 height 7
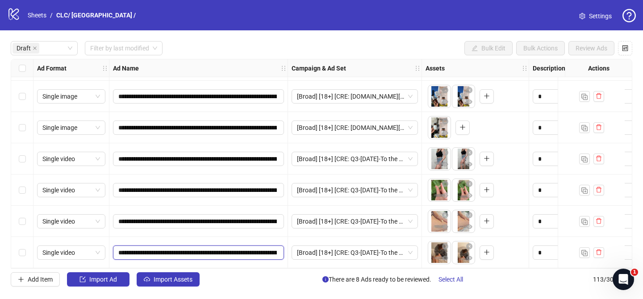
click at [169, 250] on input "**********" at bounding box center [197, 253] width 158 height 10
type input "**********"
click at [166, 250] on input "**********" at bounding box center [197, 253] width 158 height 10
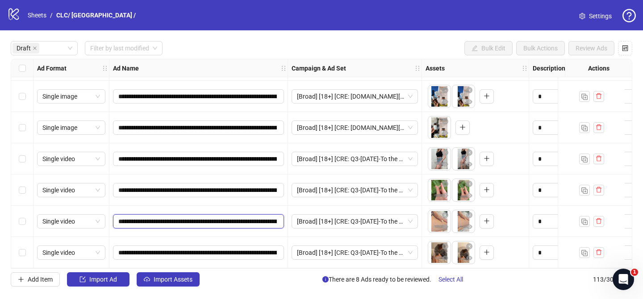
click at [171, 218] on input "**********" at bounding box center [197, 222] width 158 height 10
paste input "text"
type input "**********"
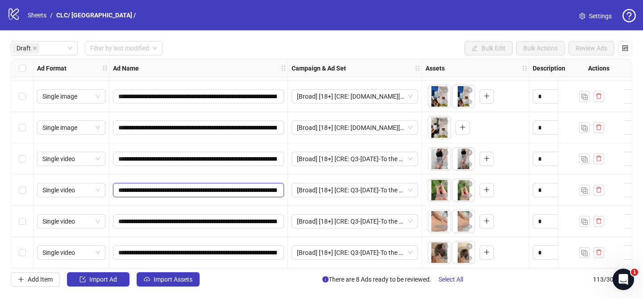
click at [171, 188] on input "**********" at bounding box center [197, 190] width 158 height 10
drag, startPoint x: 171, startPoint y: 188, endPoint x: 171, endPoint y: 181, distance: 6.7
click at [171, 188] on input "**********" at bounding box center [197, 190] width 158 height 10
paste input "text"
type input "**********"
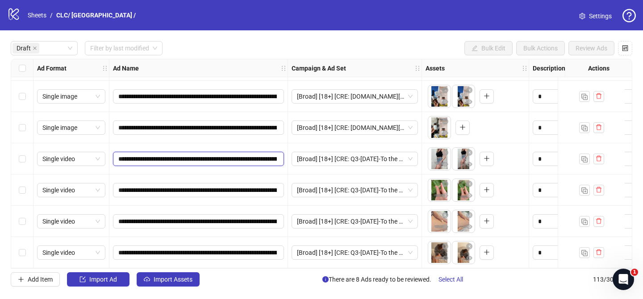
click at [167, 156] on input "**********" at bounding box center [197, 159] width 158 height 10
paste input "***"
click at [167, 155] on input "**********" at bounding box center [197, 159] width 158 height 10
click at [179, 155] on input "**********" at bounding box center [197, 159] width 158 height 10
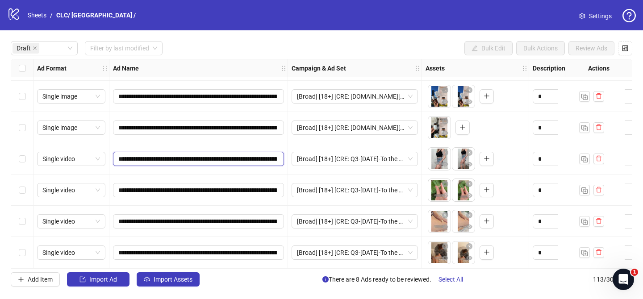
paste input "text"
type input "**********"
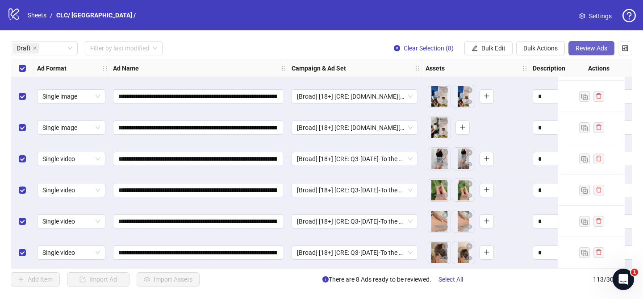
click at [588, 51] on span "Review Ads" at bounding box center [591, 48] width 32 height 7
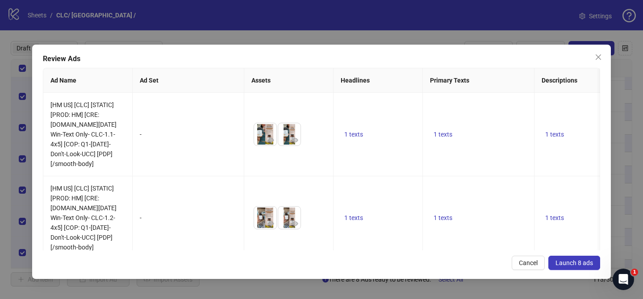
click at [579, 258] on button "Launch 8 ads" at bounding box center [574, 263] width 52 height 14
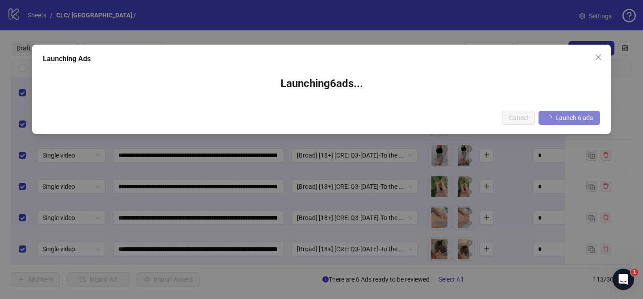
scroll to position [0, 0]
